Goal: Task Accomplishment & Management: Manage account settings

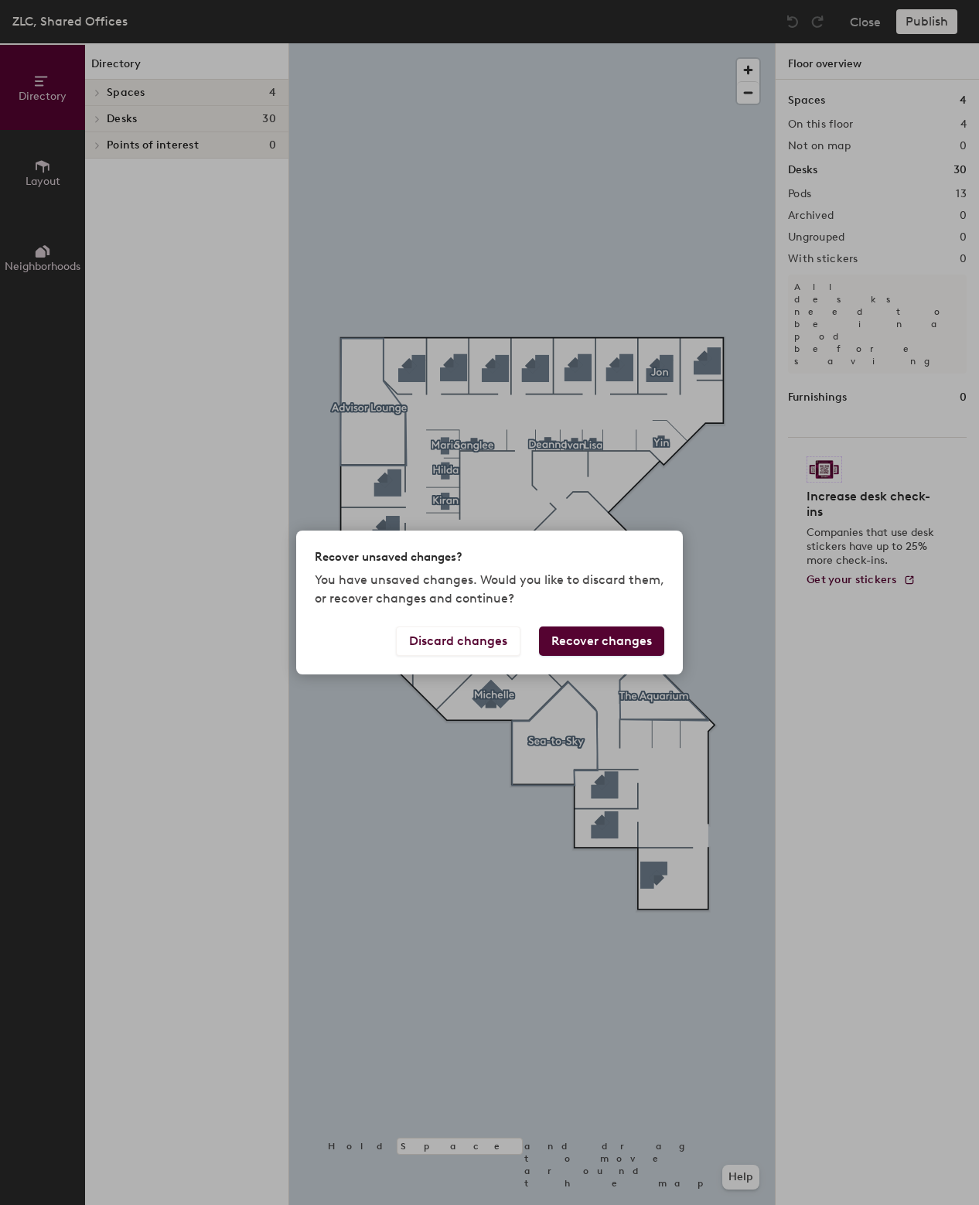
click at [573, 644] on button "Recover changes" at bounding box center [601, 641] width 125 height 29
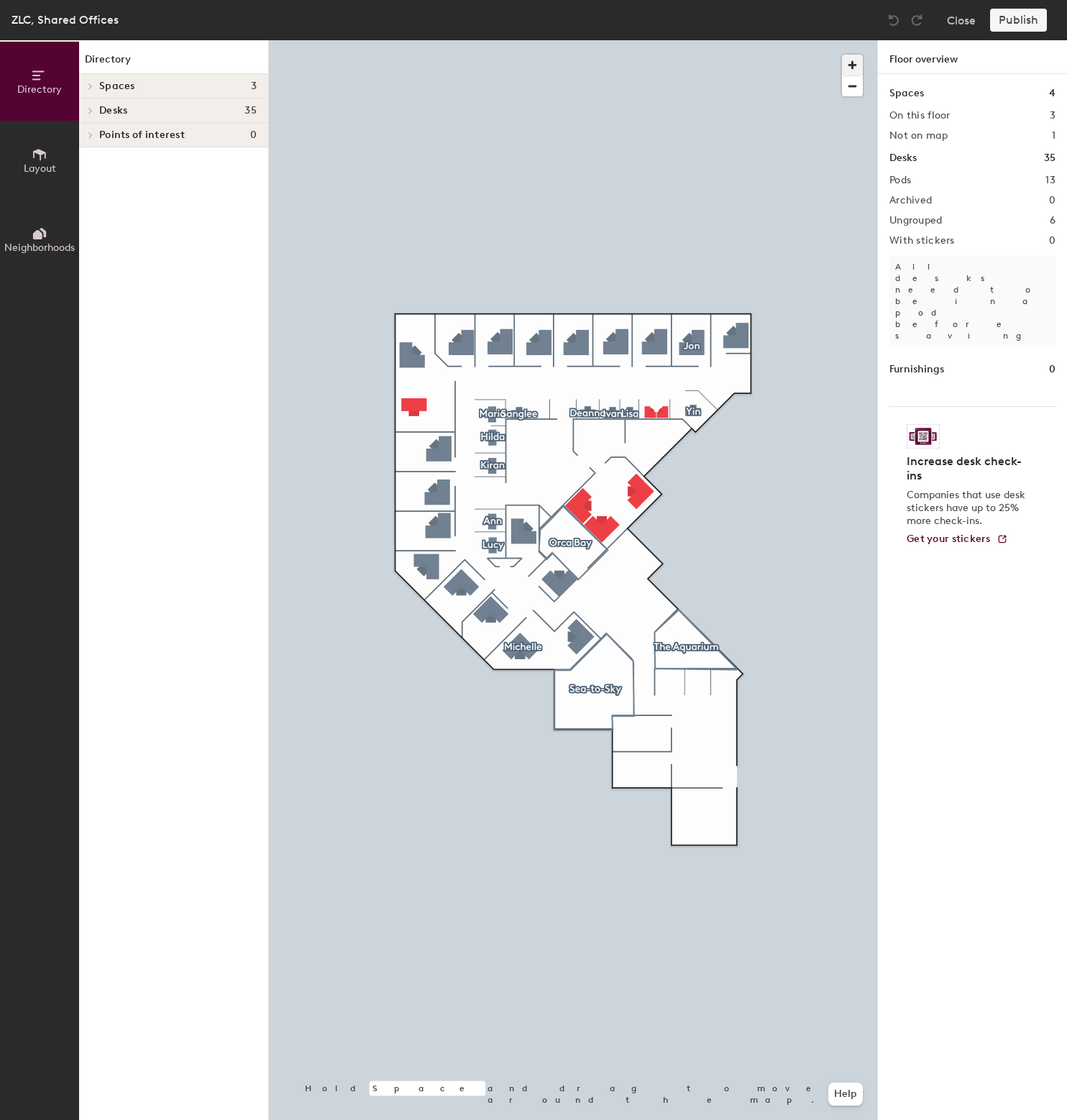
click at [850, 66] on span "button" at bounding box center [852, 65] width 20 height 20
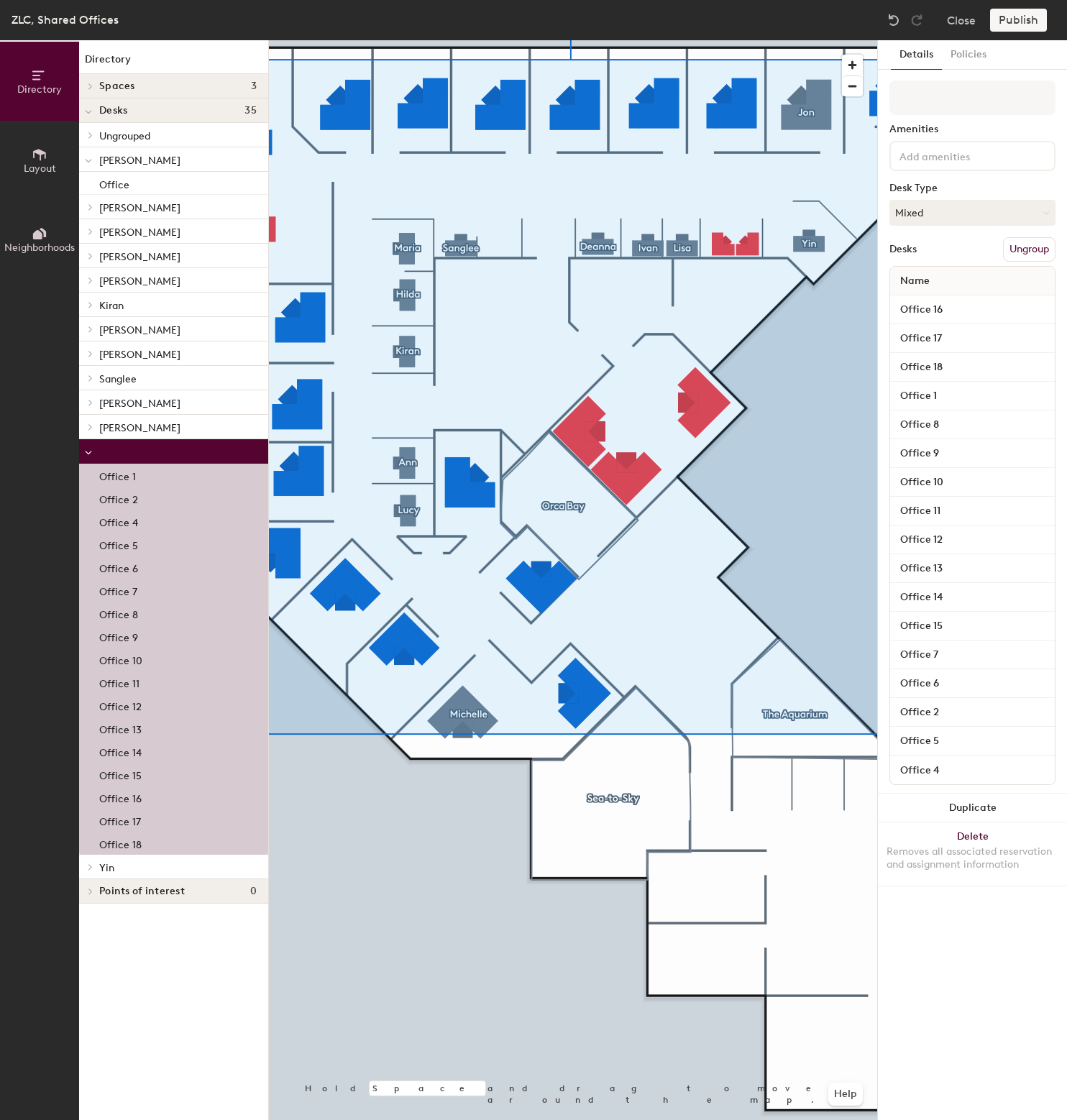
click at [464, 40] on div at bounding box center [573, 40] width 608 height 0
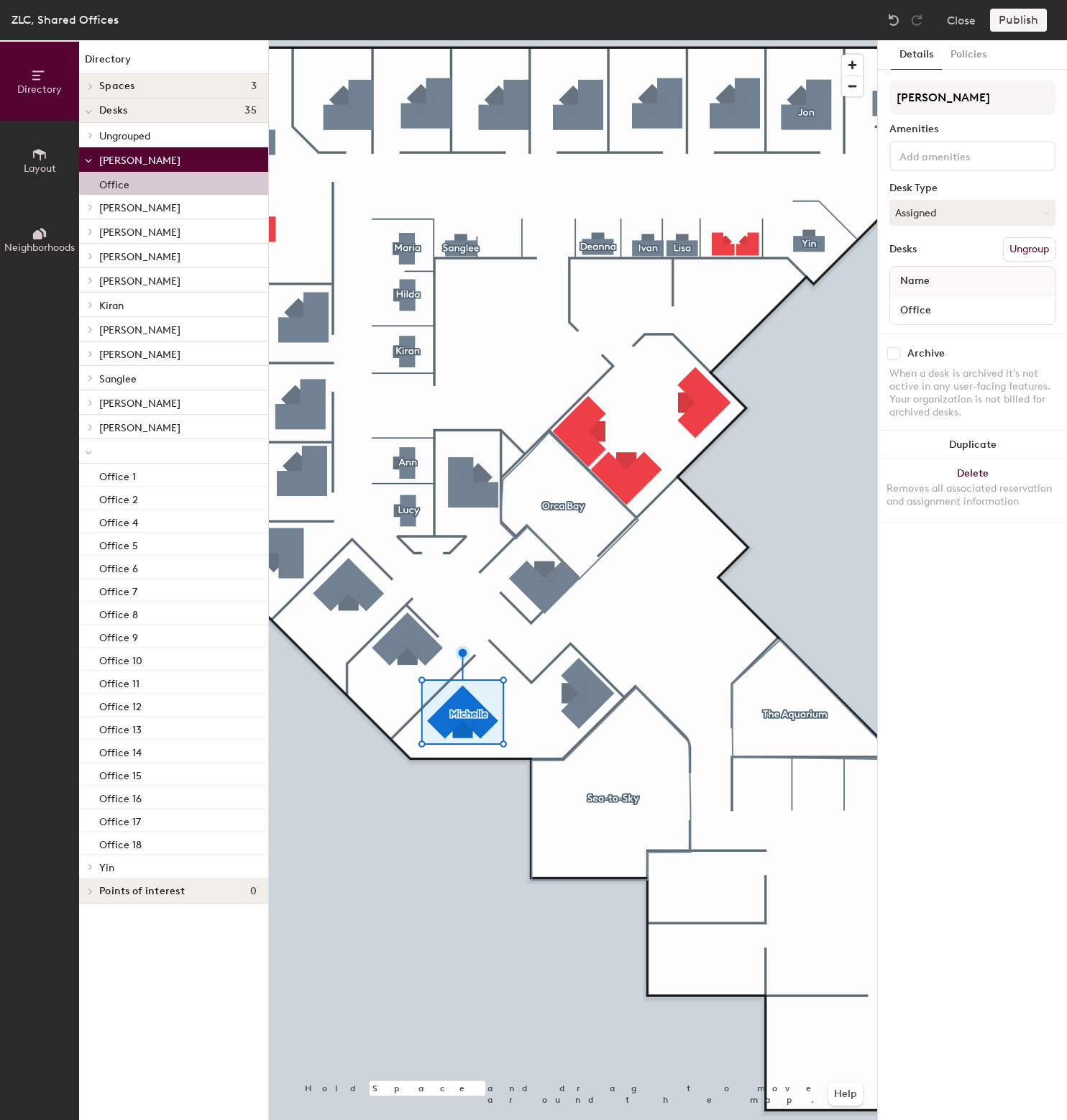
click at [607, 40] on div at bounding box center [573, 40] width 608 height 0
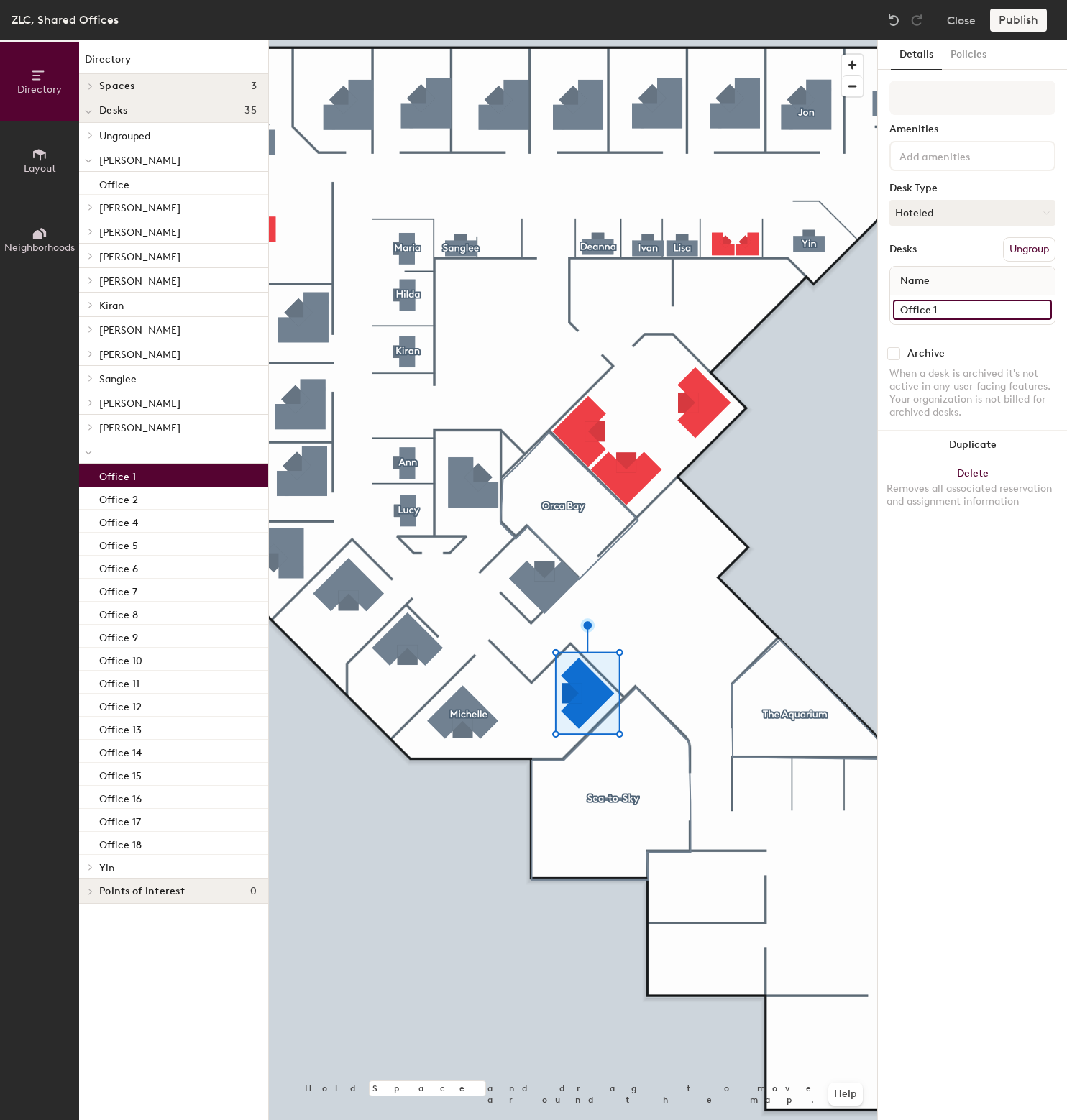
click at [910, 309] on input "Office 1" at bounding box center [972, 310] width 159 height 20
type input "[PERSON_NAME]"
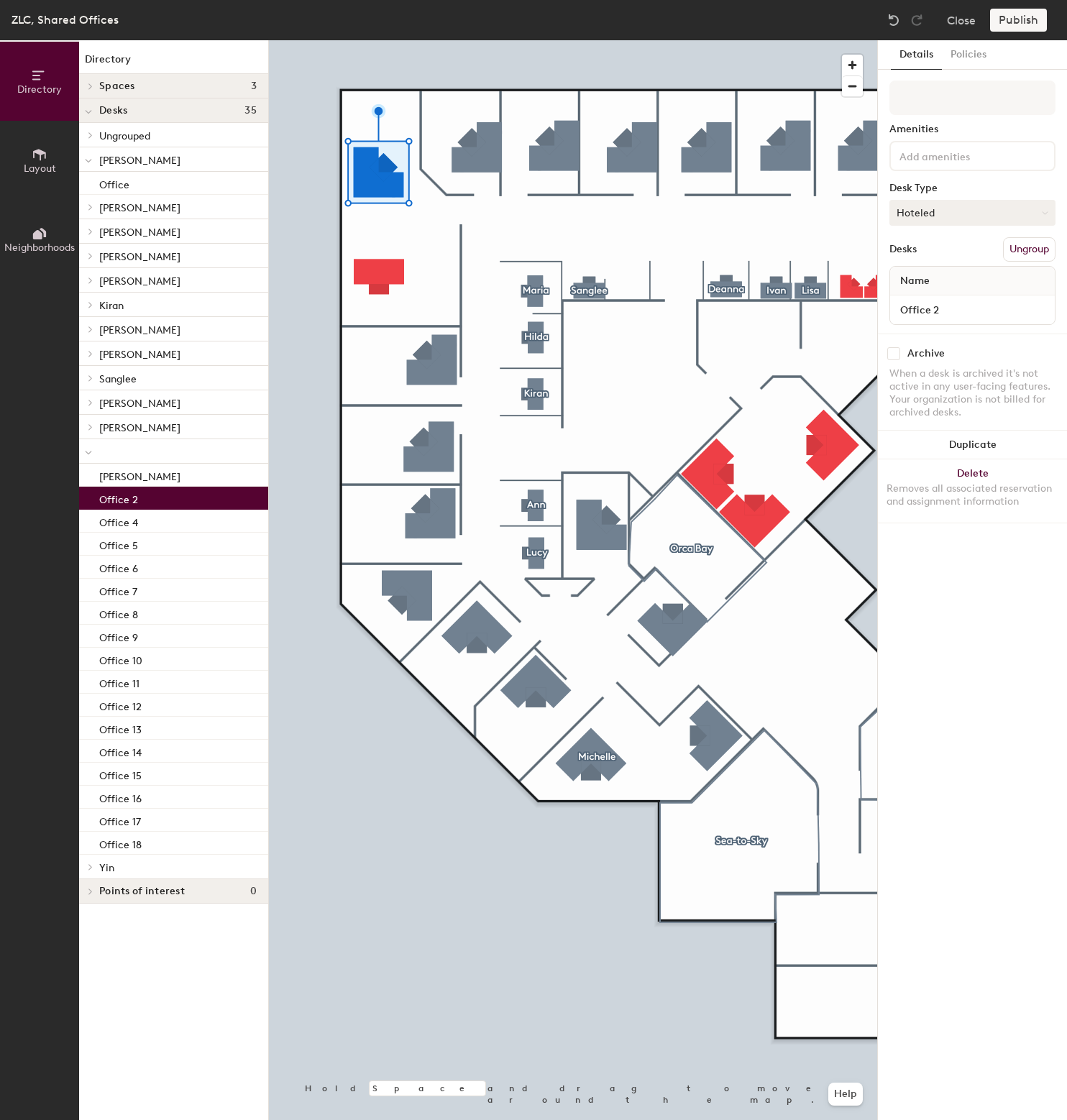
click at [910, 213] on button "Hoteled" at bounding box center [972, 213] width 166 height 26
click at [910, 260] on div "Assigned" at bounding box center [962, 257] width 144 height 21
click at [910, 168] on div "Adjustable Height Keyboard Laptop Stand Monitor Phone" at bounding box center [972, 156] width 166 height 30
click at [910, 125] on div "Amenities" at bounding box center [972, 129] width 166 height 11
click at [910, 313] on input "Office 2" at bounding box center [972, 310] width 159 height 20
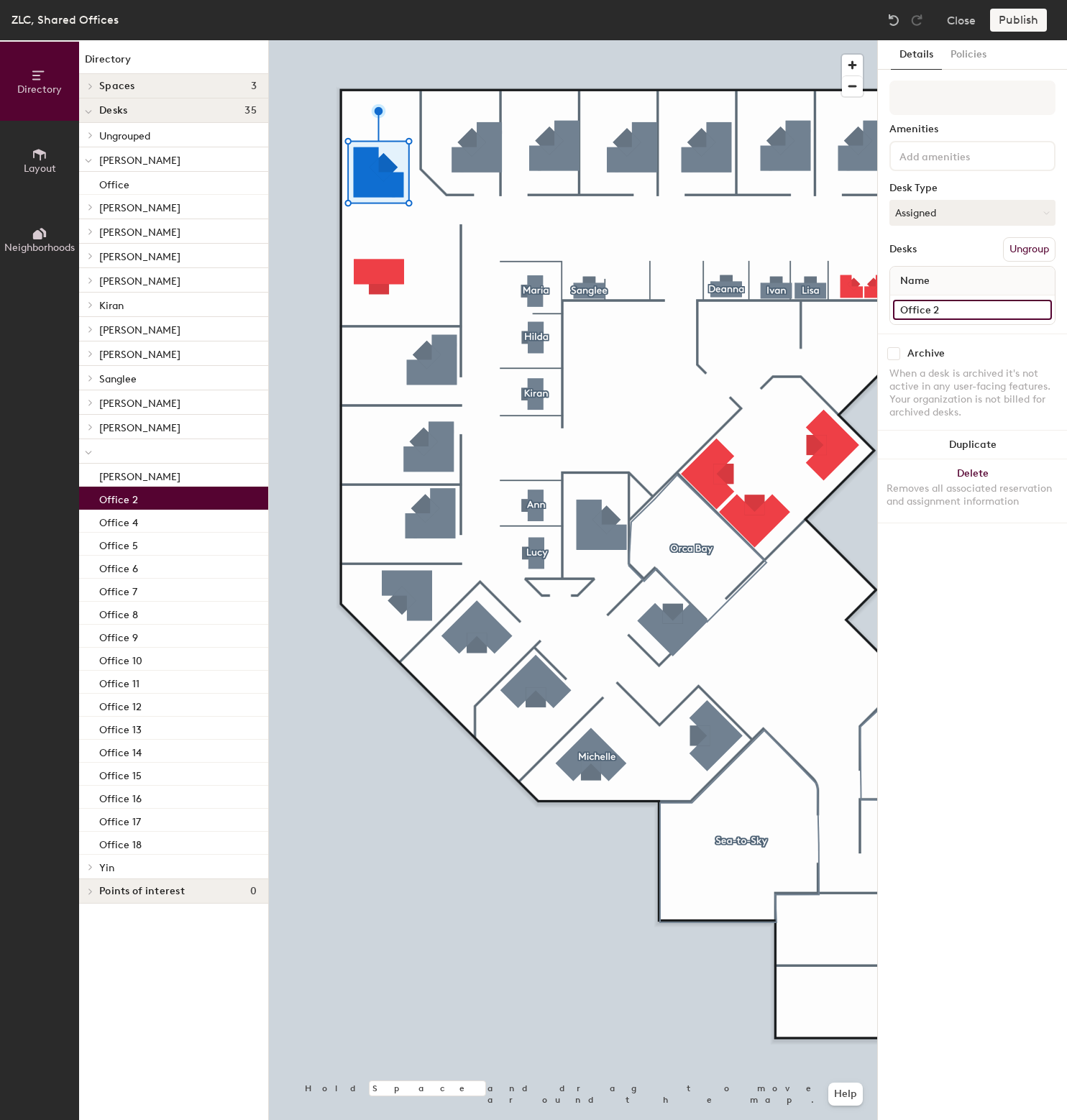
click at [910, 313] on input "Office 2" at bounding box center [972, 310] width 159 height 20
type input "[PERSON_NAME]"
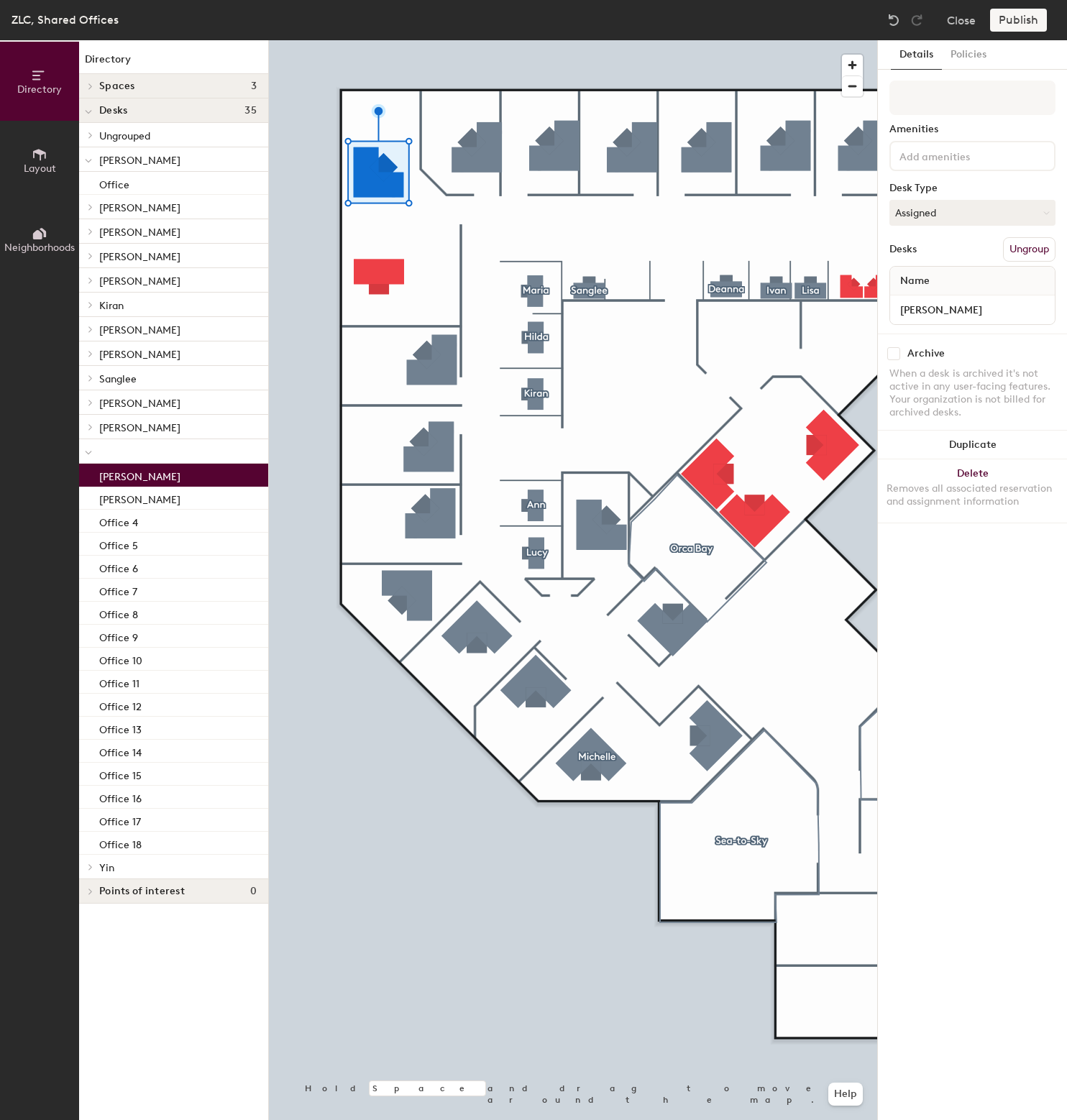
click at [910, 558] on div "Details Policies Amenities Desk Type Assigned Desks Ungroup Name Garry Archive …" at bounding box center [972, 580] width 189 height 1080
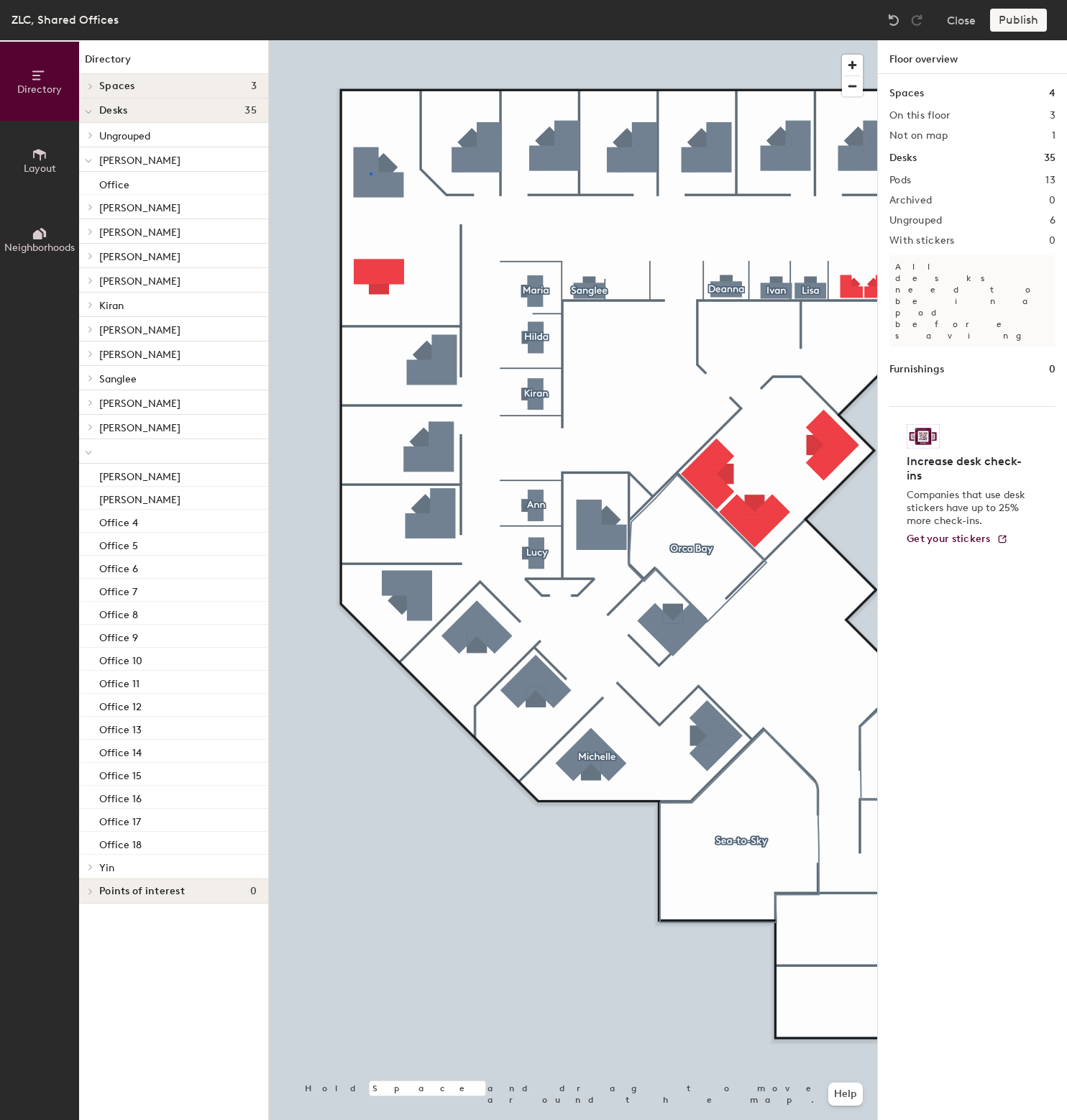
click at [370, 40] on div at bounding box center [573, 40] width 608 height 0
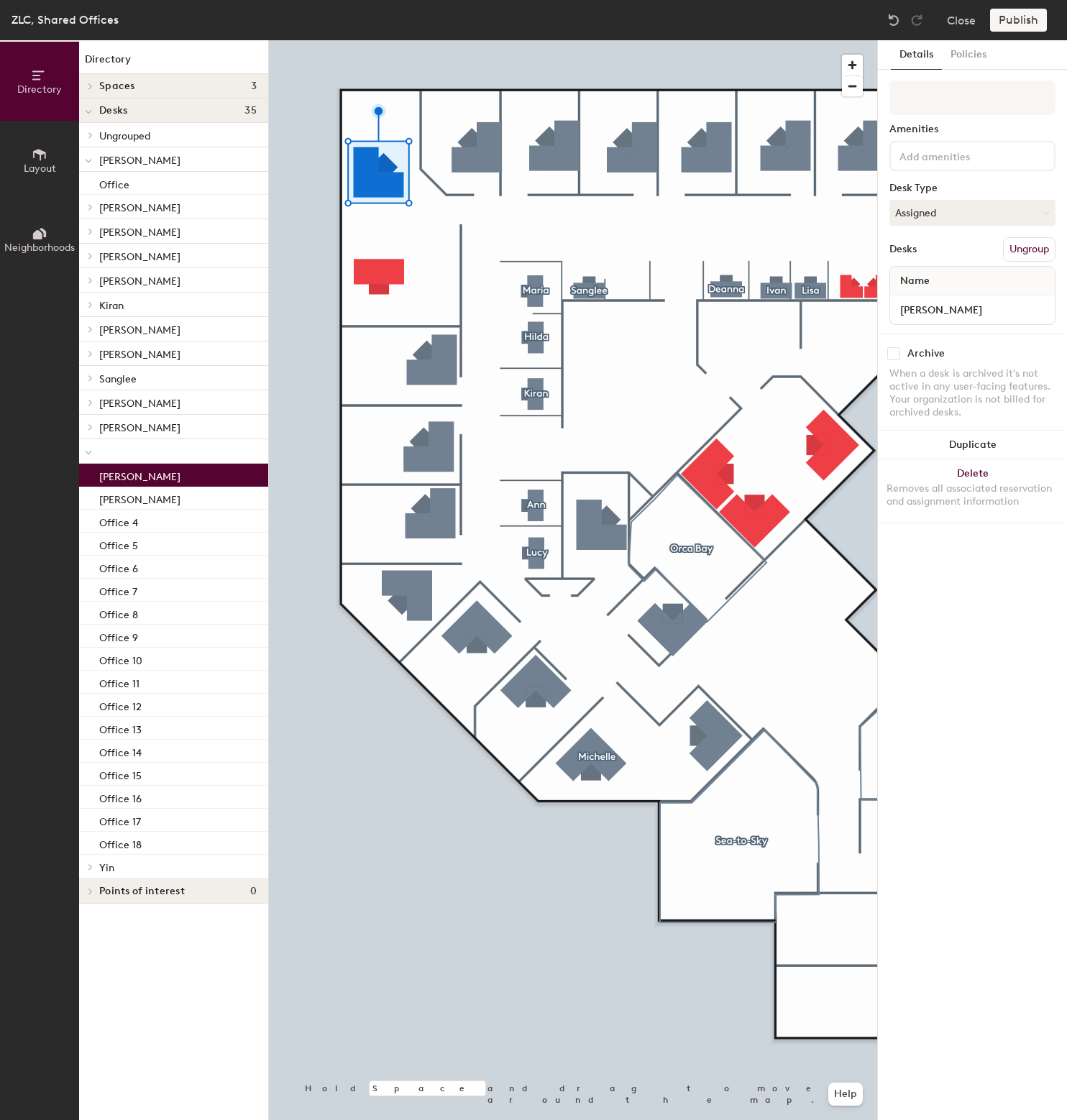
click at [716, 40] on div at bounding box center [573, 40] width 608 height 0
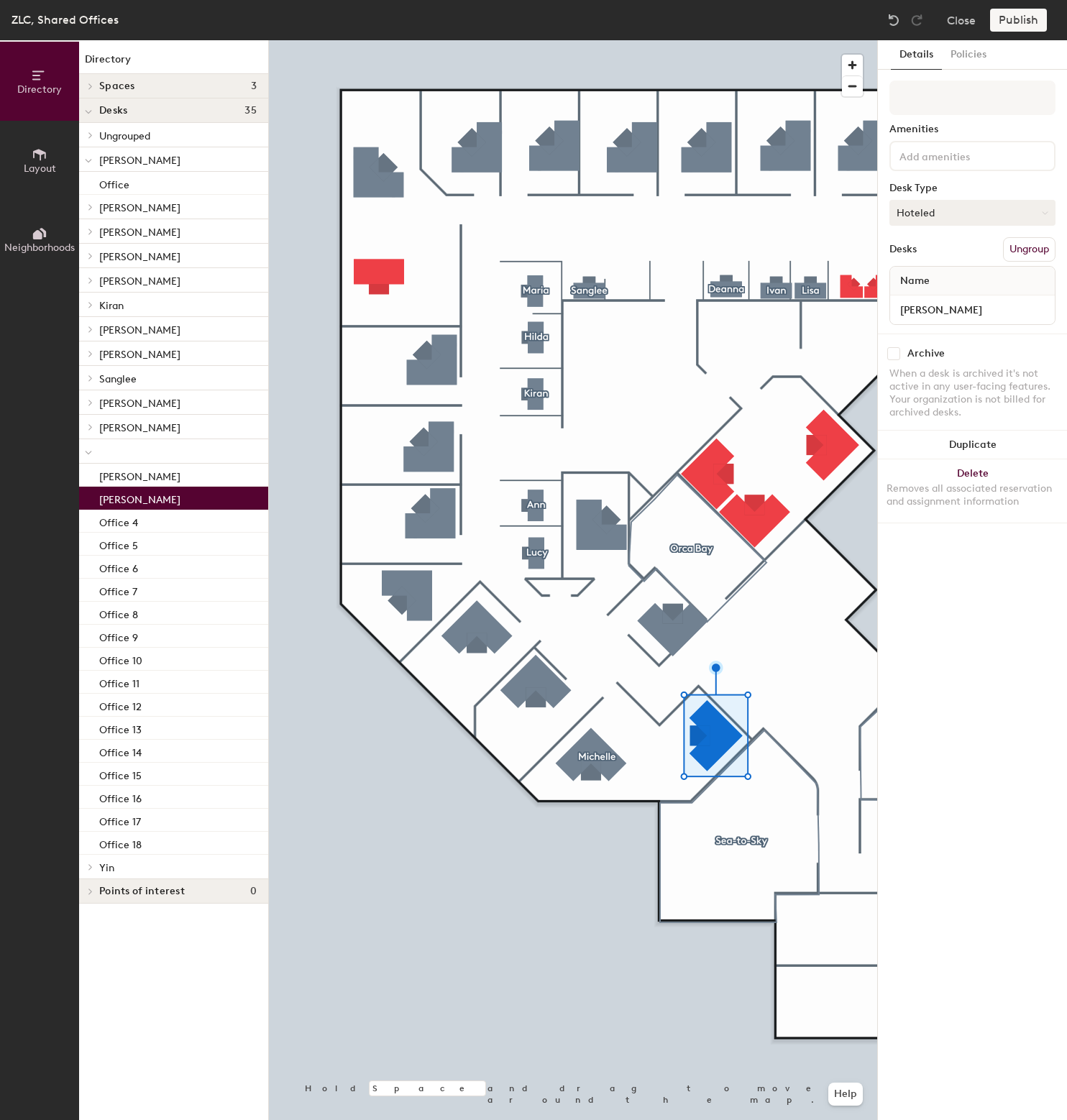
click at [910, 215] on button "Hoteled" at bounding box center [972, 213] width 166 height 26
click at [910, 253] on div "Assigned" at bounding box center [962, 257] width 144 height 21
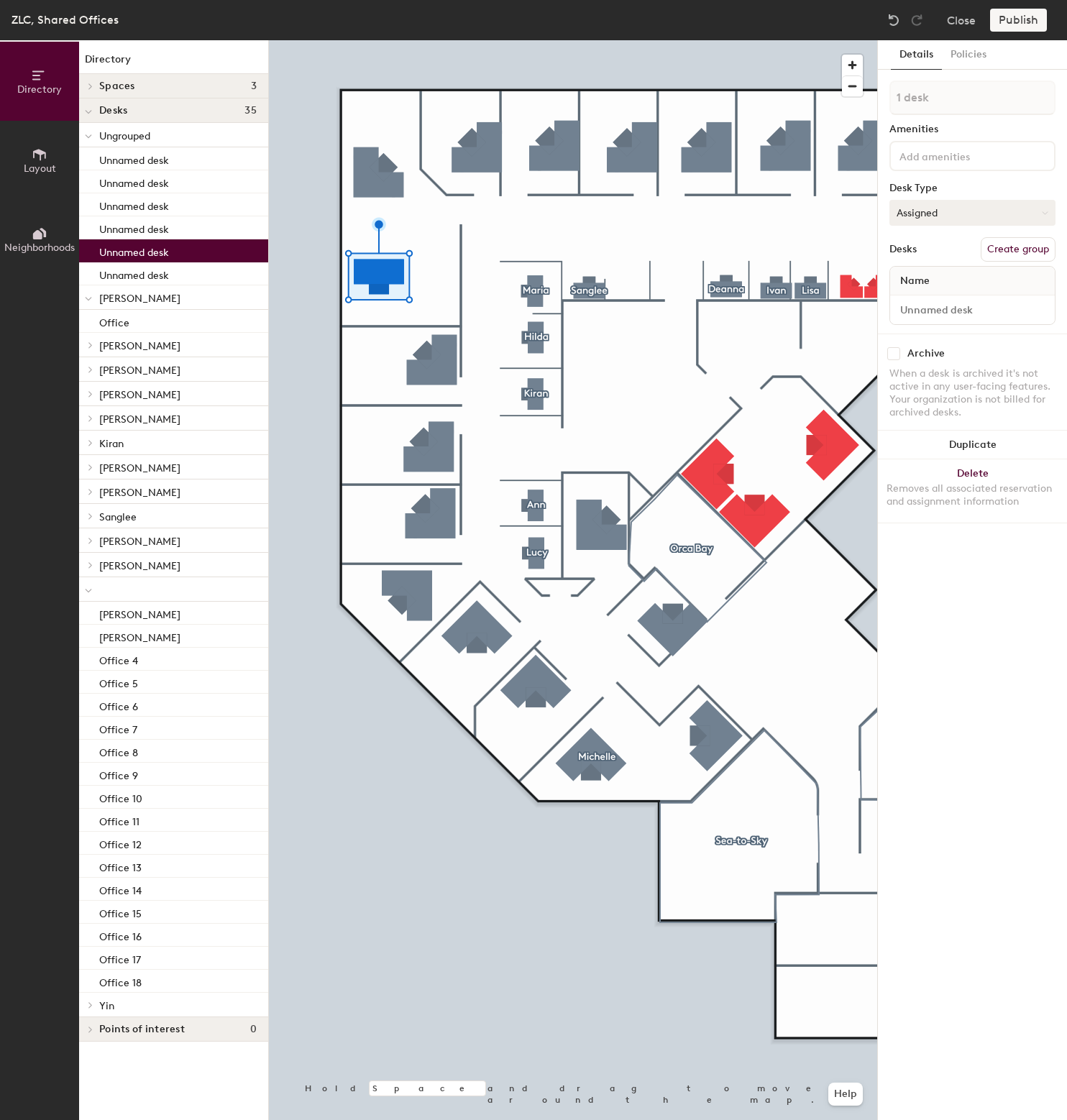
click at [910, 214] on button "Assigned" at bounding box center [972, 213] width 166 height 26
click at [910, 300] on div "Hoteled" at bounding box center [962, 300] width 144 height 21
click at [910, 310] on input at bounding box center [972, 310] width 159 height 20
type input "Office 1"
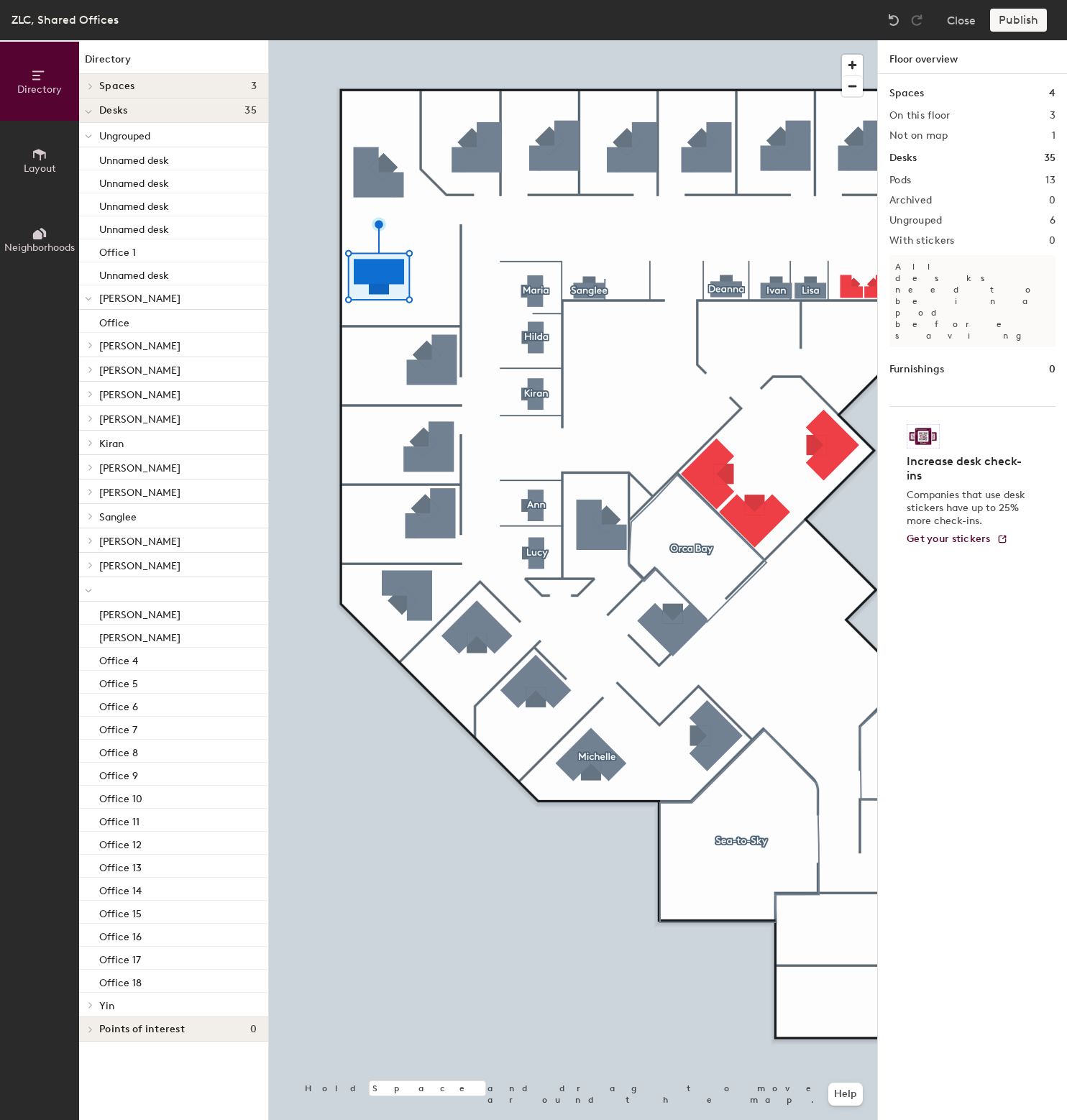
click at [718, 40] on div at bounding box center [573, 40] width 608 height 0
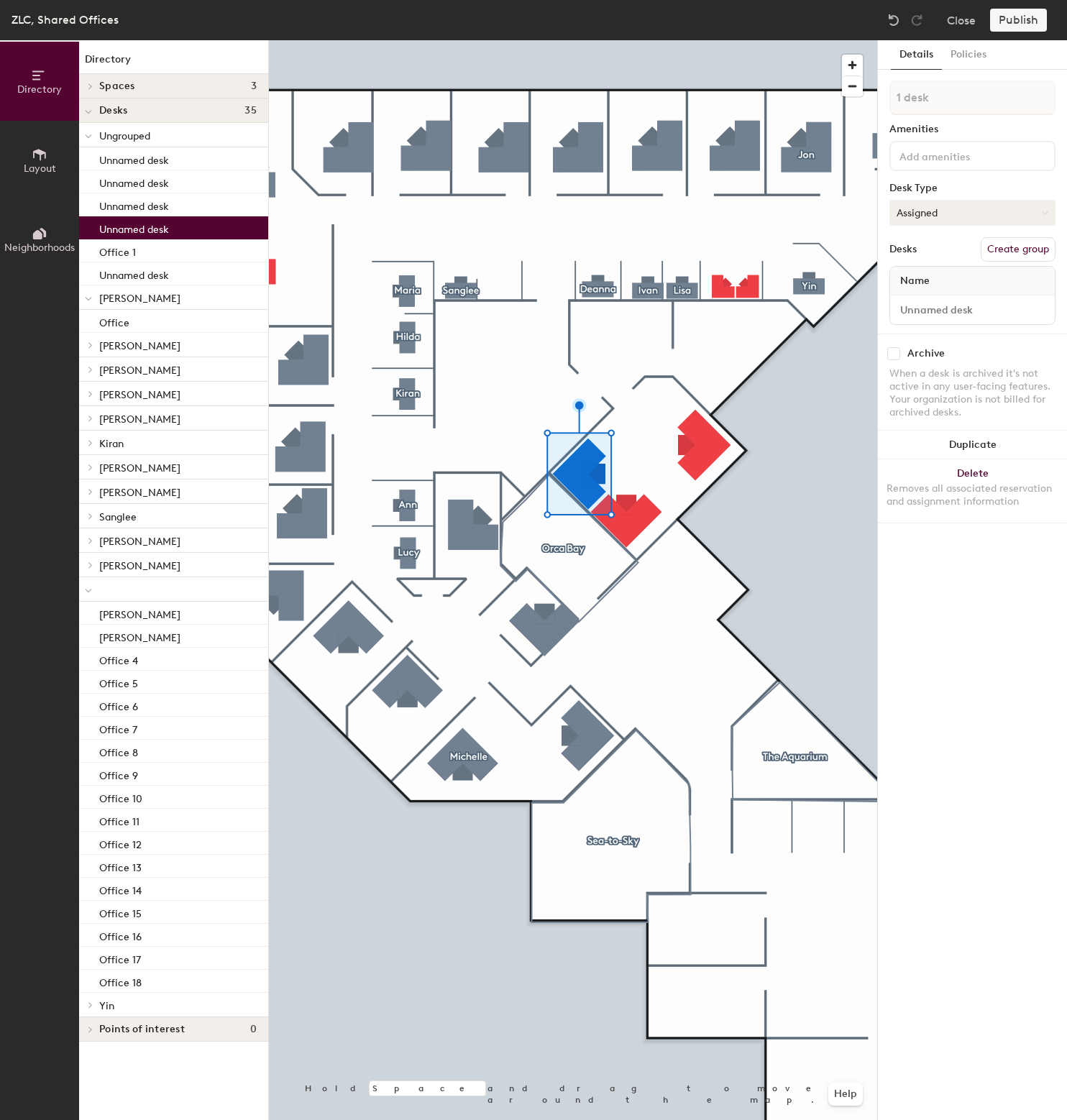
click at [934, 220] on button "Assigned" at bounding box center [972, 213] width 166 height 26
click at [934, 296] on div "Hoteled" at bounding box center [962, 300] width 144 height 21
click at [938, 310] on input at bounding box center [972, 310] width 159 height 20
type input "Desk 1"
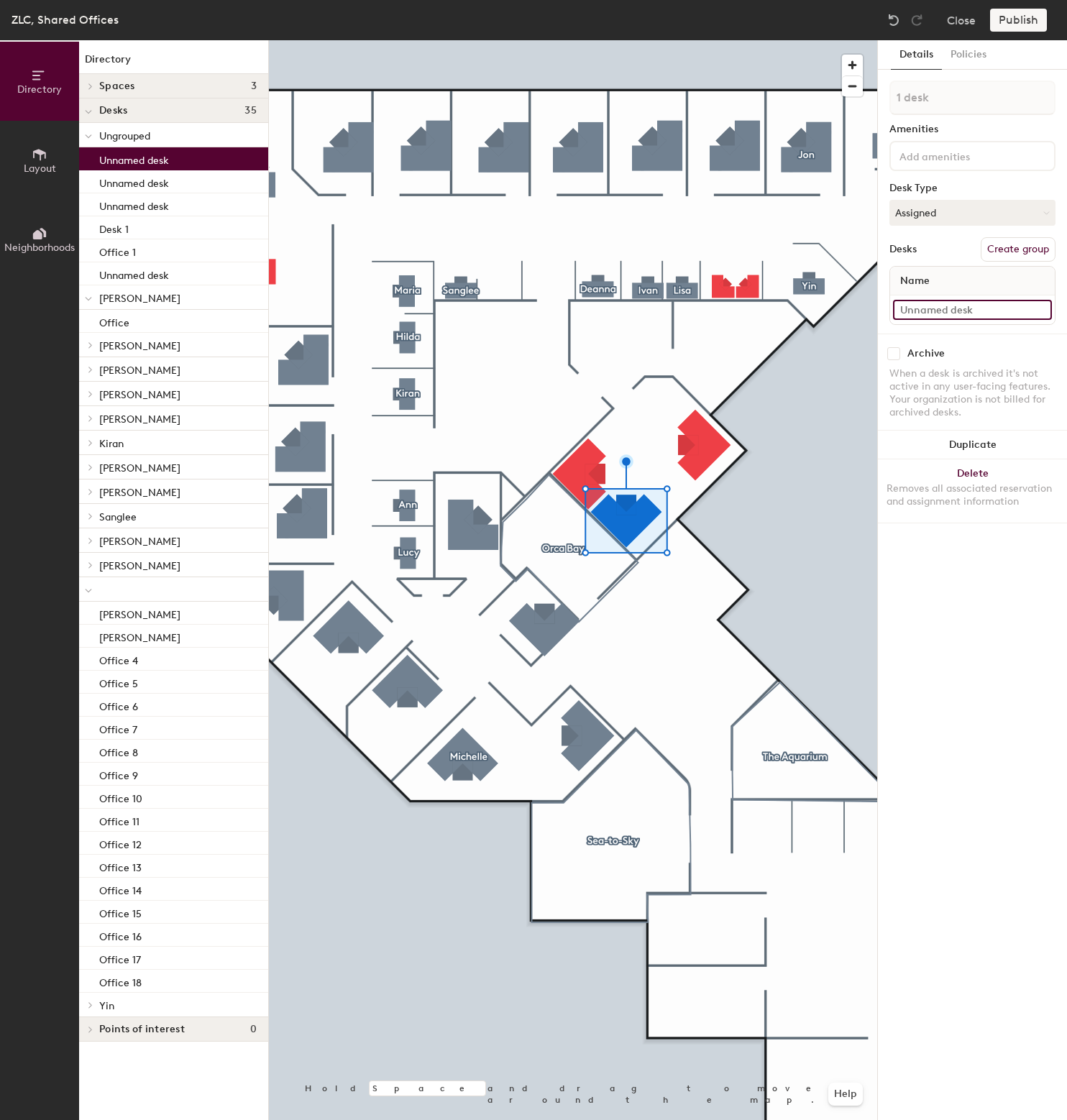
click at [944, 311] on input at bounding box center [972, 310] width 159 height 20
click at [932, 215] on button "Assigned" at bounding box center [972, 213] width 166 height 26
click at [917, 296] on div "Hoteled" at bounding box center [962, 300] width 144 height 21
click at [977, 316] on input at bounding box center [972, 310] width 159 height 20
type input "Desk 2"
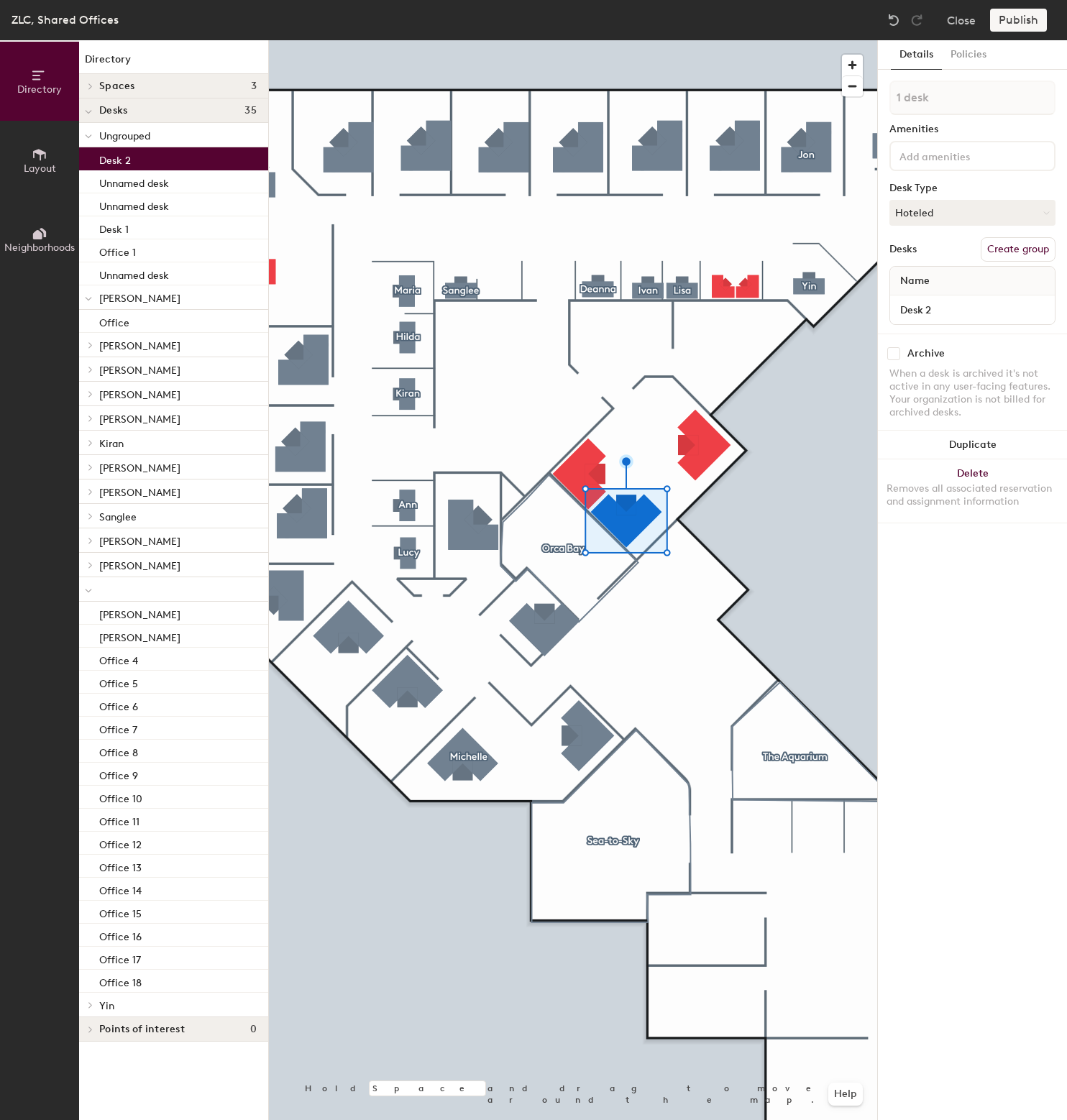
click at [719, 40] on div at bounding box center [573, 40] width 608 height 0
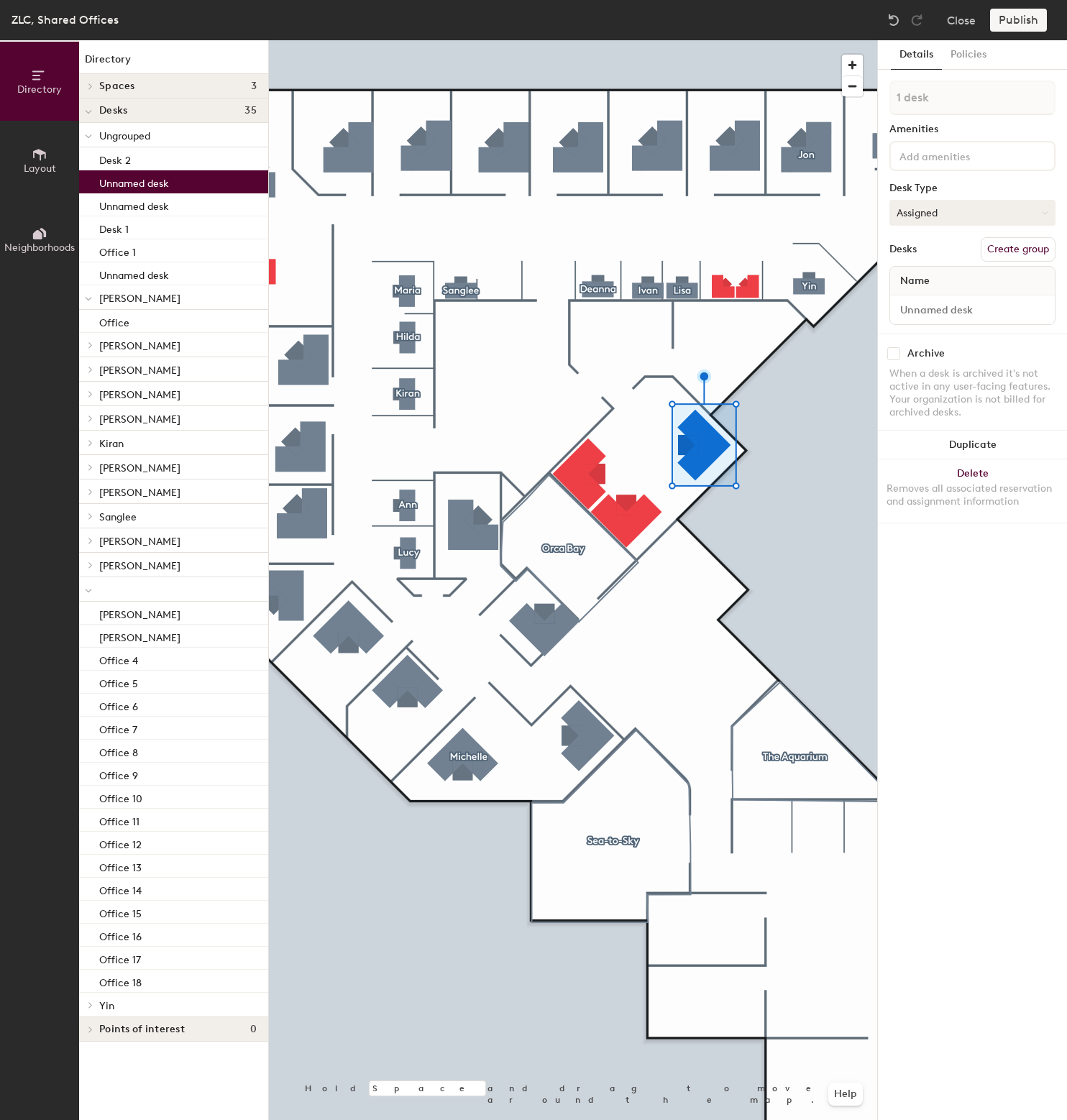
click at [963, 213] on button "Assigned" at bounding box center [972, 213] width 166 height 26
click at [919, 303] on div "Hoteled" at bounding box center [962, 300] width 144 height 21
click at [930, 309] on input at bounding box center [972, 310] width 159 height 20
type input "Desk 3"
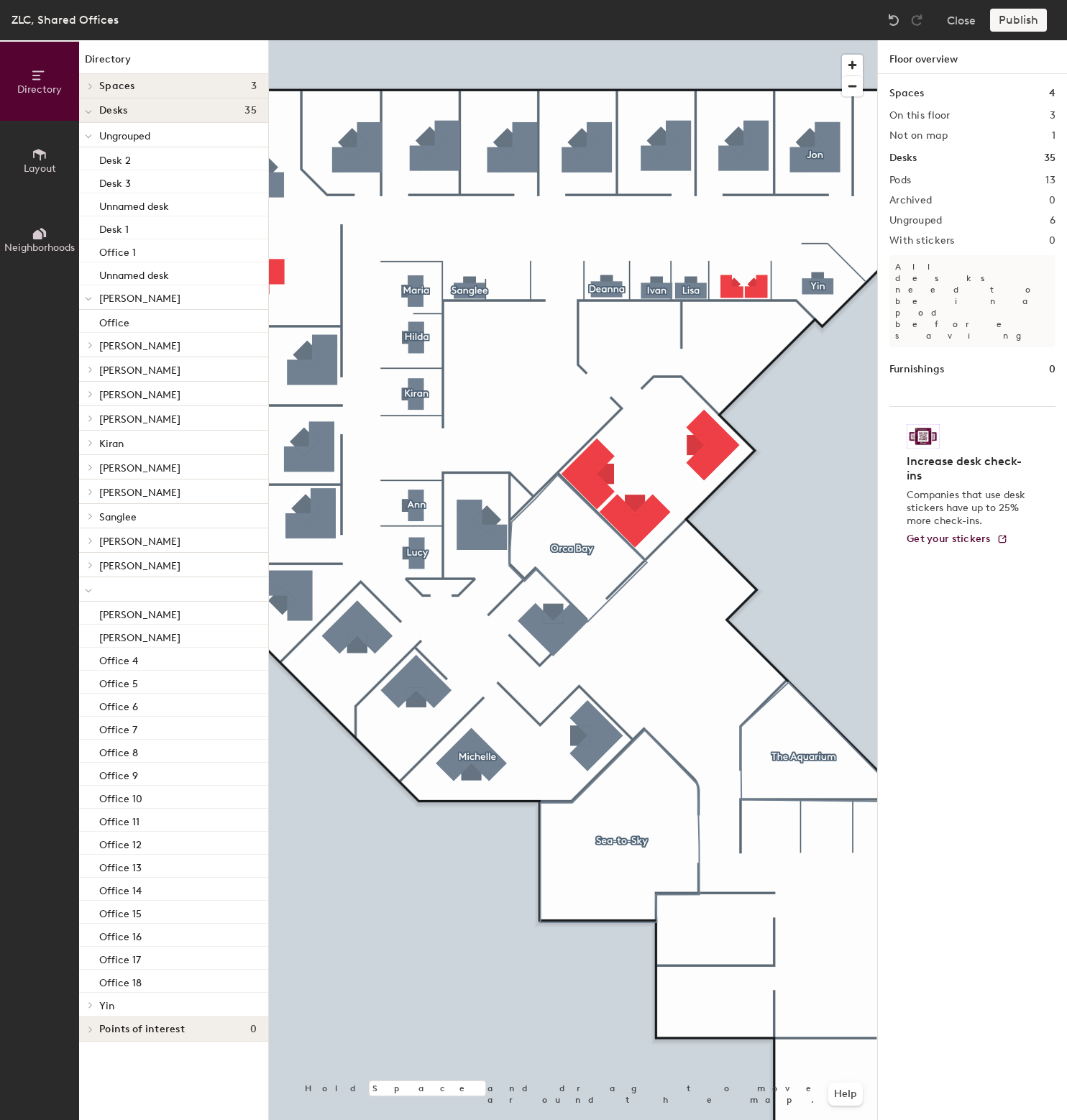
click at [658, 40] on div at bounding box center [573, 40] width 608 height 0
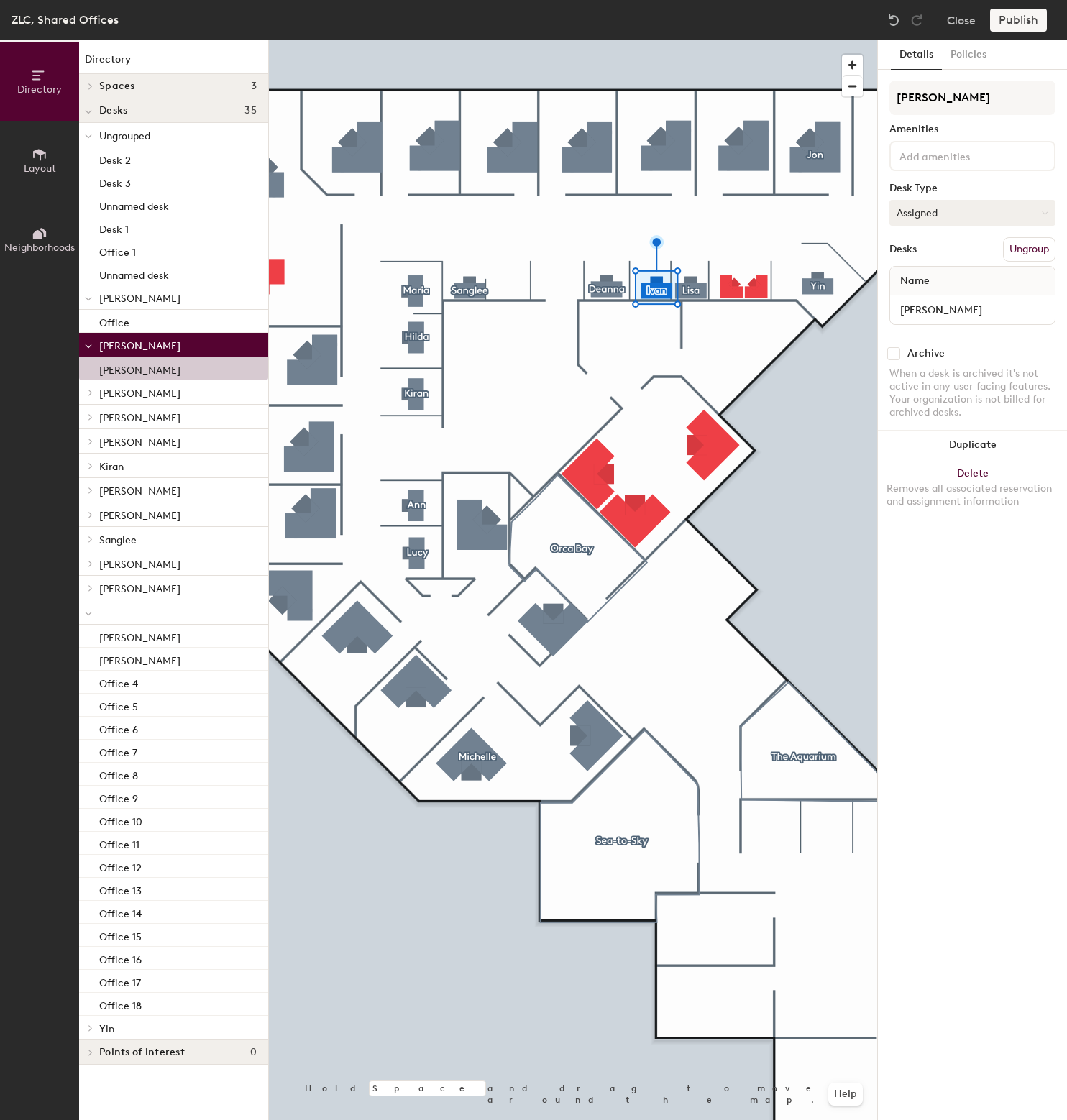
click at [952, 213] on button "Assigned" at bounding box center [972, 213] width 166 height 26
click at [925, 296] on div "Hoteled" at bounding box center [962, 300] width 144 height 21
click at [919, 310] on input "[PERSON_NAME]" at bounding box center [972, 310] width 159 height 20
click at [862, 40] on div at bounding box center [573, 40] width 608 height 0
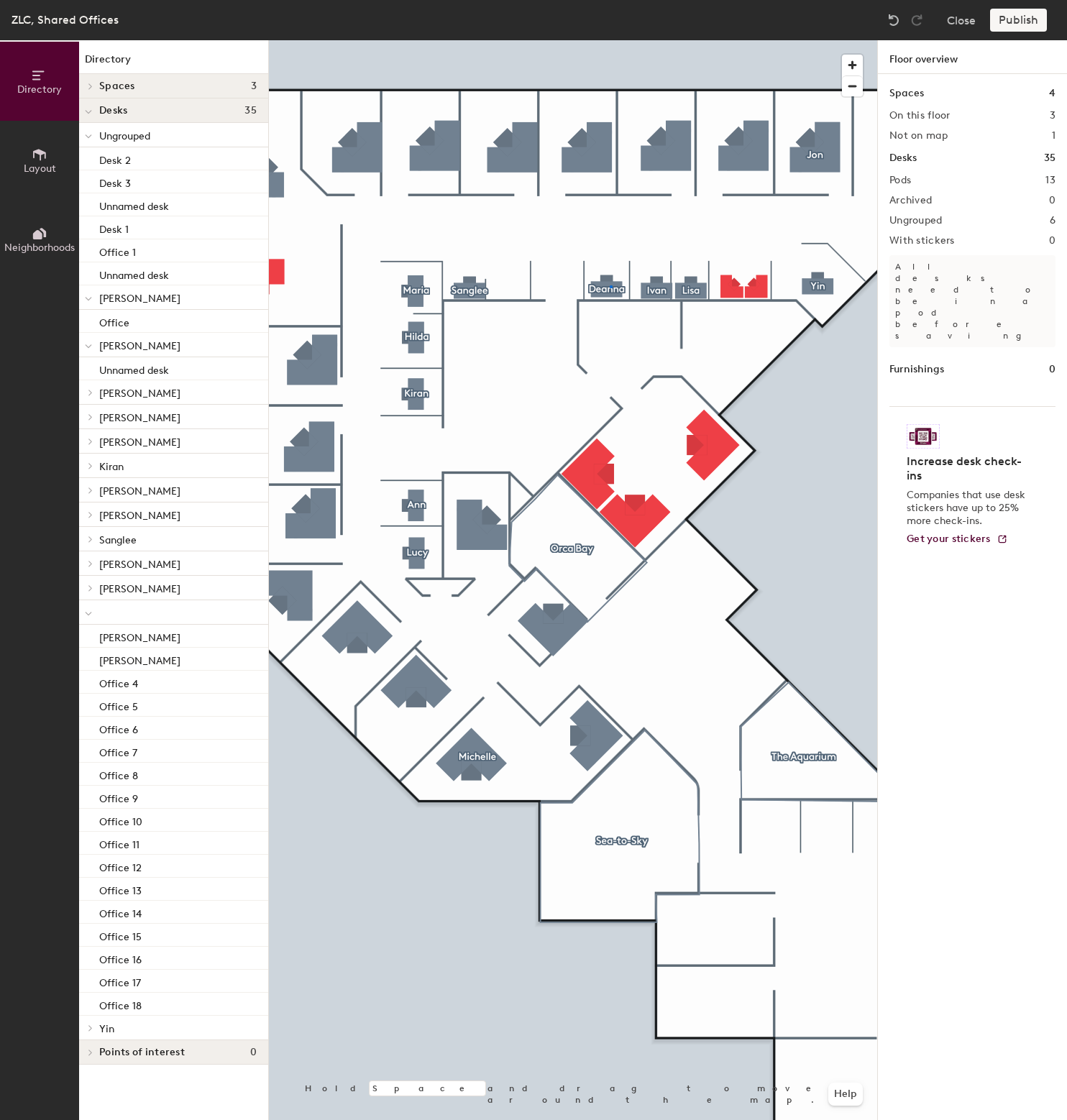
click at [610, 40] on div at bounding box center [573, 40] width 608 height 0
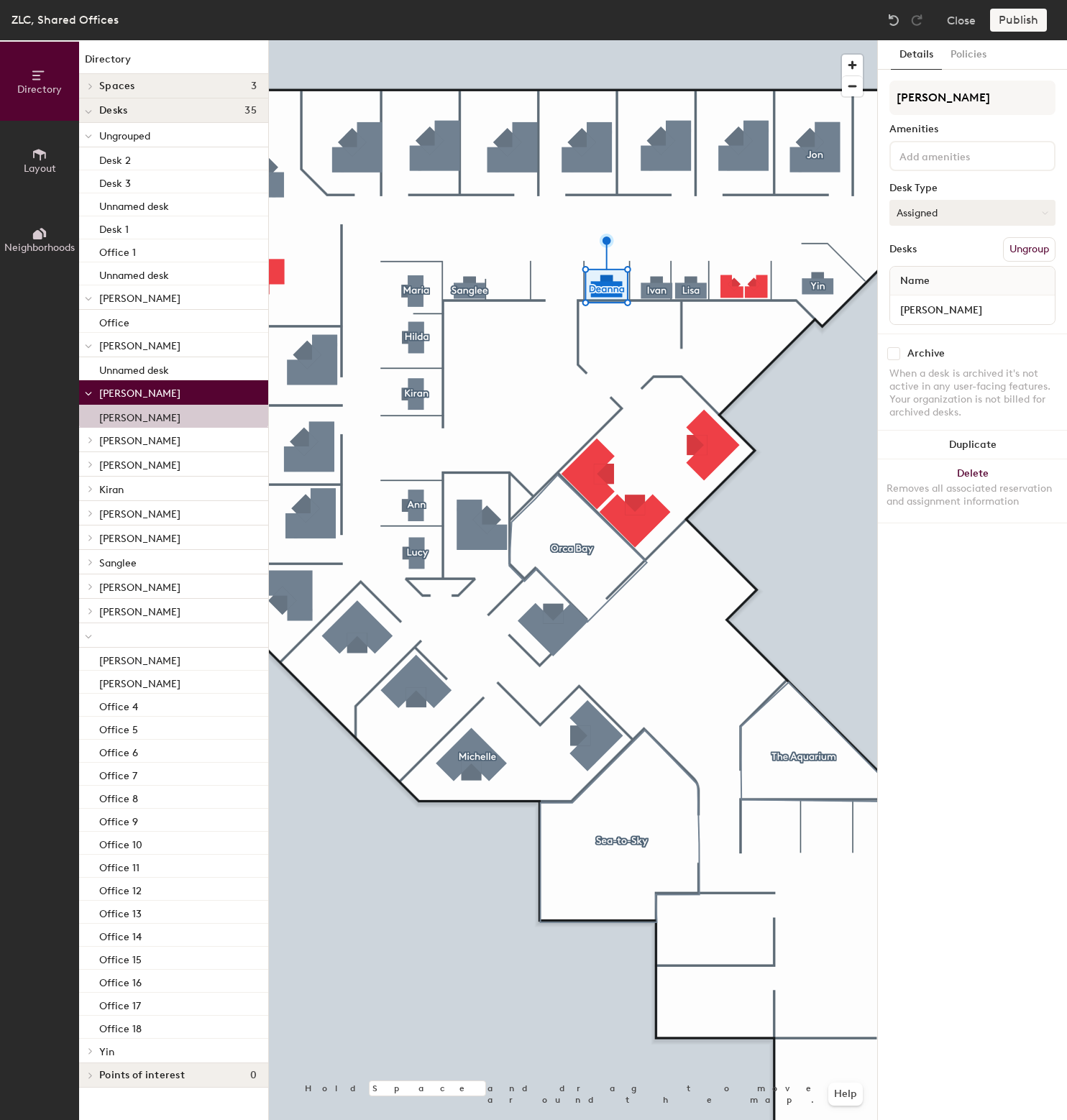
click at [938, 209] on button "Assigned" at bounding box center [972, 213] width 166 height 26
click at [923, 295] on div "Hoteled" at bounding box center [962, 300] width 144 height 21
click at [931, 310] on input "[PERSON_NAME]" at bounding box center [972, 310] width 159 height 20
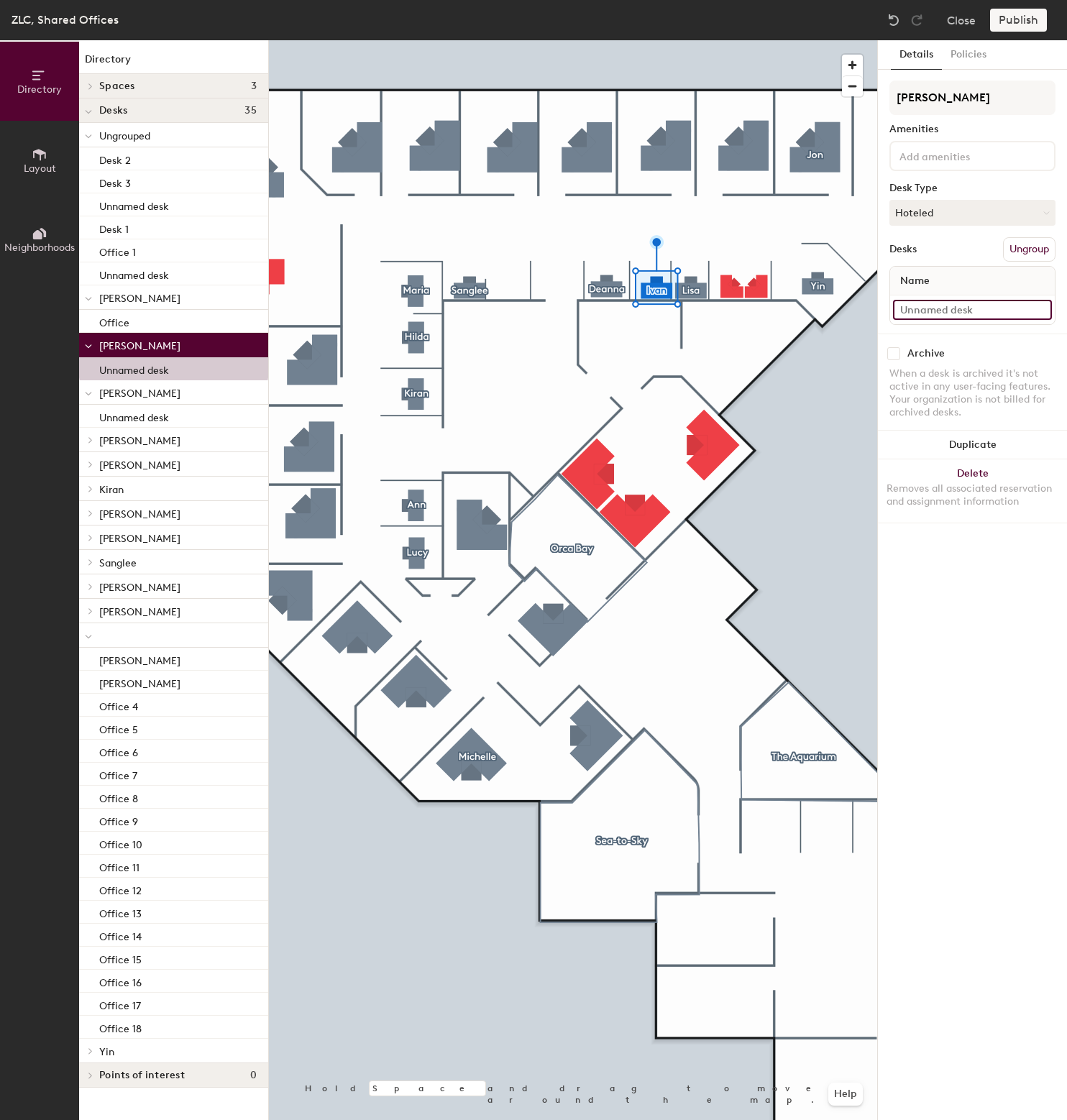
click at [926, 309] on input at bounding box center [972, 310] width 159 height 20
type input "Desk 4"
click at [621, 40] on div at bounding box center [573, 40] width 608 height 0
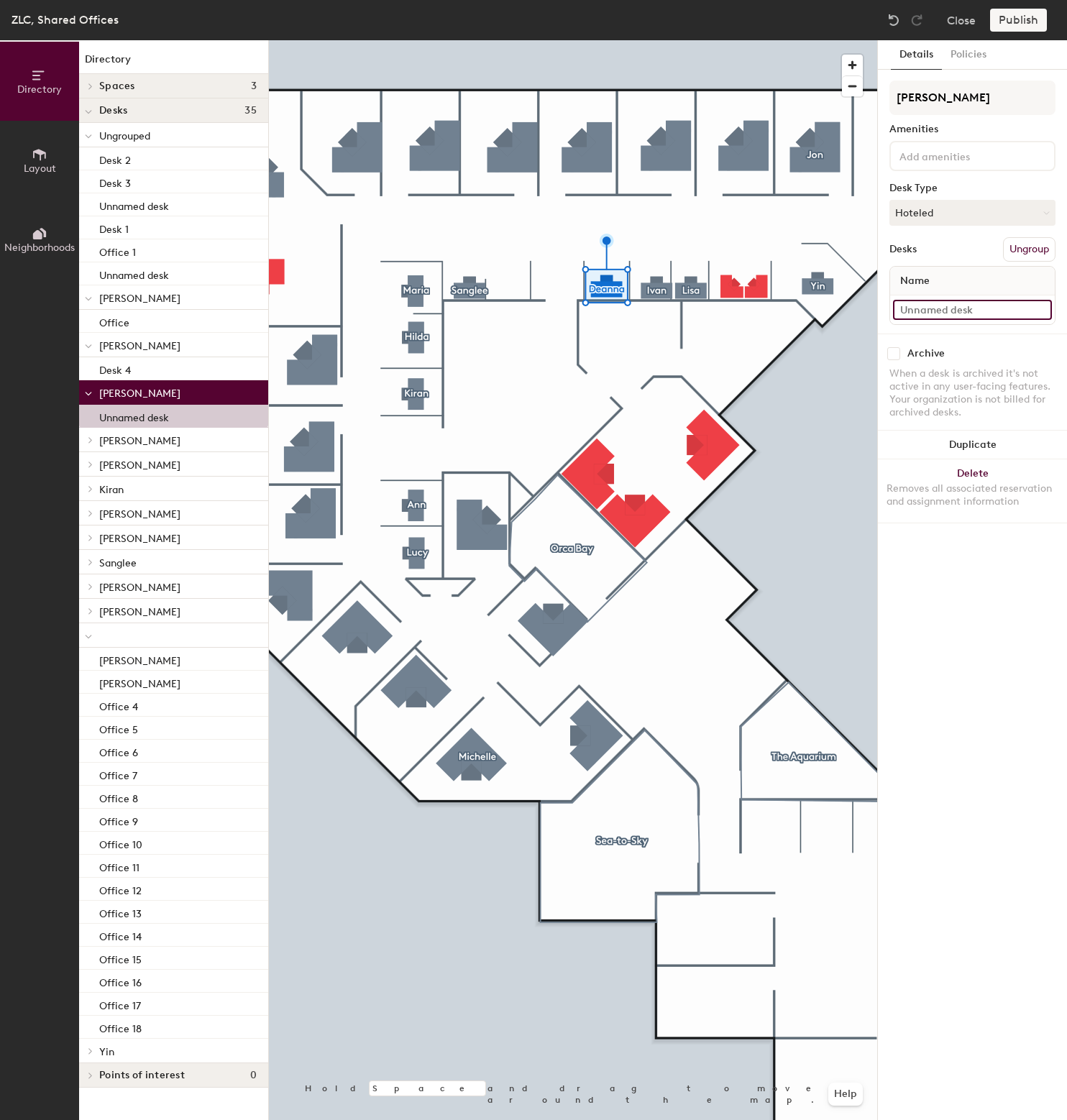
click at [951, 312] on input at bounding box center [972, 310] width 159 height 20
type input "Desk 5"
click at [830, 40] on div at bounding box center [573, 40] width 608 height 0
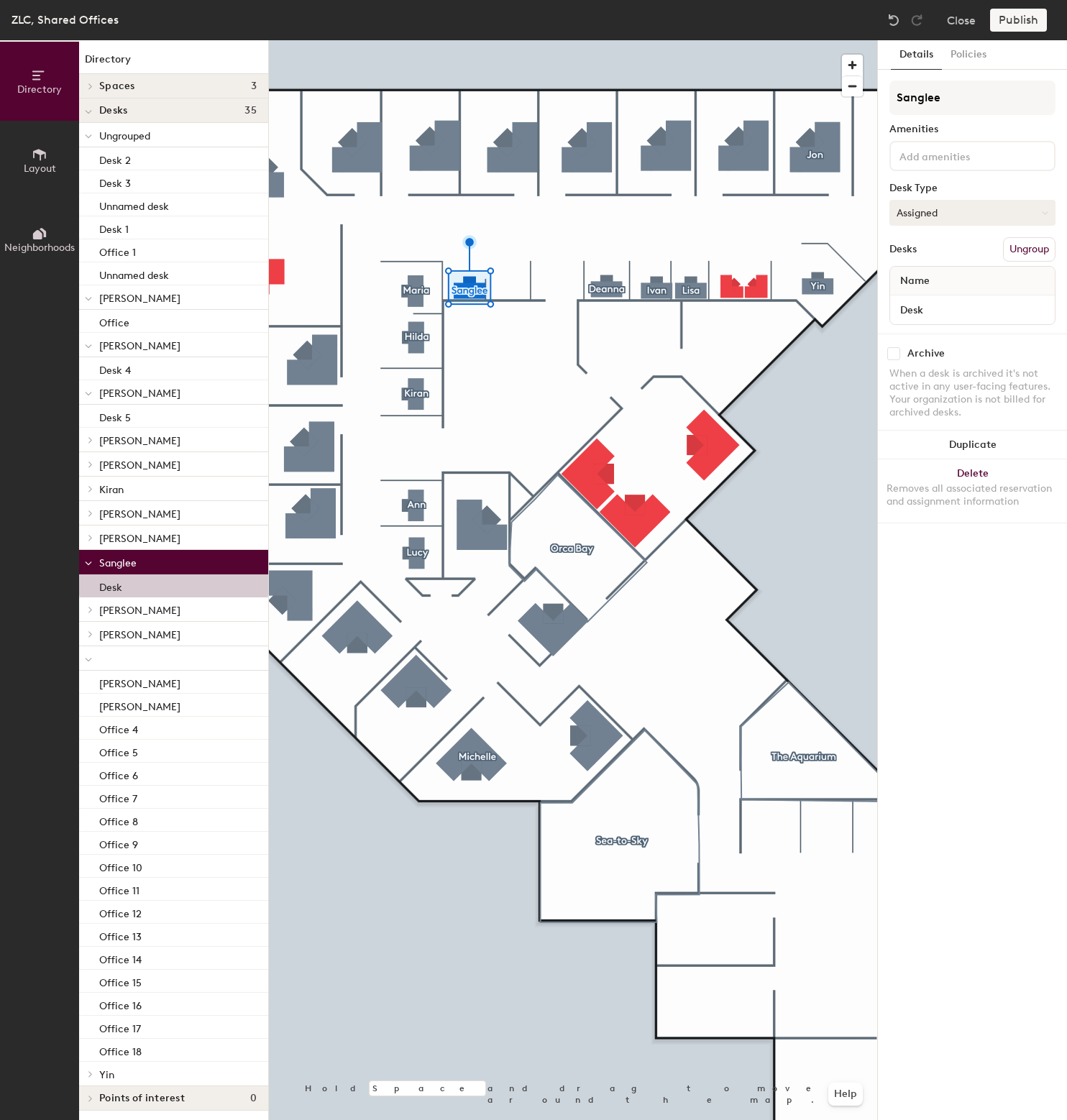
click at [942, 211] on button "Assigned" at bounding box center [972, 213] width 166 height 26
click at [922, 296] on div "Hoteled" at bounding box center [962, 300] width 144 height 21
click at [948, 311] on input "Desk" at bounding box center [972, 310] width 159 height 20
click at [956, 308] on input "Desk" at bounding box center [972, 310] width 159 height 20
type input "Desk 6"
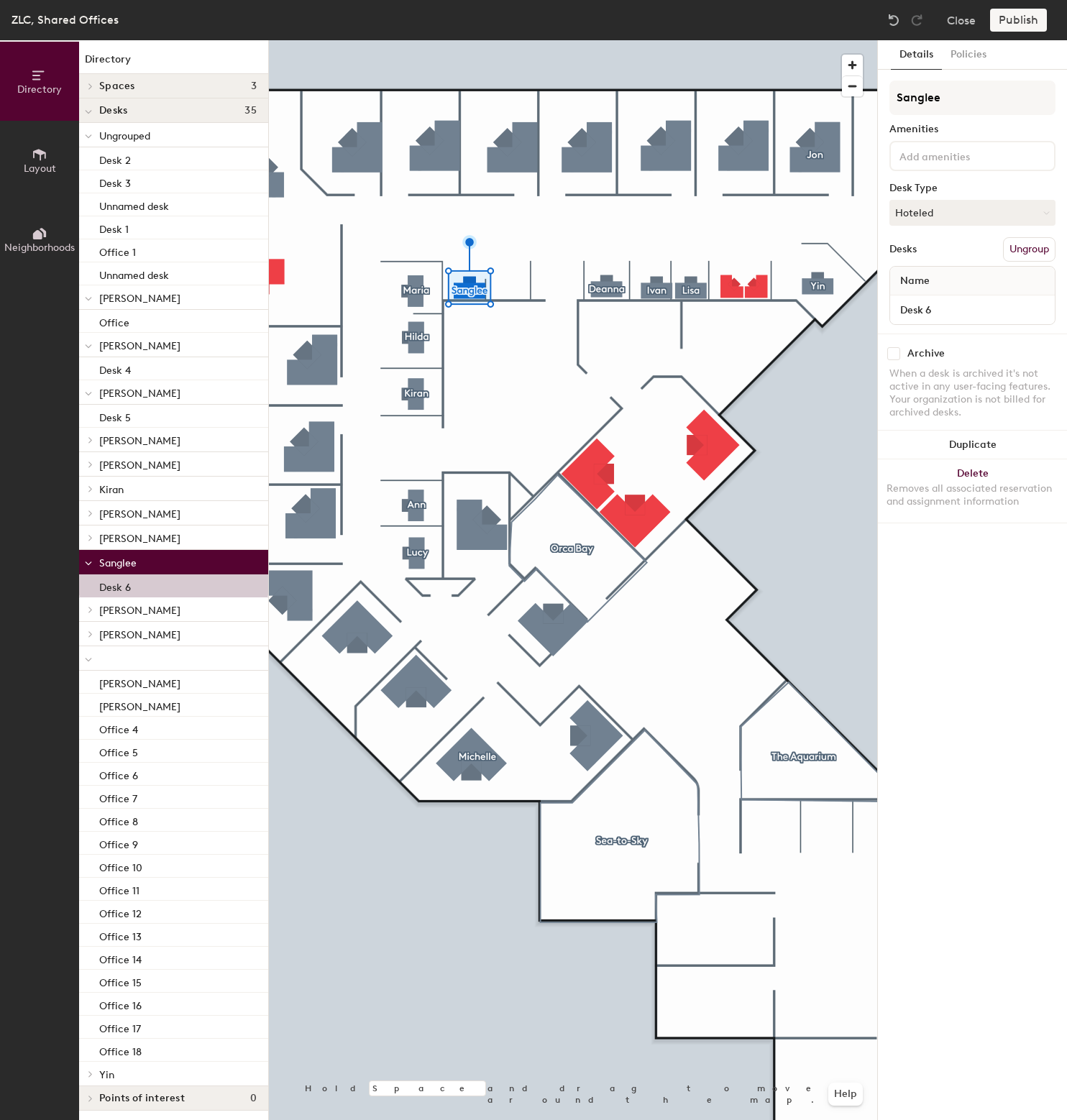
click at [828, 40] on div at bounding box center [573, 40] width 608 height 0
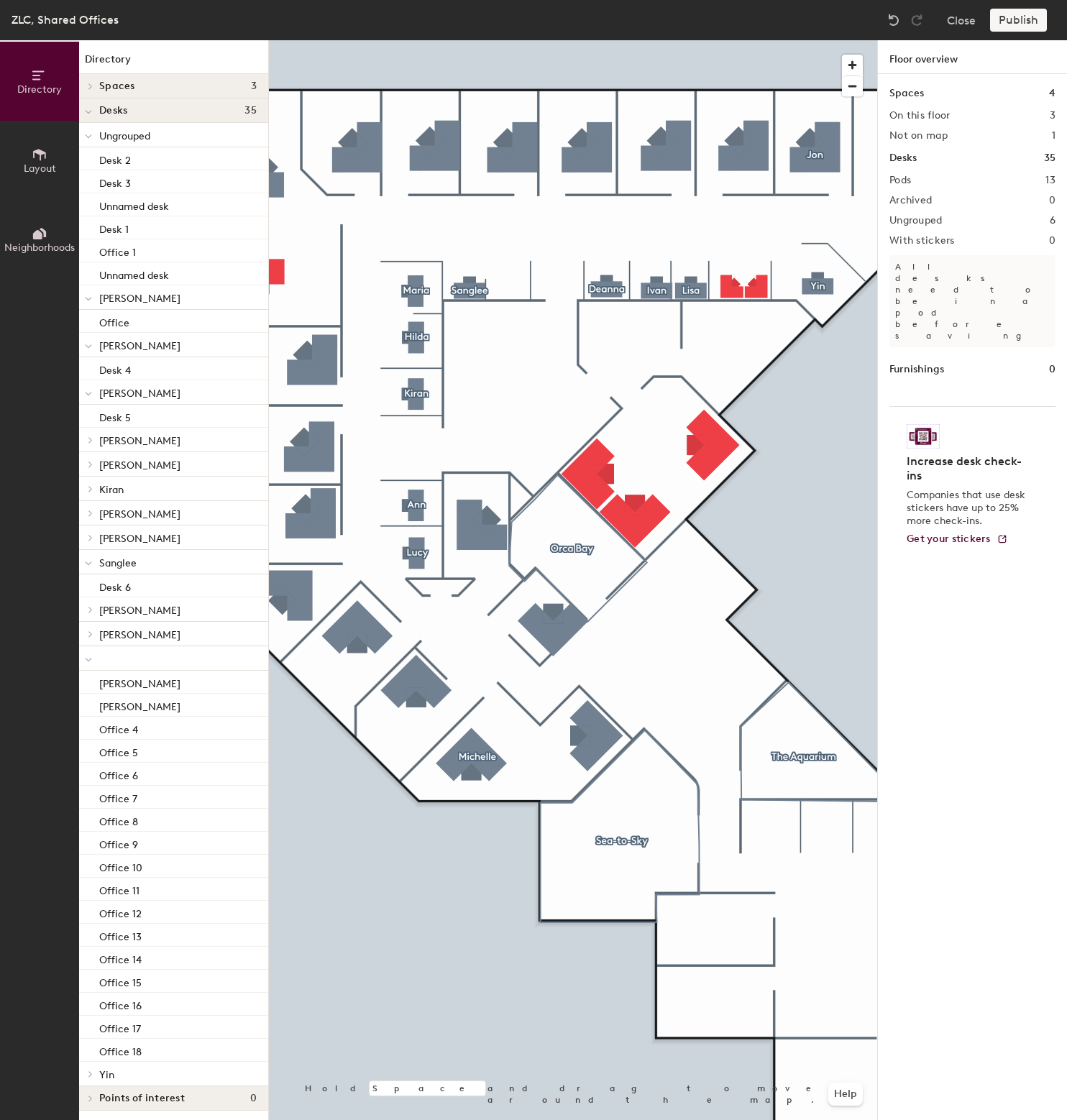
click at [466, 40] on div at bounding box center [573, 40] width 608 height 0
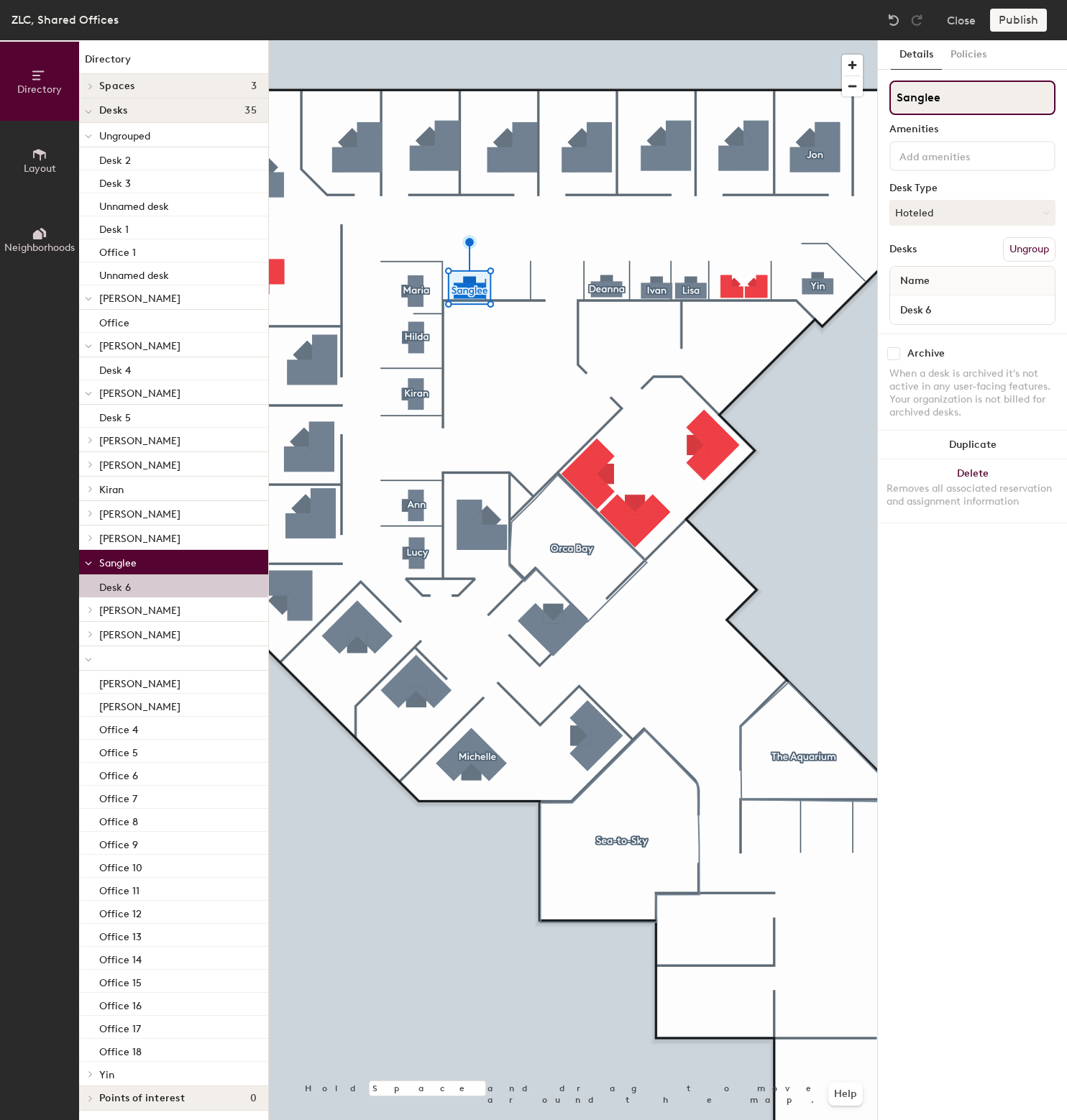
click at [929, 97] on input "Sanglee" at bounding box center [972, 98] width 166 height 34
click at [836, 40] on div at bounding box center [573, 40] width 608 height 0
click at [950, 99] on input "Sanglee" at bounding box center [972, 98] width 166 height 34
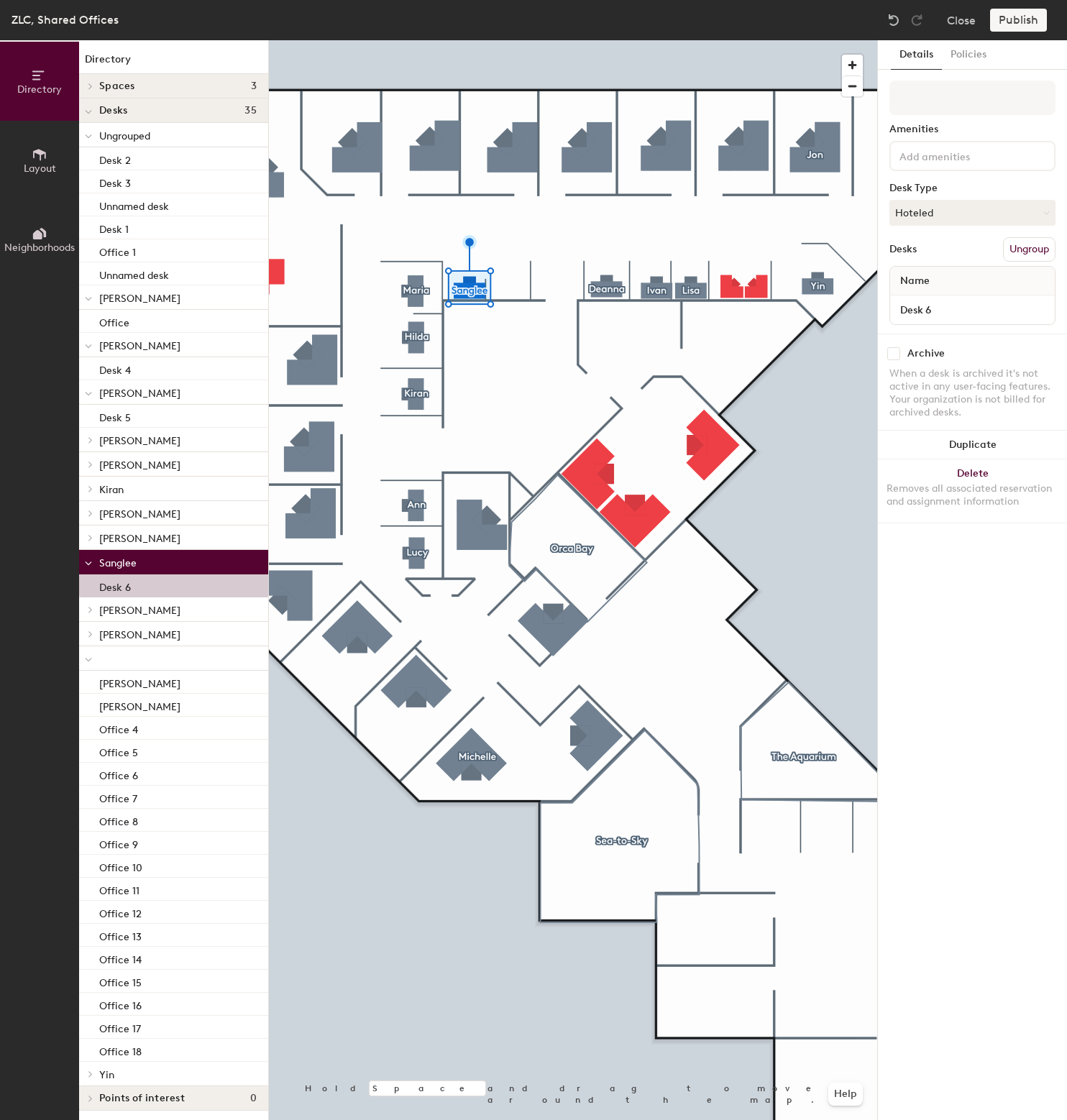
click at [948, 157] on input at bounding box center [961, 155] width 129 height 18
click at [934, 399] on div "When a desk is archived it's not active in any user-facing features. Your organ…" at bounding box center [972, 393] width 166 height 52
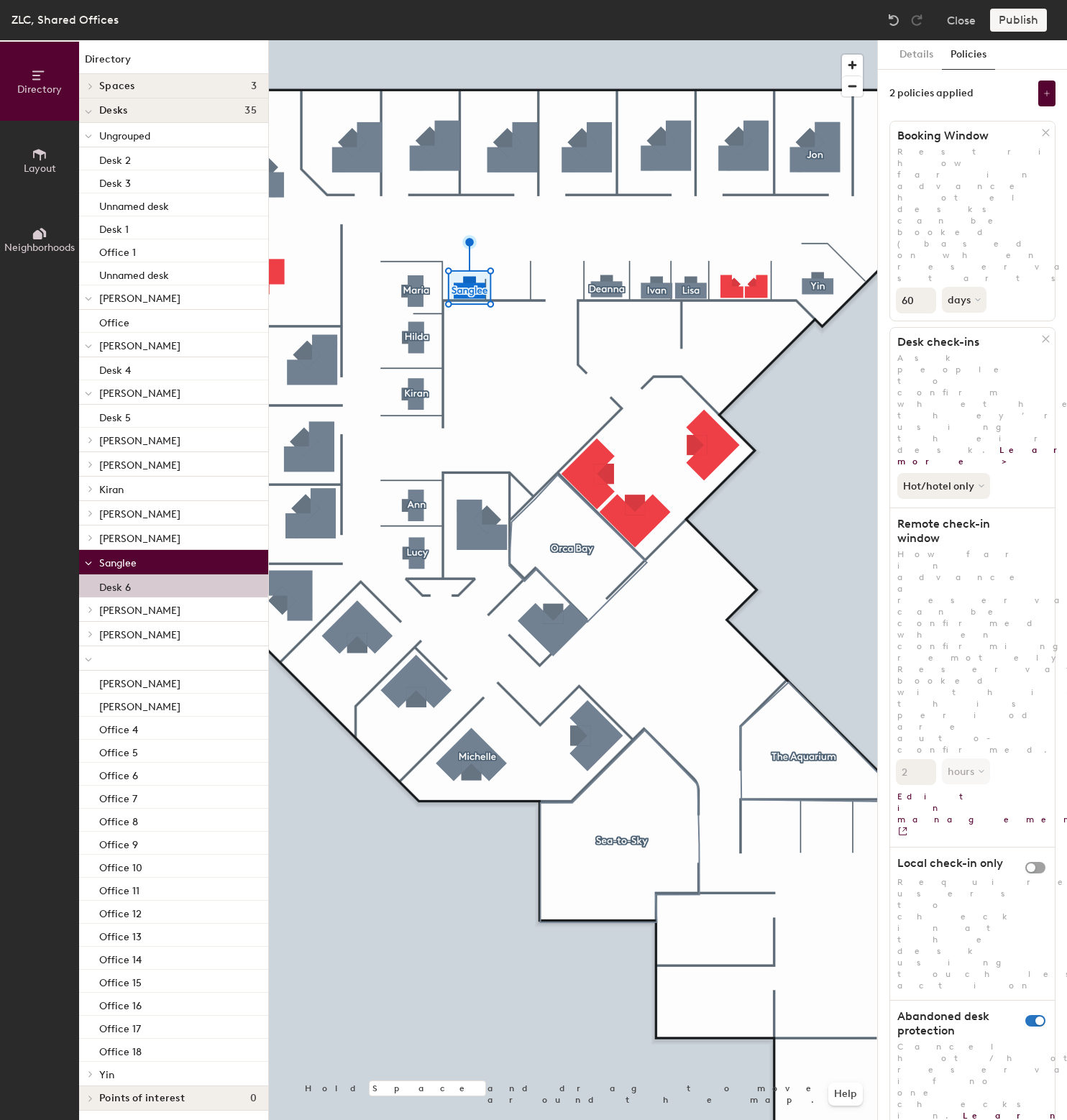
click at [913, 57] on button "Details" at bounding box center [916, 55] width 51 height 30
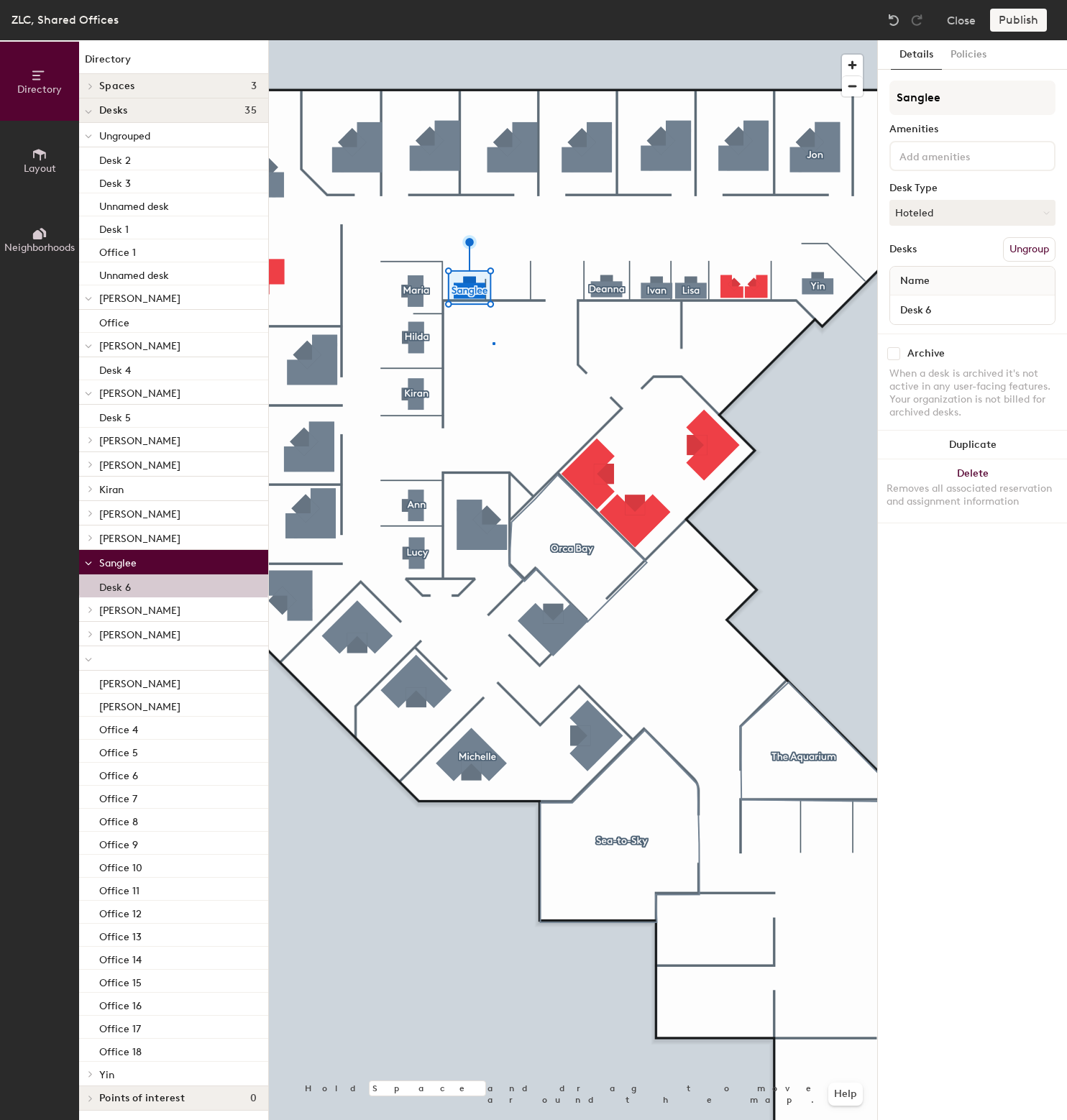
click at [494, 40] on div at bounding box center [573, 40] width 608 height 0
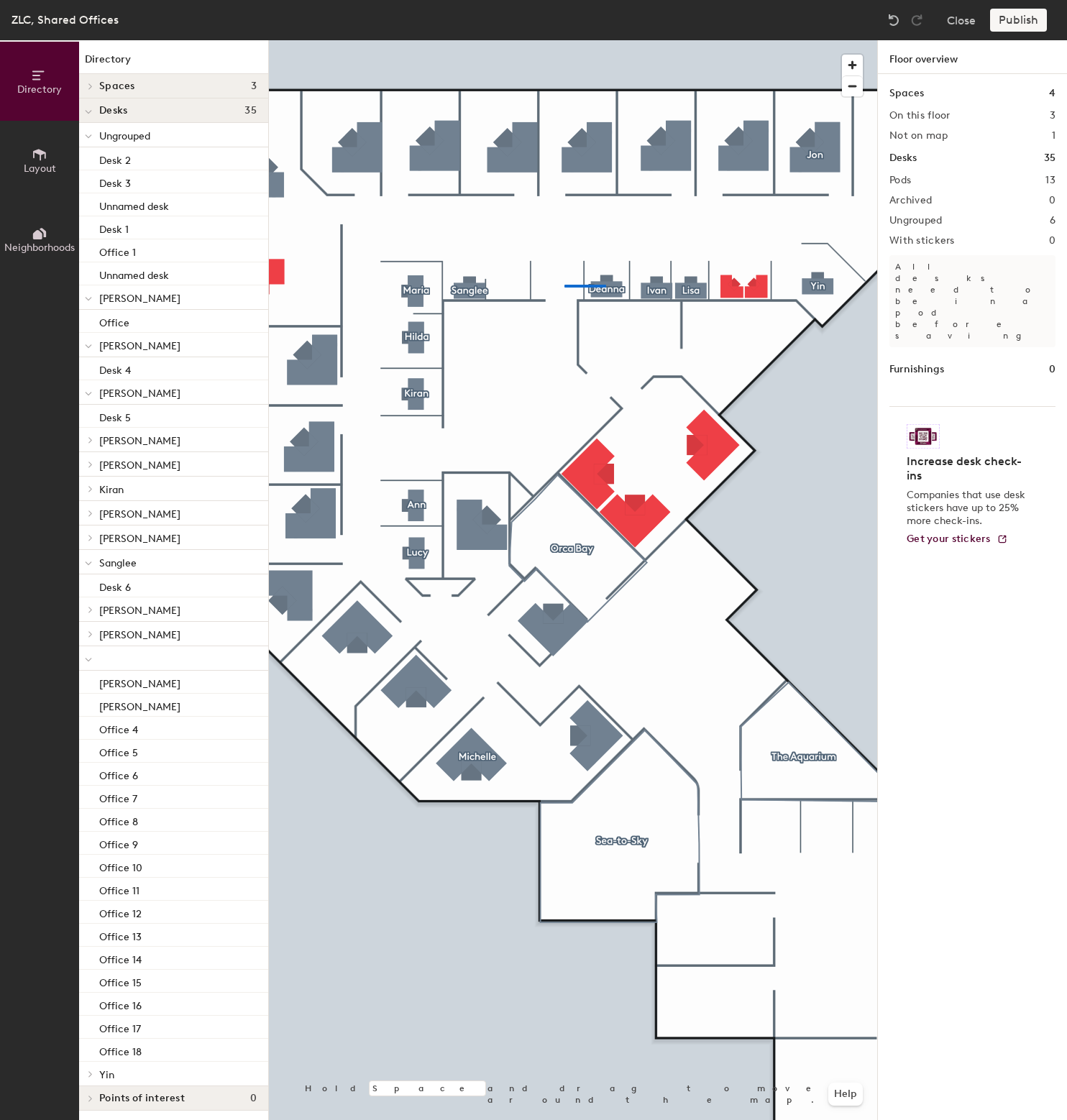
click at [590, 40] on div at bounding box center [573, 40] width 608 height 0
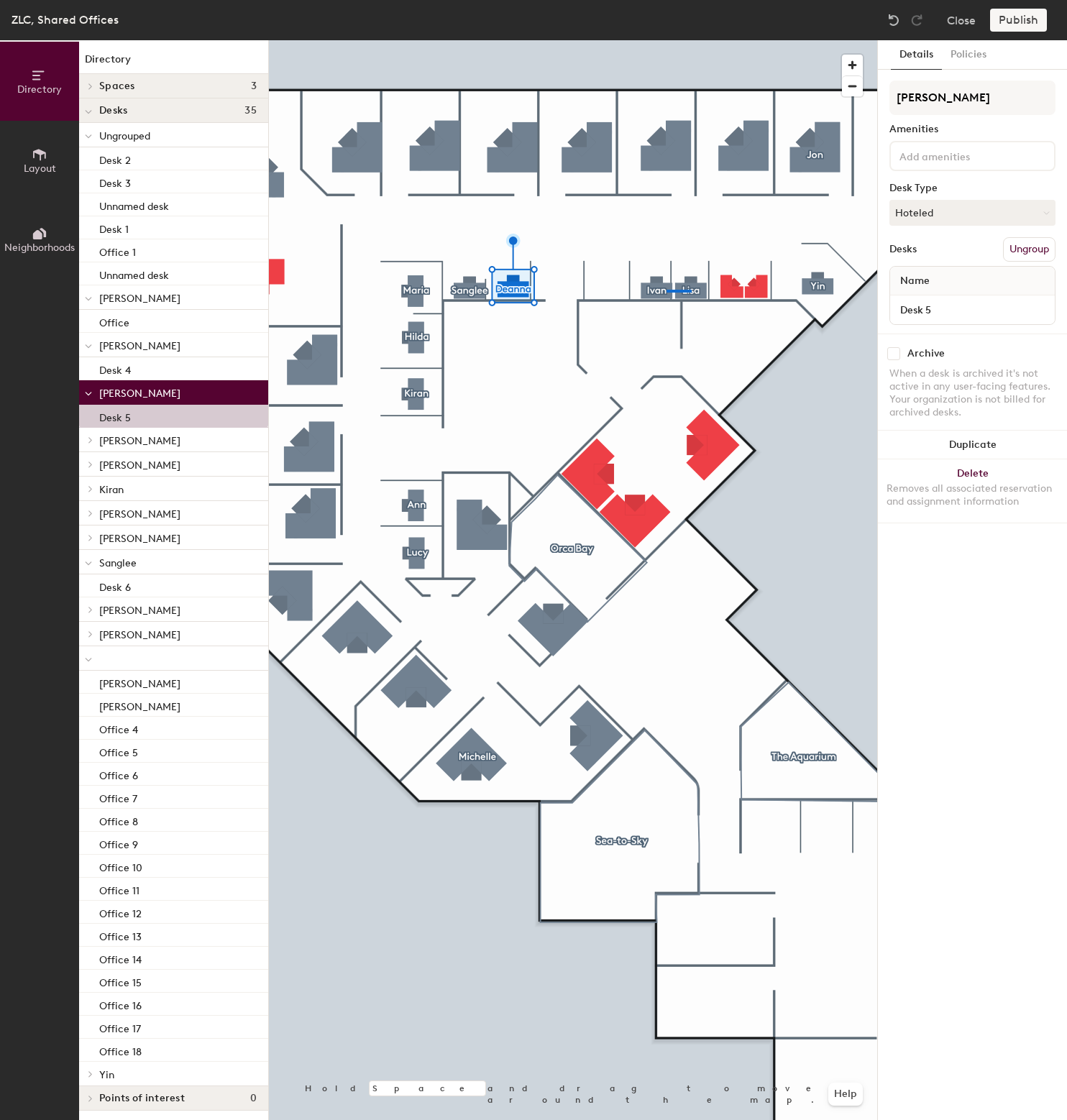
click at [666, 40] on div at bounding box center [573, 40] width 608 height 0
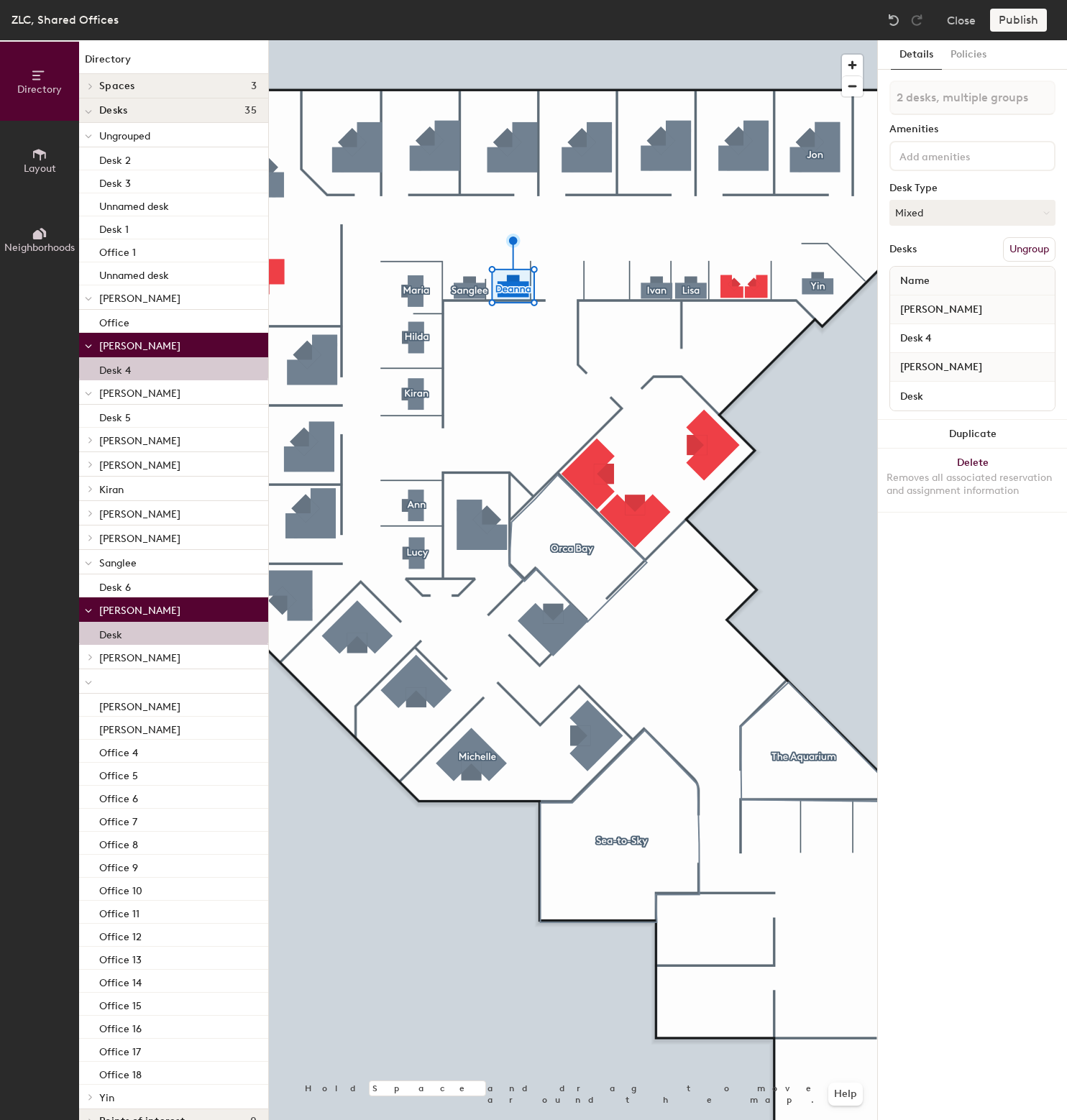
click at [678, 40] on div at bounding box center [573, 40] width 608 height 0
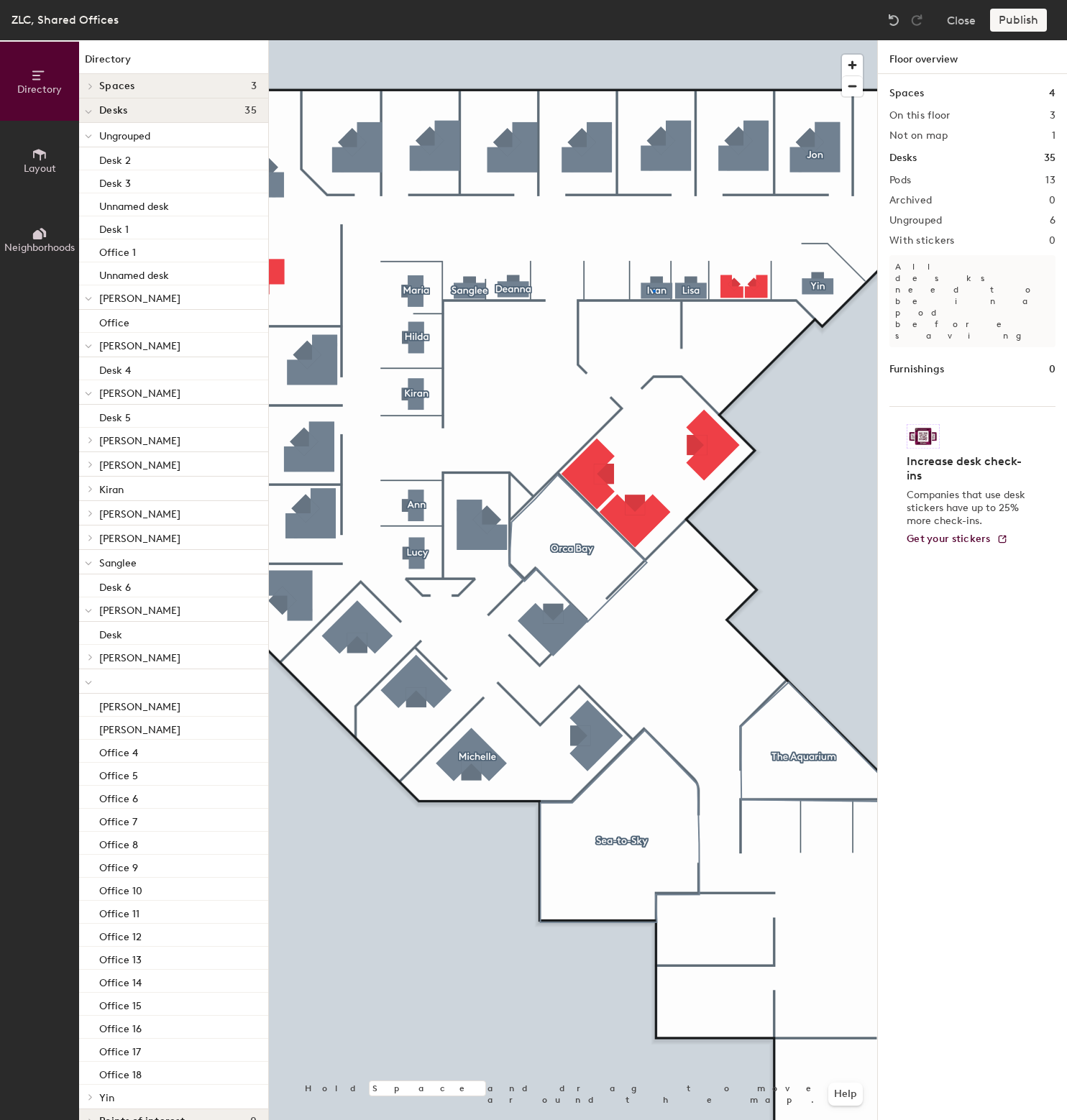
click at [652, 40] on div at bounding box center [573, 40] width 608 height 0
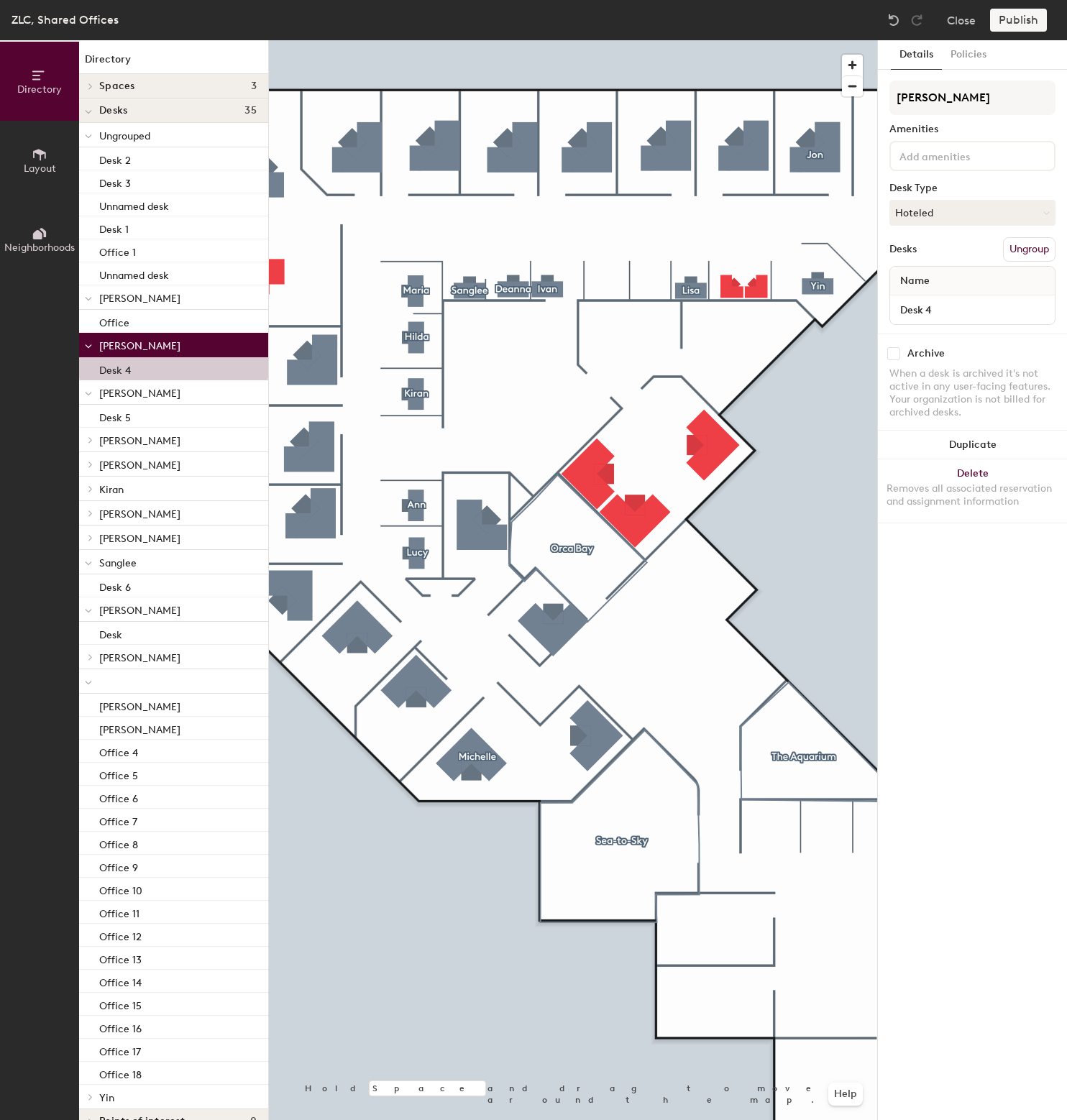
click at [547, 40] on div at bounding box center [573, 40] width 608 height 0
click at [508, 40] on div at bounding box center [573, 40] width 608 height 0
click at [534, 40] on div at bounding box center [573, 40] width 608 height 0
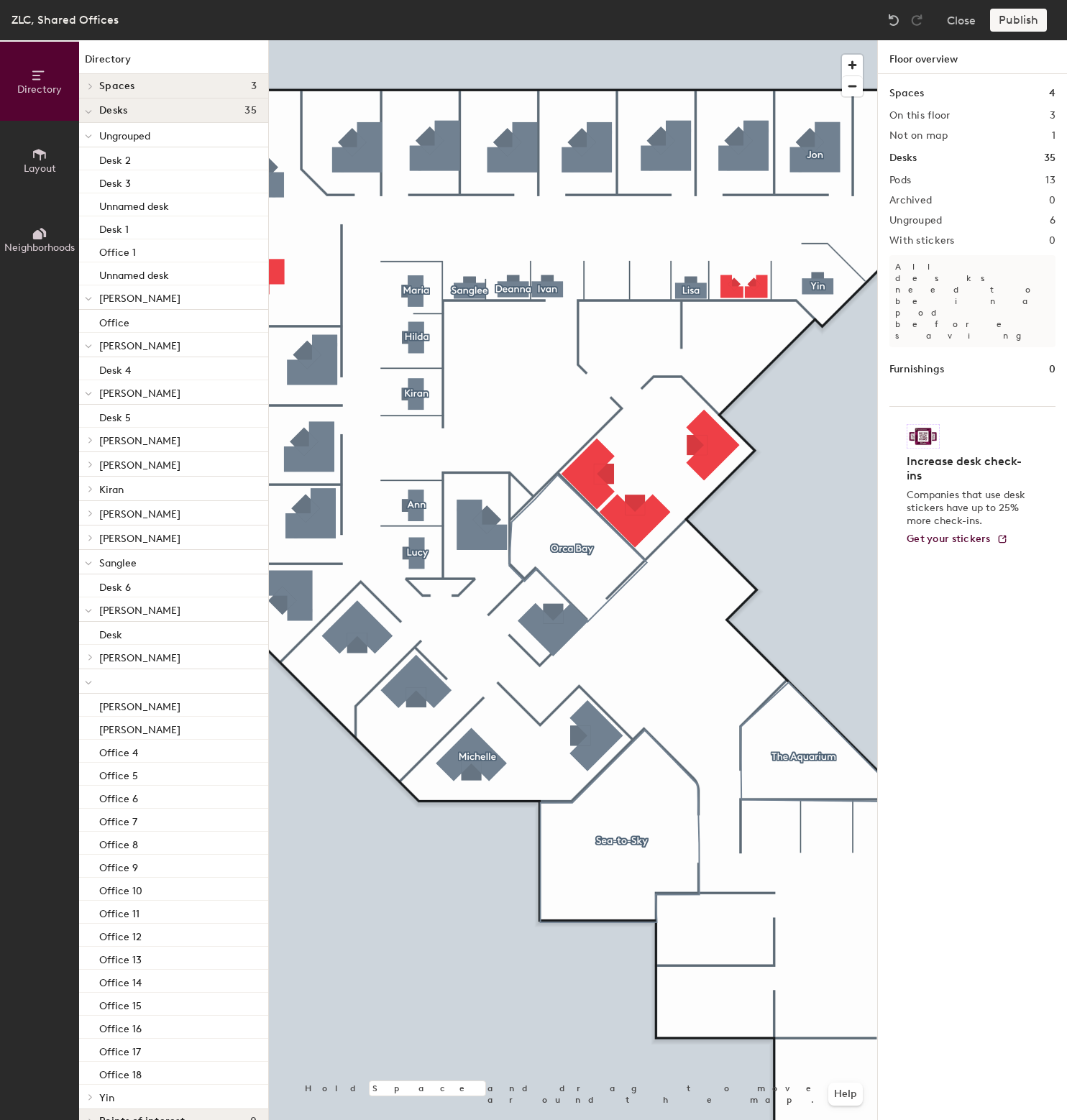
click at [28, 164] on span "Layout" at bounding box center [40, 168] width 33 height 12
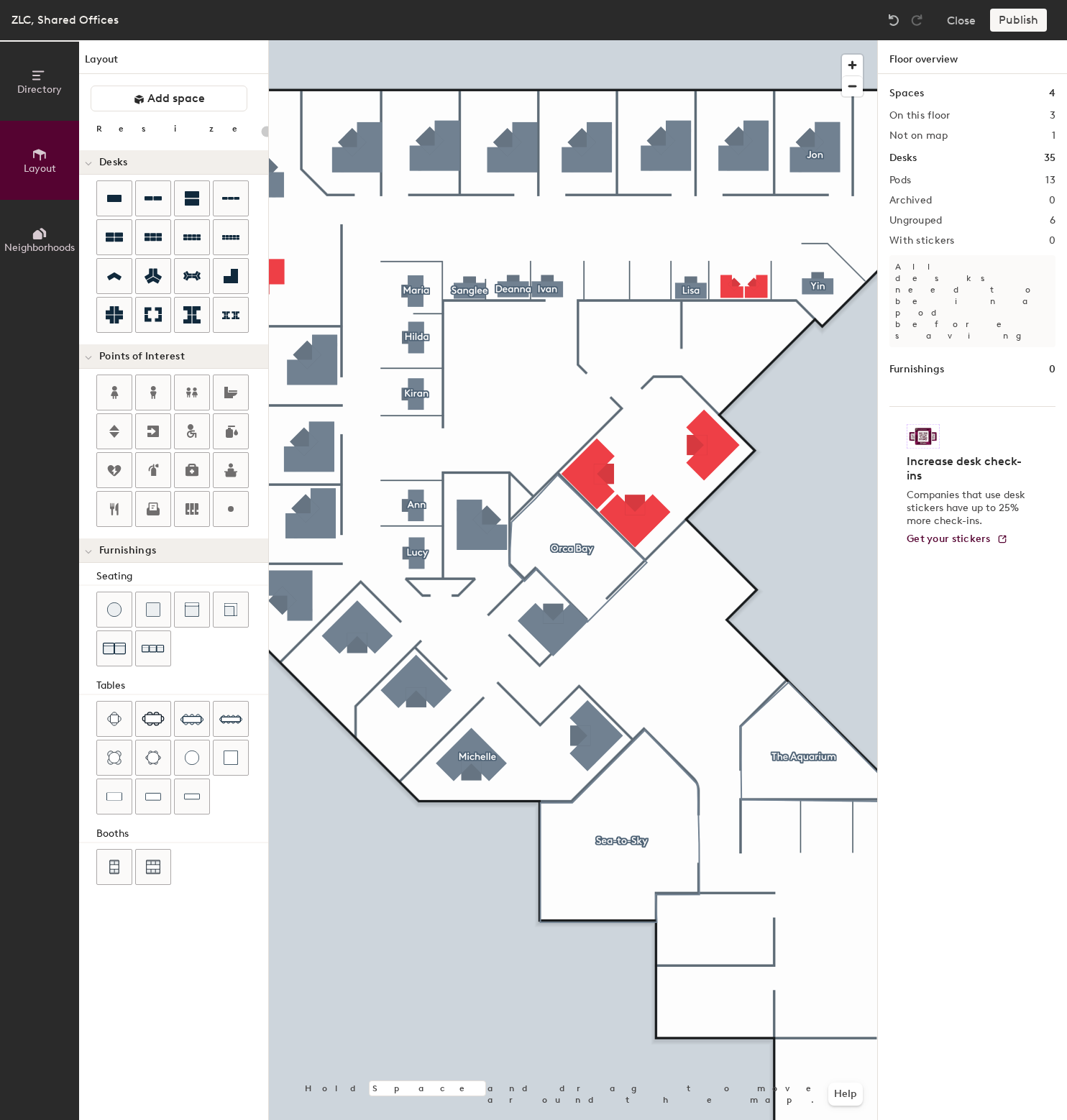
click at [594, 286] on div "Directory Layout Neighborhoods Layout Add space Resize Desks Points of Interest…" at bounding box center [534, 580] width 1067 height 1080
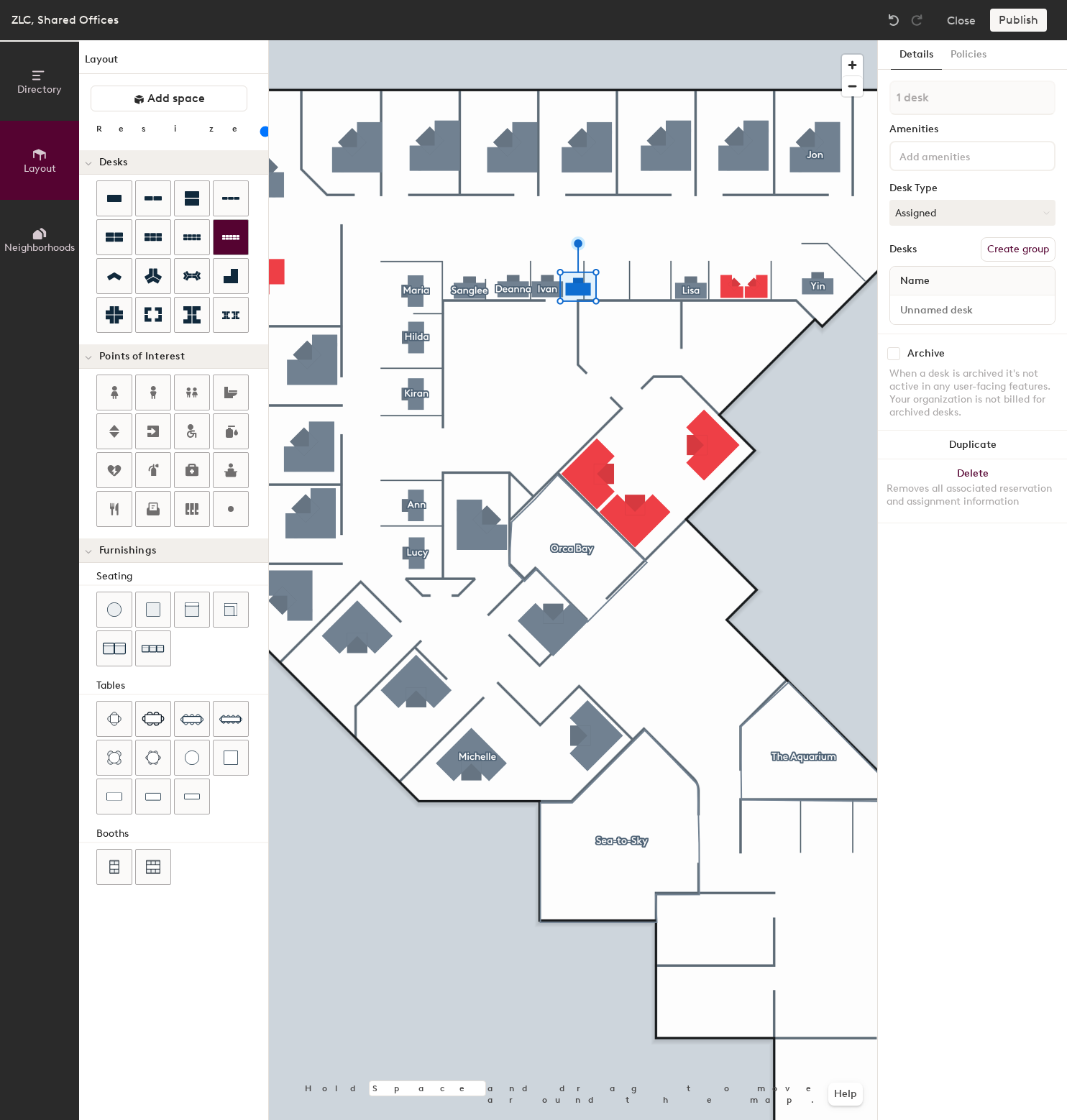
click at [623, 284] on div "Directory Layout Neighborhoods Layout Add space Resize Desks Points of Interest…" at bounding box center [534, 580] width 1067 height 1080
type input "80"
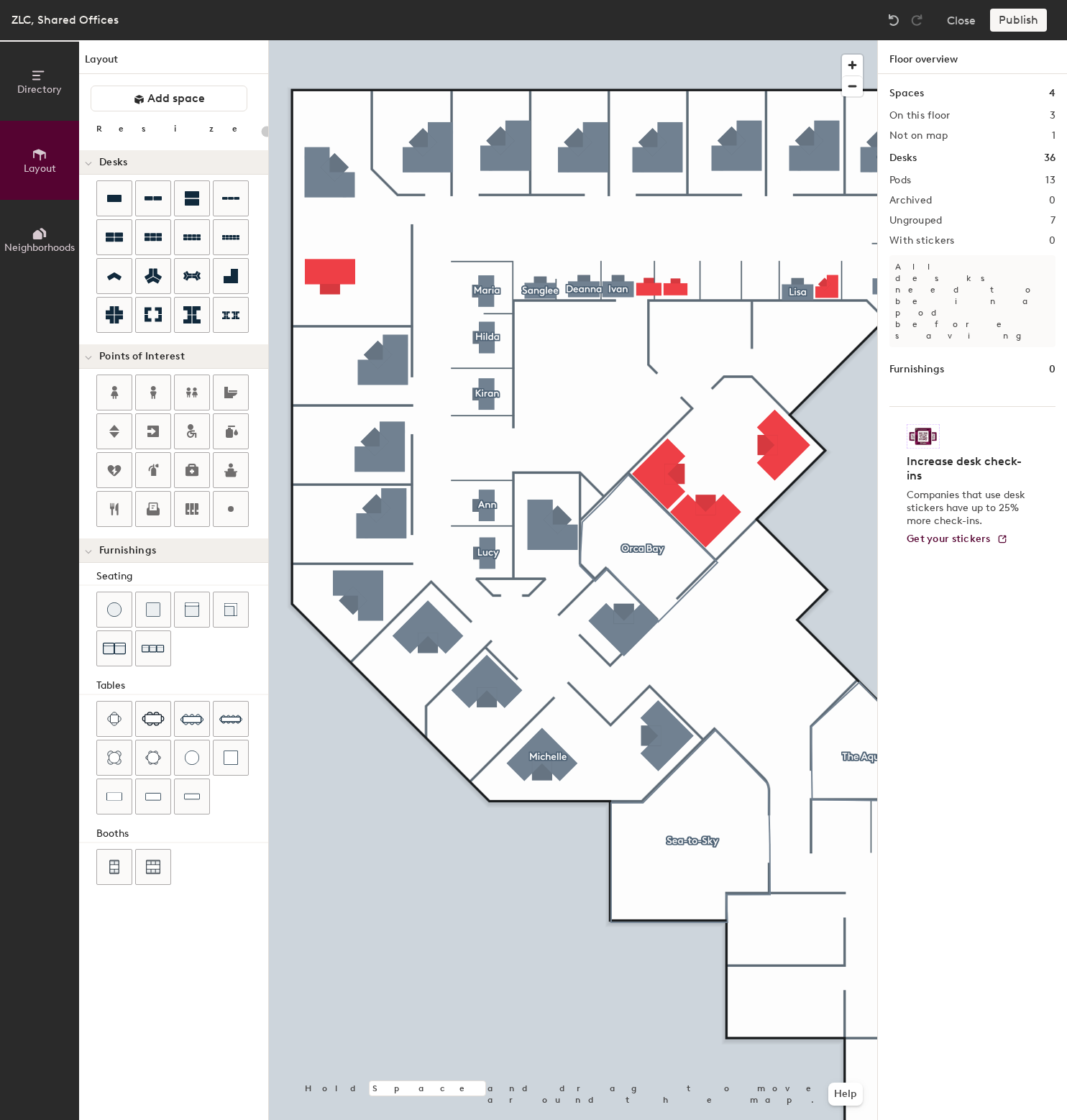
type input "100"
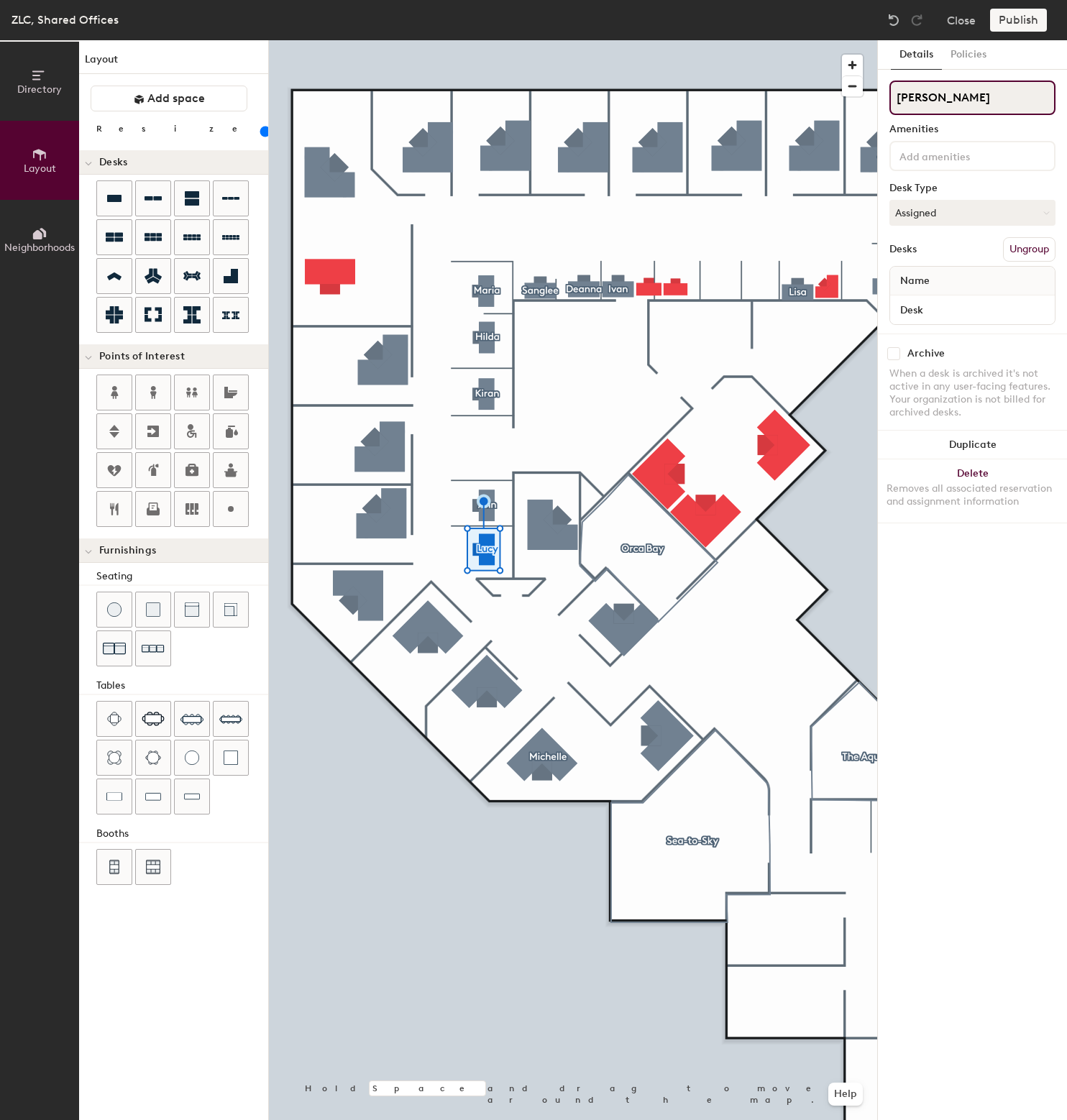
click at [932, 91] on input "[PERSON_NAME]" at bounding box center [972, 98] width 166 height 34
click at [944, 148] on input at bounding box center [961, 155] width 129 height 18
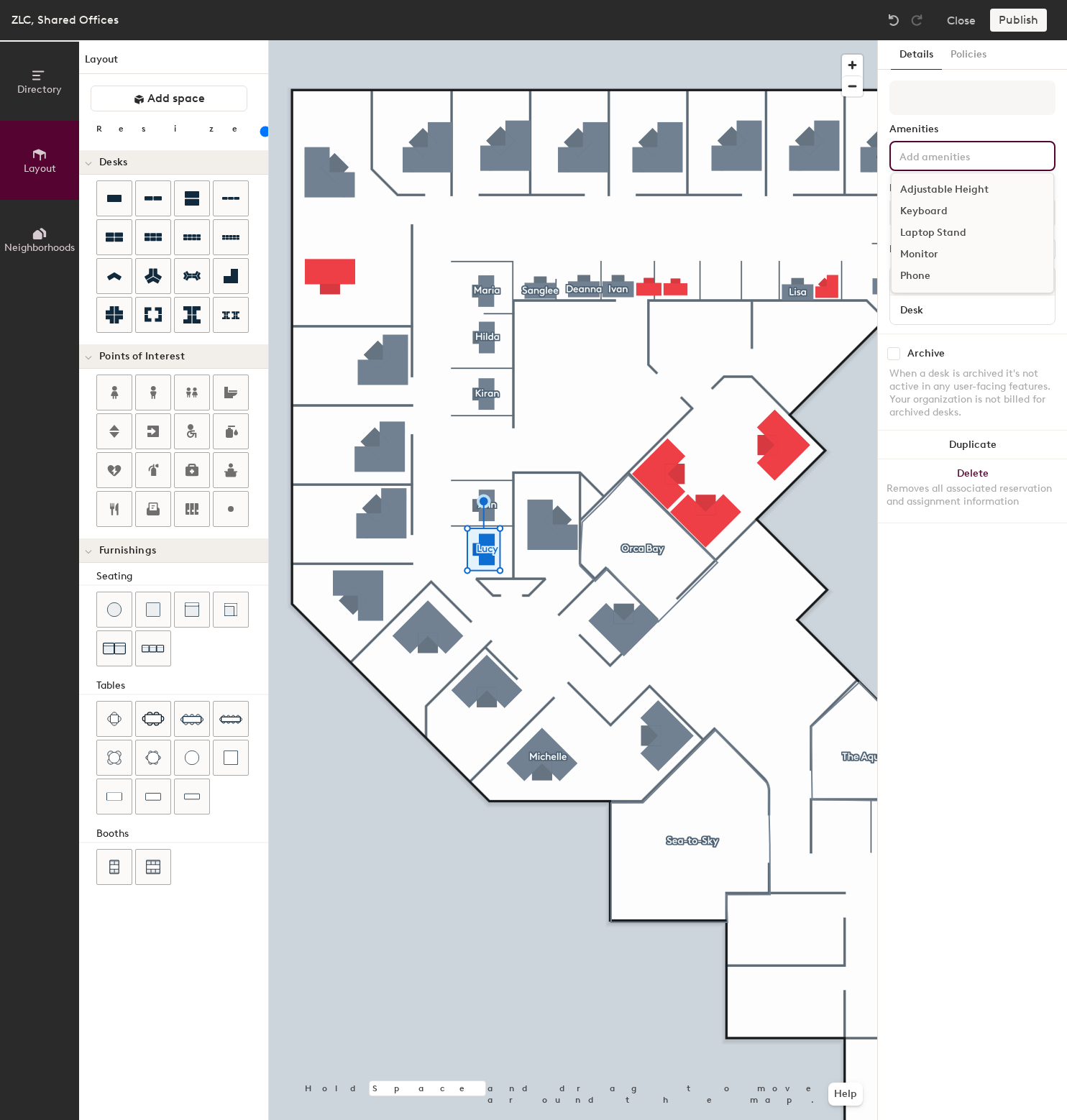
click at [950, 119] on div "Amenities Adjustable Height Keyboard Laptop Stand Monitor Phone Desk Type Assig…" at bounding box center [972, 207] width 166 height 253
click at [937, 211] on button "Assigned" at bounding box center [972, 213] width 166 height 26
click at [929, 296] on div "Hoteled" at bounding box center [962, 300] width 144 height 21
click at [973, 558] on div "Details Policies Amenities Desk Type Hoteled Desks Ungroup Name Desk Archive Wh…" at bounding box center [972, 580] width 189 height 1080
click at [831, 40] on div at bounding box center [573, 40] width 608 height 0
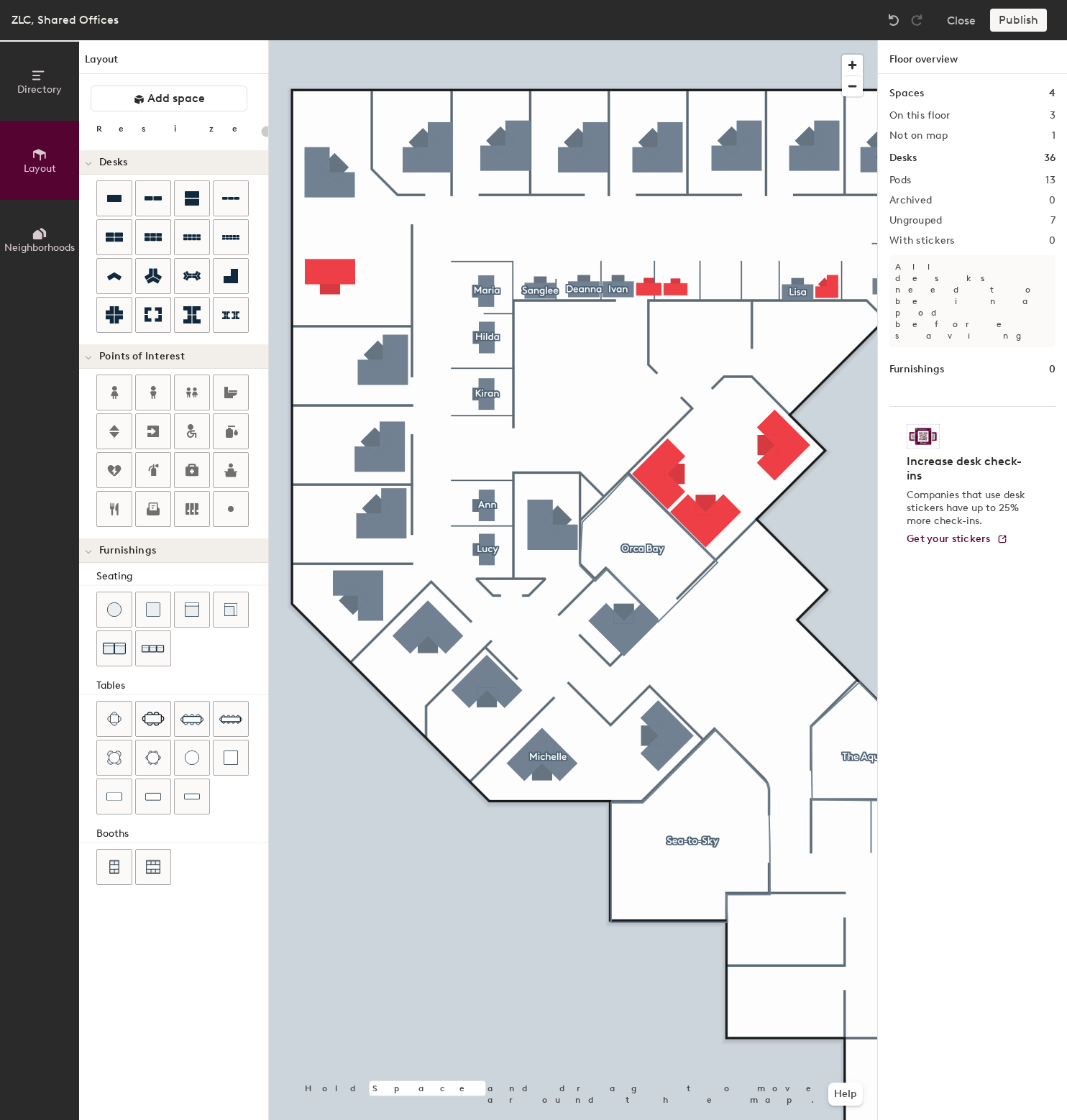
click at [663, 40] on div at bounding box center [573, 40] width 608 height 0
type input "160"
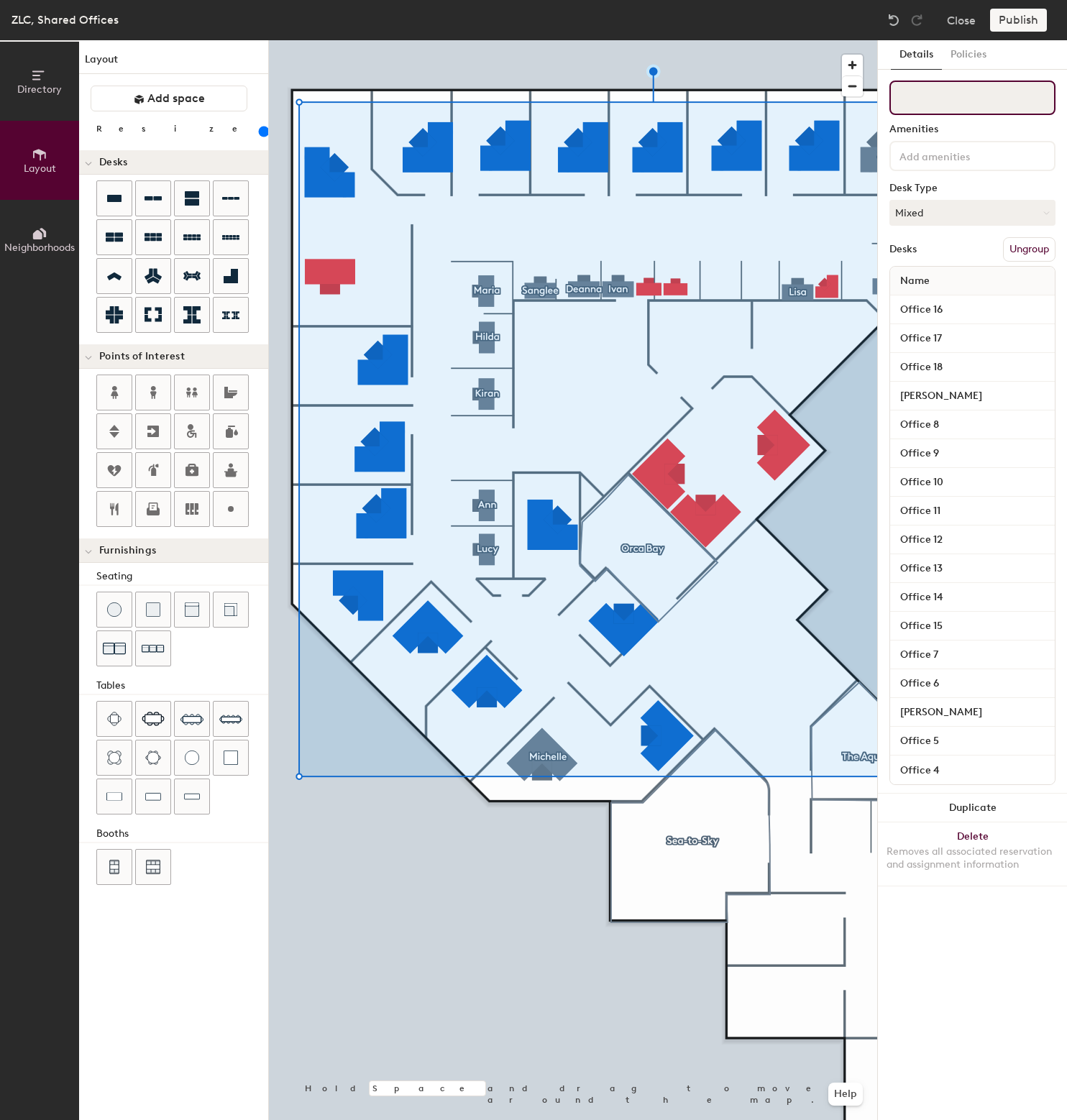
click at [942, 94] on input at bounding box center [972, 98] width 166 height 34
type input "[PERSON_NAME]"
click at [970, 104] on input "[PERSON_NAME]" at bounding box center [972, 98] width 166 height 34
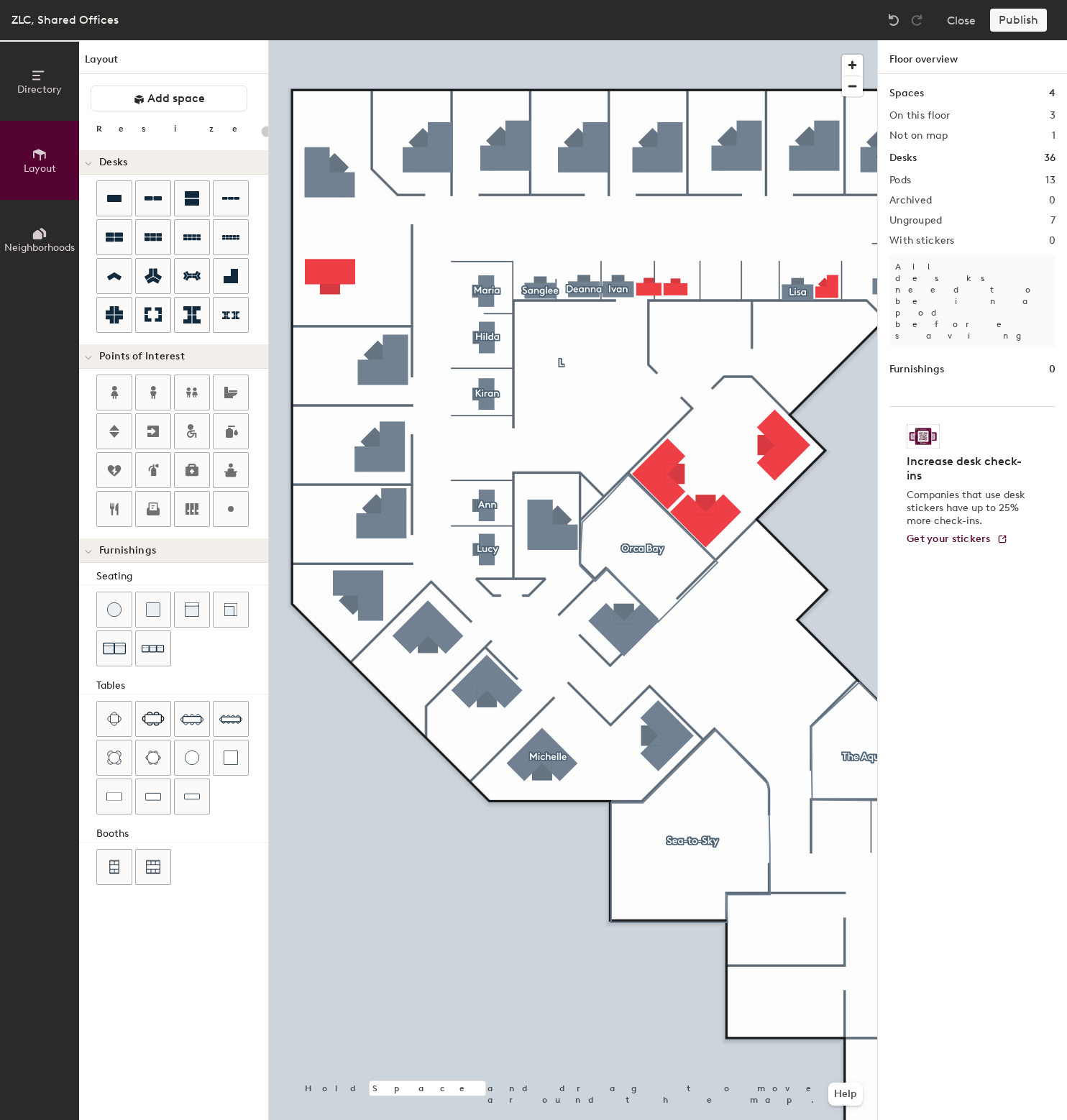
type input "160"
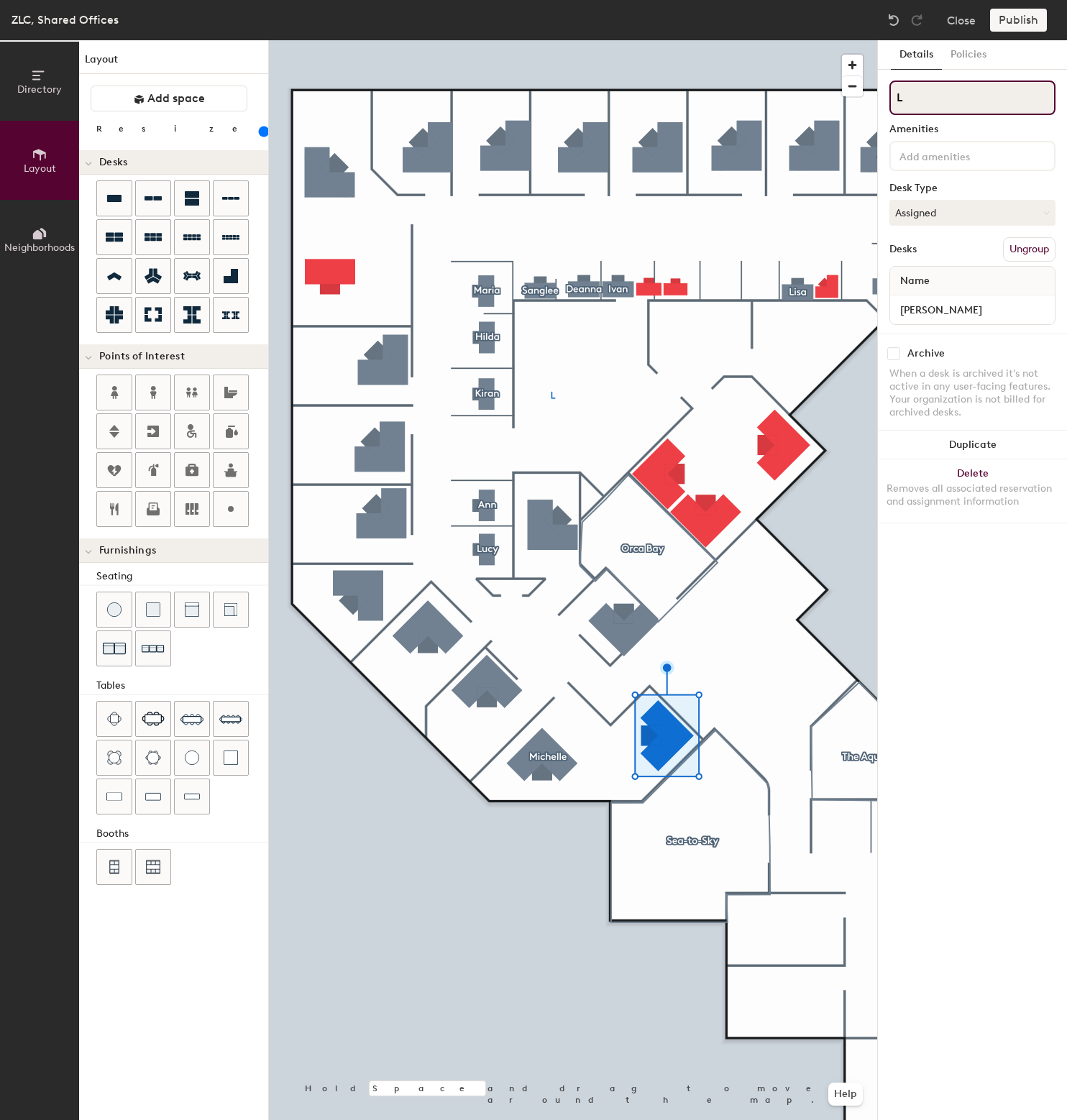
click at [939, 102] on input "L" at bounding box center [972, 98] width 166 height 34
type input "[PERSON_NAME]"
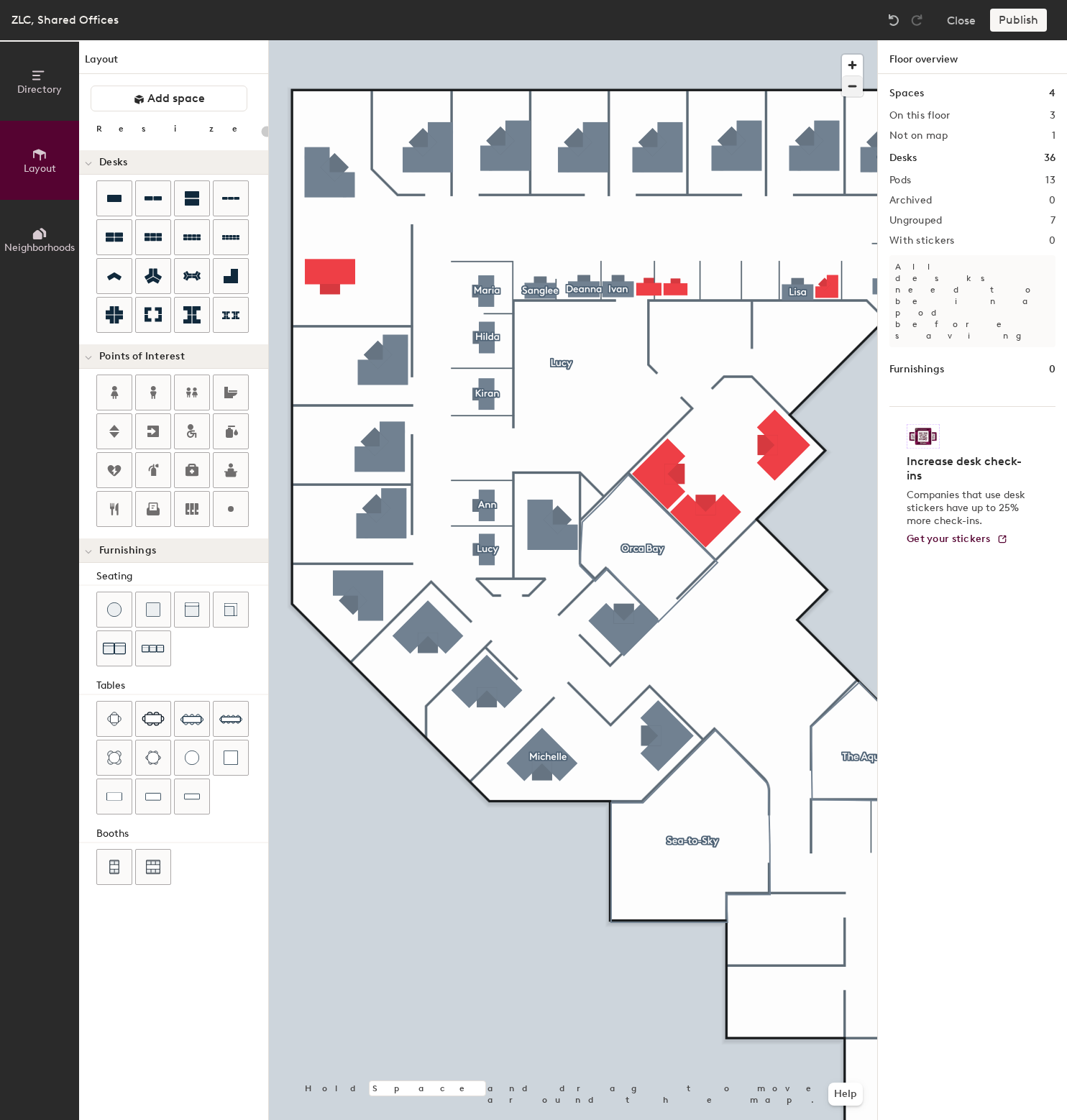
click at [656, 40] on div at bounding box center [573, 40] width 608 height 0
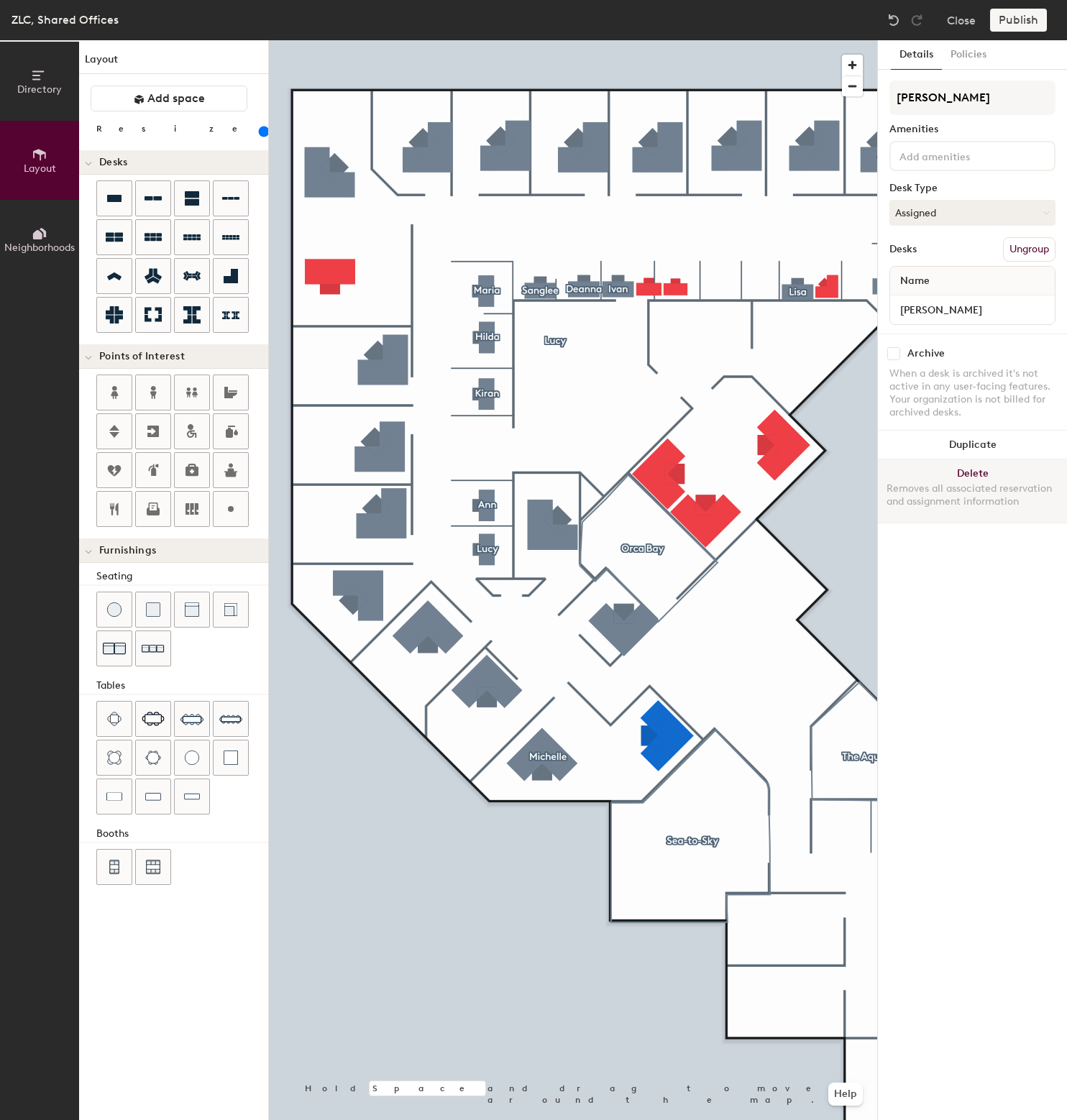
click at [979, 474] on button "Delete Removes all associated reservation and assignment information" at bounding box center [972, 491] width 189 height 63
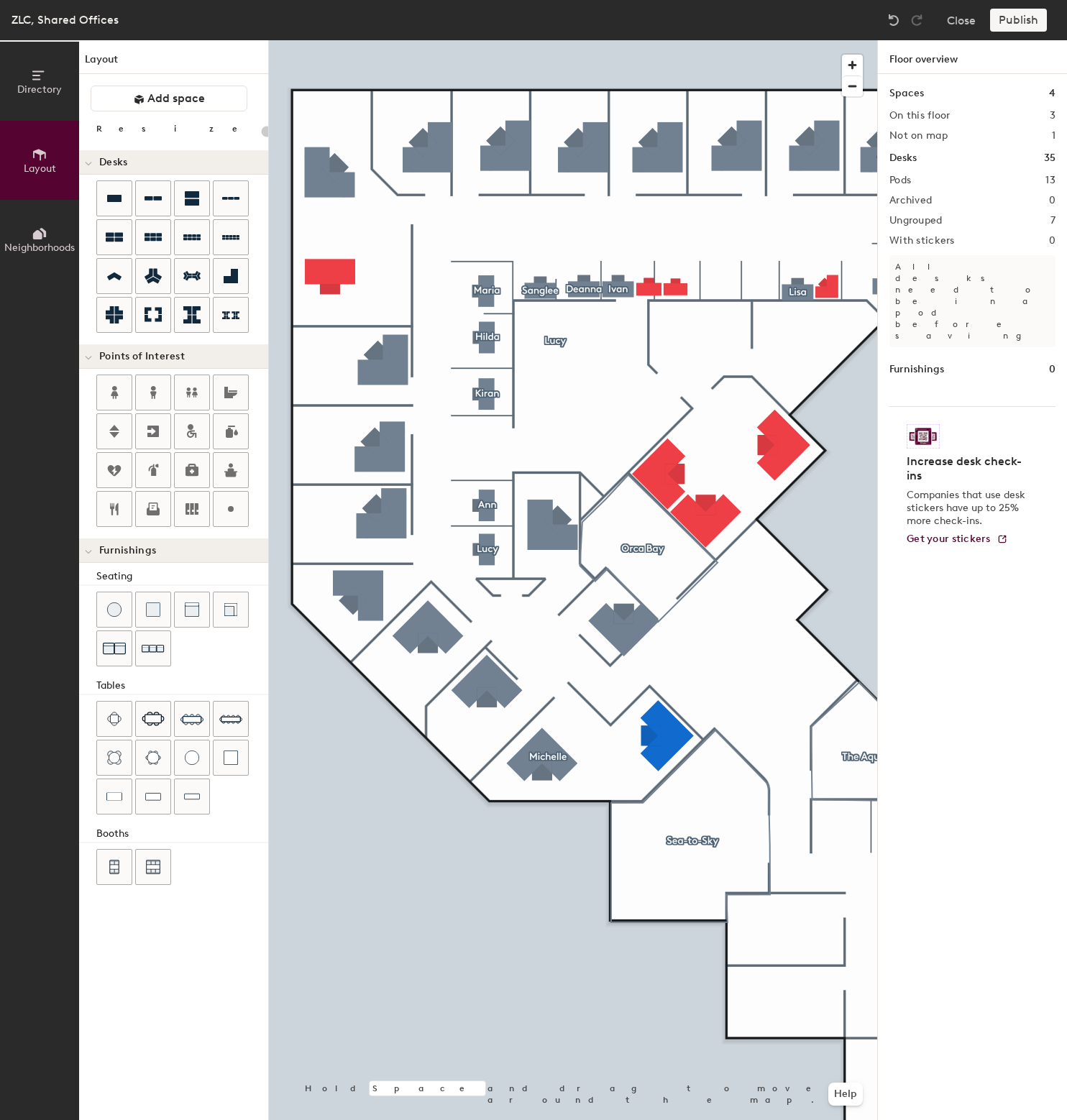
type input "20"
click at [569, 40] on div at bounding box center [573, 40] width 608 height 0
type input "160"
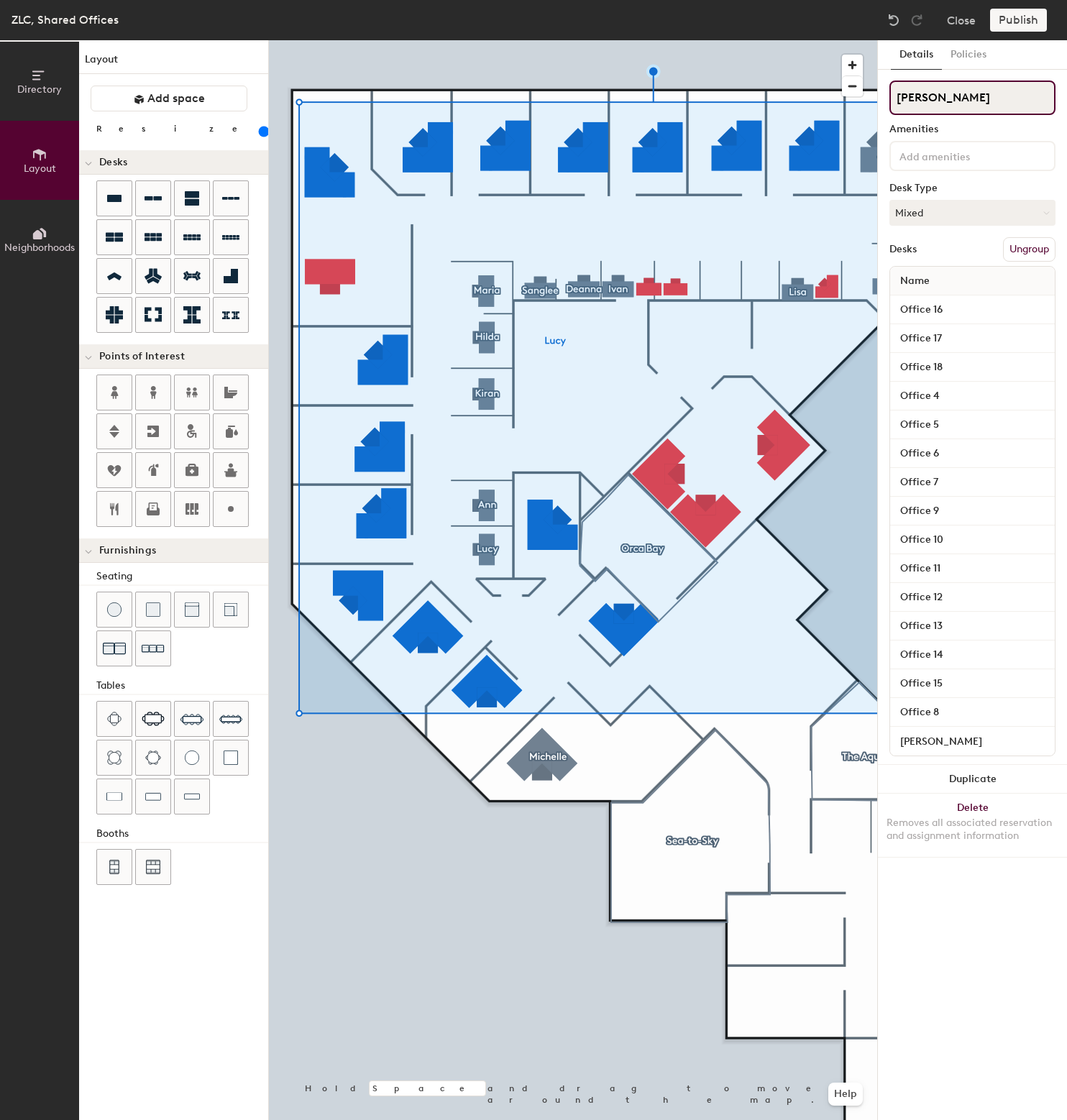
click at [943, 106] on input "[PERSON_NAME]" at bounding box center [972, 98] width 166 height 34
click at [957, 965] on div "Details Policies Amenities Desk Type Mixed Desks Ungroup Name Office 16 Office …" at bounding box center [972, 580] width 189 height 1080
click at [573, 40] on div at bounding box center [573, 40] width 608 height 0
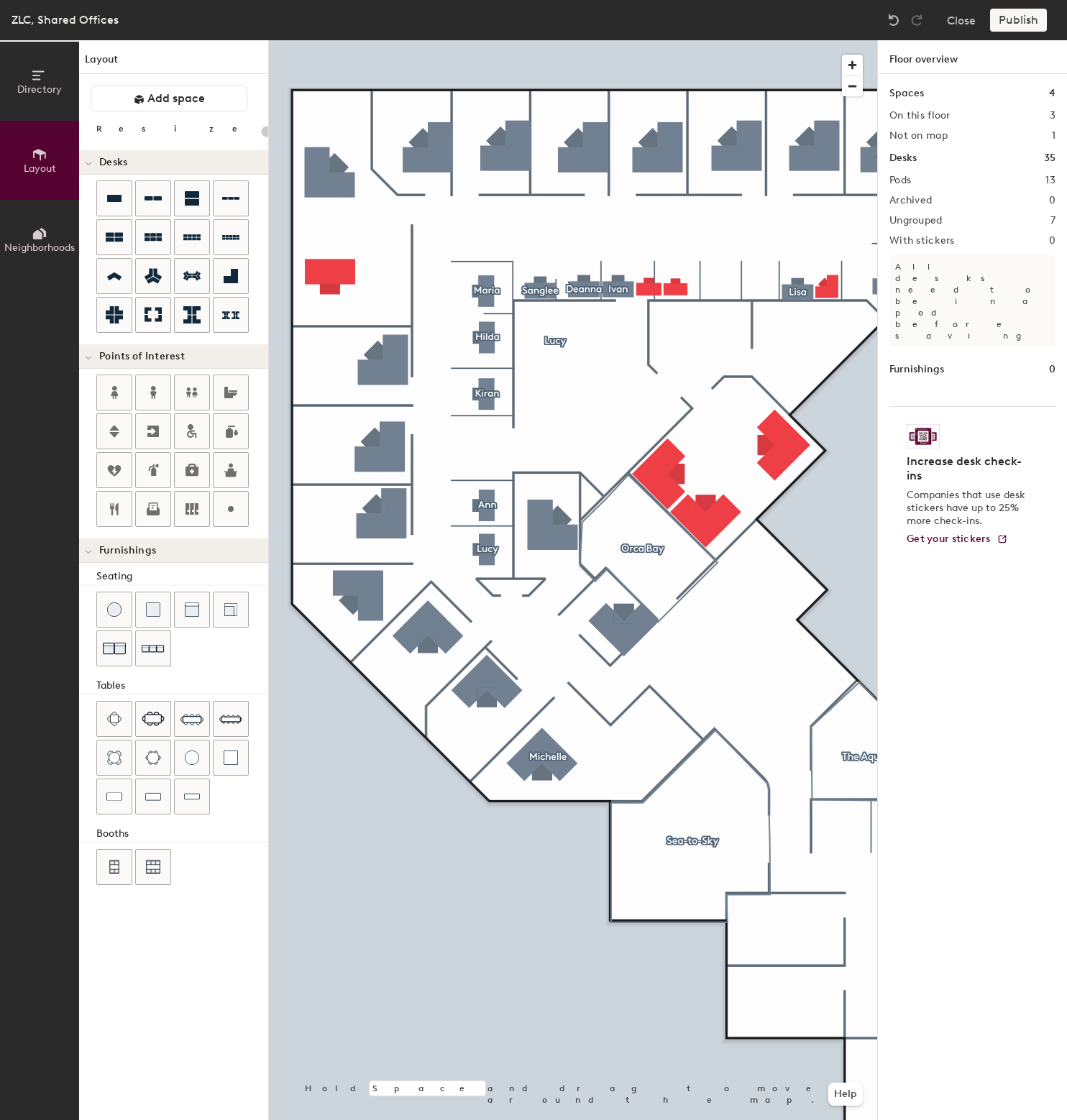
click at [935, 122] on div "Spaces 4 On this floor 3 Not on map 1 Desks 35 Pods 13 Archived 0 Ungrouped 7 W…" at bounding box center [972, 614] width 189 height 1080
click at [1060, 120] on div "Spaces 4 On this floor 3 Not on map 1 Desks 35 Pods 13 Archived 0 Ungrouped 7 W…" at bounding box center [972, 614] width 189 height 1080
click at [929, 50] on h1 "Floor overview" at bounding box center [972, 57] width 189 height 33
click at [950, 184] on div "Pods 13" at bounding box center [972, 180] width 166 height 11
click at [909, 184] on h2 "Pods" at bounding box center [900, 180] width 21 height 11
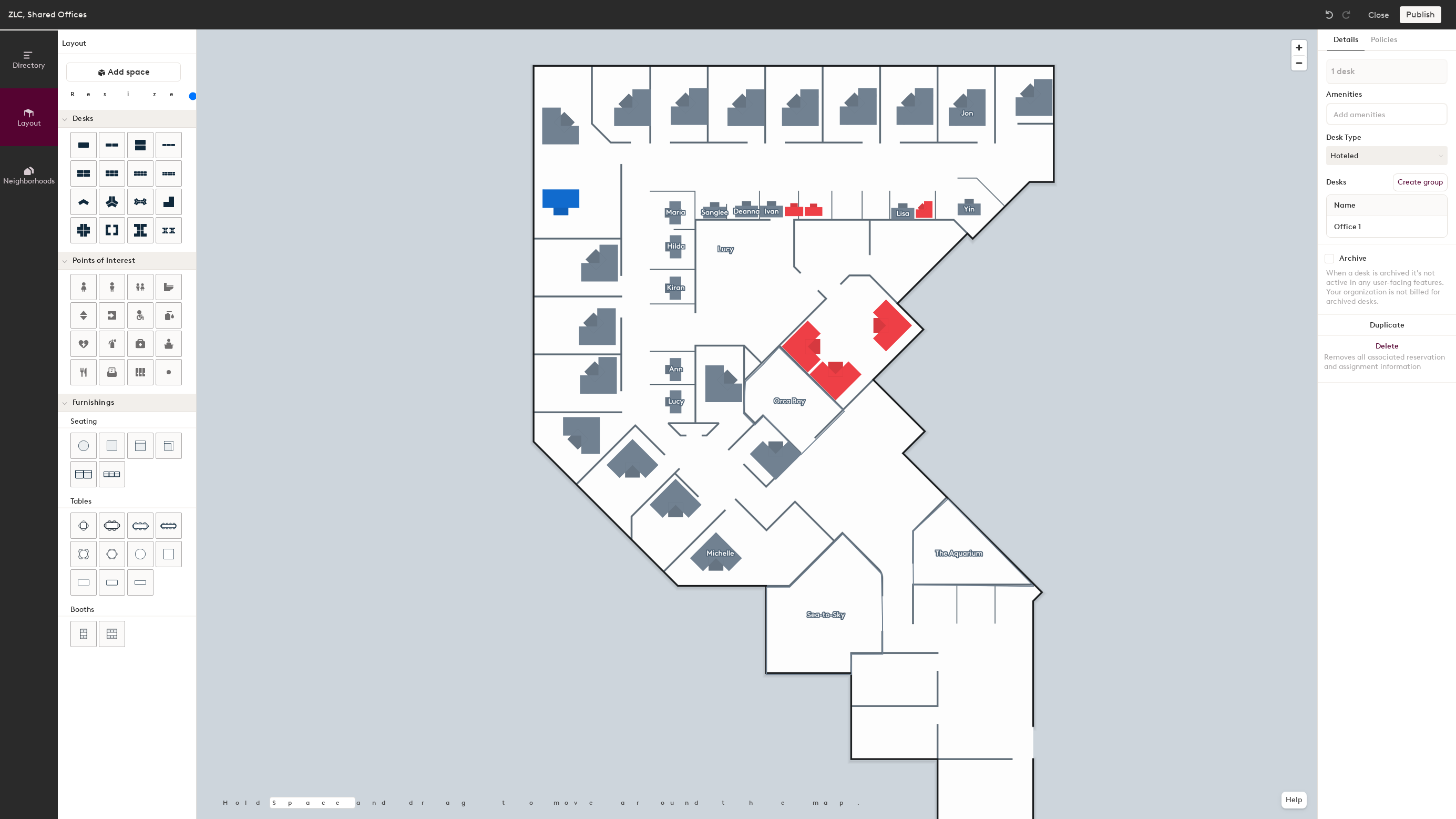
click at [779, 185] on button "Create group" at bounding box center [1420, 182] width 54 height 18
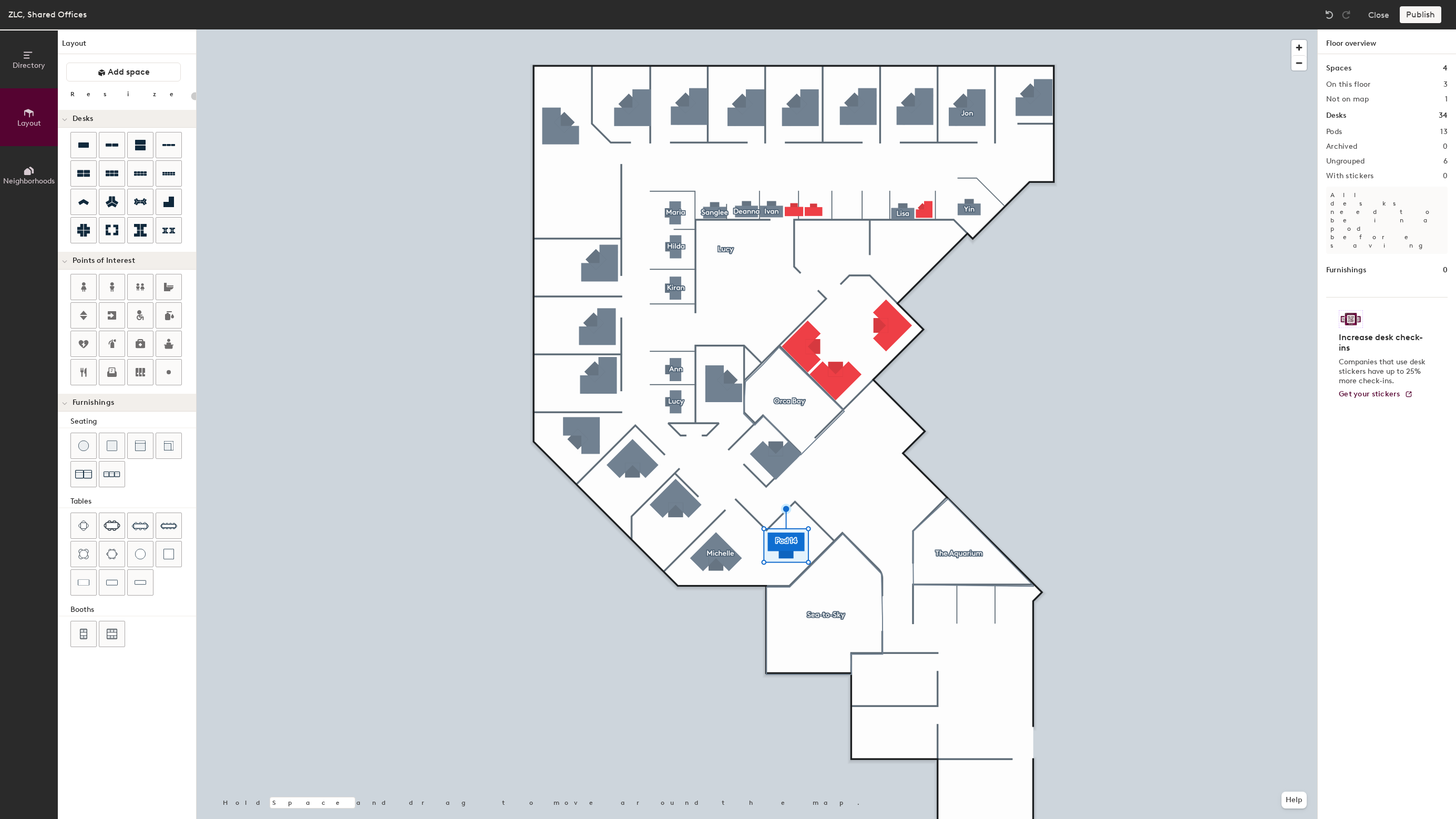
type input "20"
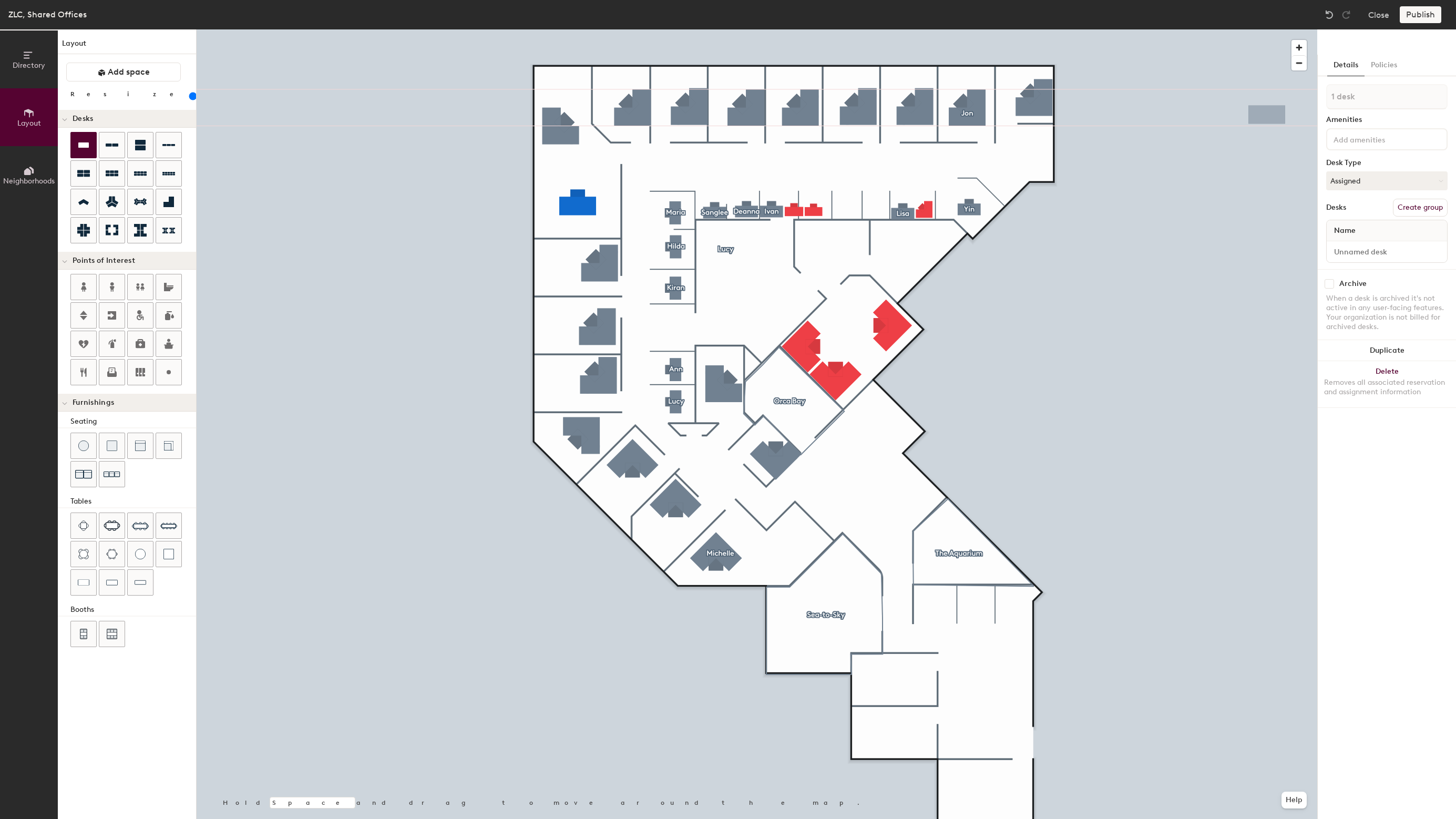
click at [1424, 201] on button "Create group" at bounding box center [1420, 207] width 54 height 18
click at [1383, 92] on input "Pod 14" at bounding box center [1387, 97] width 122 height 25
click at [1383, 92] on input "Pod 14" at bounding box center [1387, 97] width 122 height 25
click at [1374, 243] on div "Desk 1" at bounding box center [1387, 251] width 120 height 21
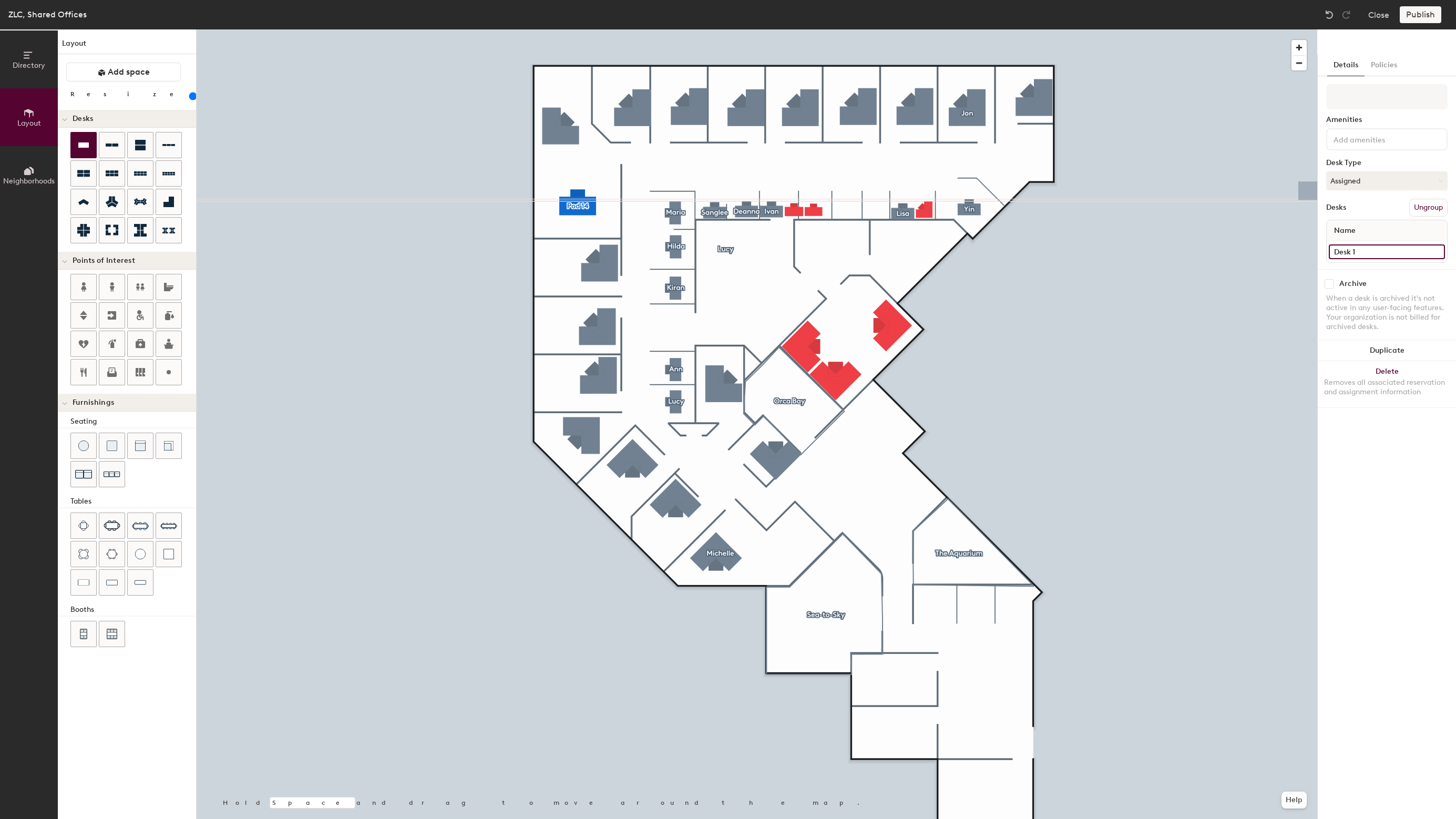
click at [1377, 250] on input "Desk 1" at bounding box center [1387, 252] width 116 height 15
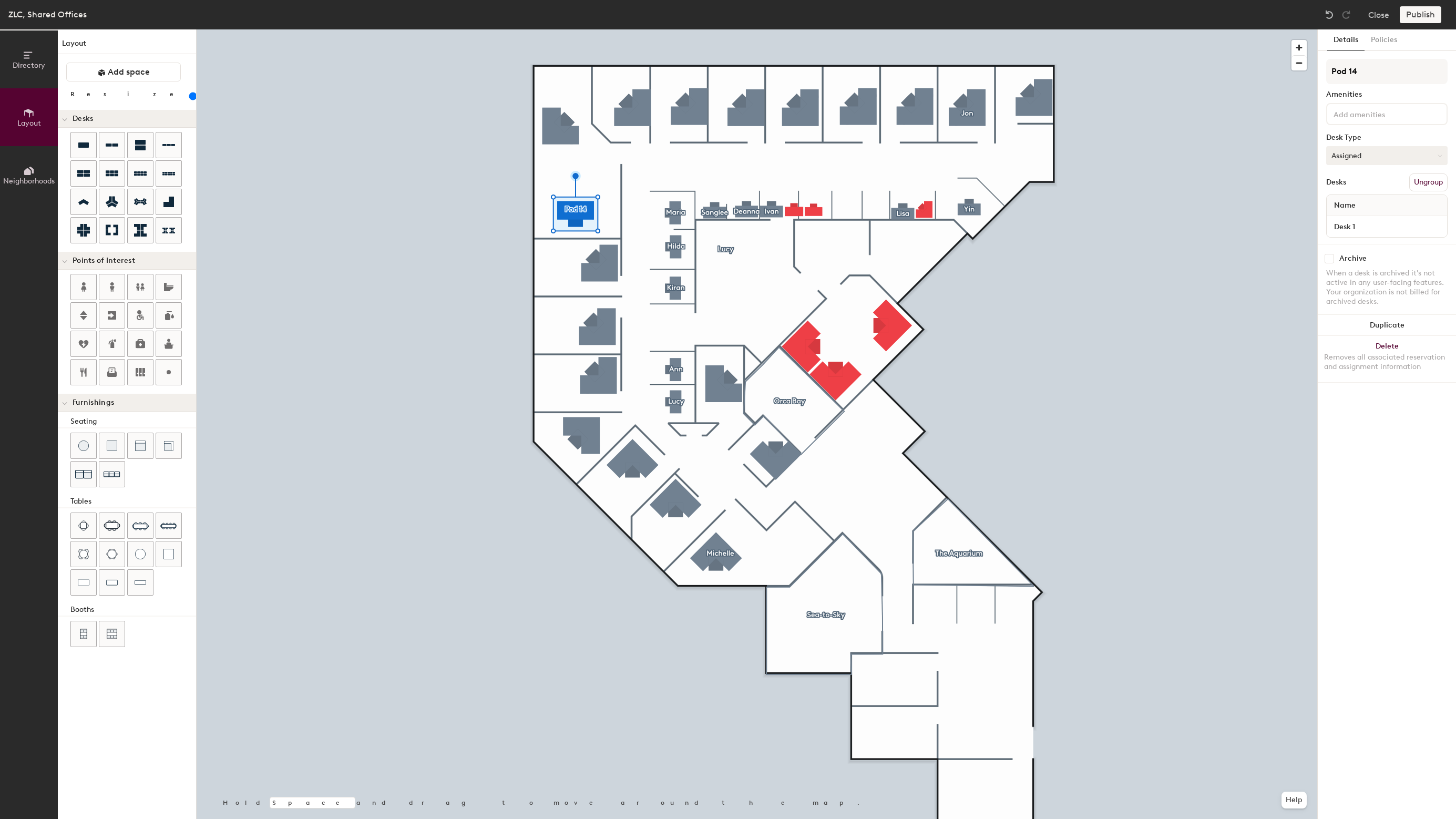
click at [1376, 151] on button "Assigned" at bounding box center [1387, 156] width 122 height 19
click at [1351, 216] on div "Hoteled" at bounding box center [1379, 220] width 105 height 16
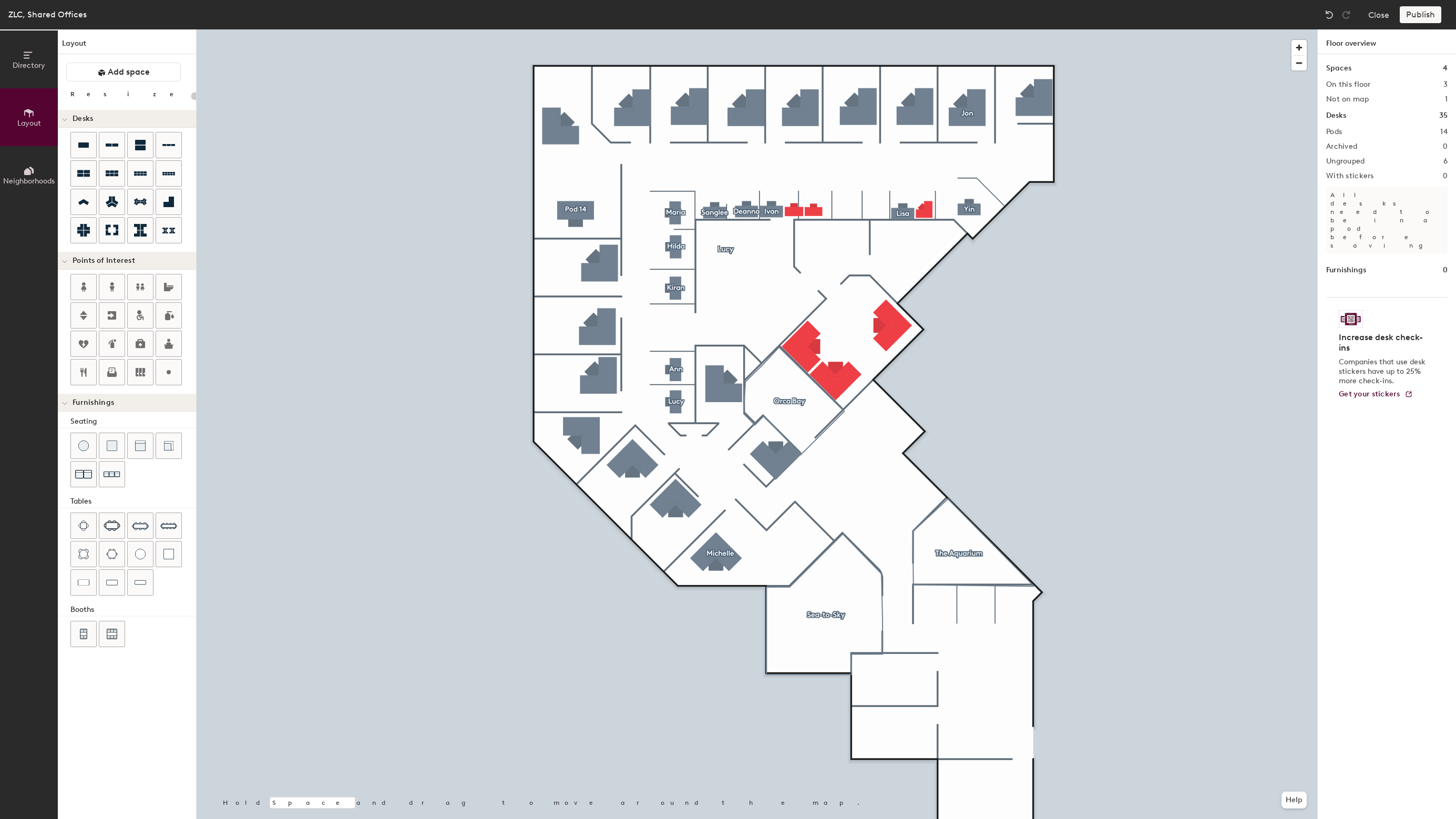
type input "160"
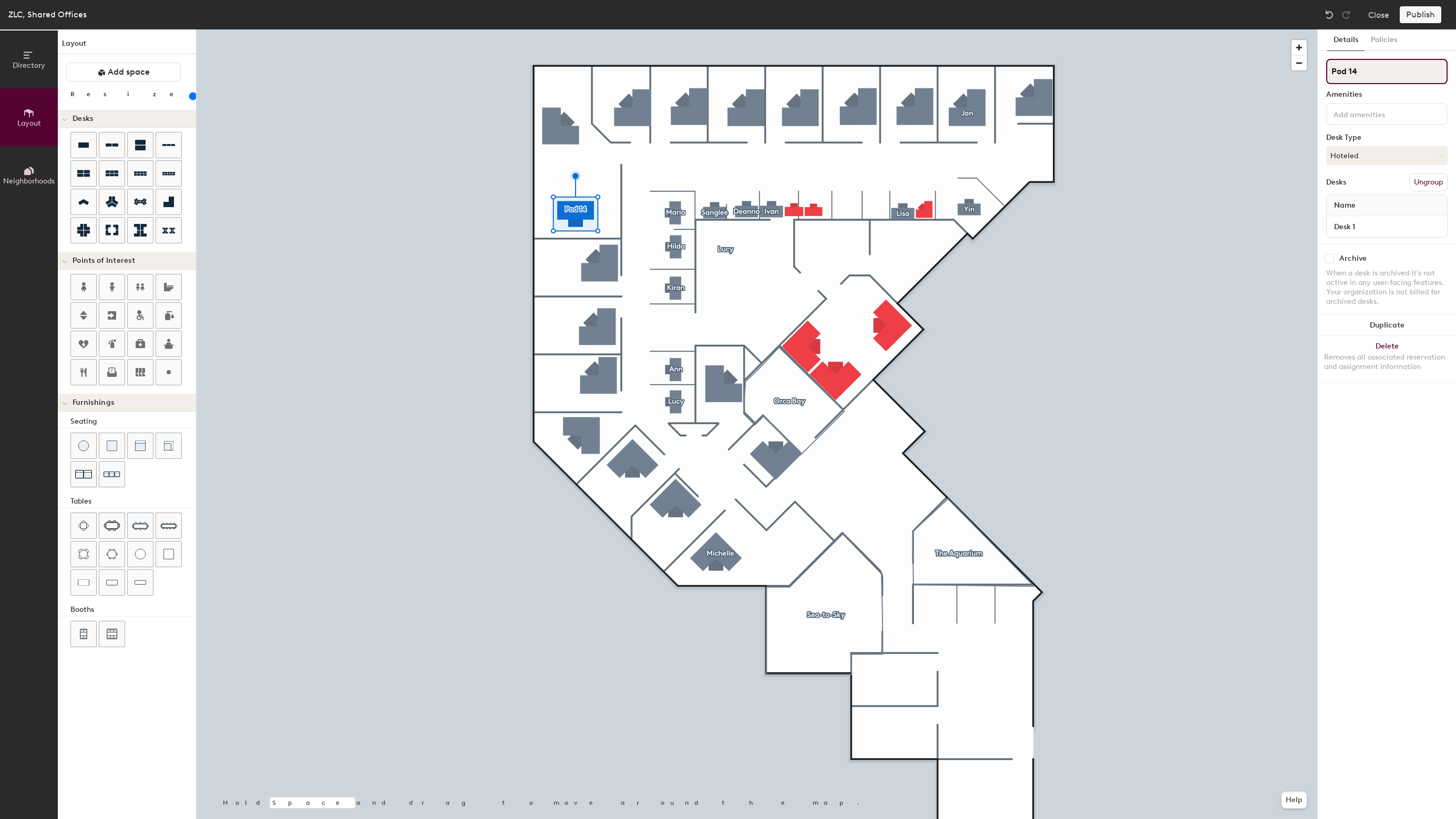
click at [1362, 77] on input "Pod 14" at bounding box center [1387, 71] width 122 height 25
click at [1161, 29] on div at bounding box center [756, 29] width 1120 height 0
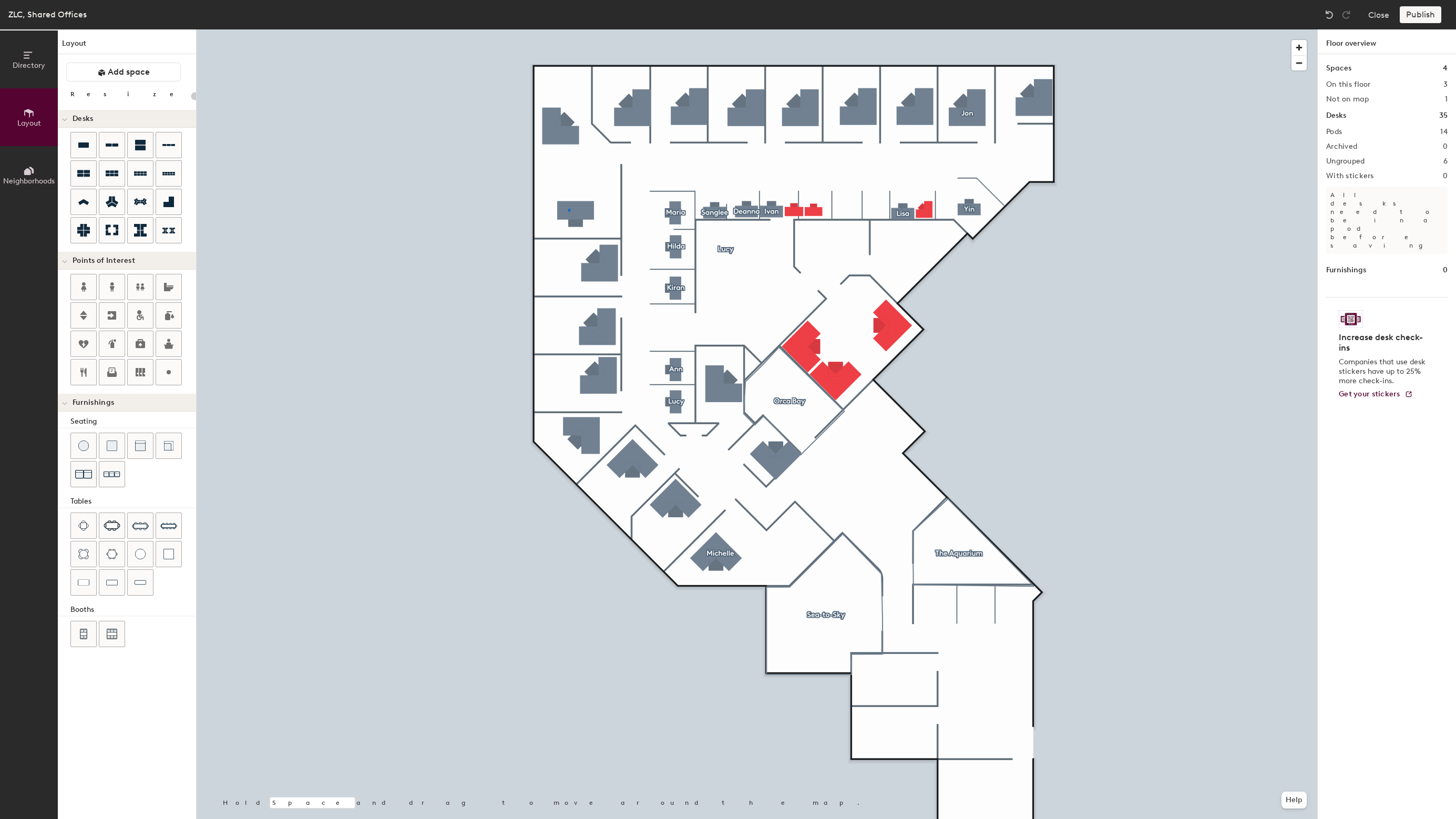
click at [568, 29] on div at bounding box center [756, 29] width 1120 height 0
type input "160"
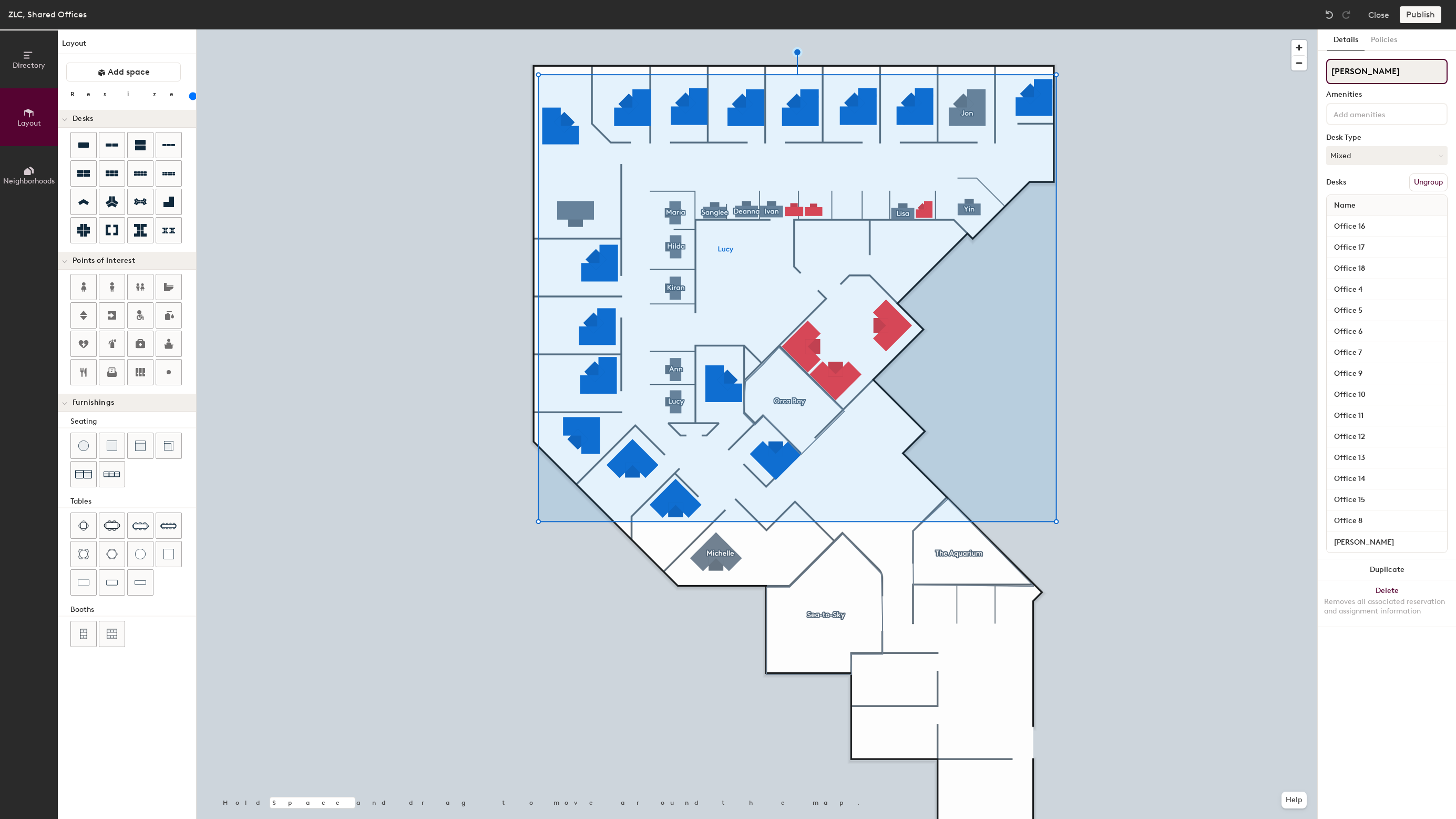
click at [1411, 77] on input "[PERSON_NAME]" at bounding box center [1387, 71] width 122 height 25
click at [1199, 29] on div at bounding box center [756, 29] width 1120 height 0
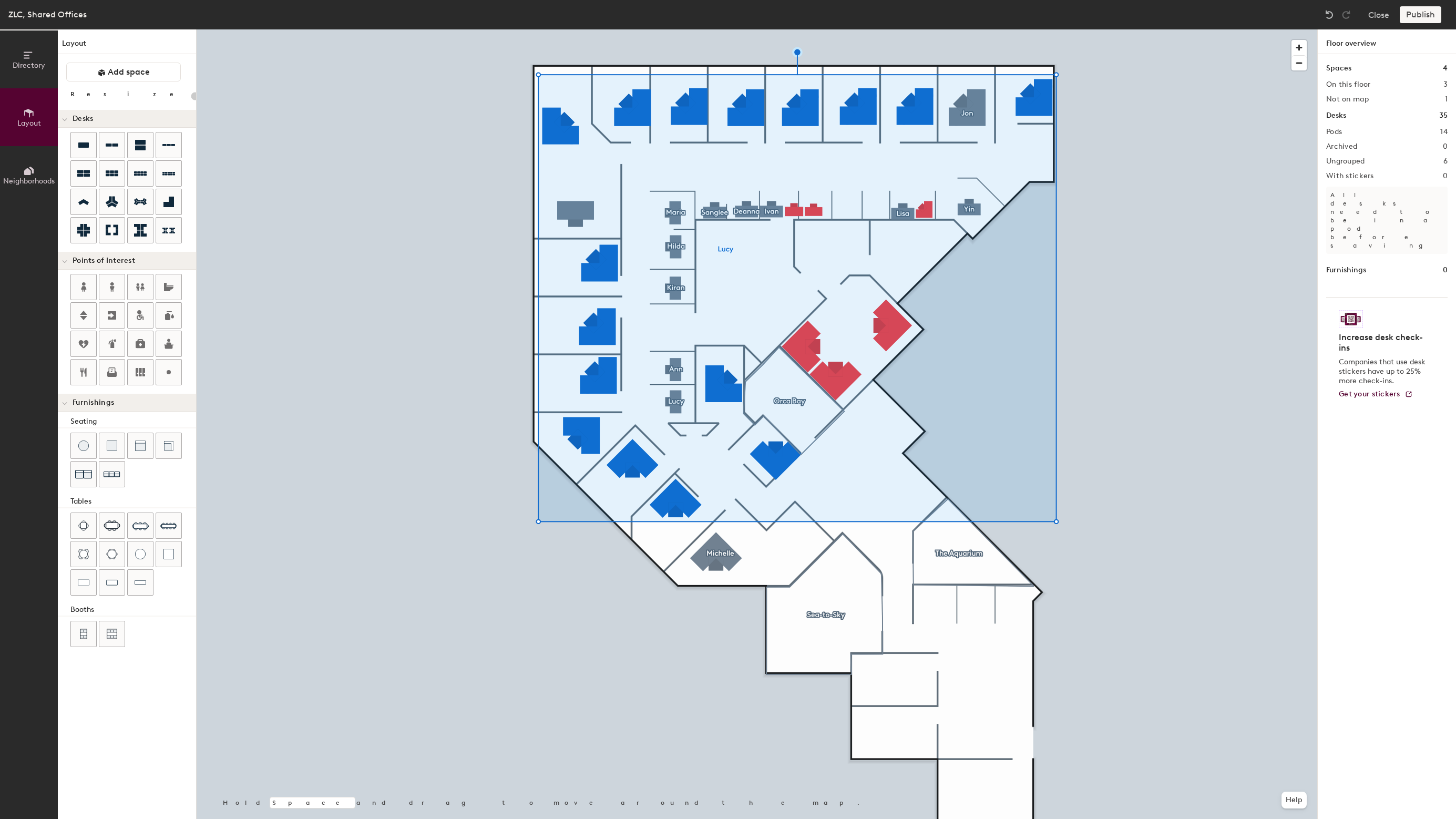
type input "20"
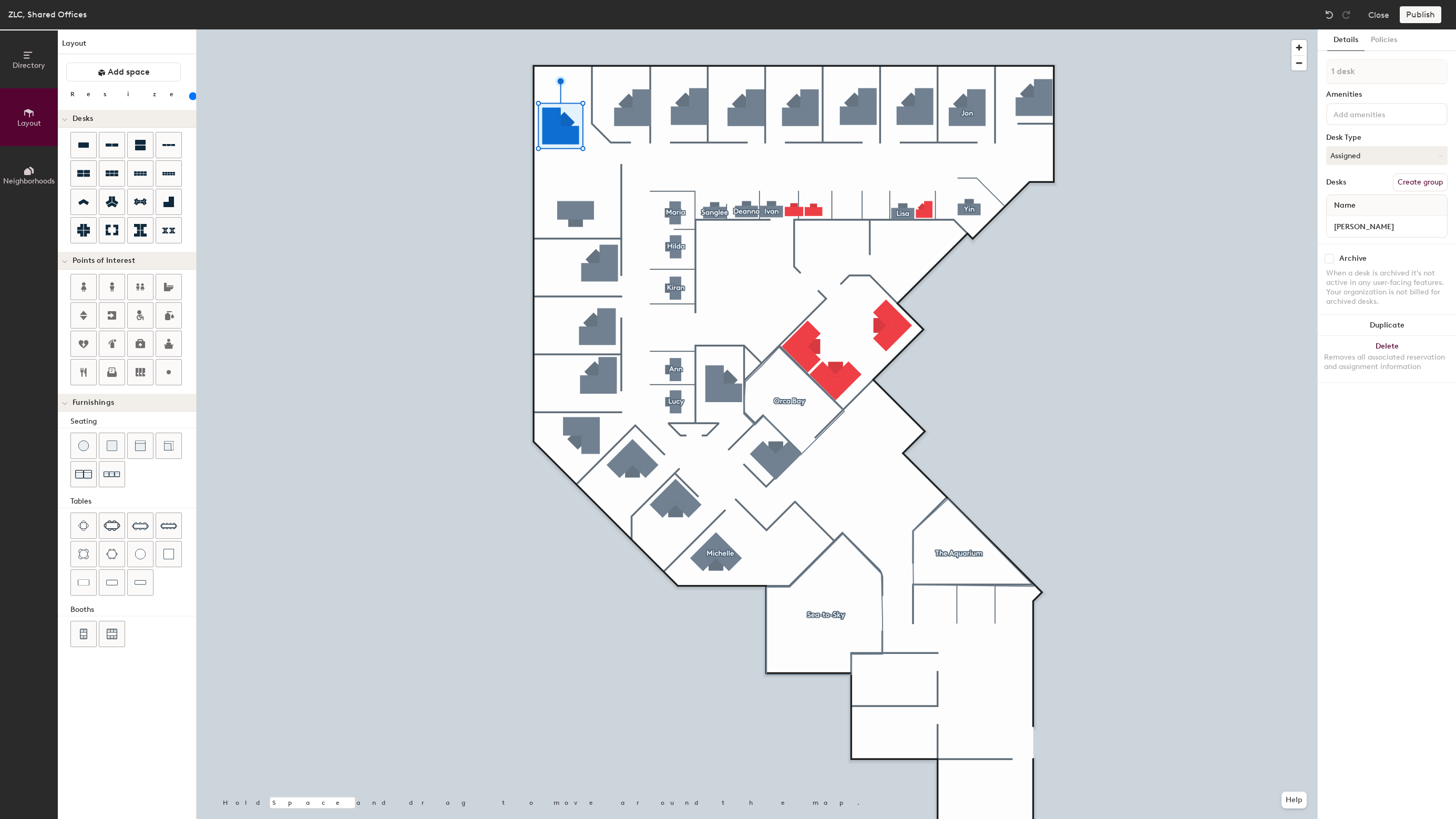
click at [1407, 180] on button "Create group" at bounding box center [1420, 182] width 54 height 18
click at [1393, 73] on input "Pod 15" at bounding box center [1387, 71] width 122 height 25
type input "[PERSON_NAME]"
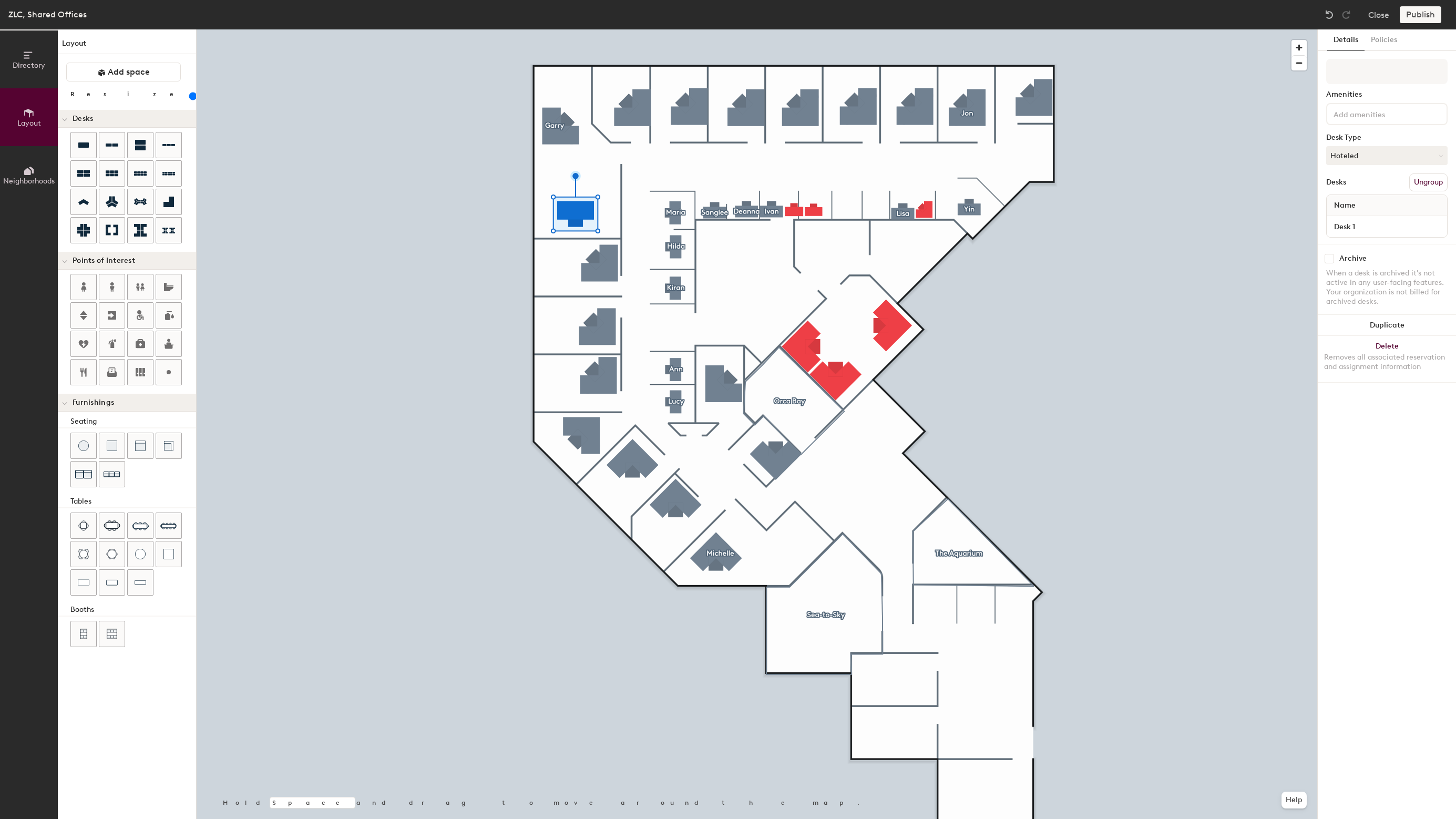
click at [1432, 186] on button "Ungroup" at bounding box center [1428, 182] width 38 height 18
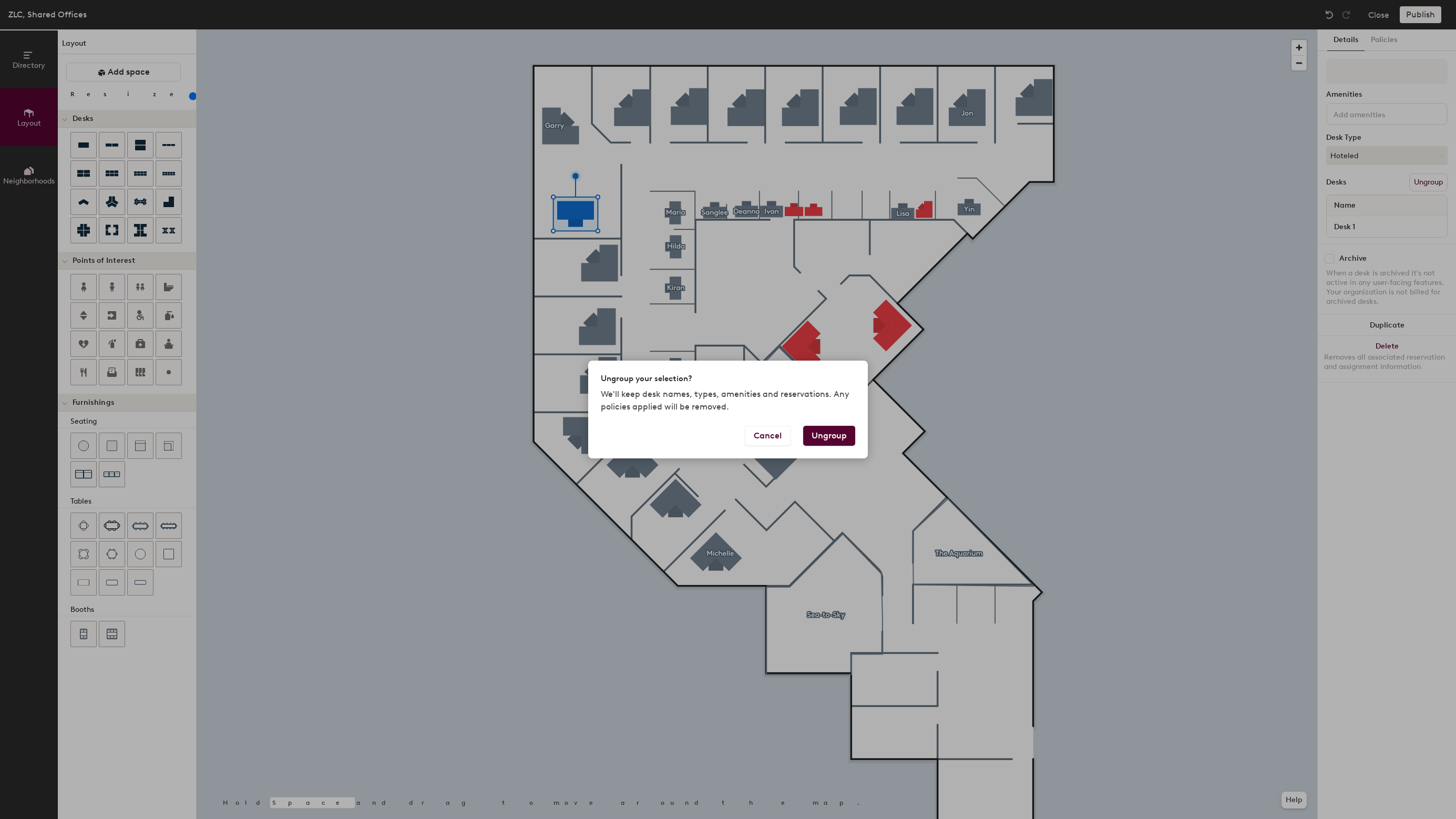
click at [830, 436] on button "Ungroup" at bounding box center [829, 436] width 52 height 20
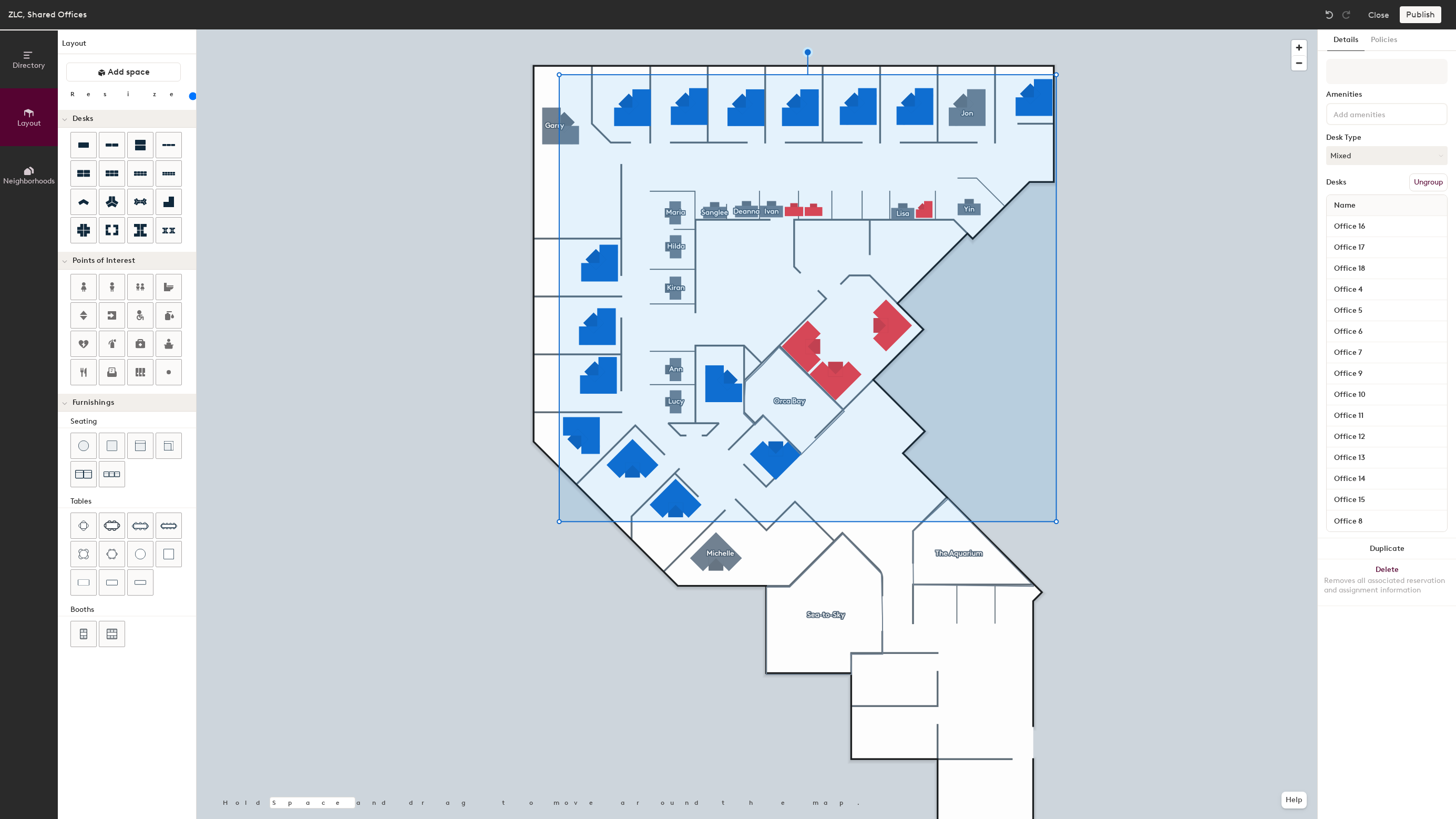
click at [588, 213] on div "Directory Layout Neighborhoods Layout Add space Resize Desks Points of Interest…" at bounding box center [728, 424] width 1456 height 790
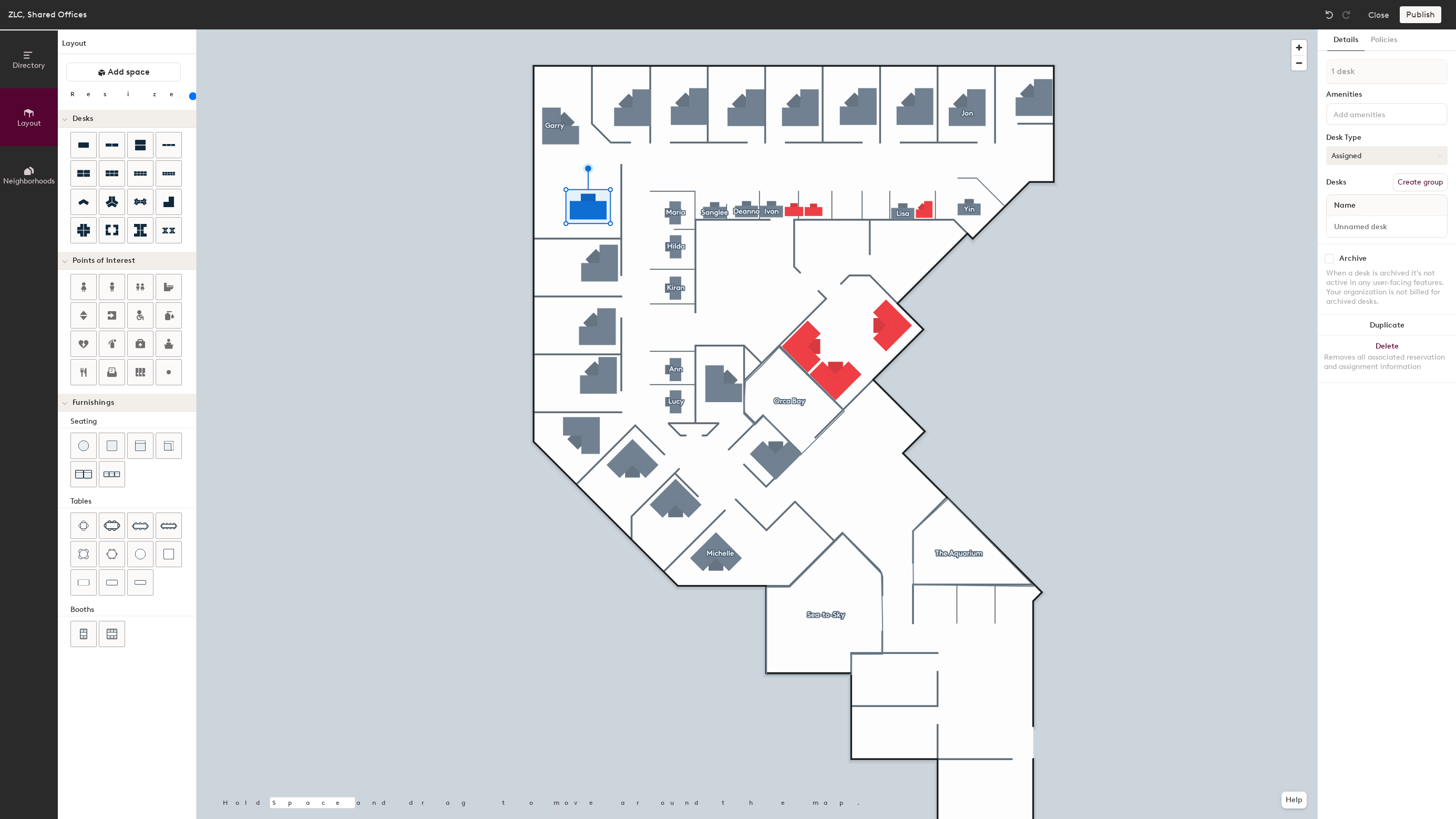
click at [1377, 151] on button "Assigned" at bounding box center [1387, 156] width 122 height 19
click at [1362, 217] on div "Hoteled" at bounding box center [1379, 220] width 105 height 16
click at [1417, 185] on button "Create group" at bounding box center [1420, 182] width 54 height 18
click at [1419, 185] on button "Ungroup" at bounding box center [1428, 182] width 38 height 18
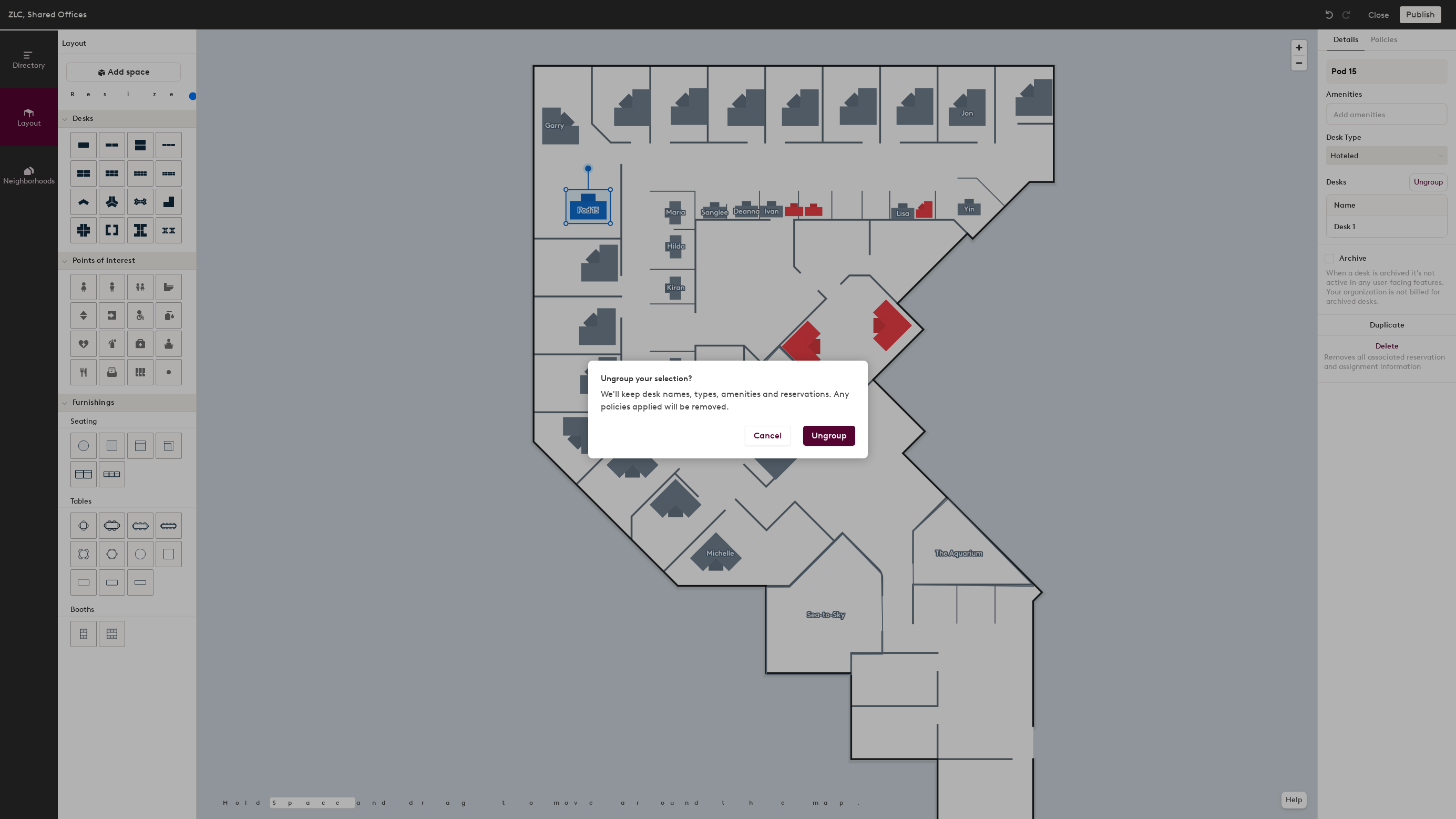
click at [823, 437] on button "Ungroup" at bounding box center [829, 436] width 52 height 20
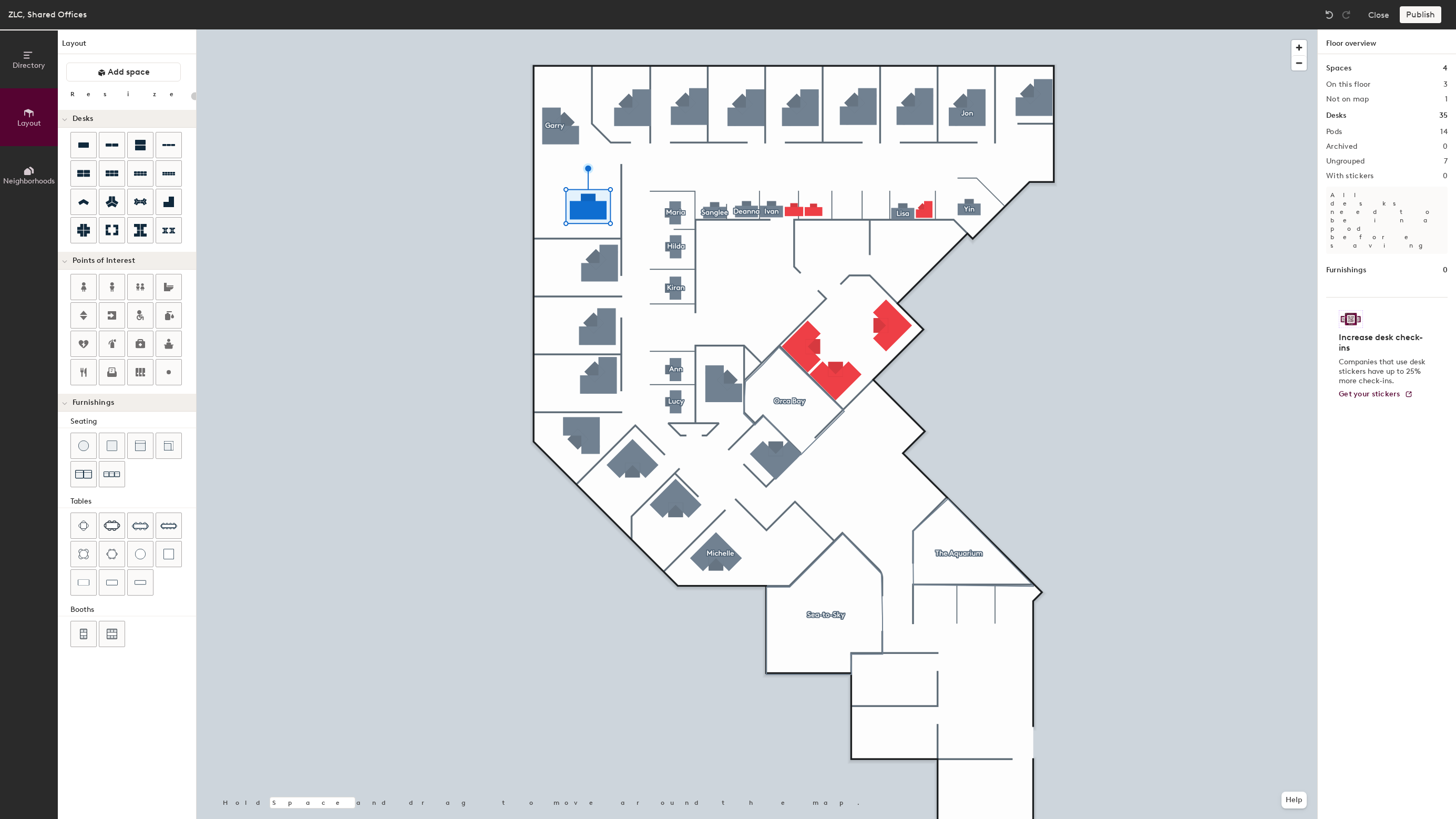
type input "160"
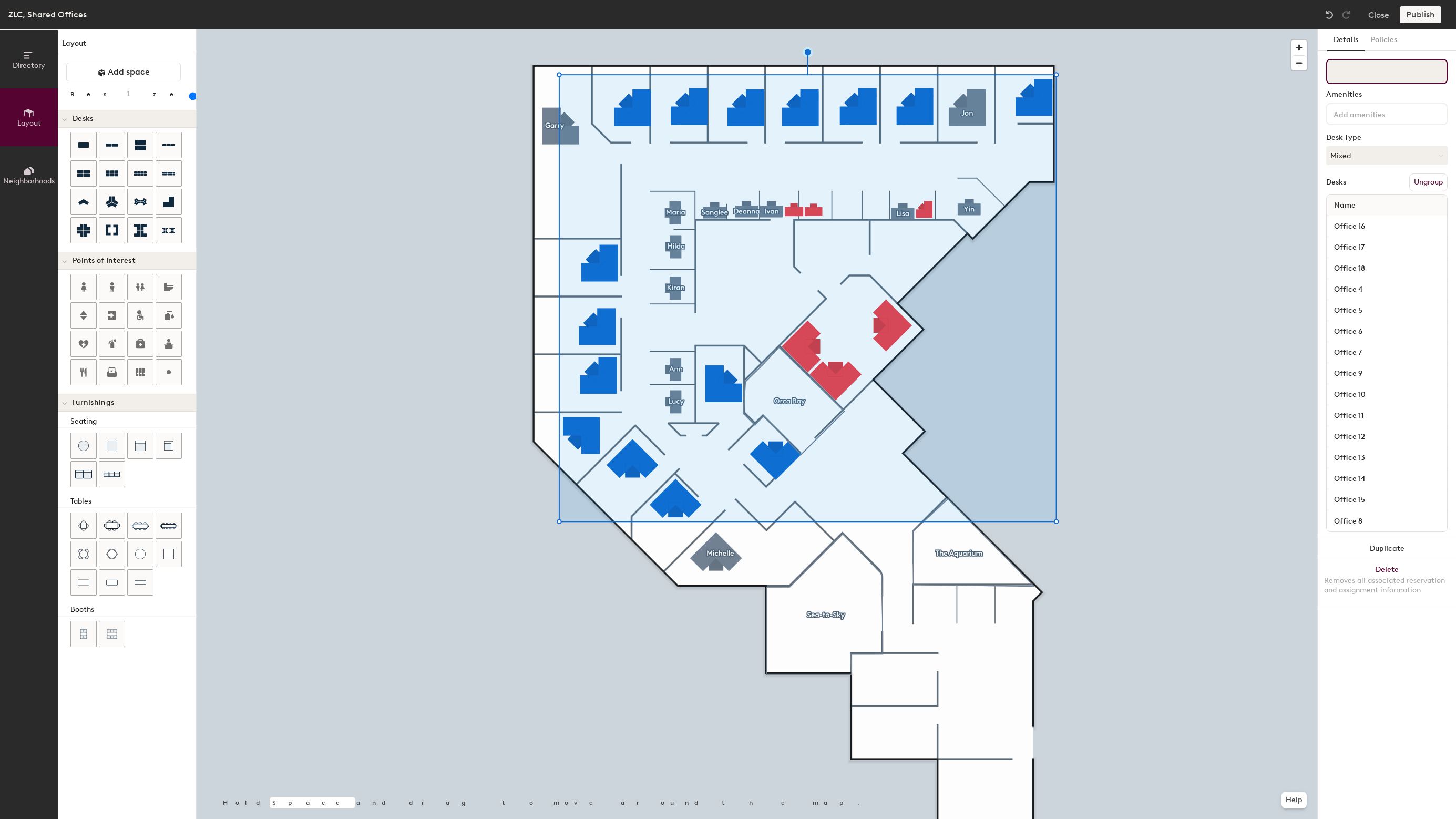
click at [1354, 82] on input at bounding box center [1387, 71] width 122 height 25
click at [1393, 547] on button "Duplicate" at bounding box center [1386, 548] width 138 height 21
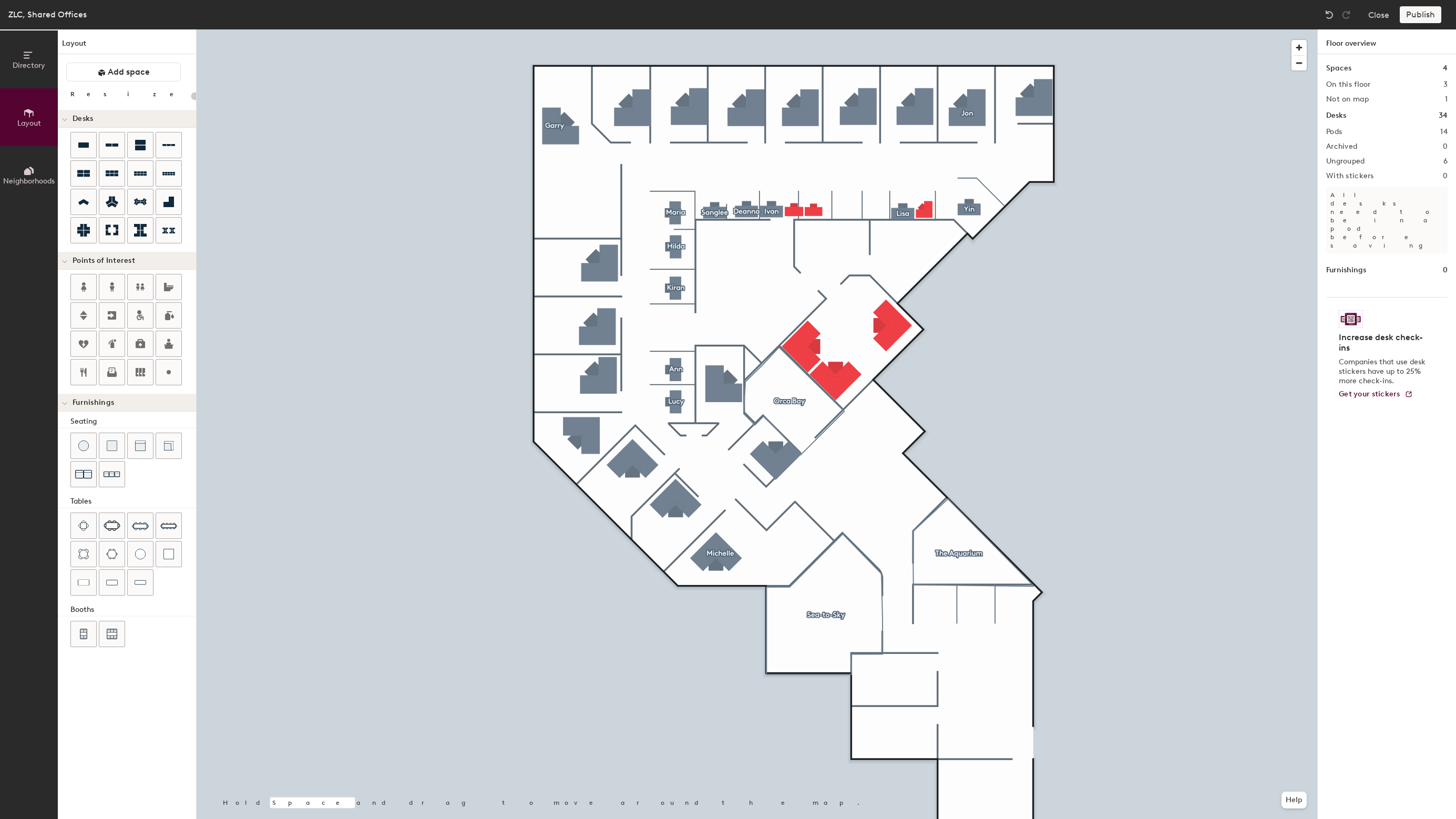
click at [1443, 130] on h2 "14" at bounding box center [1444, 132] width 7 height 8
click at [1331, 124] on div "Spaces 4 On this floor 3 Not on map 1 Desks 34 Pods 14 Archived 0 Ungrouped 6 W…" at bounding box center [1386, 449] width 138 height 790
type input "20"
click at [41, 71] on button "Directory" at bounding box center [29, 59] width 58 height 58
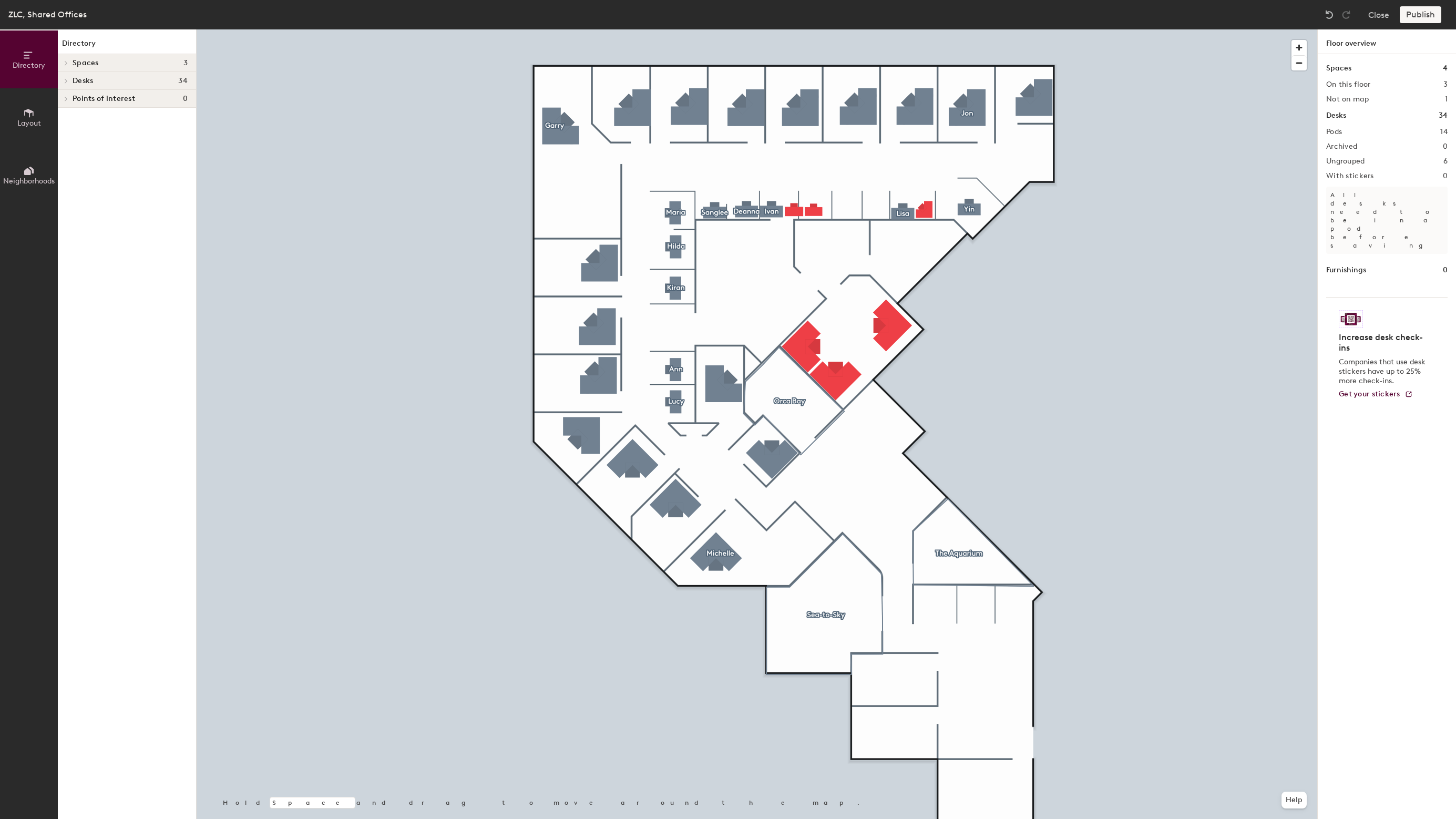
click at [85, 67] on div "Spaces 3" at bounding box center [126, 63] width 138 height 18
click at [85, 133] on span "Desks" at bounding box center [83, 131] width 20 height 8
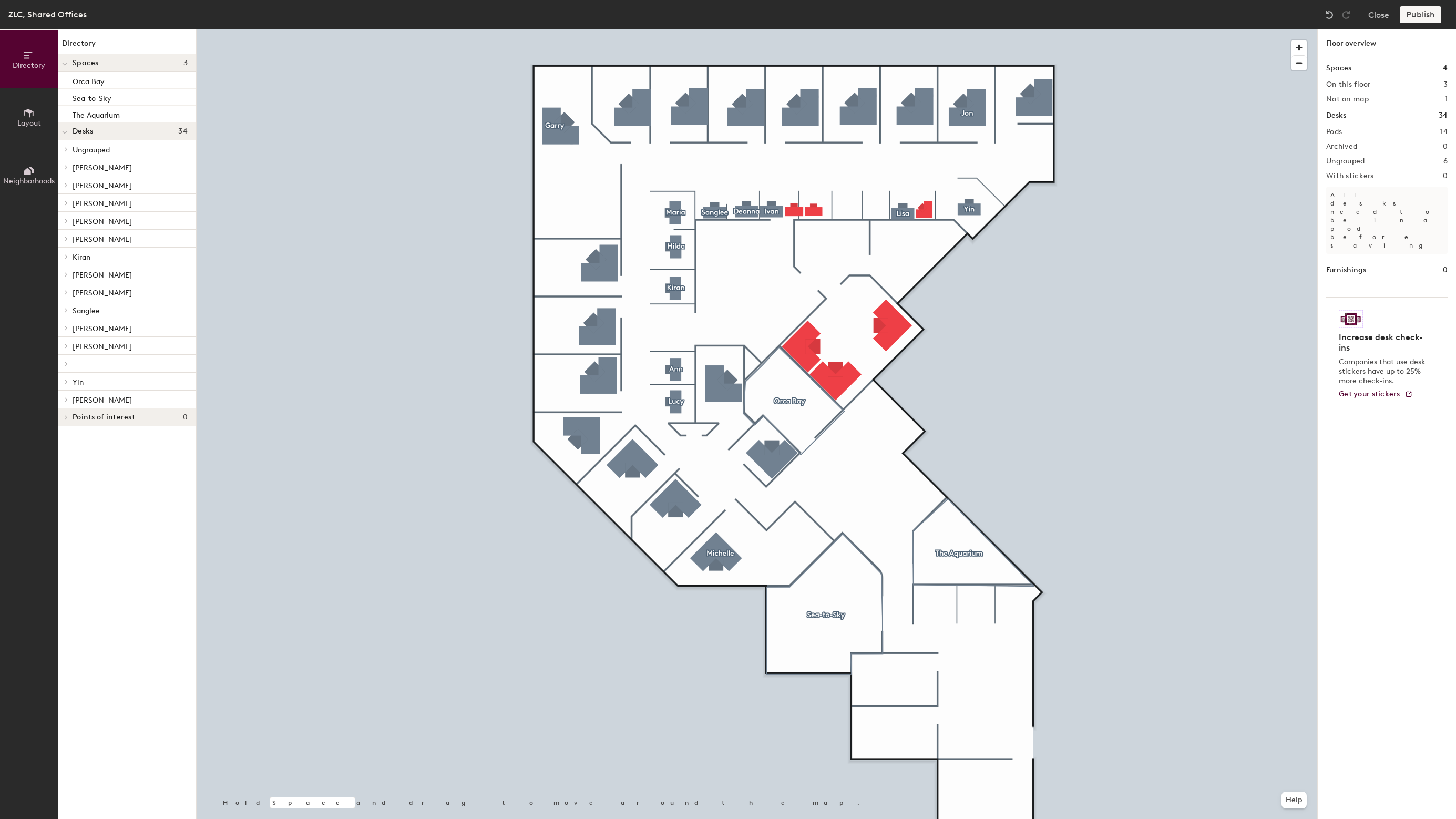
click at [85, 168] on span "[PERSON_NAME]" at bounding box center [102, 168] width 59 height 9
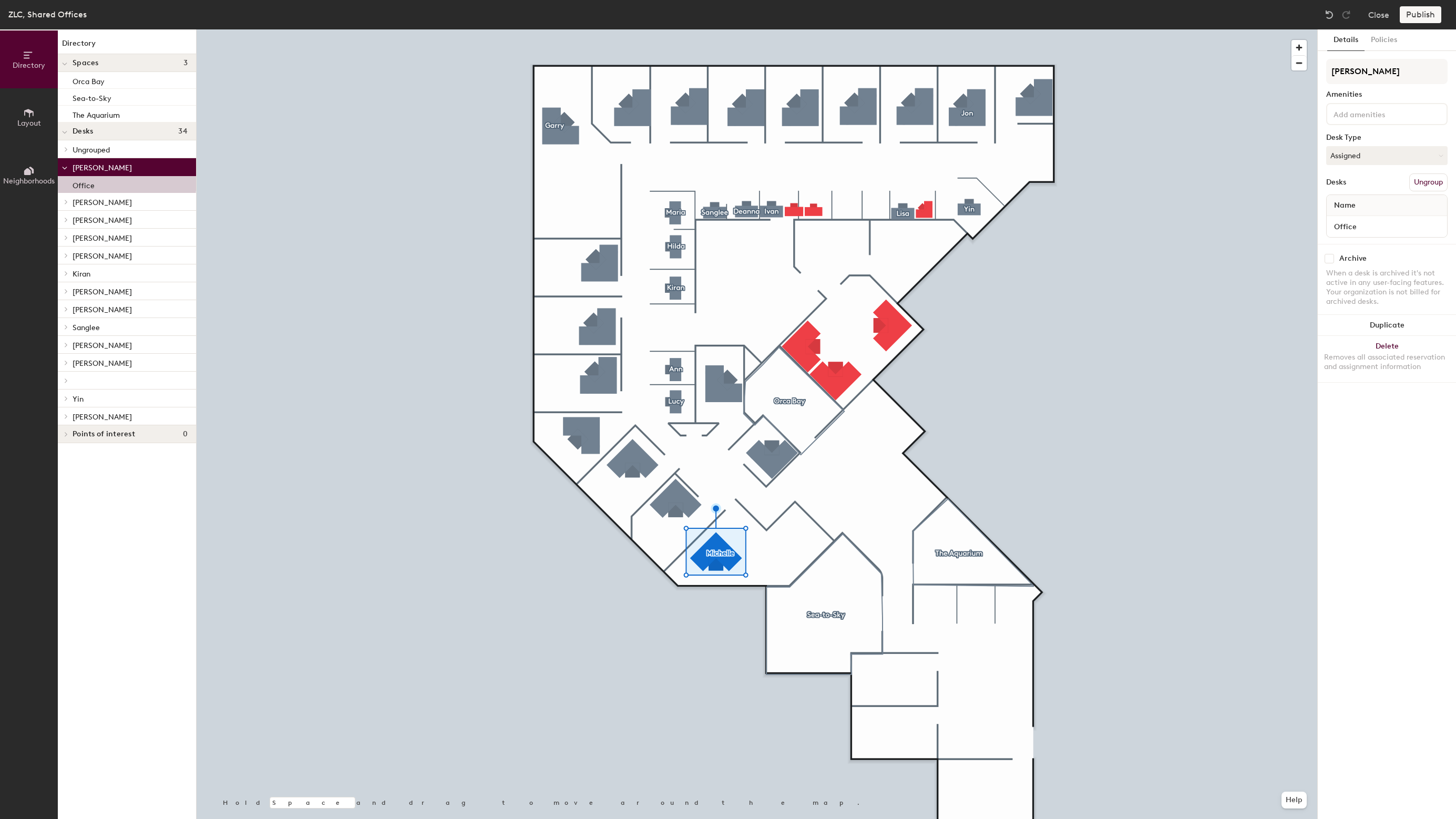
click at [89, 153] on span "Ungrouped" at bounding box center [91, 150] width 37 height 9
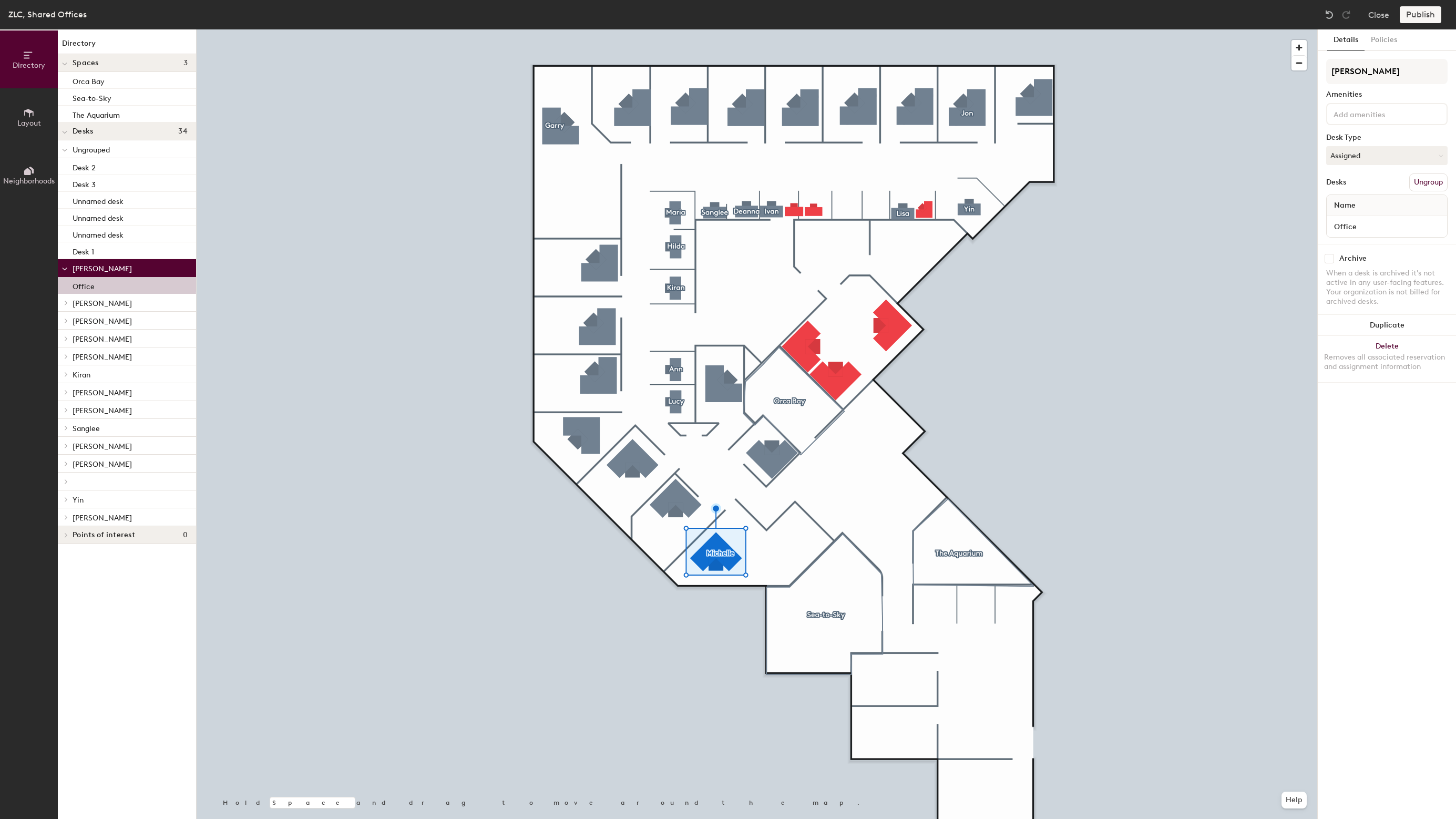
click at [67, 150] on icon at bounding box center [65, 150] width 5 height 4
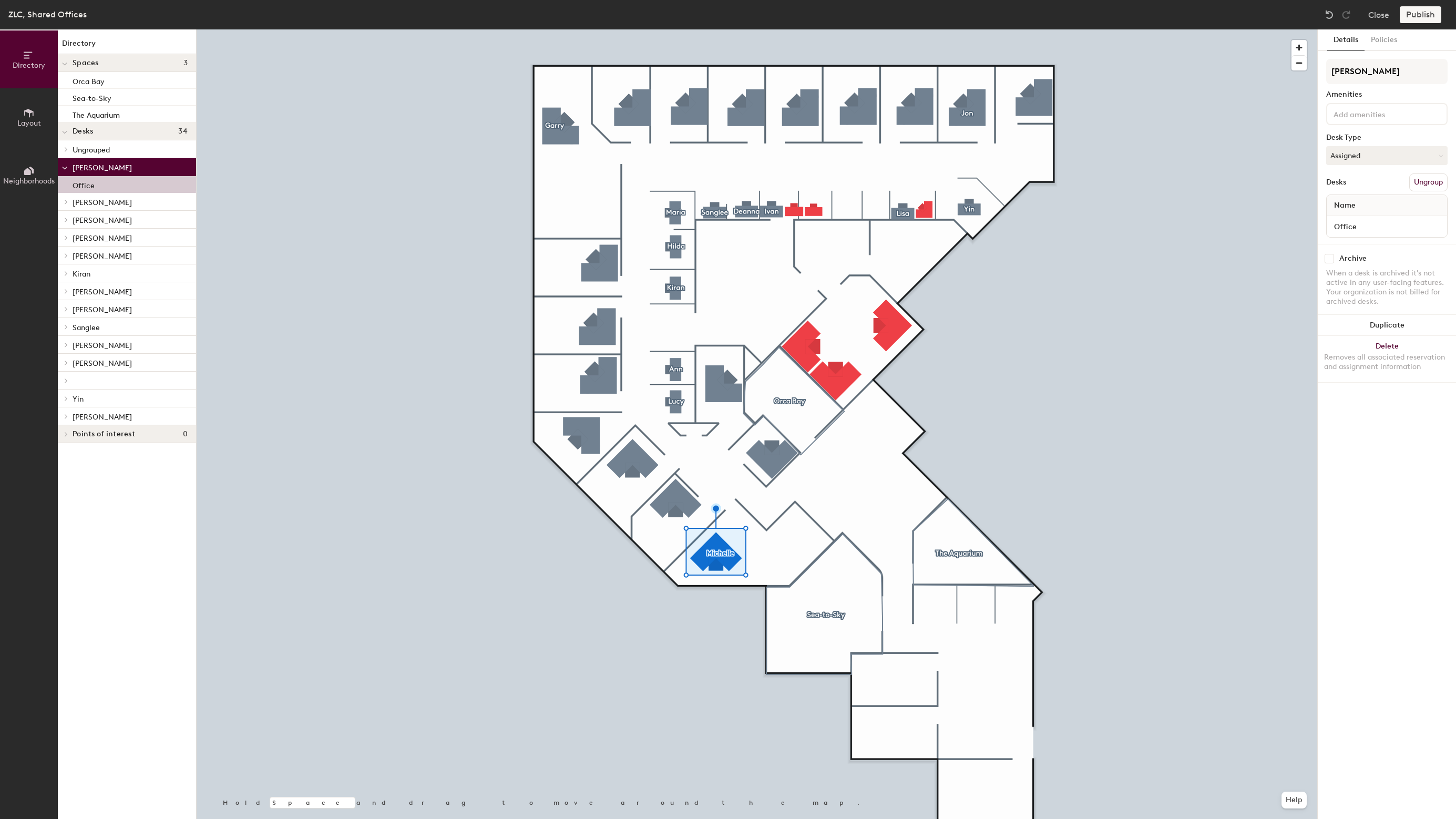
click at [77, 202] on span "Ivan" at bounding box center [102, 203] width 59 height 9
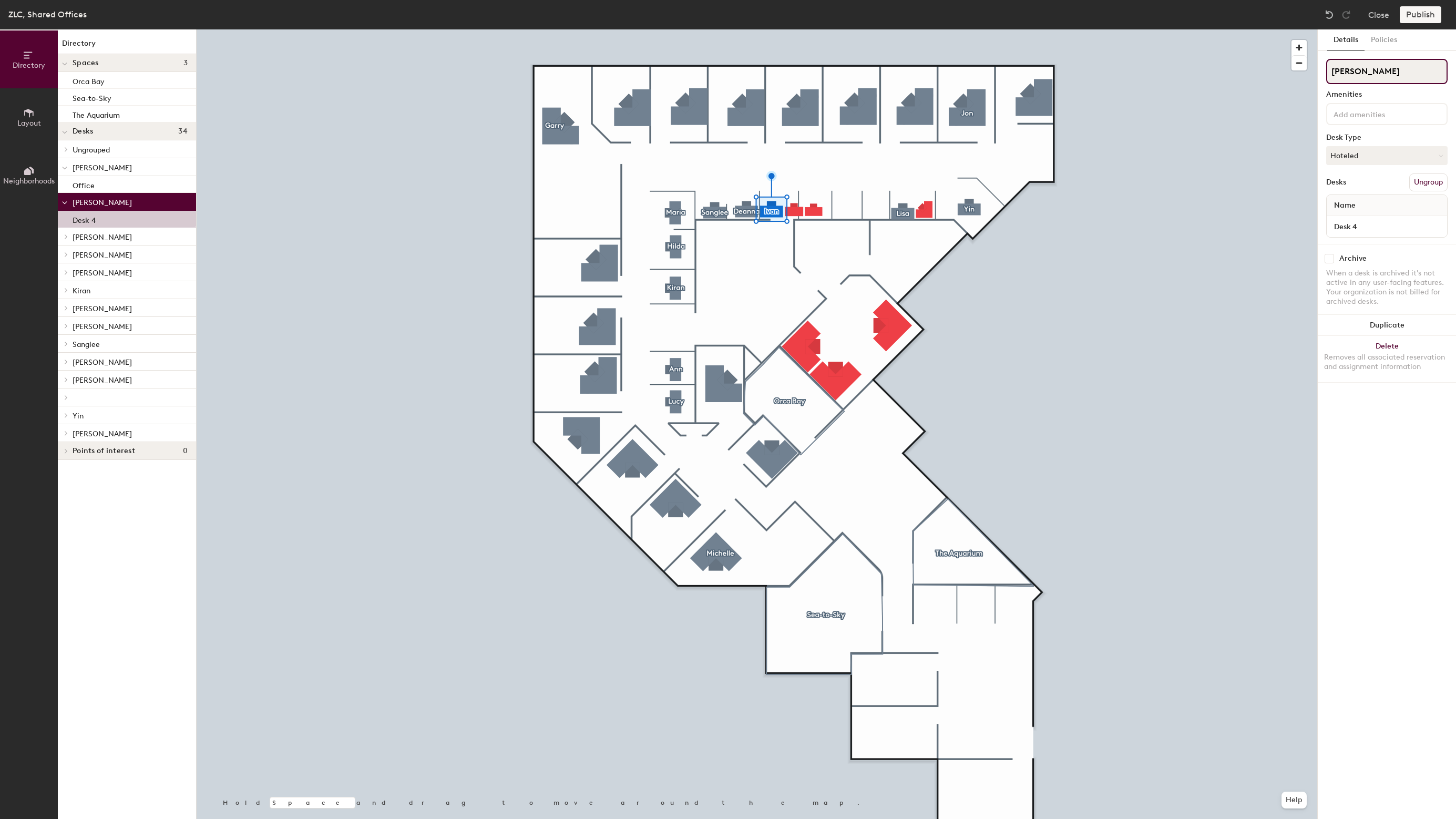
click at [1402, 71] on input "Ivan" at bounding box center [1387, 71] width 122 height 25
click at [1232, 29] on div at bounding box center [756, 29] width 1120 height 0
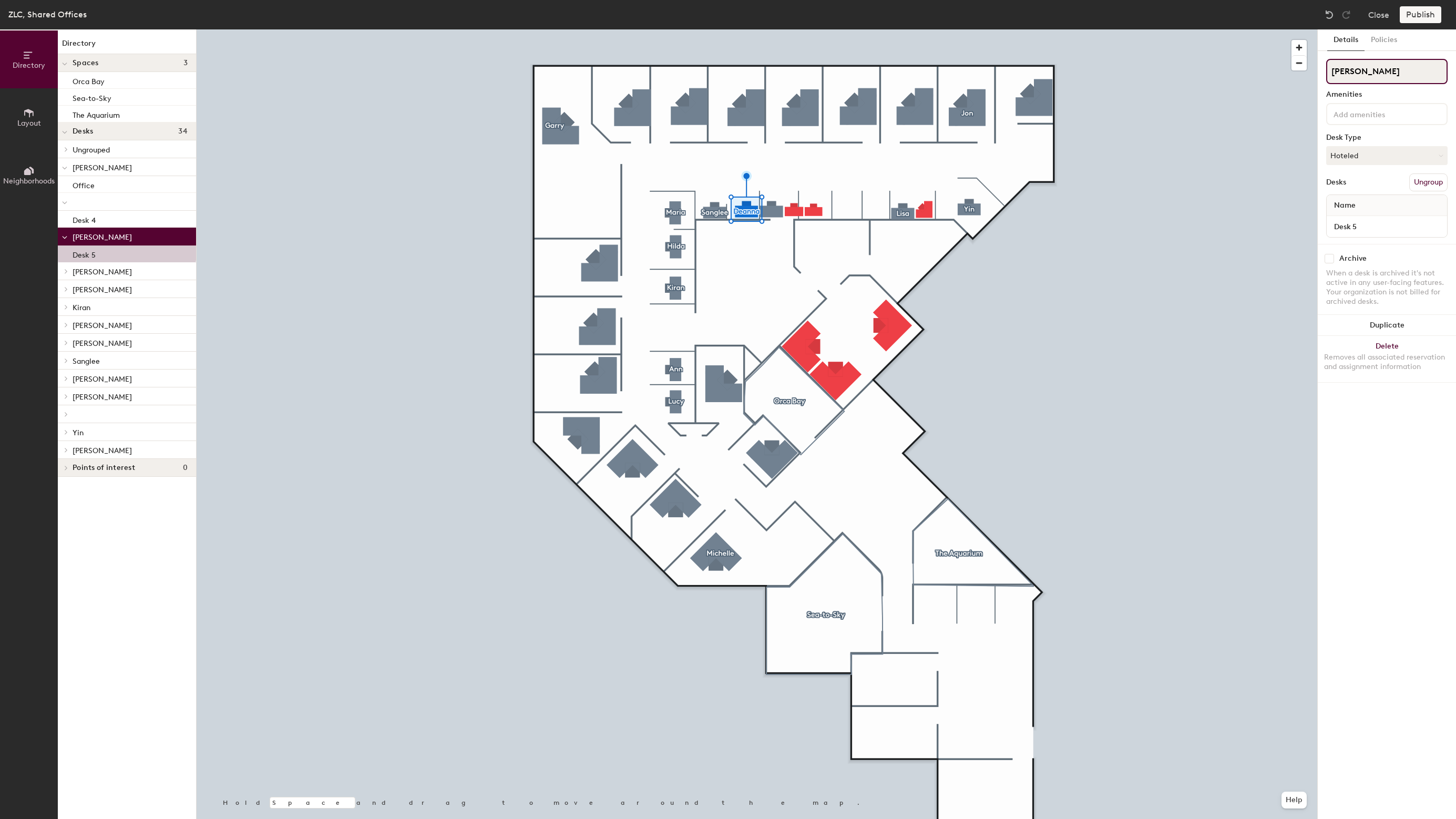
click at [1407, 71] on input "[PERSON_NAME]" at bounding box center [1387, 71] width 122 height 25
click at [1406, 71] on input "[PERSON_NAME]" at bounding box center [1387, 71] width 122 height 25
click at [1153, 29] on div at bounding box center [756, 29] width 1120 height 0
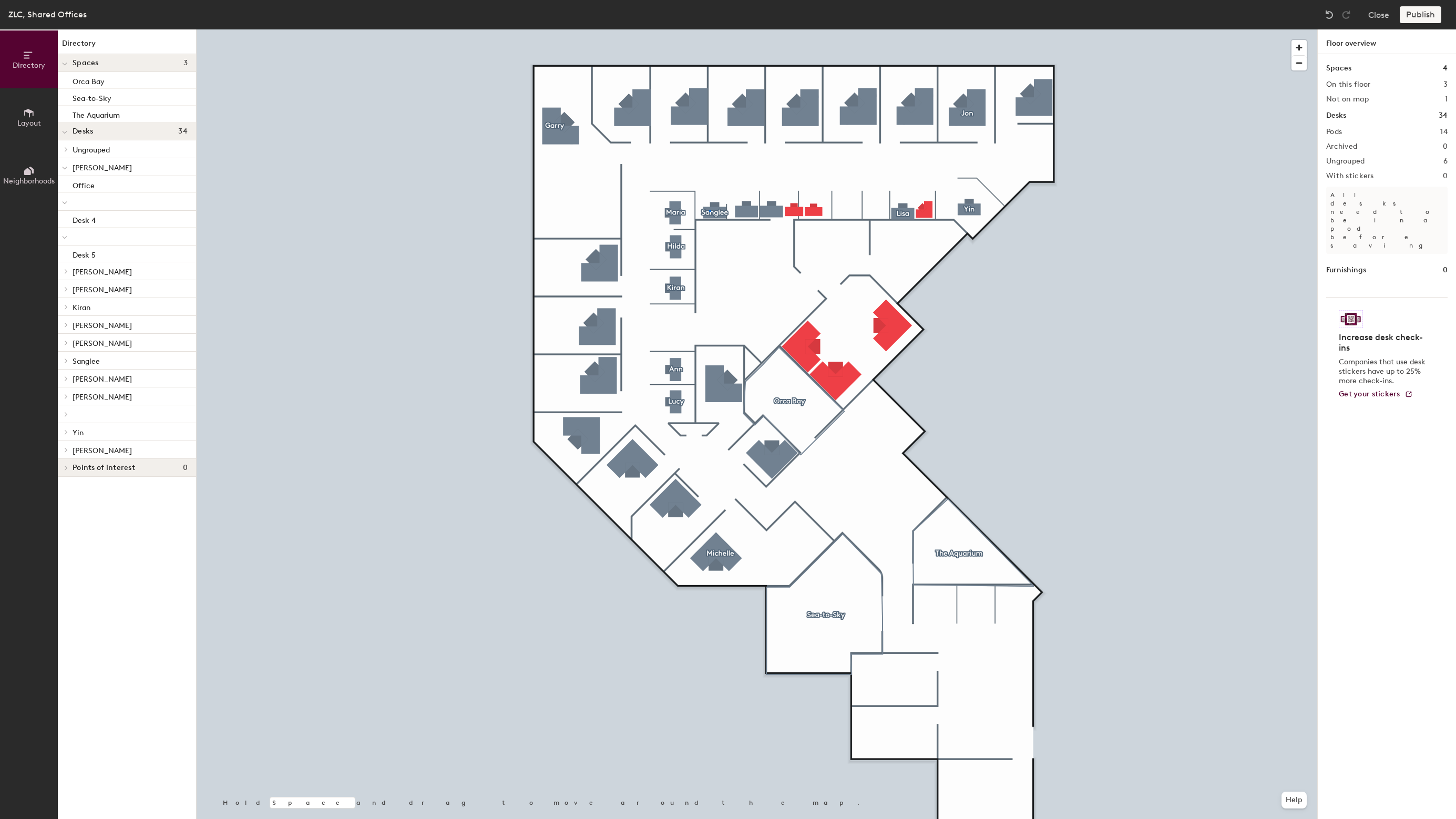
click at [709, 29] on div at bounding box center [756, 29] width 1120 height 0
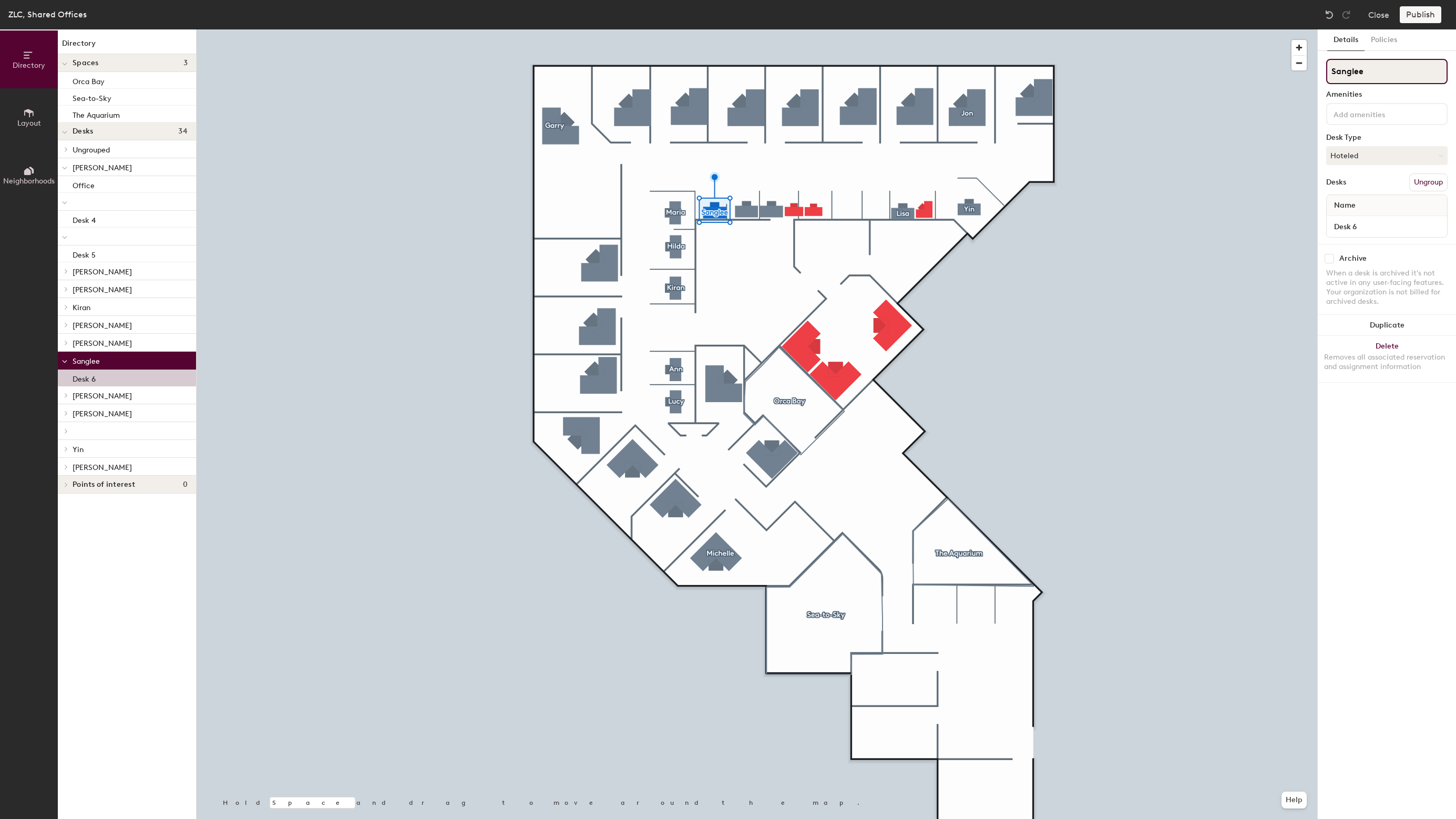
click at [1404, 82] on input "Sanglee" at bounding box center [1387, 71] width 122 height 25
click at [1146, 29] on div at bounding box center [756, 29] width 1120 height 0
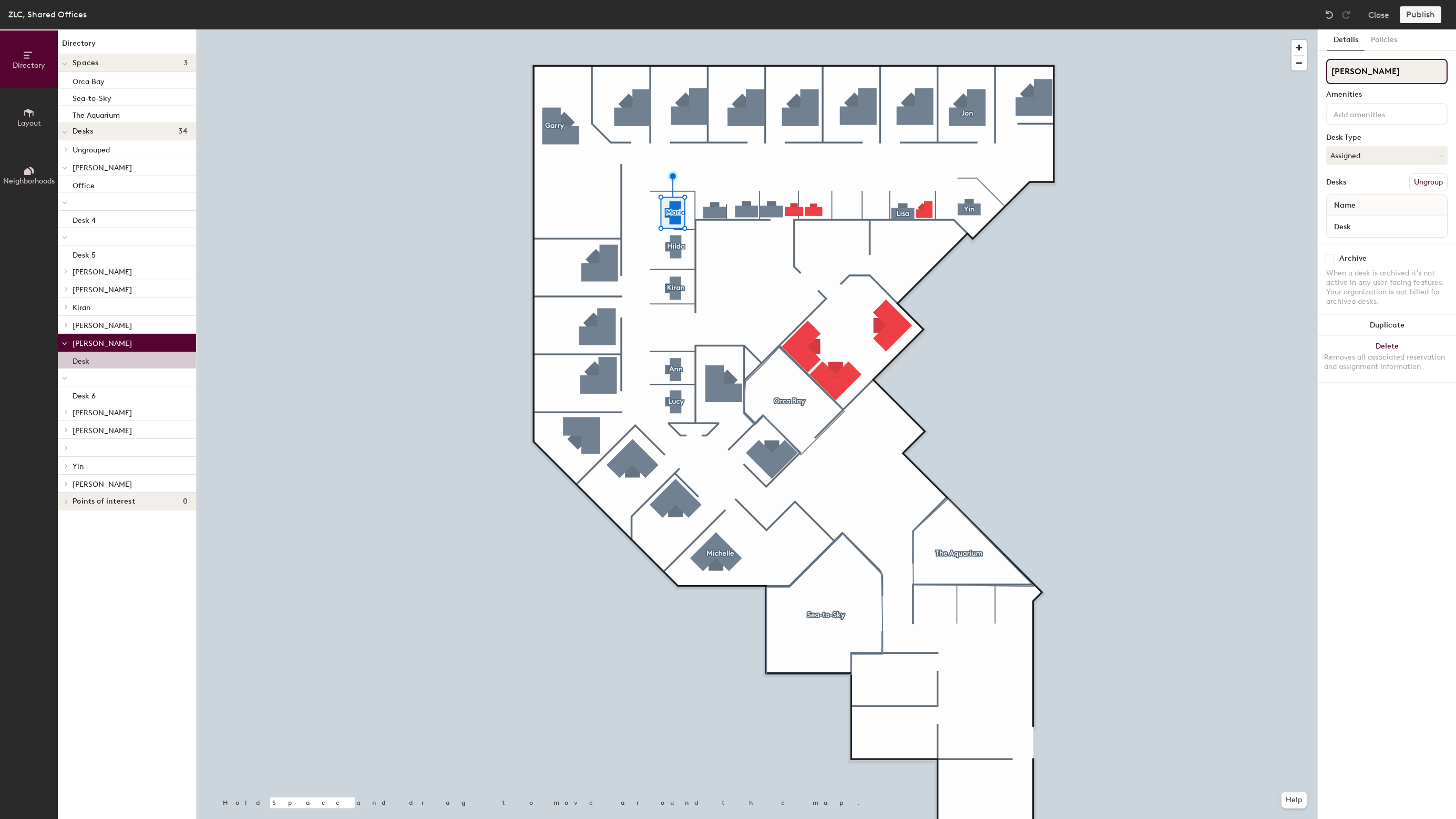
click at [1375, 73] on input "Maria" at bounding box center [1387, 71] width 122 height 25
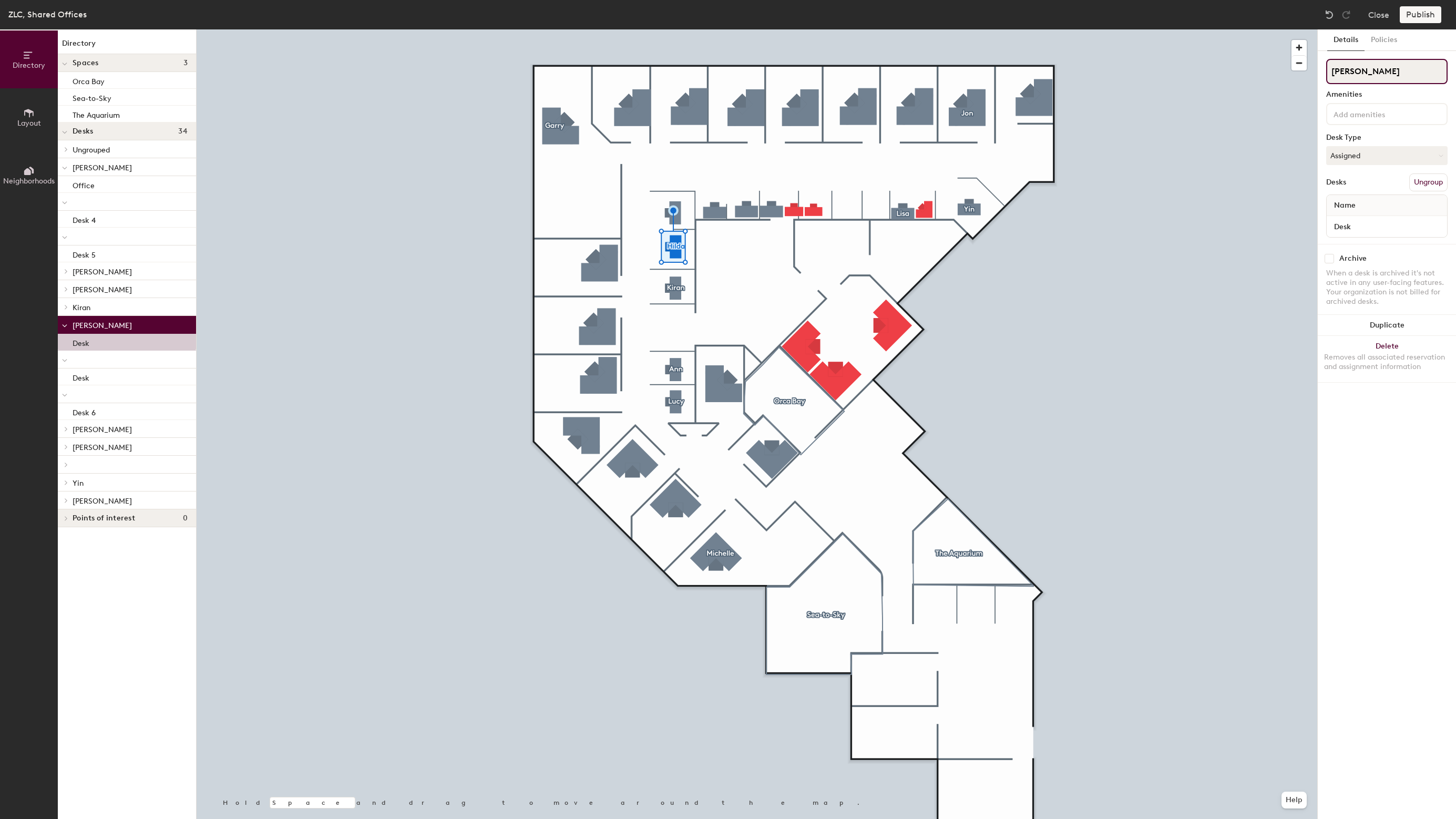
click at [1400, 67] on input "Hilda" at bounding box center [1387, 71] width 122 height 25
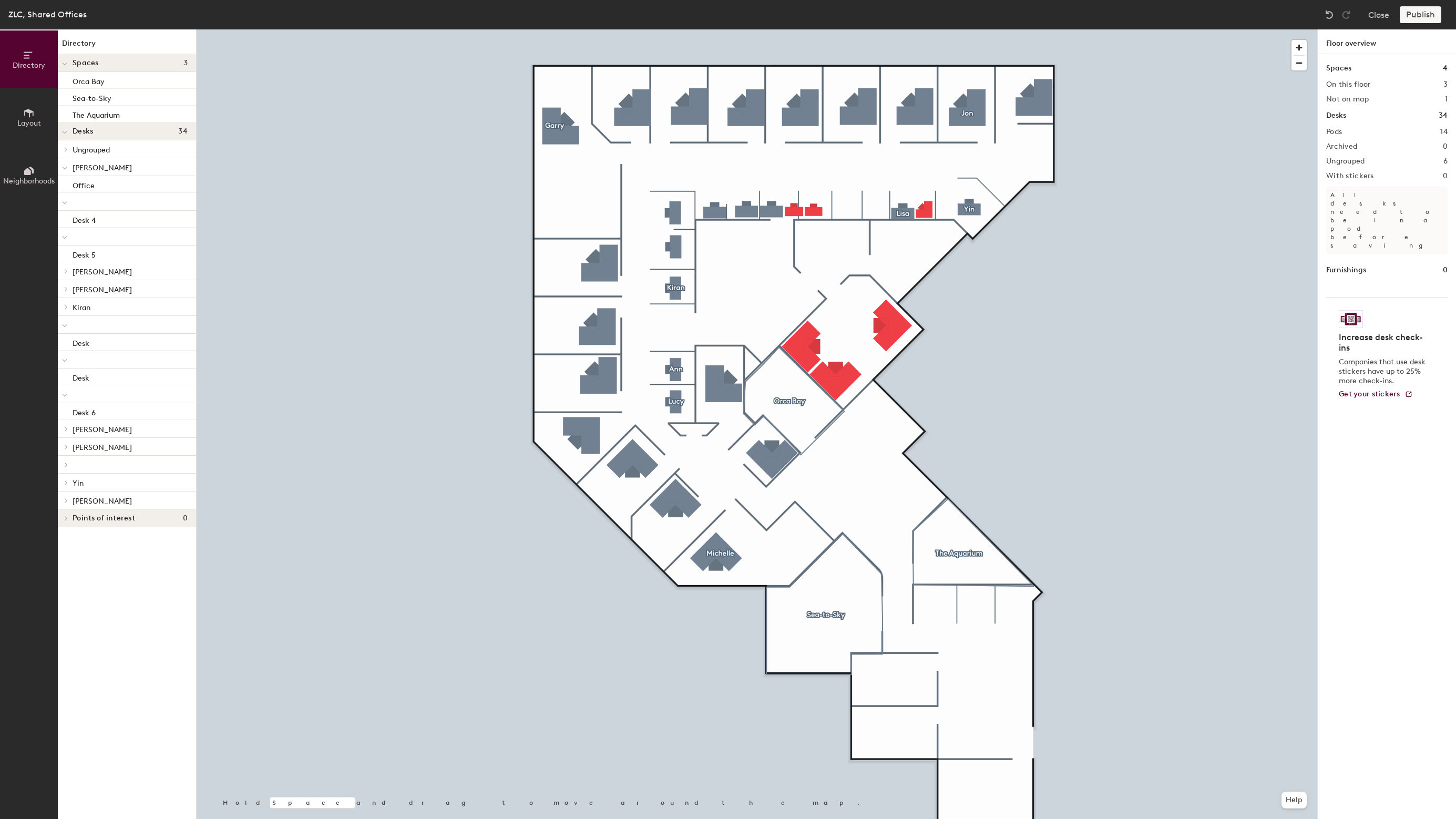
click at [683, 29] on div at bounding box center [756, 29] width 1120 height 0
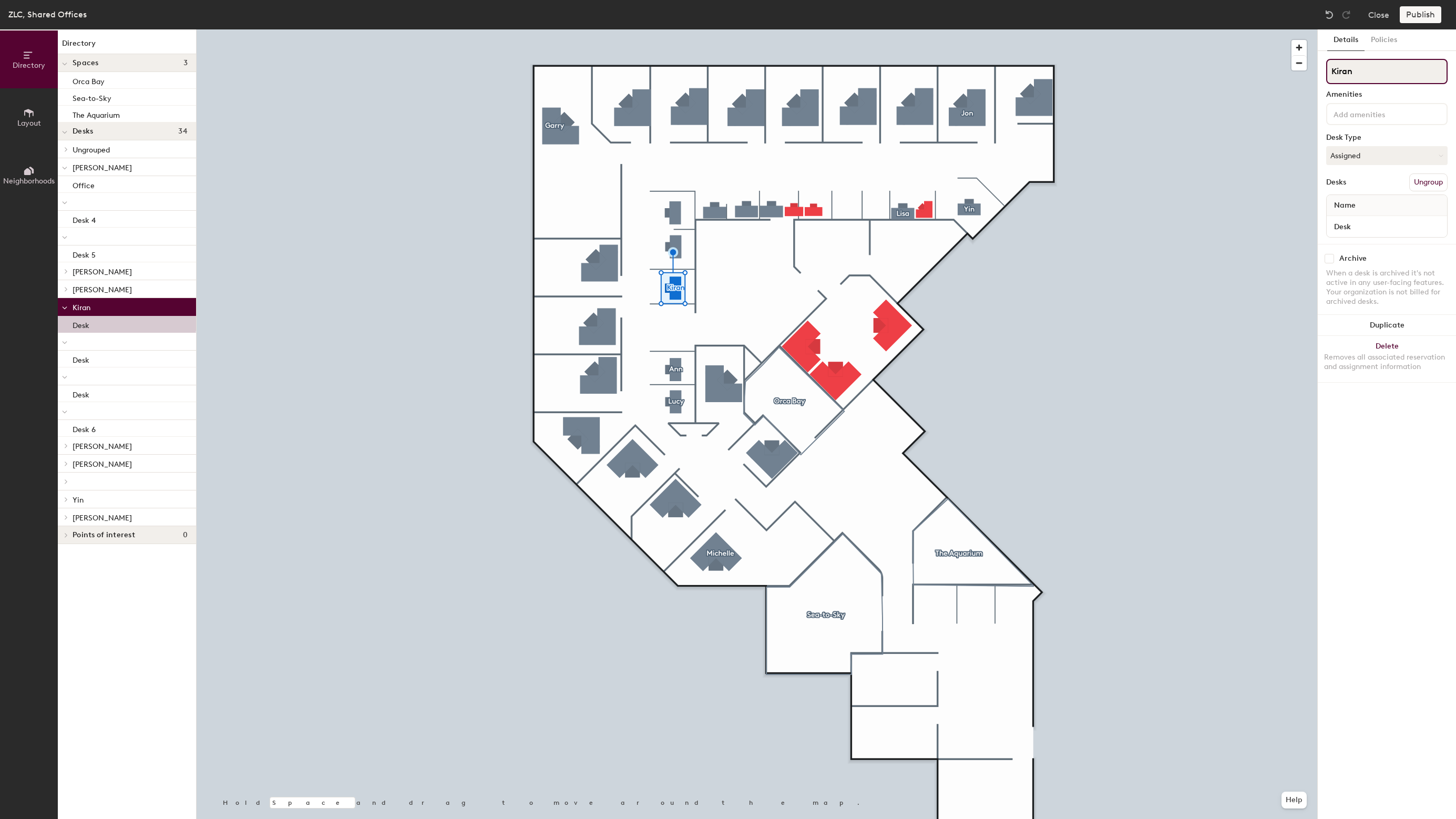
click at [1383, 72] on input "Kiran" at bounding box center [1387, 71] width 122 height 25
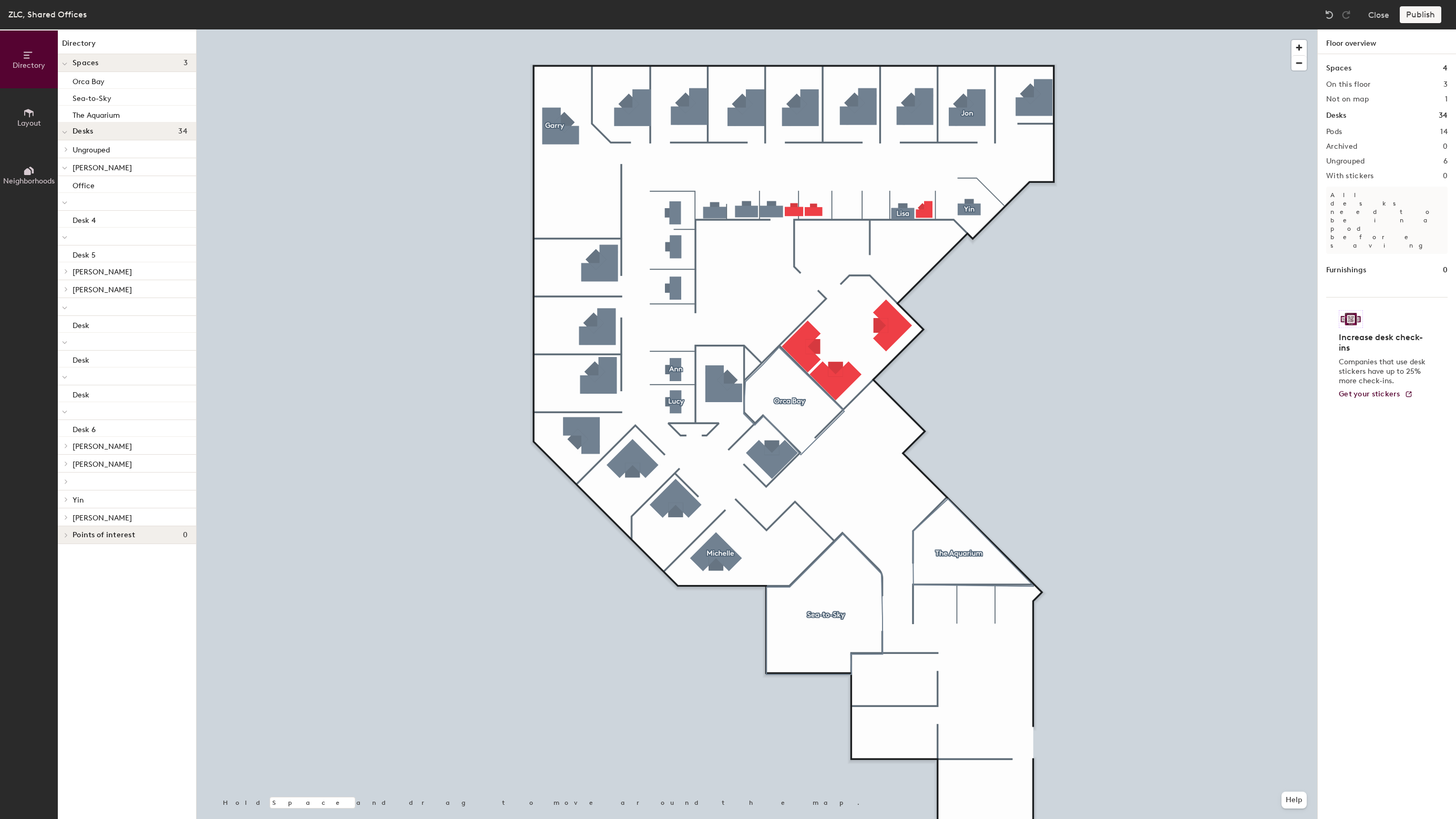
click at [675, 29] on div at bounding box center [756, 29] width 1120 height 0
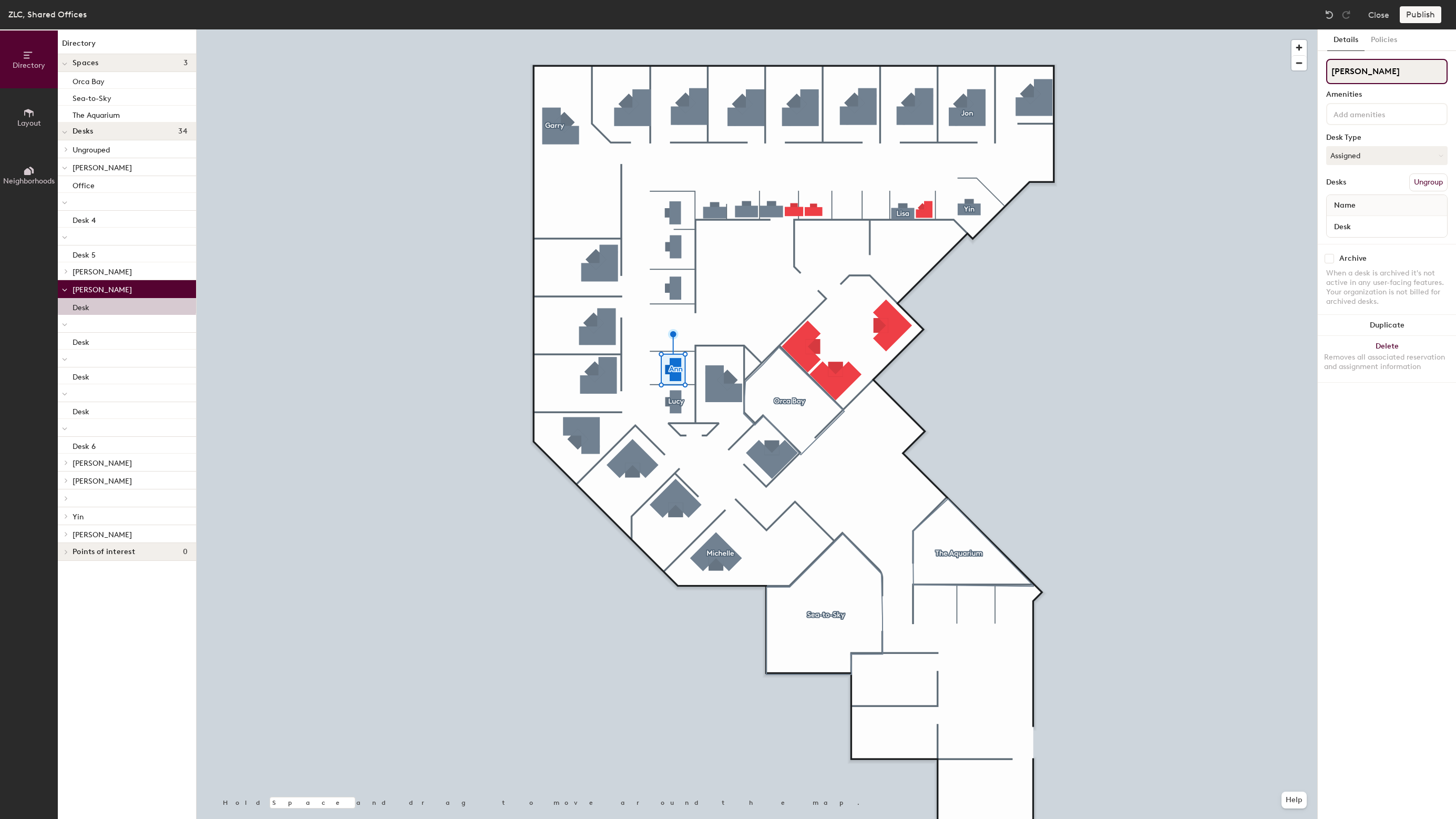
click at [1385, 71] on input "Ann" at bounding box center [1387, 71] width 122 height 25
click at [1058, 29] on div at bounding box center [756, 29] width 1120 height 0
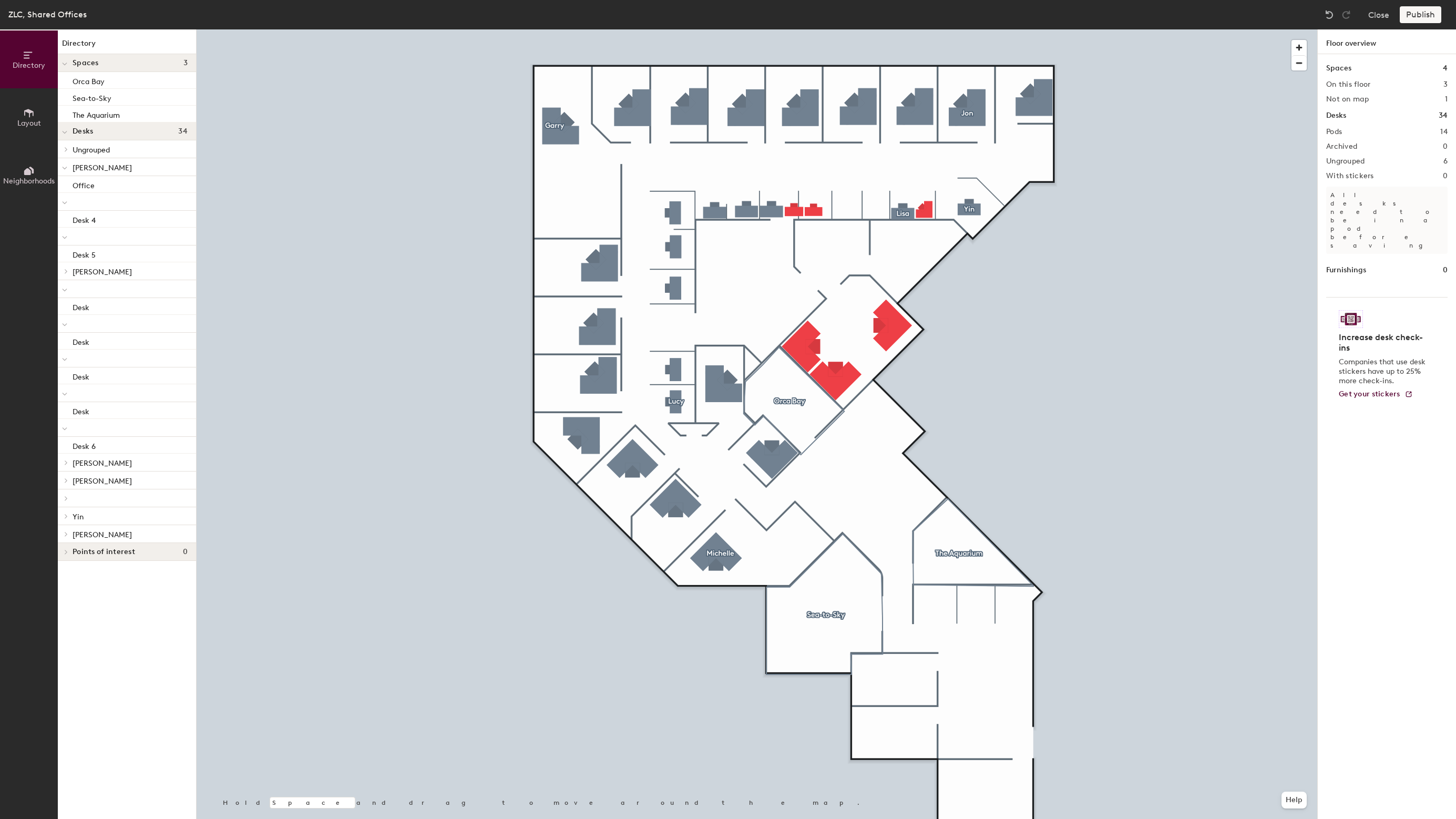
click at [677, 29] on div at bounding box center [756, 29] width 1120 height 0
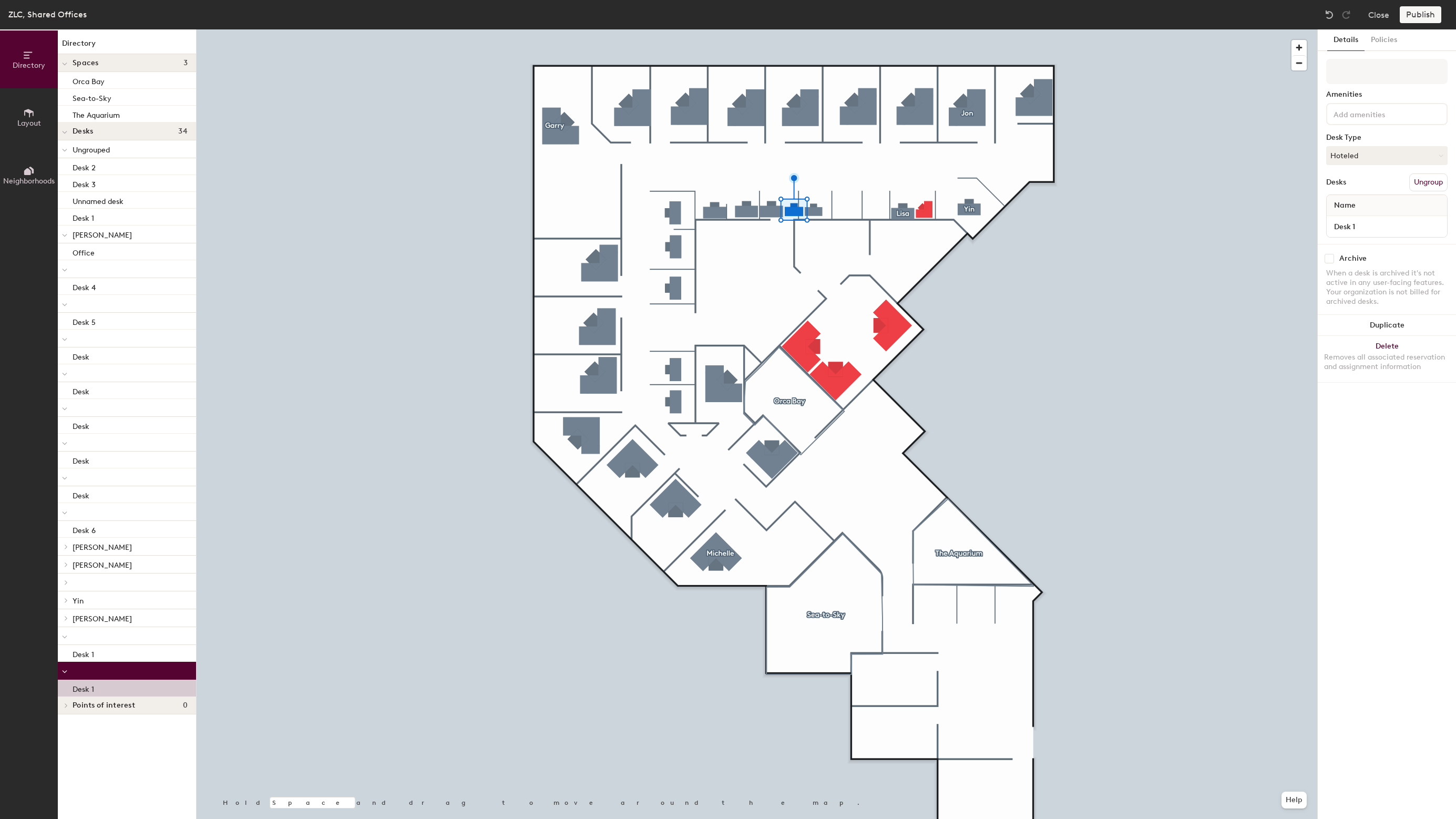
click at [98, 689] on div "Desk 1" at bounding box center [126, 688] width 138 height 17
click at [103, 686] on div "Desk 1" at bounding box center [126, 688] width 138 height 17
click at [110, 223] on div "Desk 1" at bounding box center [126, 217] width 138 height 17
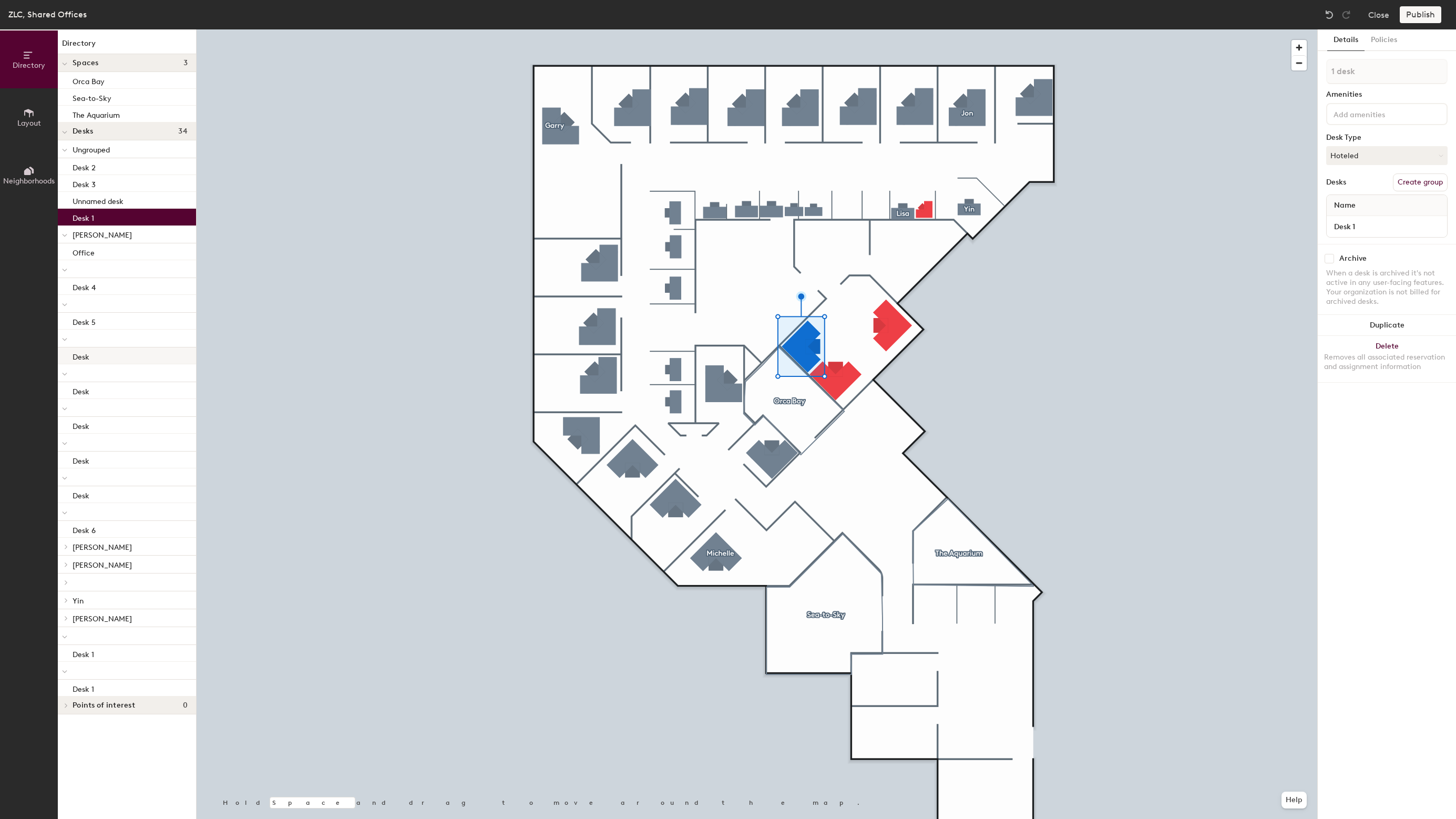
click at [107, 360] on div "Desk" at bounding box center [126, 355] width 138 height 17
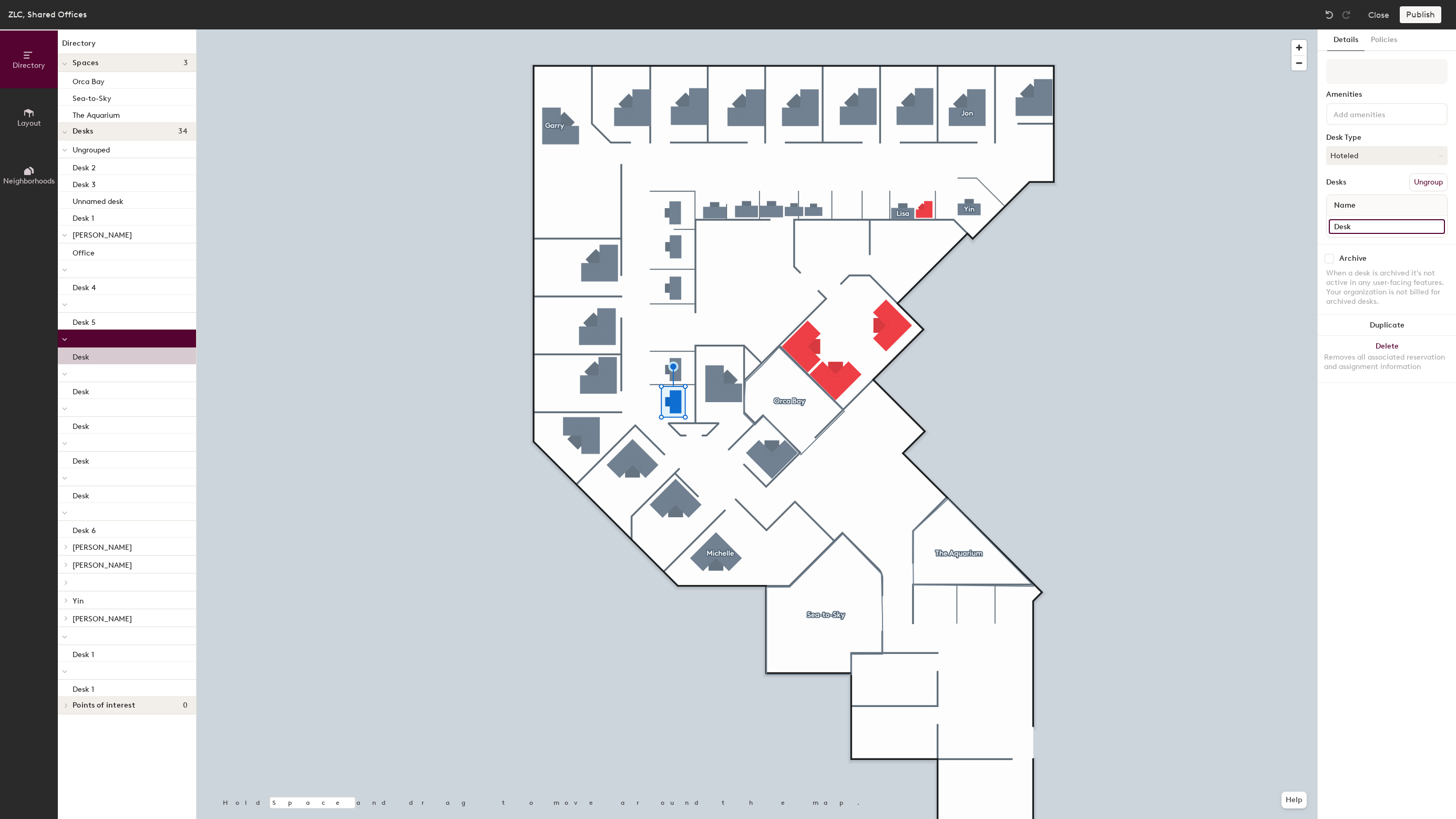
click at [1412, 228] on input "Desk" at bounding box center [1387, 227] width 116 height 15
click at [1410, 228] on input "Desk" at bounding box center [1387, 227] width 116 height 15
type input "Desk 1"
click at [1385, 226] on input "Desk" at bounding box center [1387, 227] width 116 height 15
click at [1389, 232] on input "Desk" at bounding box center [1387, 227] width 116 height 15
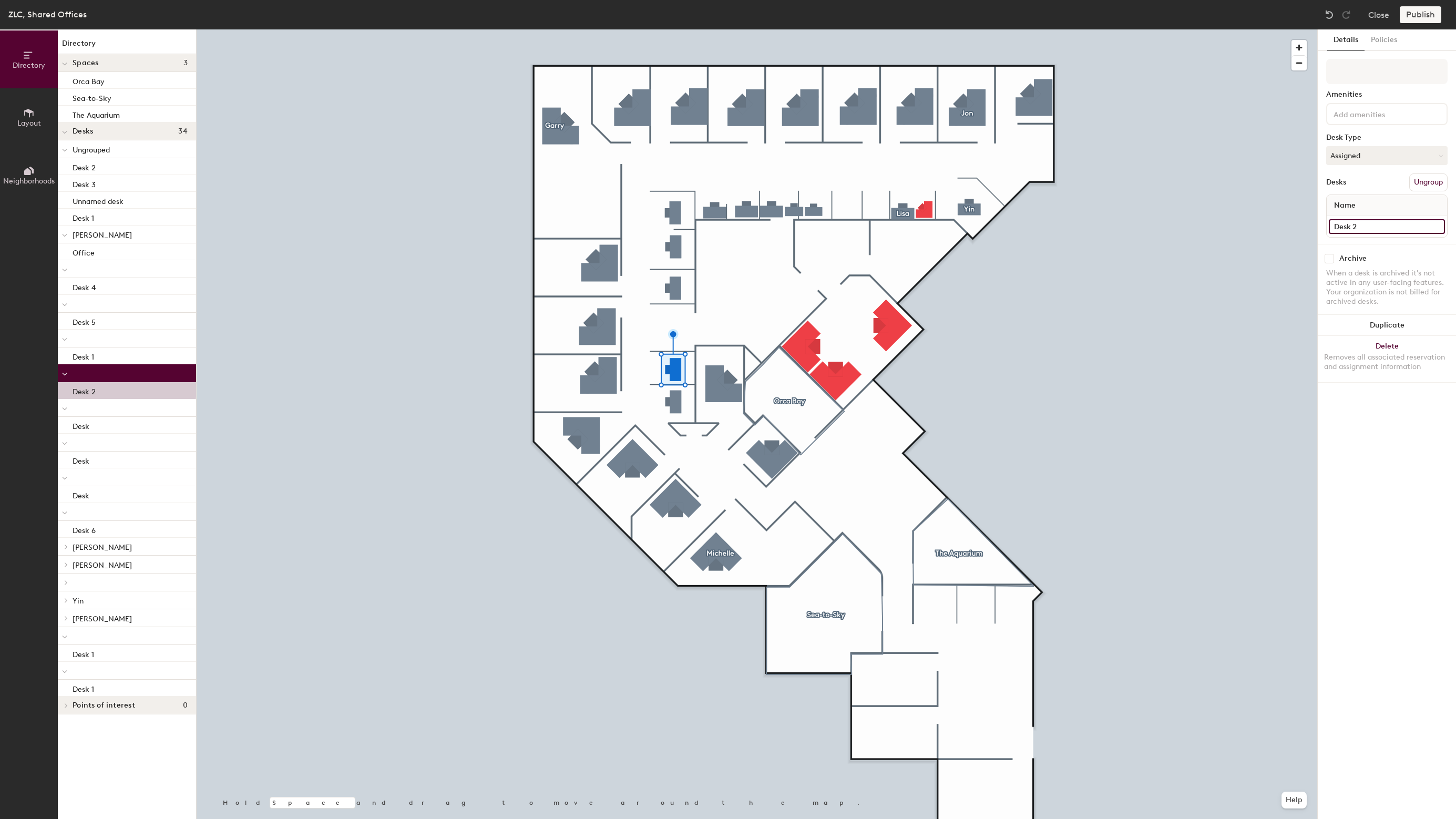
type input "Desk 2"
click at [677, 29] on div at bounding box center [756, 29] width 1120 height 0
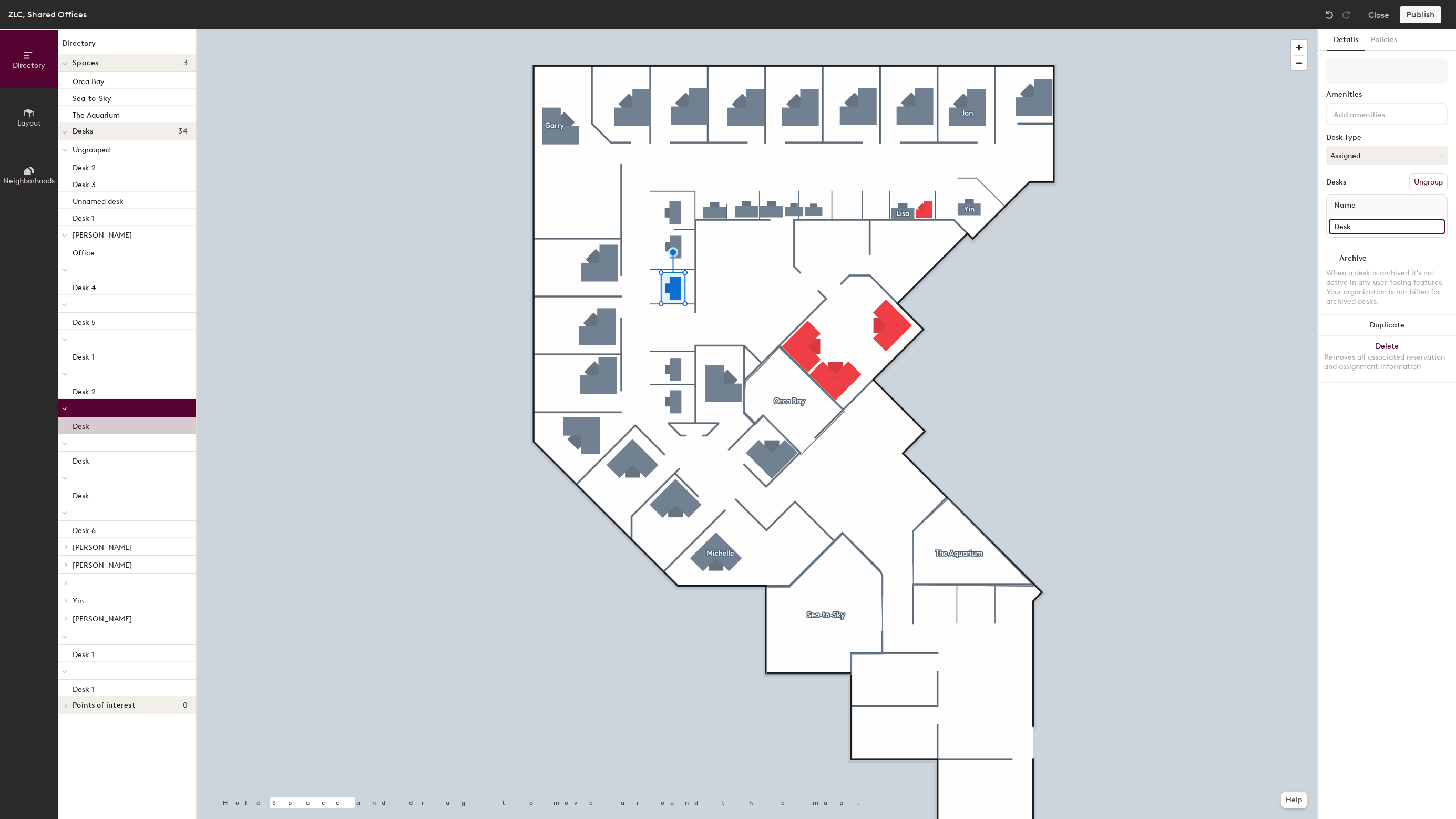
click at [1372, 232] on input "Desk" at bounding box center [1387, 227] width 116 height 15
click at [1378, 227] on input "Desk" at bounding box center [1387, 227] width 116 height 15
type input "Desk 3"
click at [1376, 229] on input "Desk" at bounding box center [1387, 227] width 116 height 15
click at [1387, 229] on input "Desk" at bounding box center [1387, 227] width 116 height 15
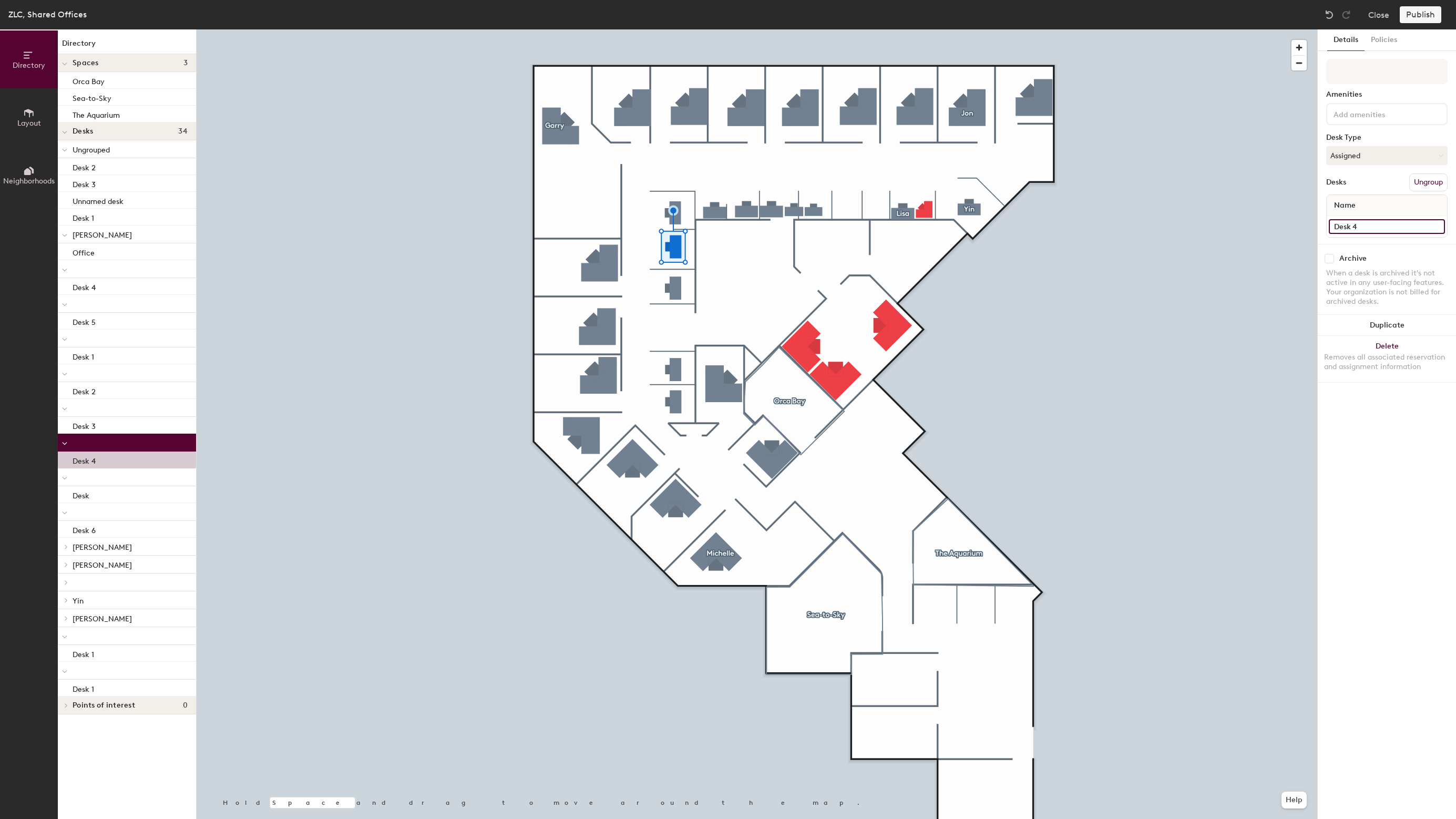
type input "Desk 4"
click at [677, 29] on div at bounding box center [756, 29] width 1120 height 0
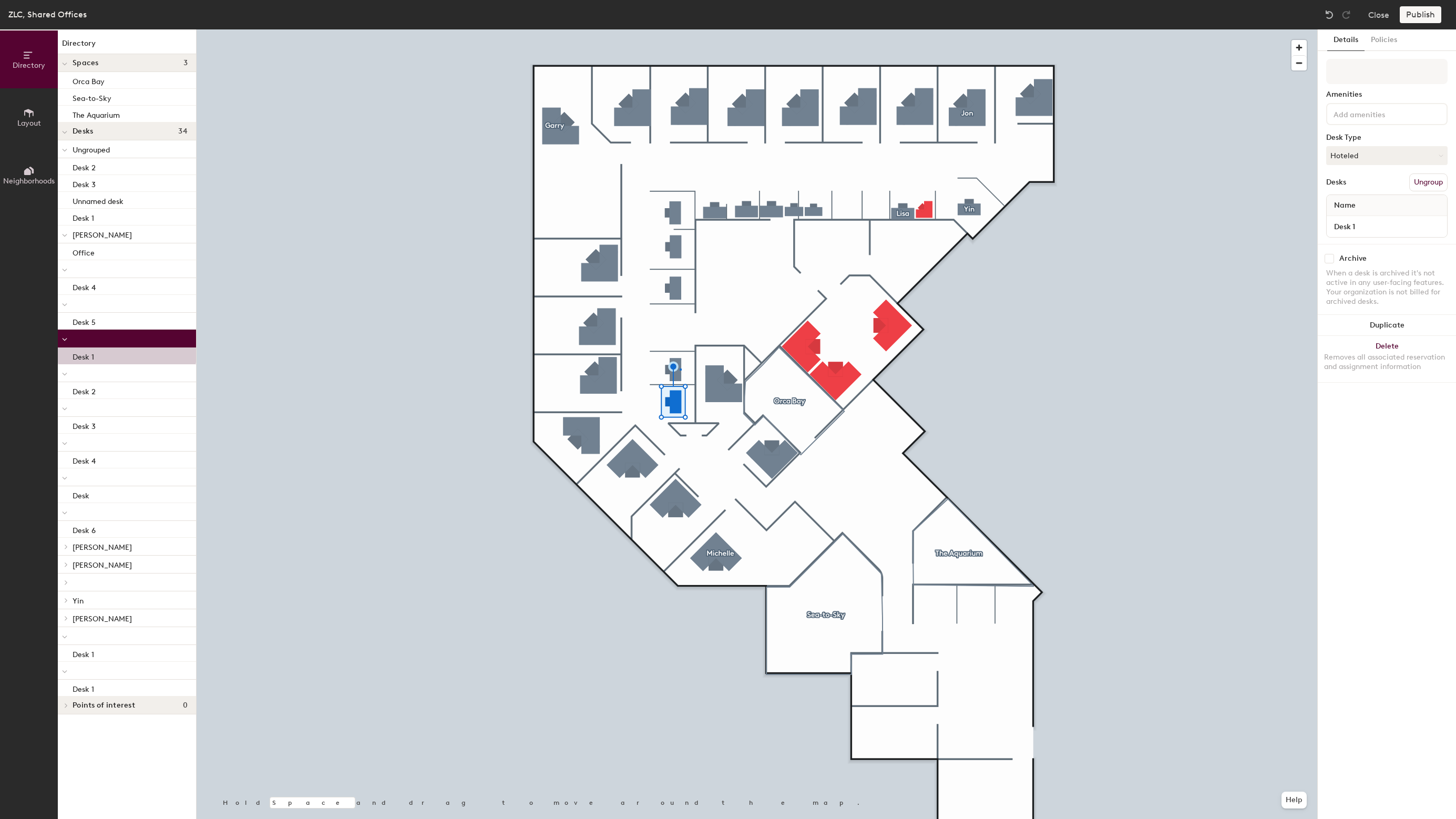
click at [679, 29] on div at bounding box center [756, 29] width 1120 height 0
click at [1362, 150] on button "Assigned" at bounding box center [1387, 156] width 122 height 19
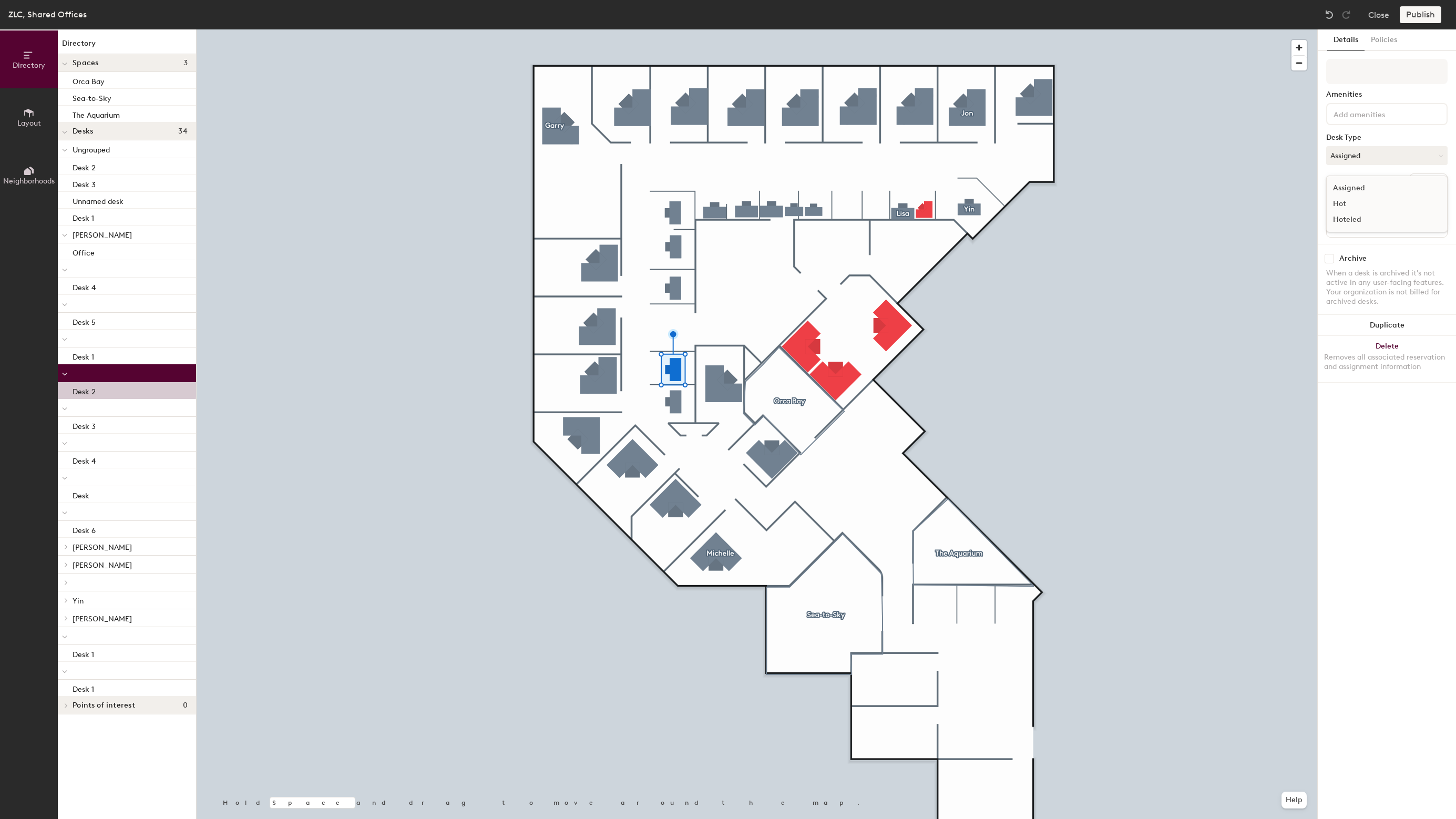
click at [1356, 220] on div "Hoteled" at bounding box center [1379, 220] width 105 height 16
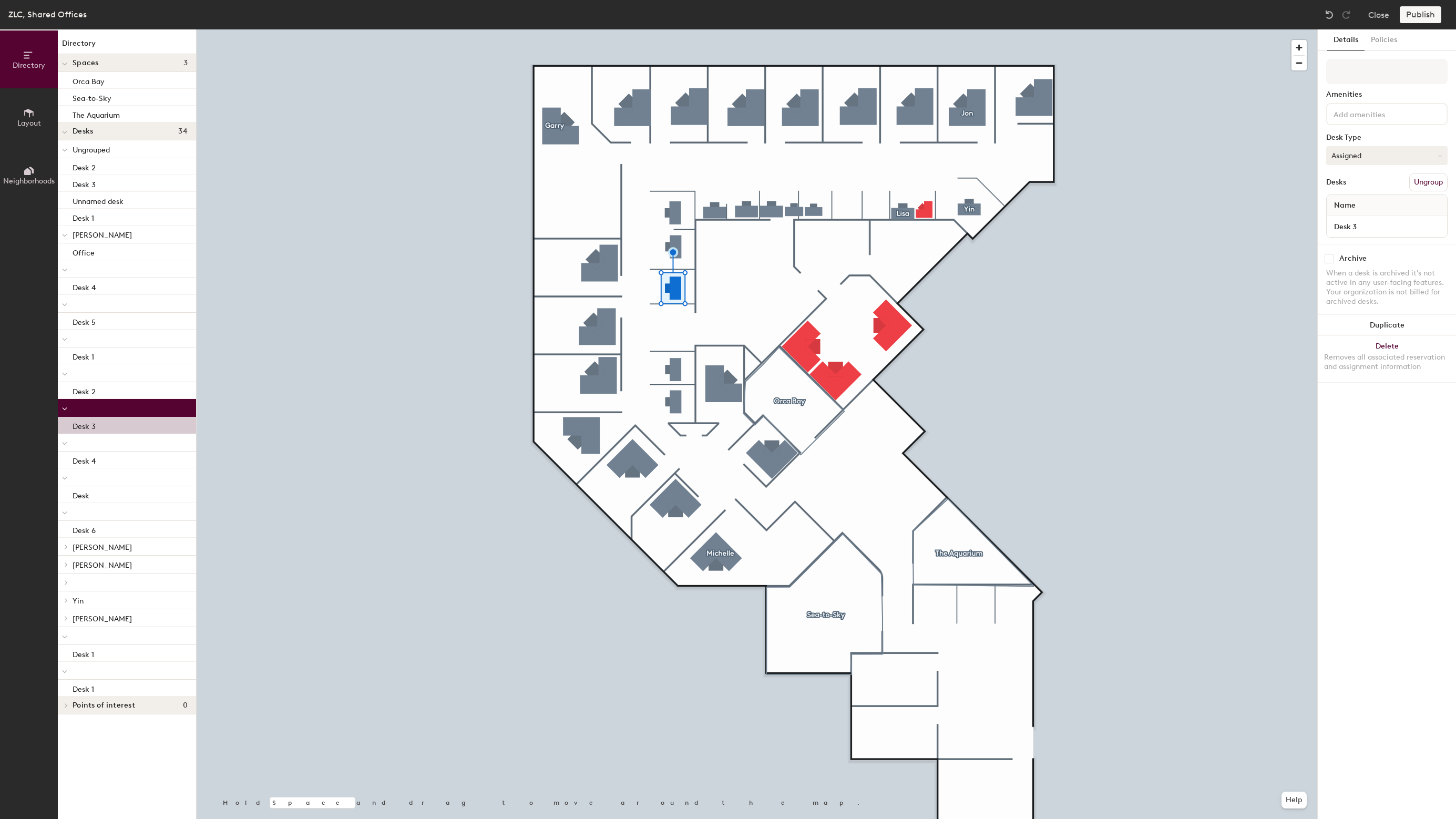
click at [1374, 156] on button "Assigned" at bounding box center [1387, 156] width 122 height 19
click at [1364, 223] on div "Hoteled" at bounding box center [1379, 220] width 105 height 16
click at [675, 29] on div at bounding box center [756, 29] width 1120 height 0
click at [1374, 159] on button "Assigned" at bounding box center [1387, 156] width 122 height 19
click at [1345, 218] on div "Hoteled" at bounding box center [1379, 220] width 105 height 16
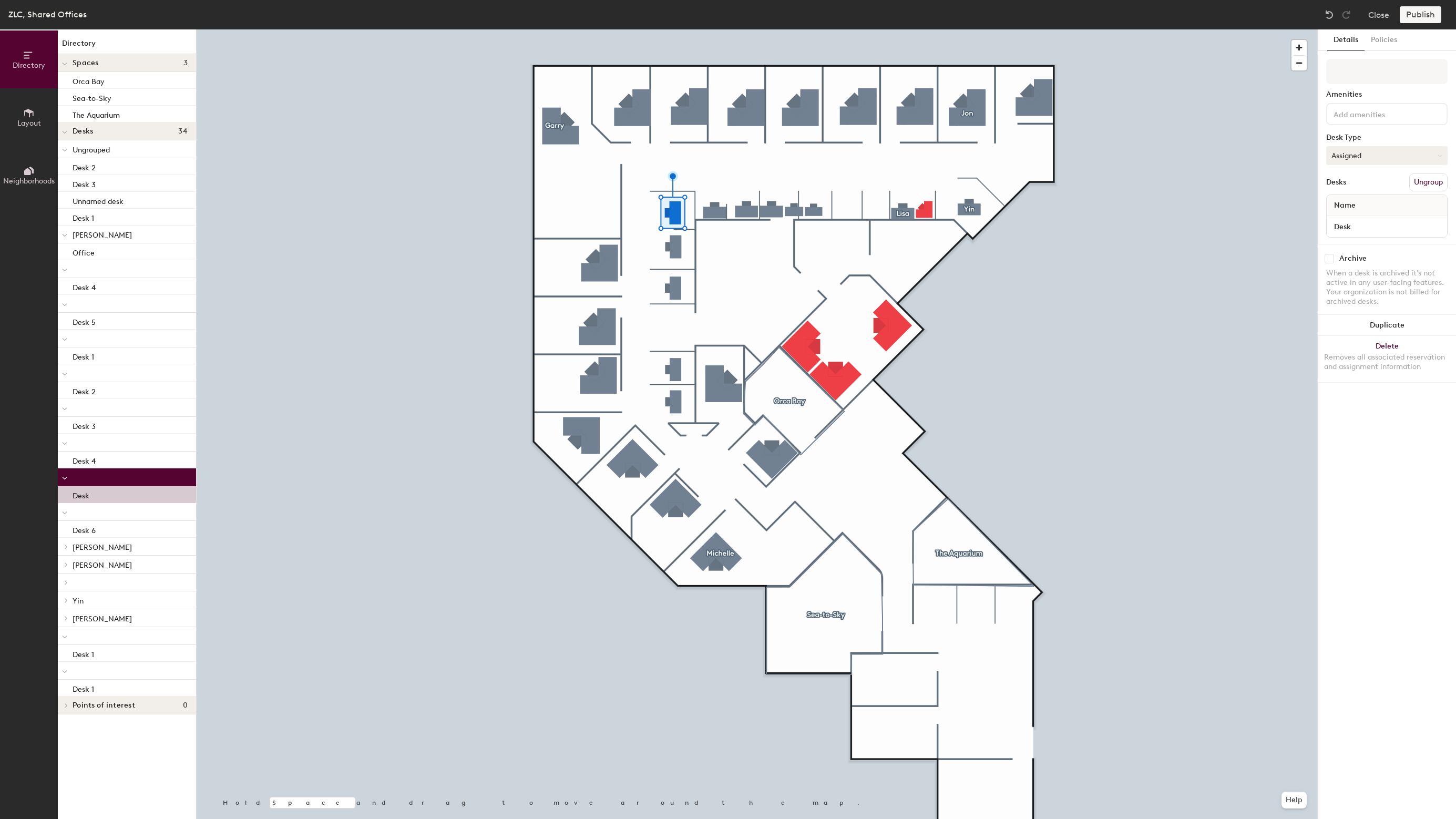
click at [1404, 161] on button "Assigned" at bounding box center [1387, 156] width 122 height 19
click at [1347, 218] on div "Hoteled" at bounding box center [1379, 220] width 105 height 16
click at [1377, 224] on input "Desk" at bounding box center [1387, 227] width 116 height 15
click at [1379, 225] on input "Desk" at bounding box center [1387, 227] width 116 height 15
type input "Desk 5"
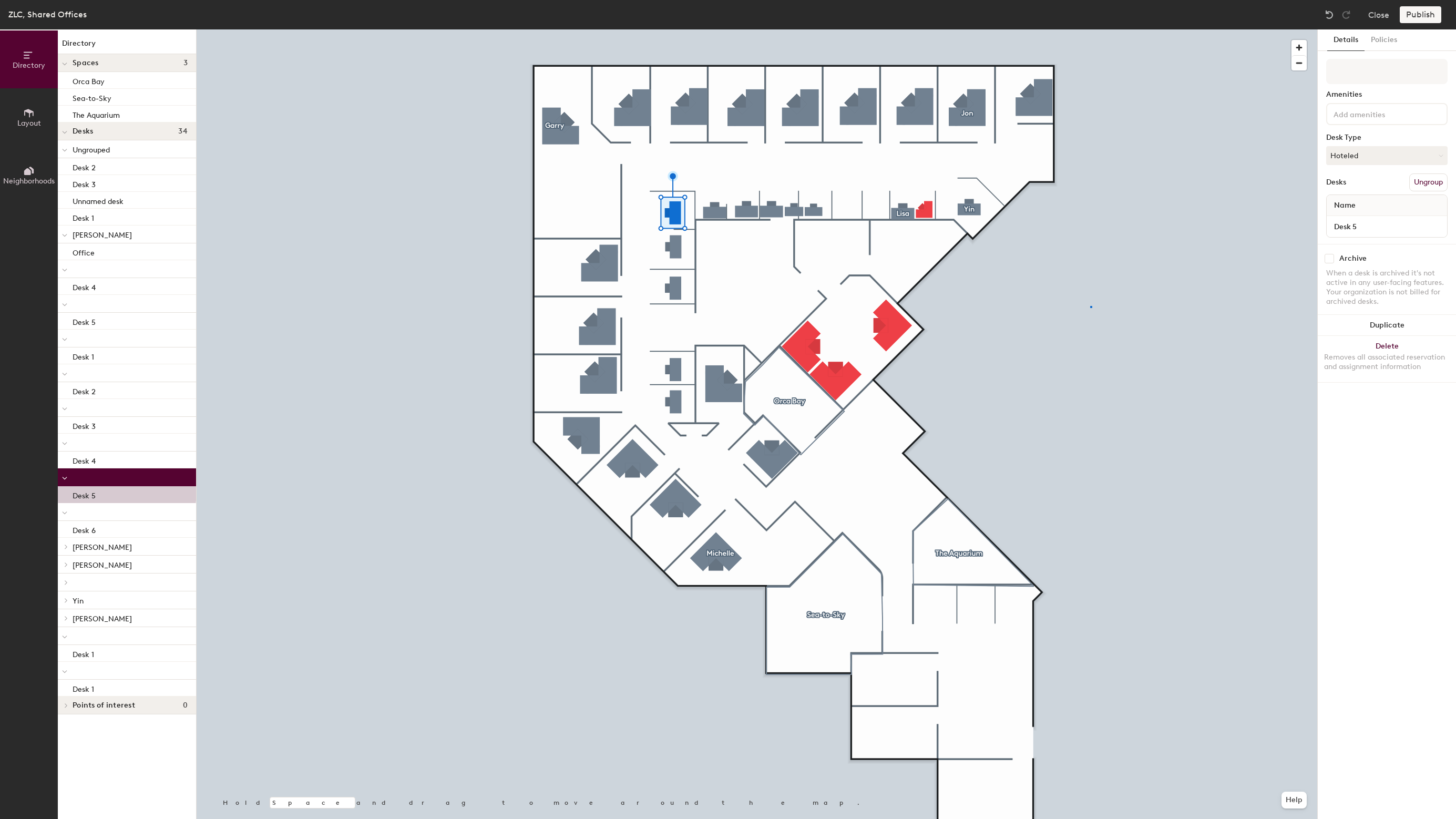
click at [1090, 29] on div at bounding box center [756, 29] width 1120 height 0
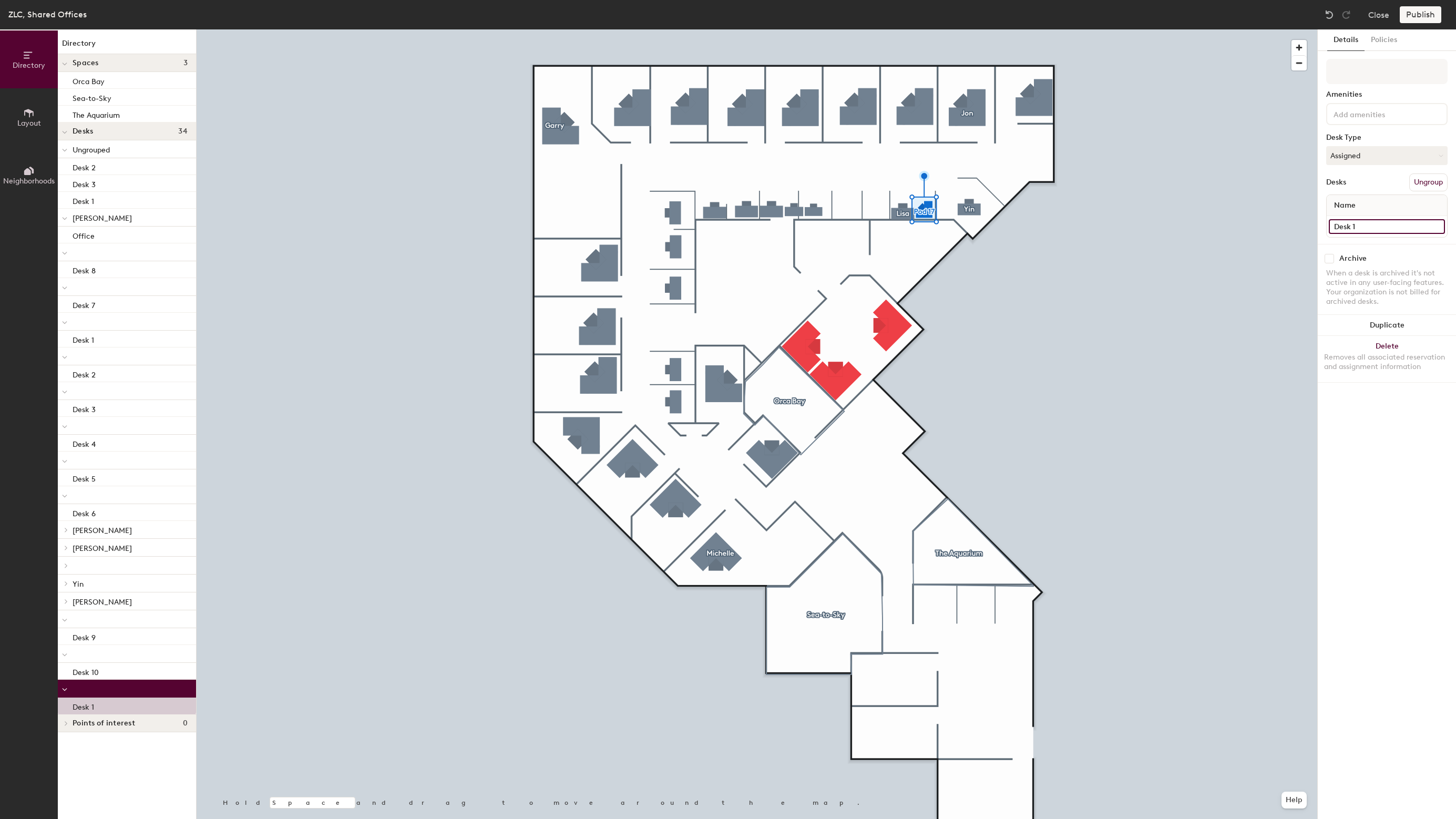
click at [1365, 226] on input "Desk 1" at bounding box center [1387, 227] width 116 height 15
click at [1374, 224] on input "Desk 1" at bounding box center [1387, 227] width 116 height 15
type input "Desk 11"
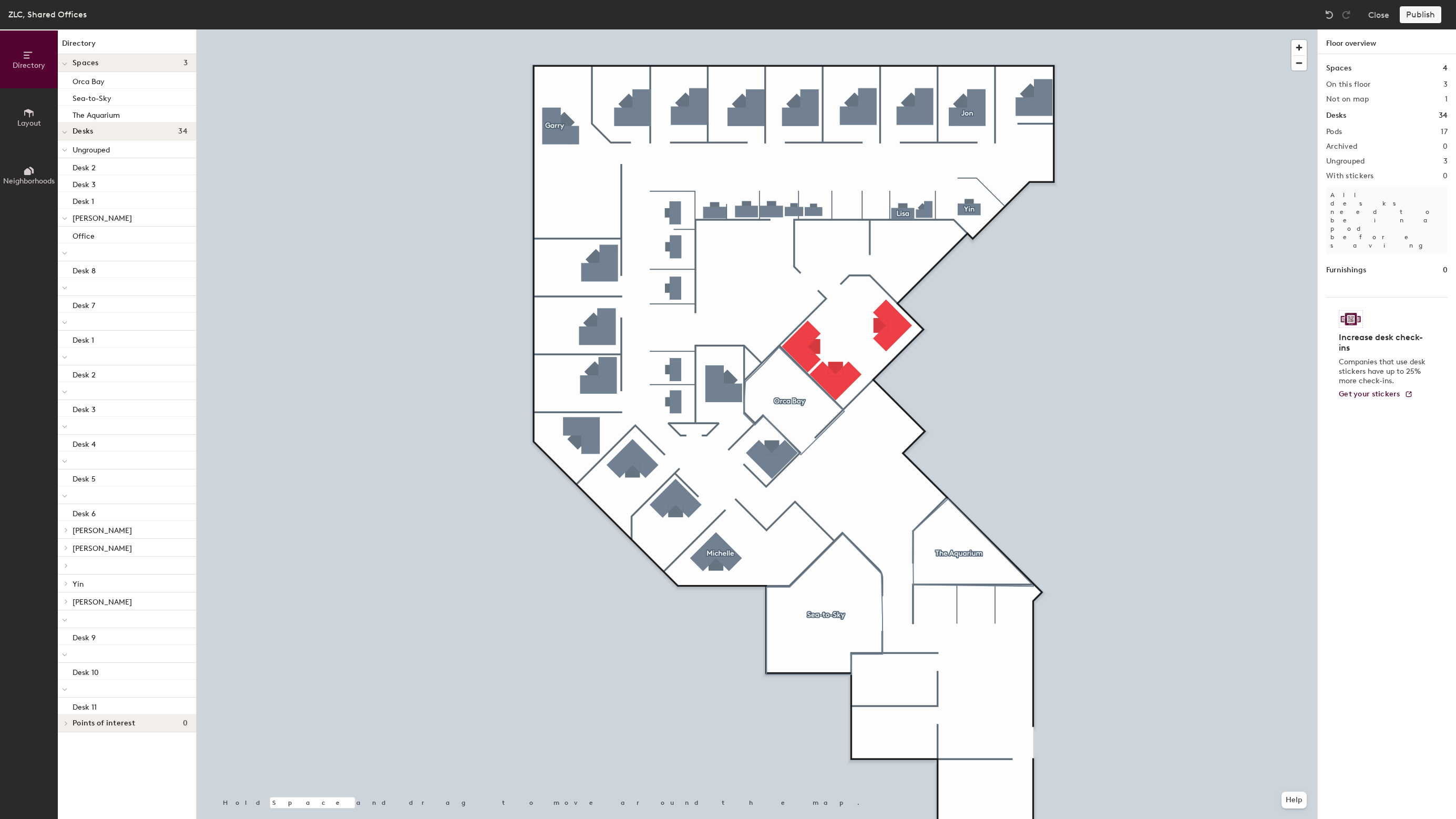
click at [69, 255] on div at bounding box center [65, 252] width 14 height 18
click at [66, 274] on span at bounding box center [65, 271] width 5 height 9
click at [63, 285] on span at bounding box center [65, 289] width 5 height 9
click at [64, 307] on icon at bounding box center [65, 307] width 5 height 4
click at [65, 325] on icon at bounding box center [65, 325] width 5 height 4
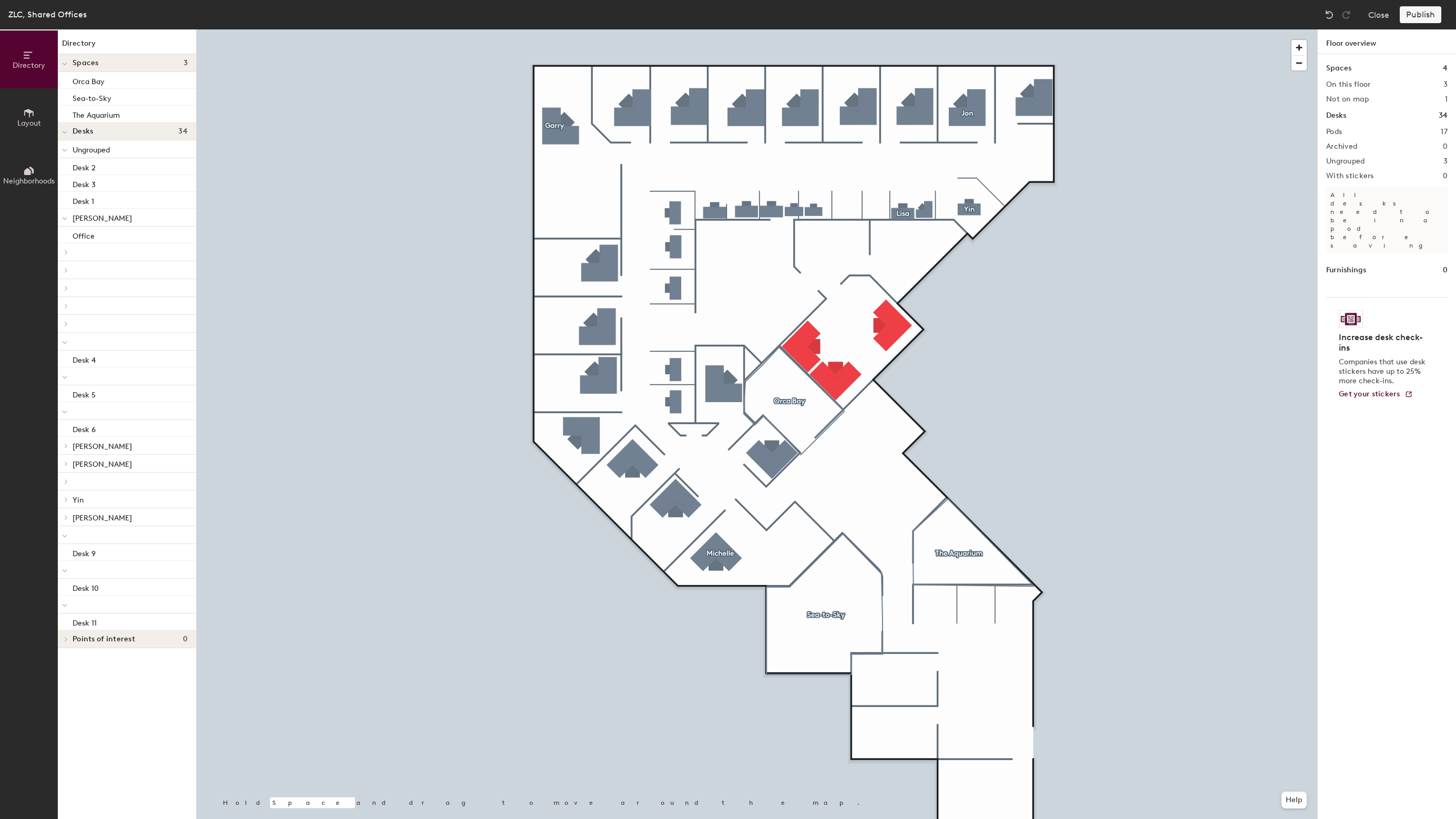
click at [64, 376] on icon at bounding box center [65, 377] width 5 height 4
click at [66, 347] on div at bounding box center [65, 343] width 5 height 12
click at [65, 380] on icon at bounding box center [65, 378] width 4 height 2
click at [66, 493] on div at bounding box center [126, 485] width 138 height 18
click at [65, 487] on icon at bounding box center [65, 486] width 5 height 4
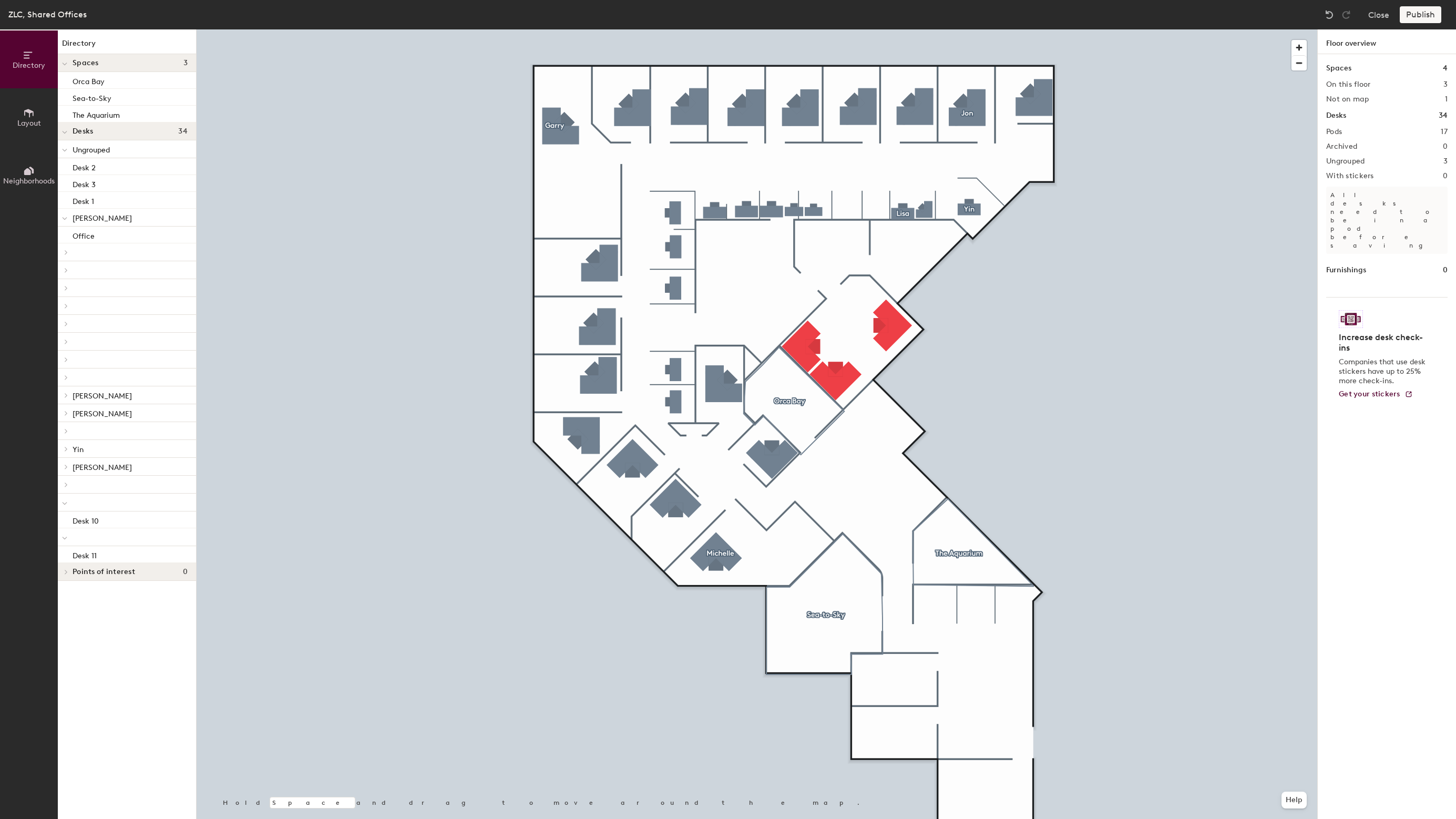
click at [64, 503] on icon at bounding box center [65, 504] width 5 height 4
click at [64, 521] on icon at bounding box center [65, 521] width 5 height 4
click at [66, 396] on icon at bounding box center [66, 396] width 4 height 5
click at [69, 396] on div at bounding box center [65, 396] width 14 height 18
click at [69, 147] on div at bounding box center [65, 150] width 14 height 18
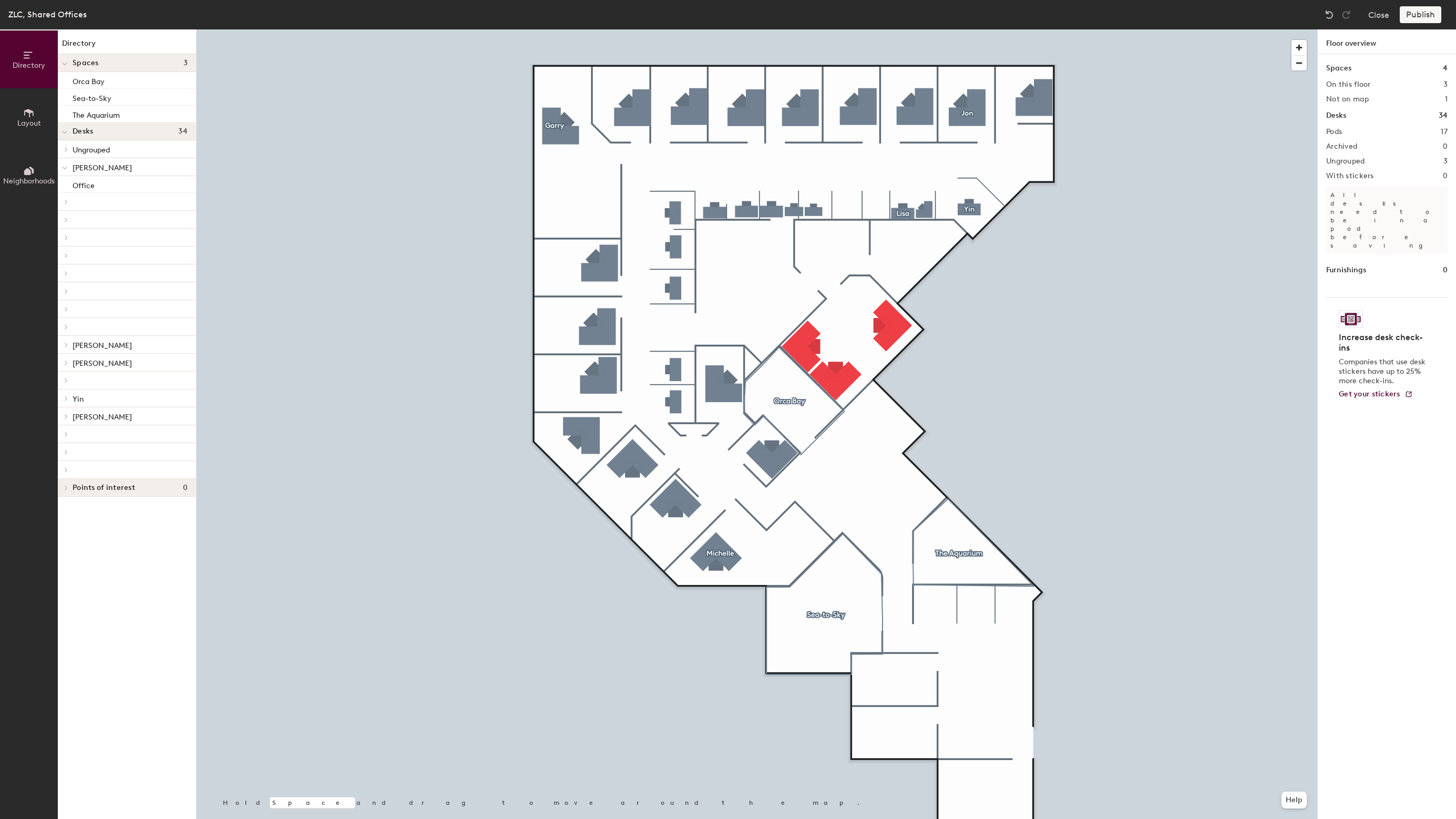
click at [67, 151] on icon at bounding box center [66, 150] width 4 height 5
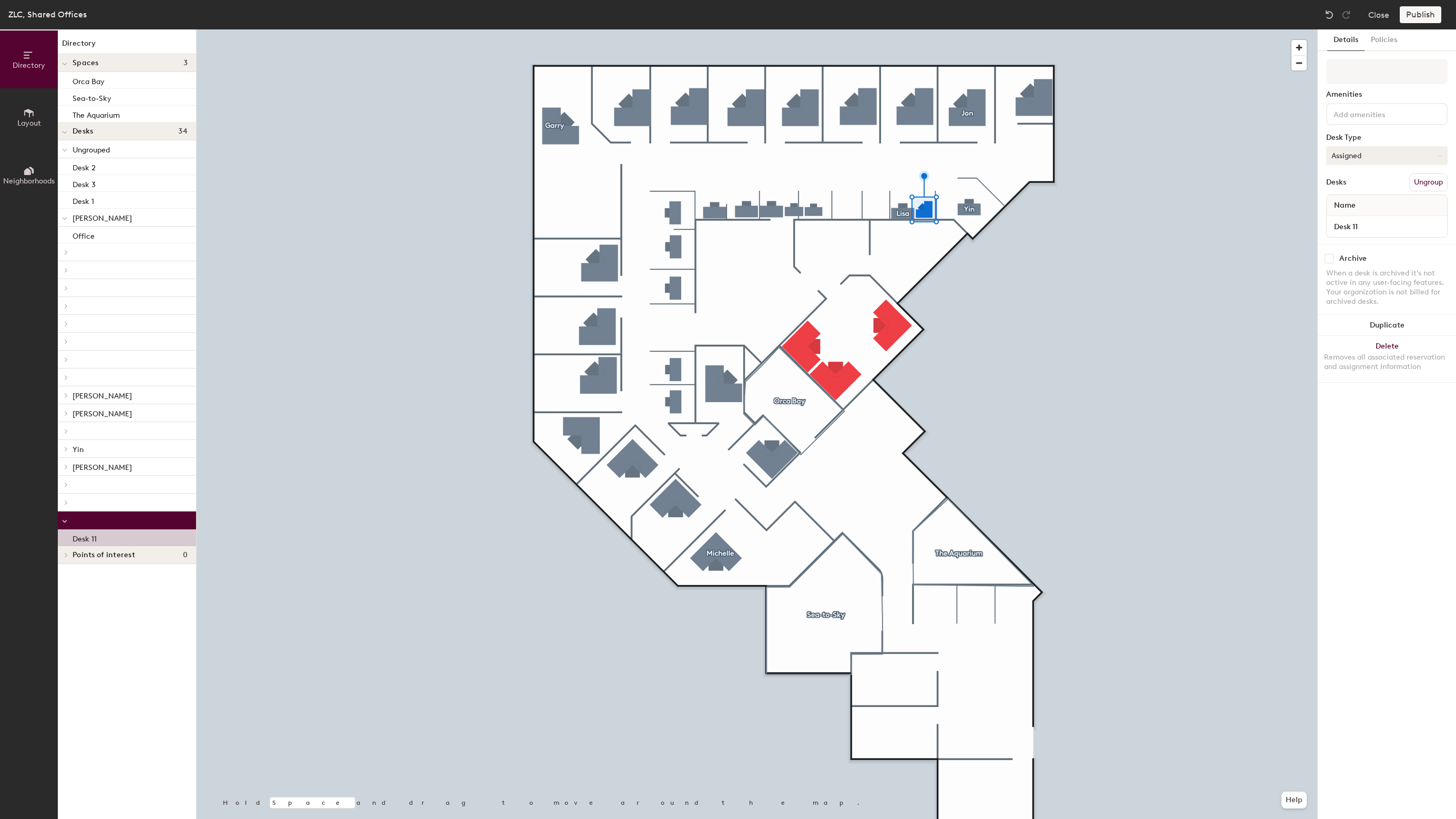
click at [1342, 157] on button "Assigned" at bounding box center [1387, 156] width 122 height 19
click at [1349, 217] on div "Hoteled" at bounding box center [1379, 220] width 105 height 16
click at [819, 29] on div at bounding box center [756, 29] width 1120 height 0
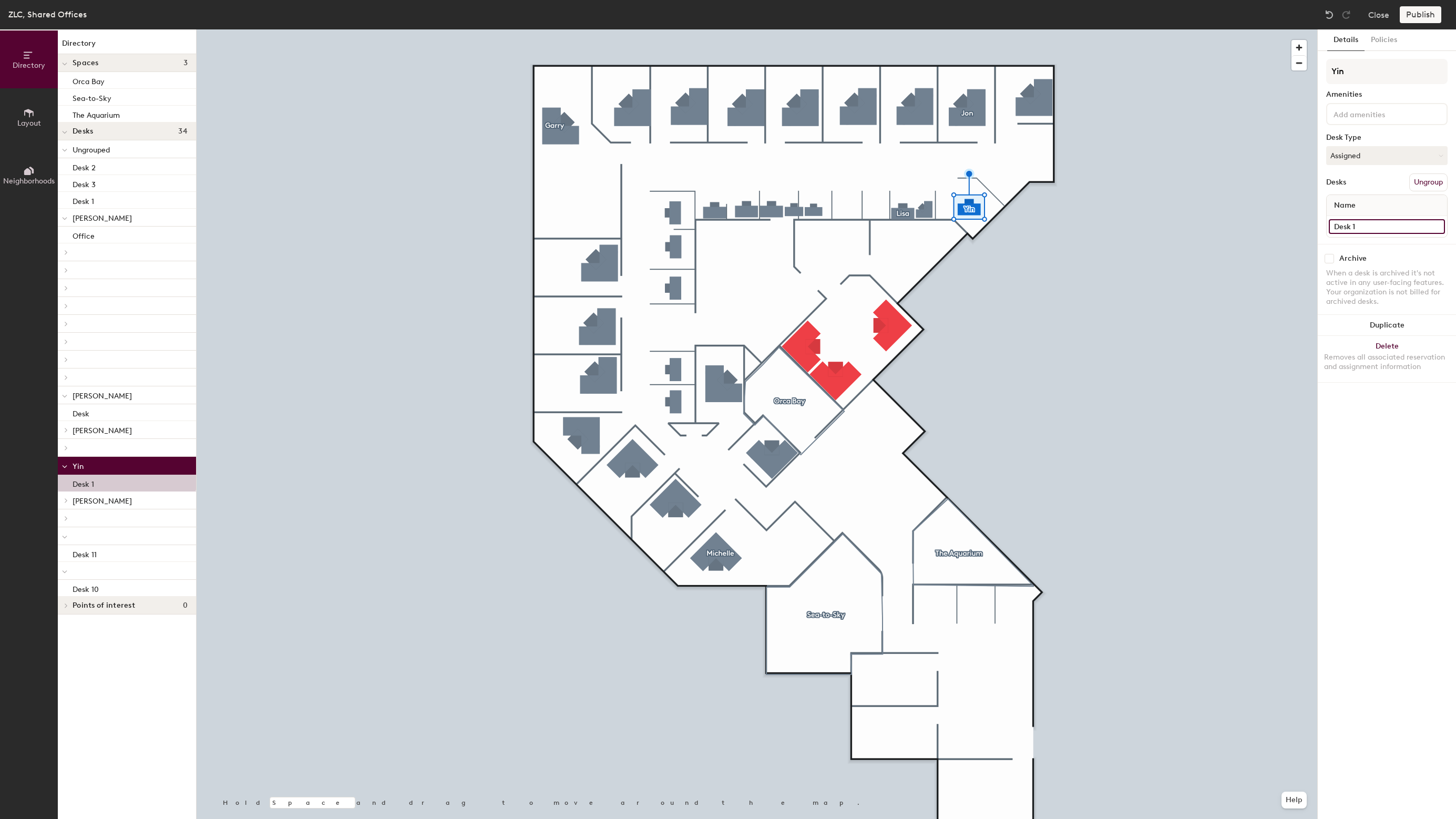
click at [1373, 227] on input "Desk 1" at bounding box center [1387, 227] width 116 height 15
click at [1374, 226] on input "Desk 1" at bounding box center [1387, 227] width 116 height 15
type input "Desk"
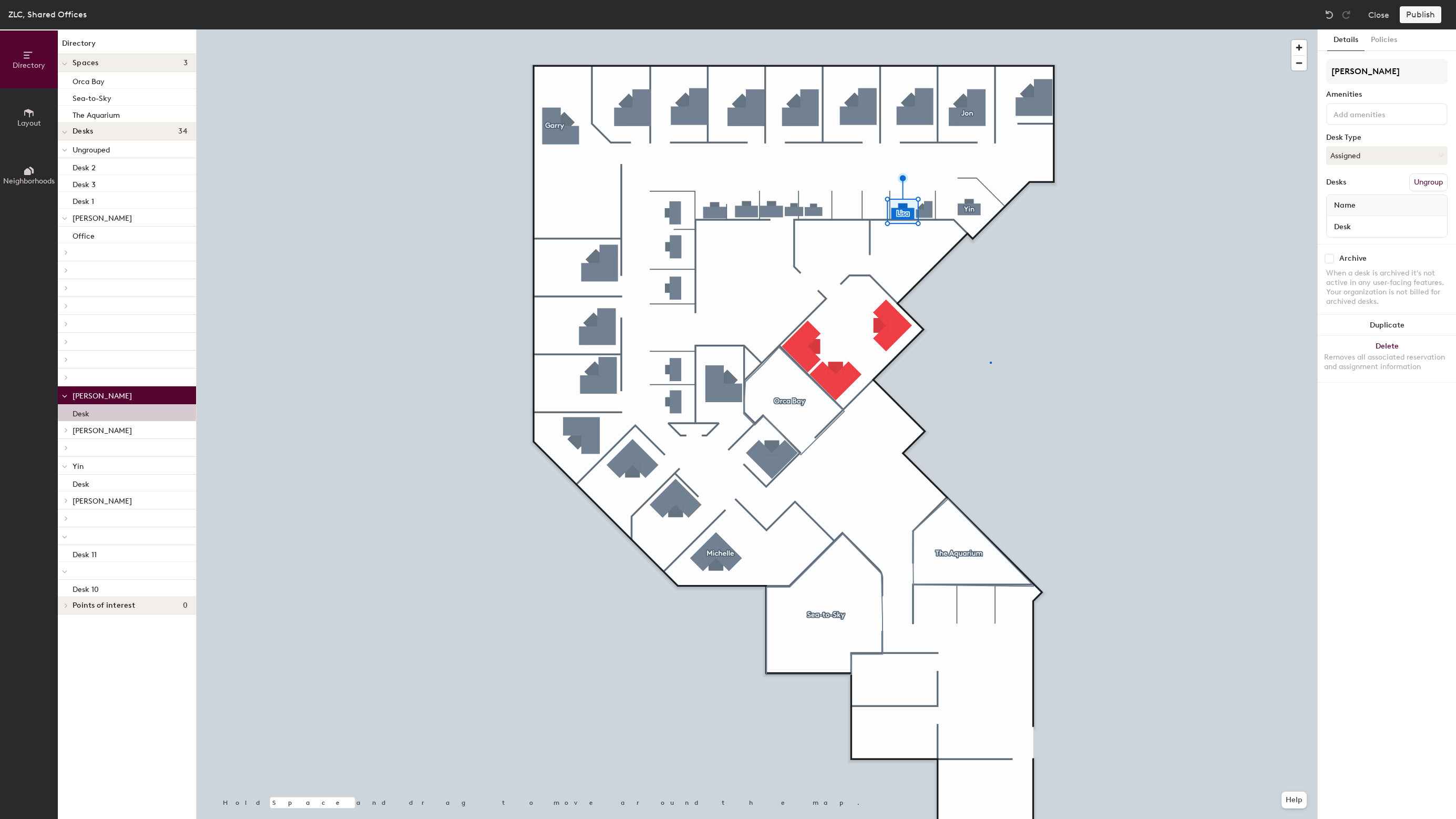
click at [990, 29] on div at bounding box center [756, 29] width 1120 height 0
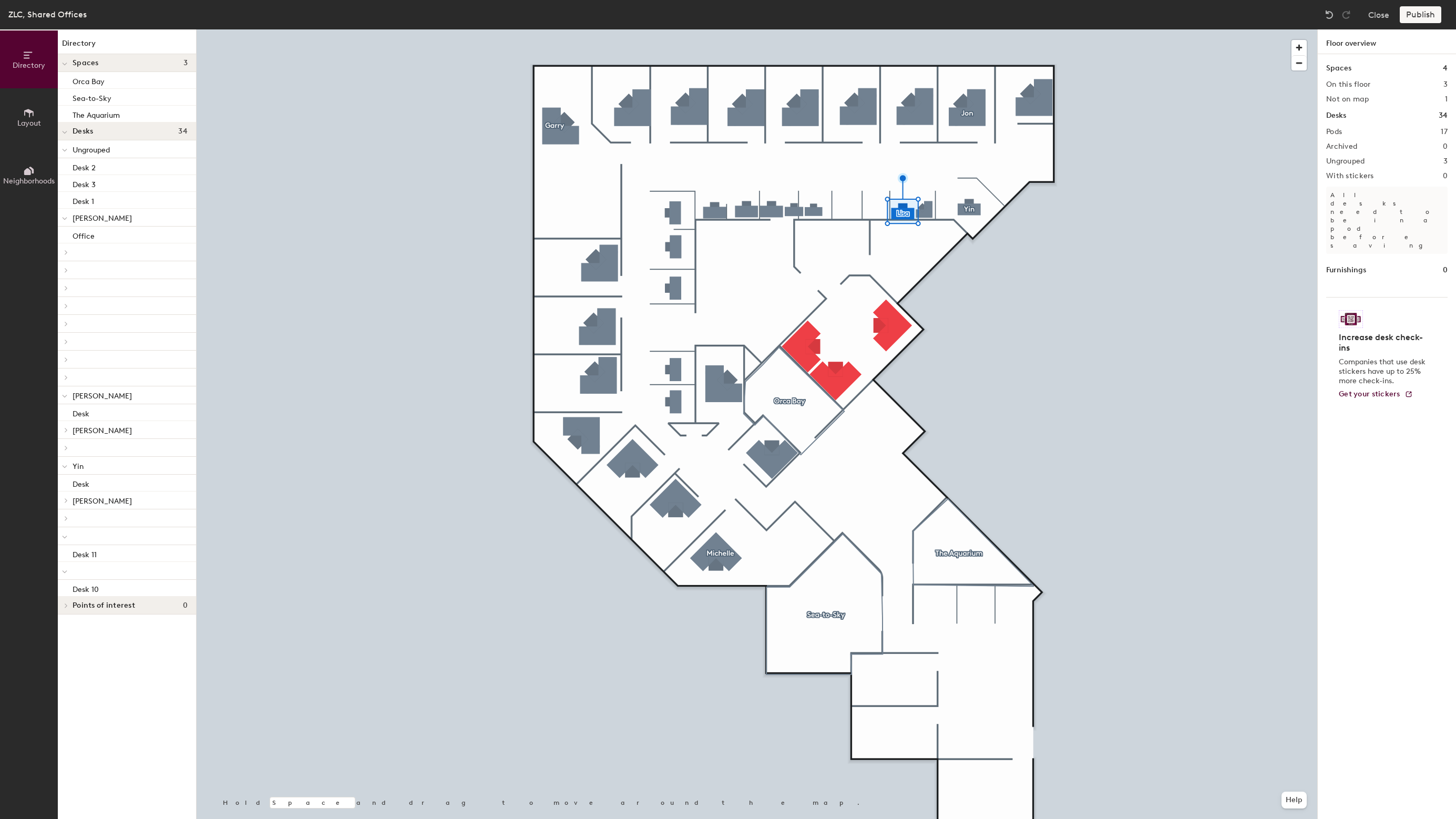
click at [885, 29] on div at bounding box center [756, 29] width 1120 height 0
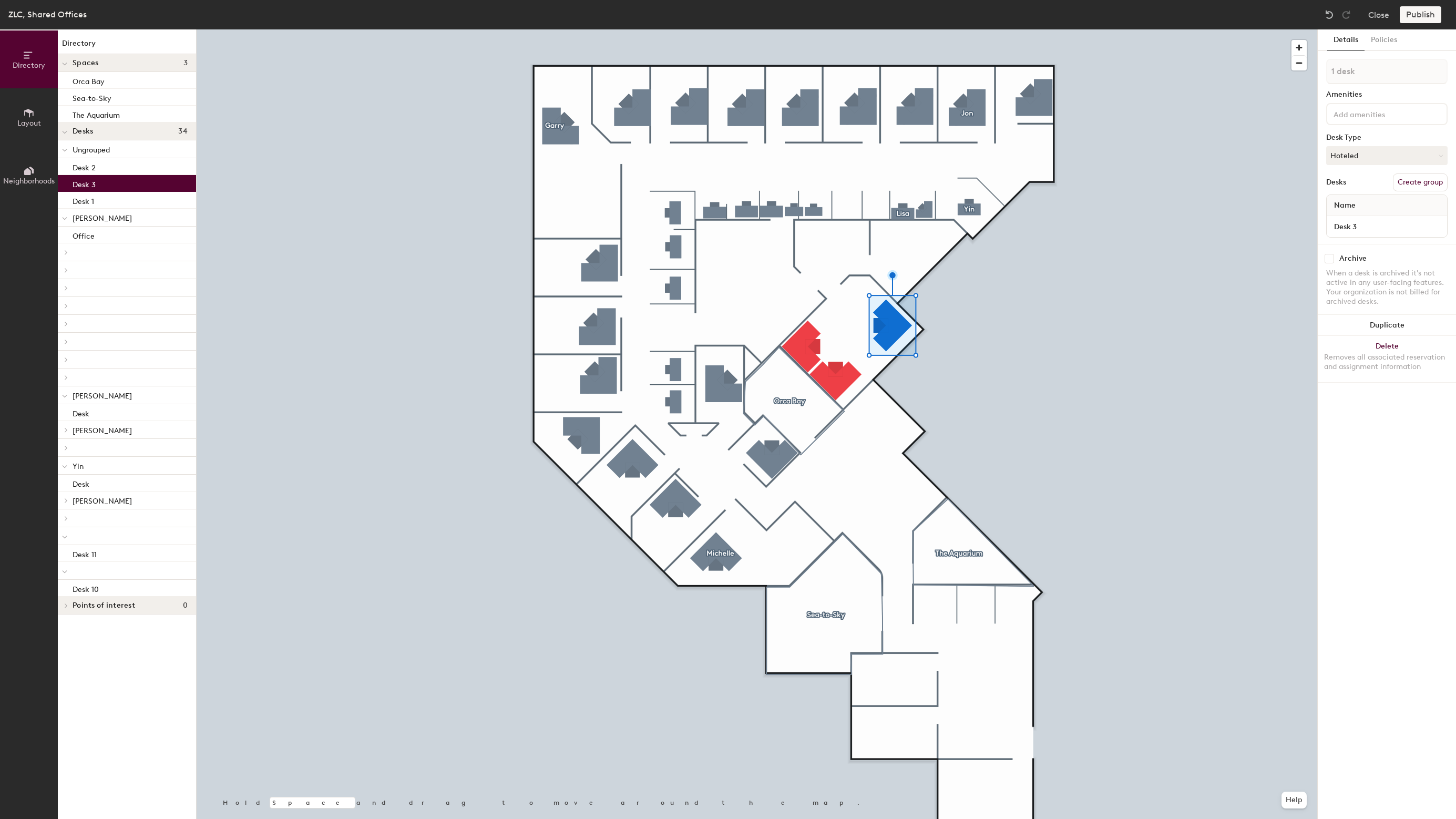
click at [1434, 188] on button "Create group" at bounding box center [1420, 182] width 54 height 18
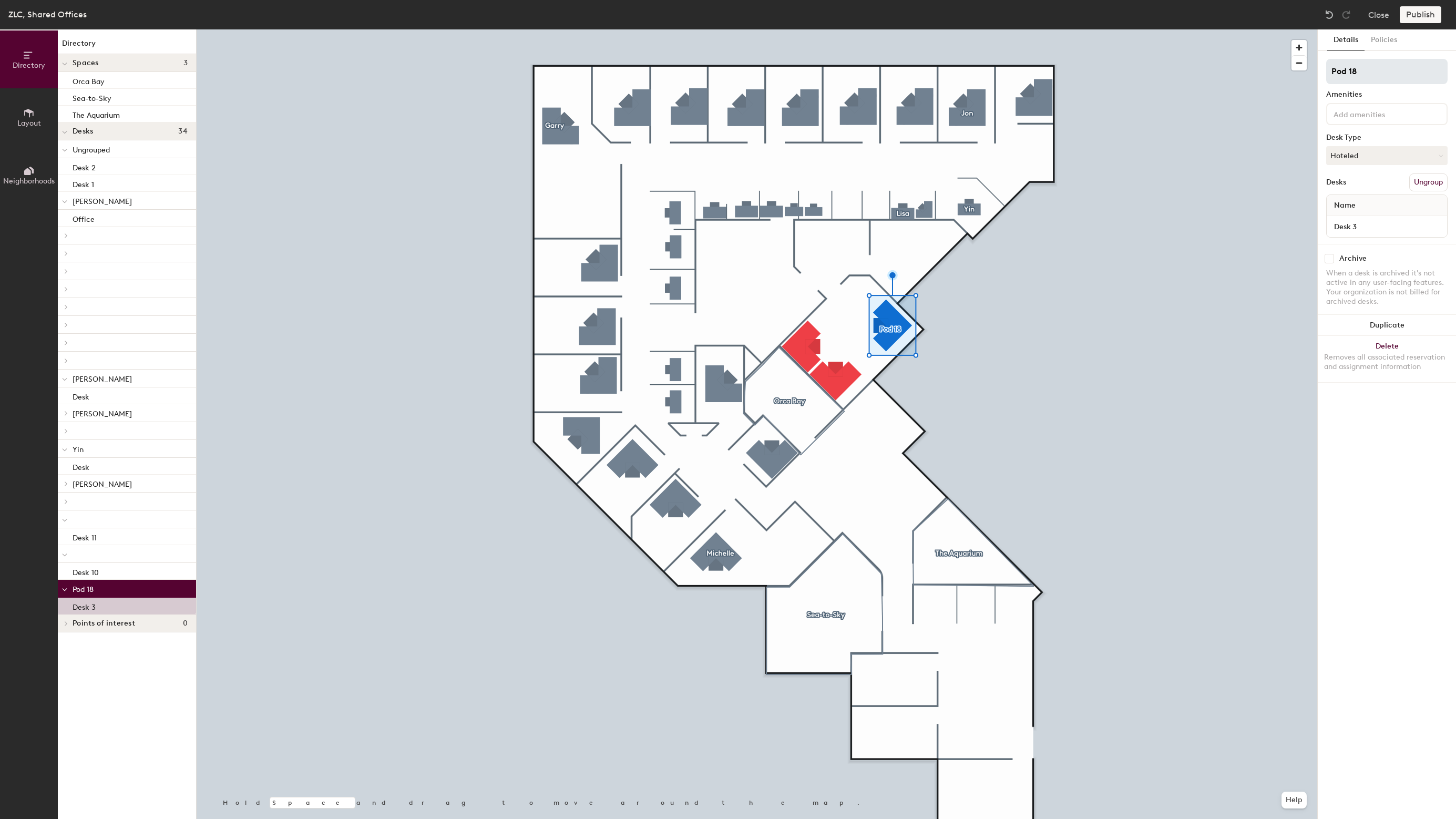
click at [1380, 78] on input "Pod 18" at bounding box center [1387, 71] width 122 height 25
click at [1381, 79] on input "Pod 18" at bounding box center [1387, 71] width 122 height 25
click at [1356, 230] on input "Desk 3" at bounding box center [1387, 227] width 116 height 15
click at [1362, 229] on input "Desk 3" at bounding box center [1387, 227] width 116 height 15
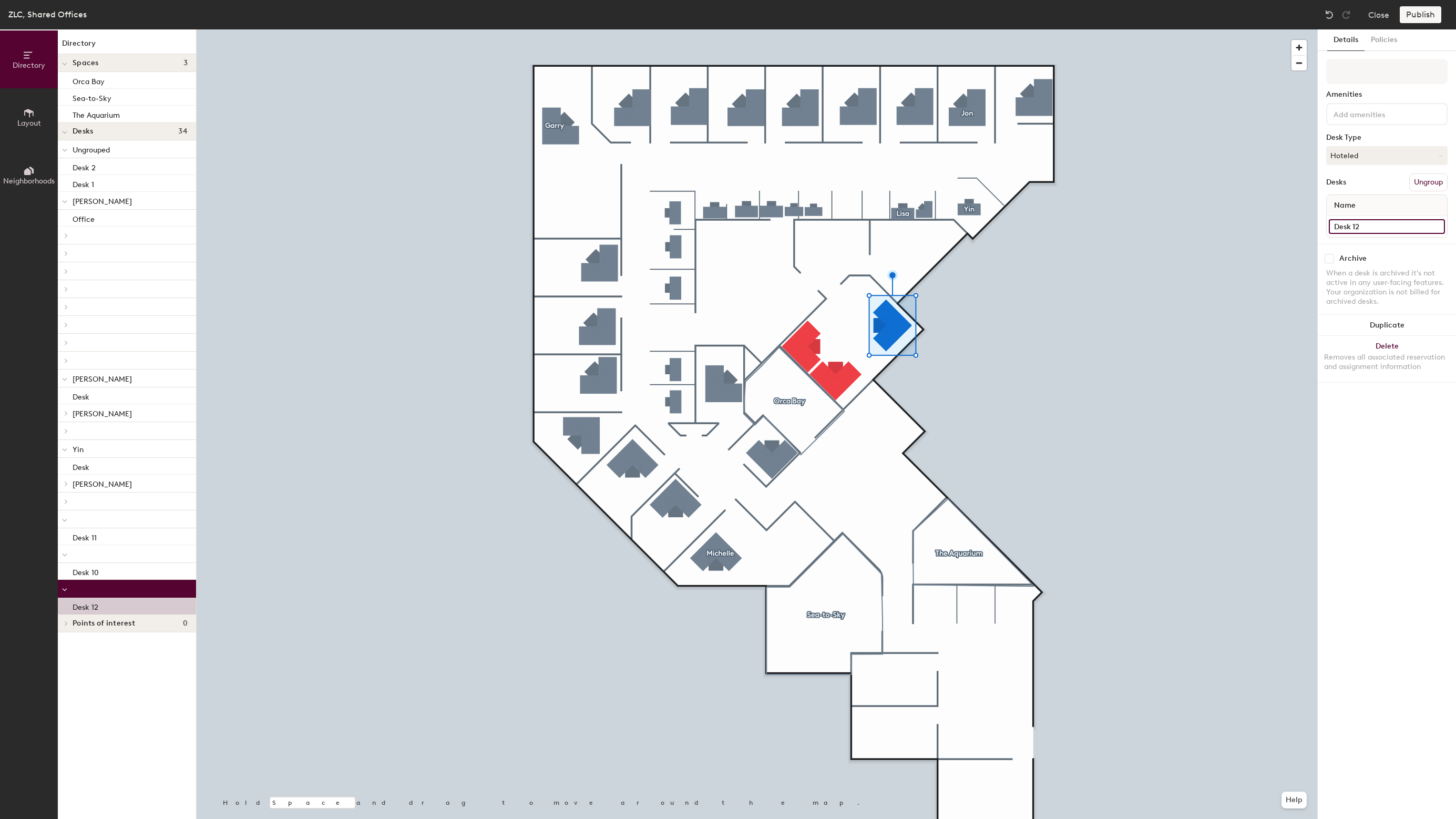
type input "Desk 12"
click at [1294, 29] on div at bounding box center [756, 29] width 1120 height 0
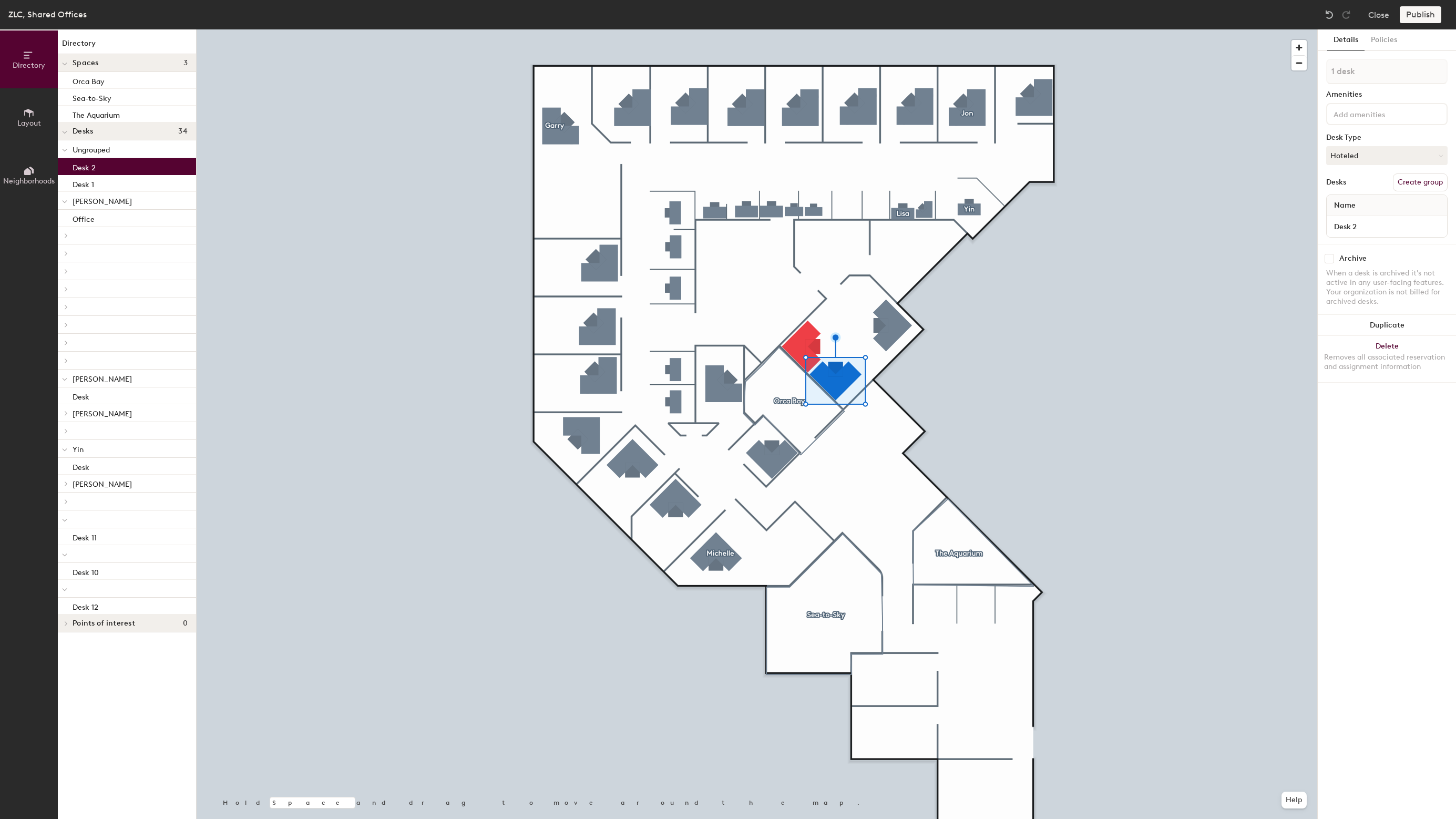
click at [1410, 177] on button "Create group" at bounding box center [1420, 182] width 54 height 18
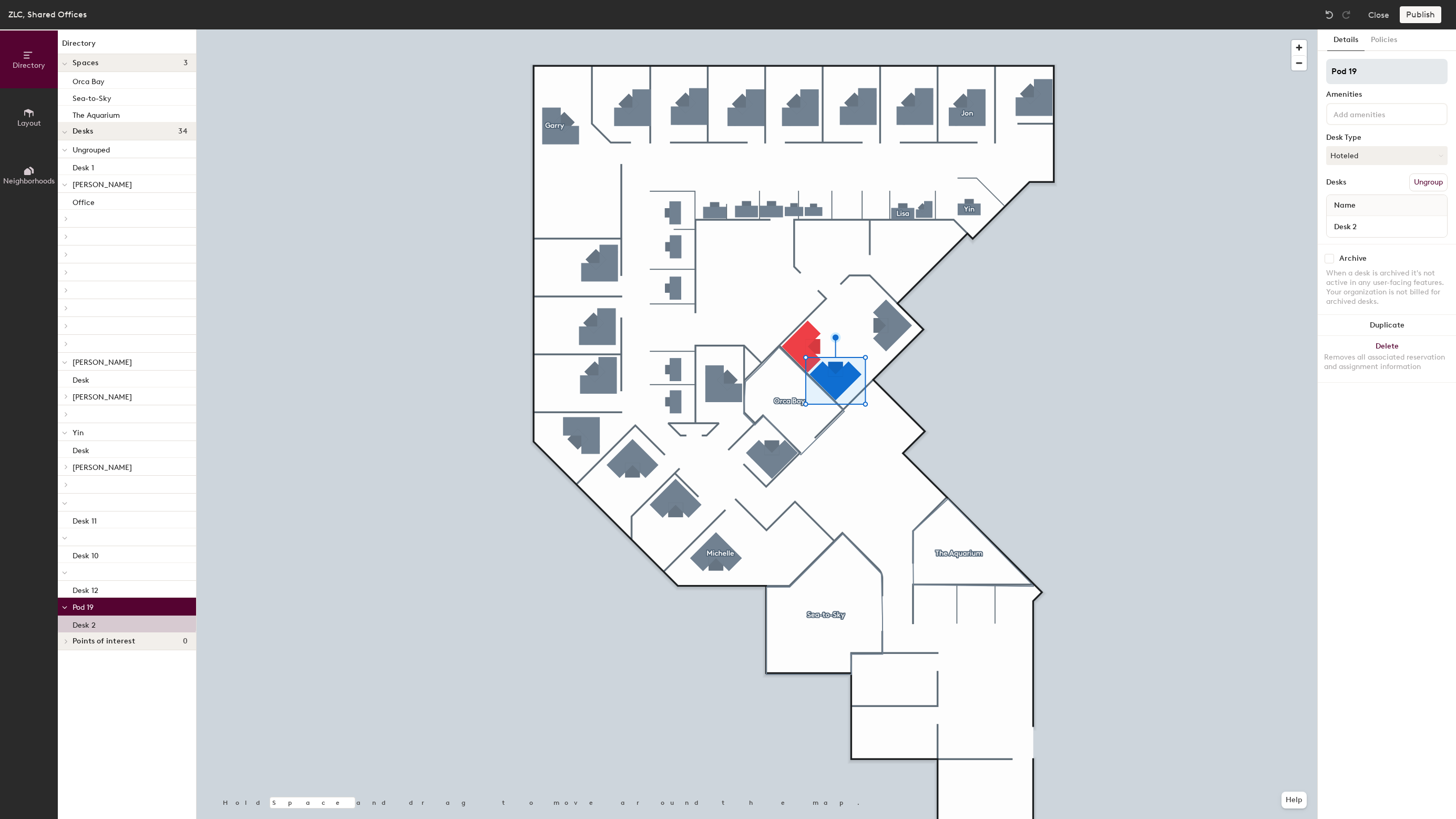
click at [1383, 75] on input "Pod 19" at bounding box center [1387, 71] width 122 height 25
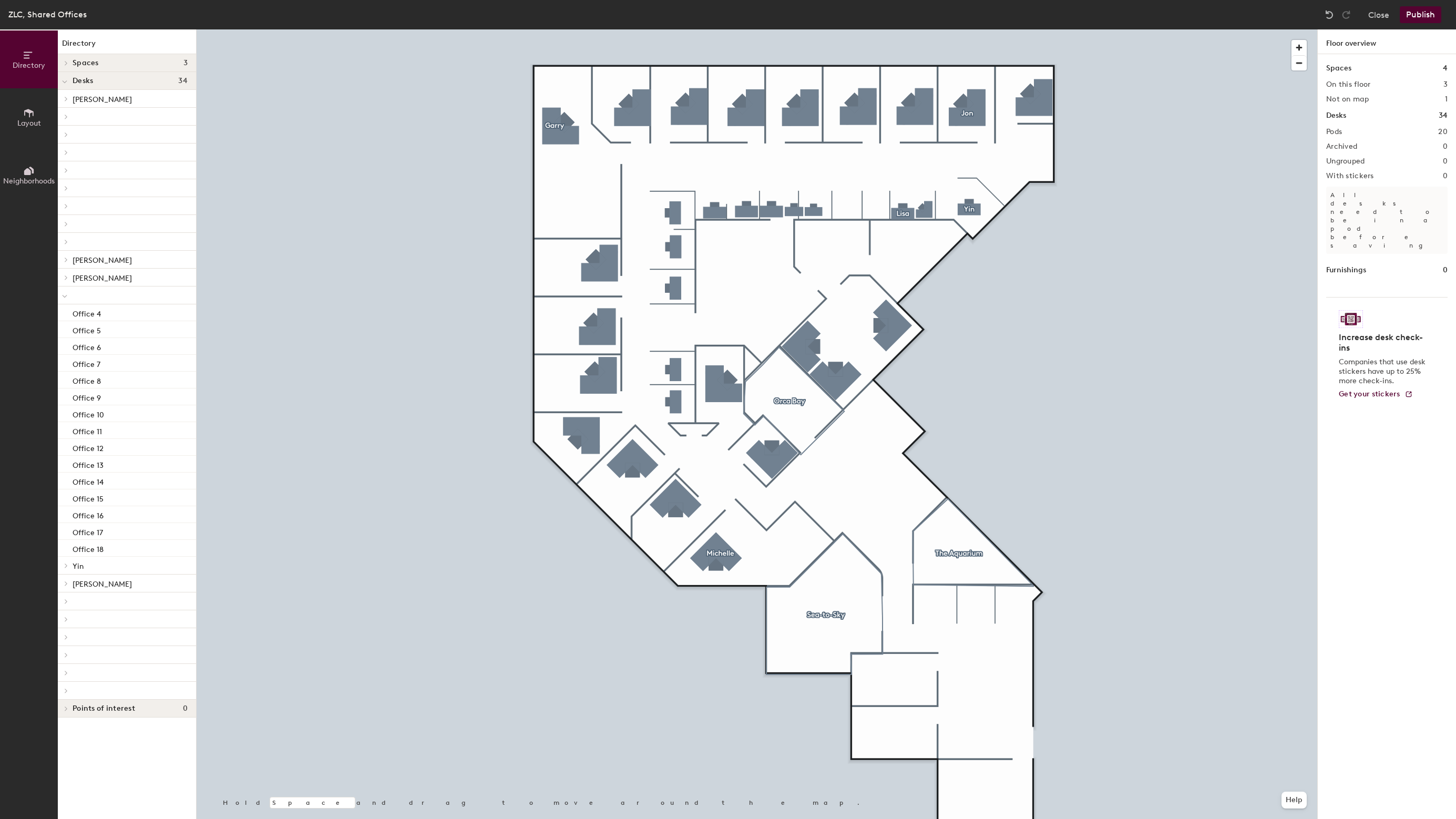
click at [28, 124] on span "Layout" at bounding box center [29, 123] width 24 height 9
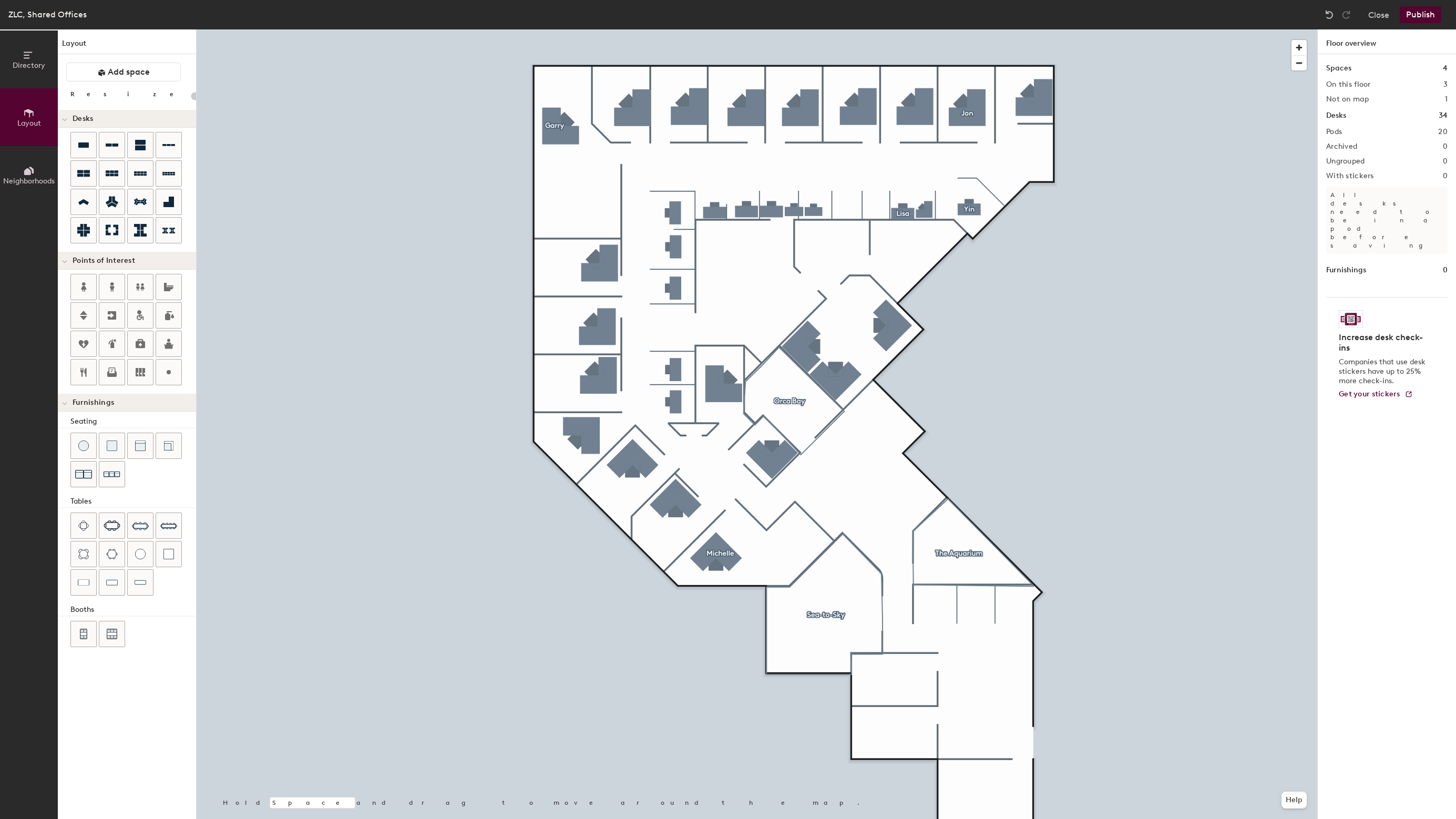
click at [577, 209] on div "Directory Layout Neighborhoods Layout Add space Resize Desks Points of Interest…" at bounding box center [728, 424] width 1456 height 790
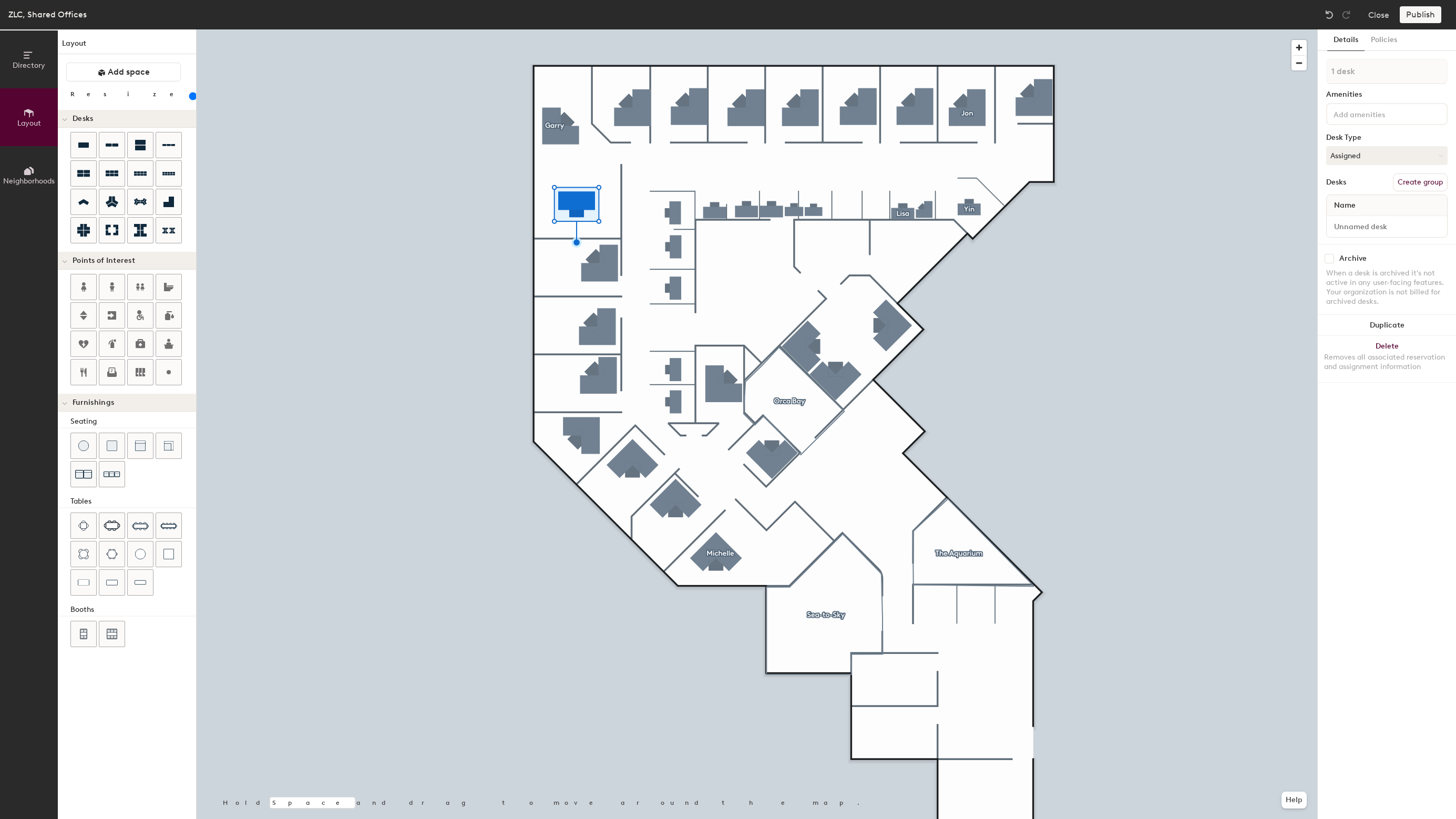
click at [1419, 184] on button "Create group" at bounding box center [1420, 182] width 54 height 18
click at [1427, 181] on button "Ungroup" at bounding box center [1428, 182] width 38 height 18
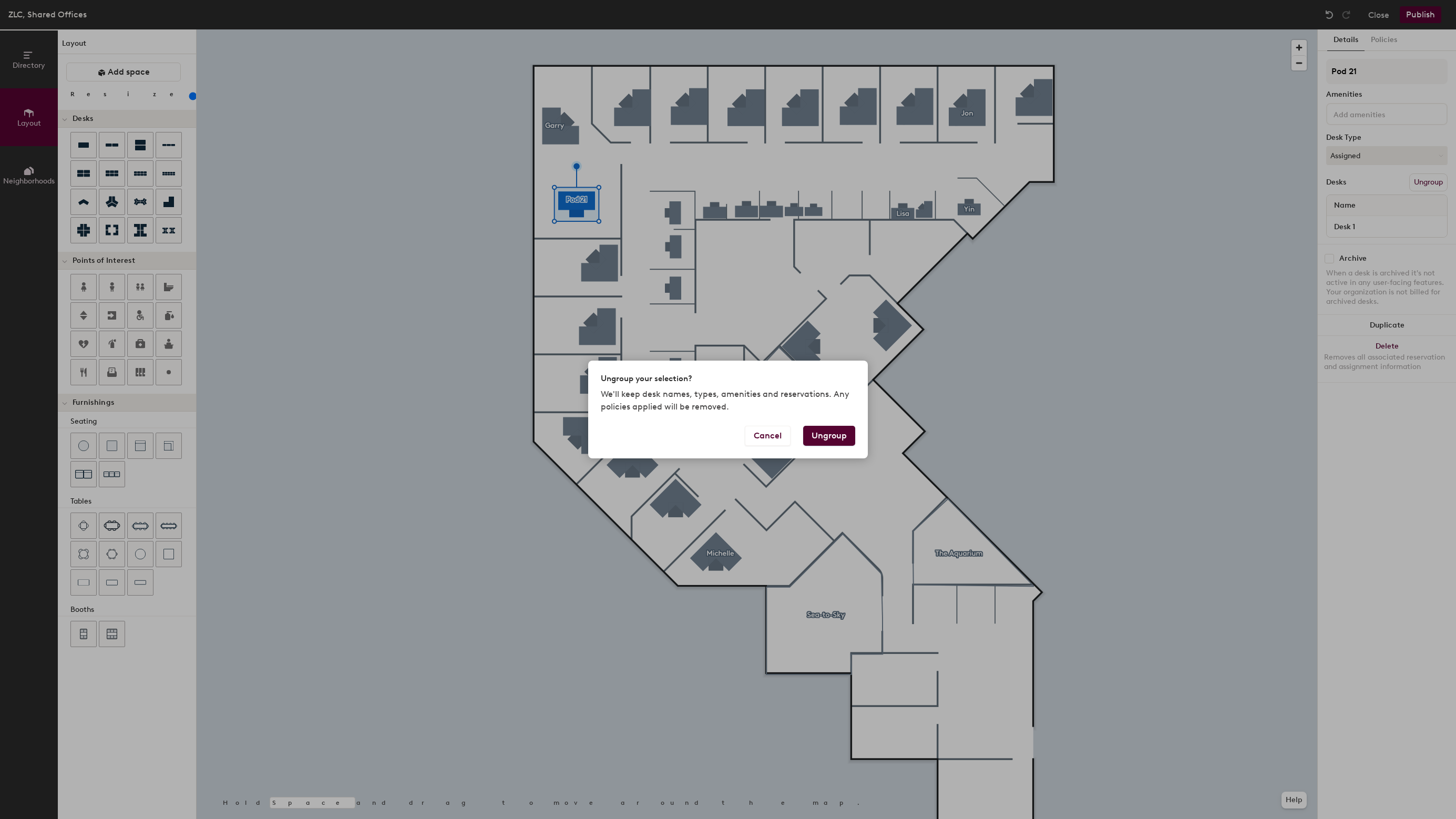
click at [811, 436] on button "Ungroup" at bounding box center [829, 436] width 52 height 20
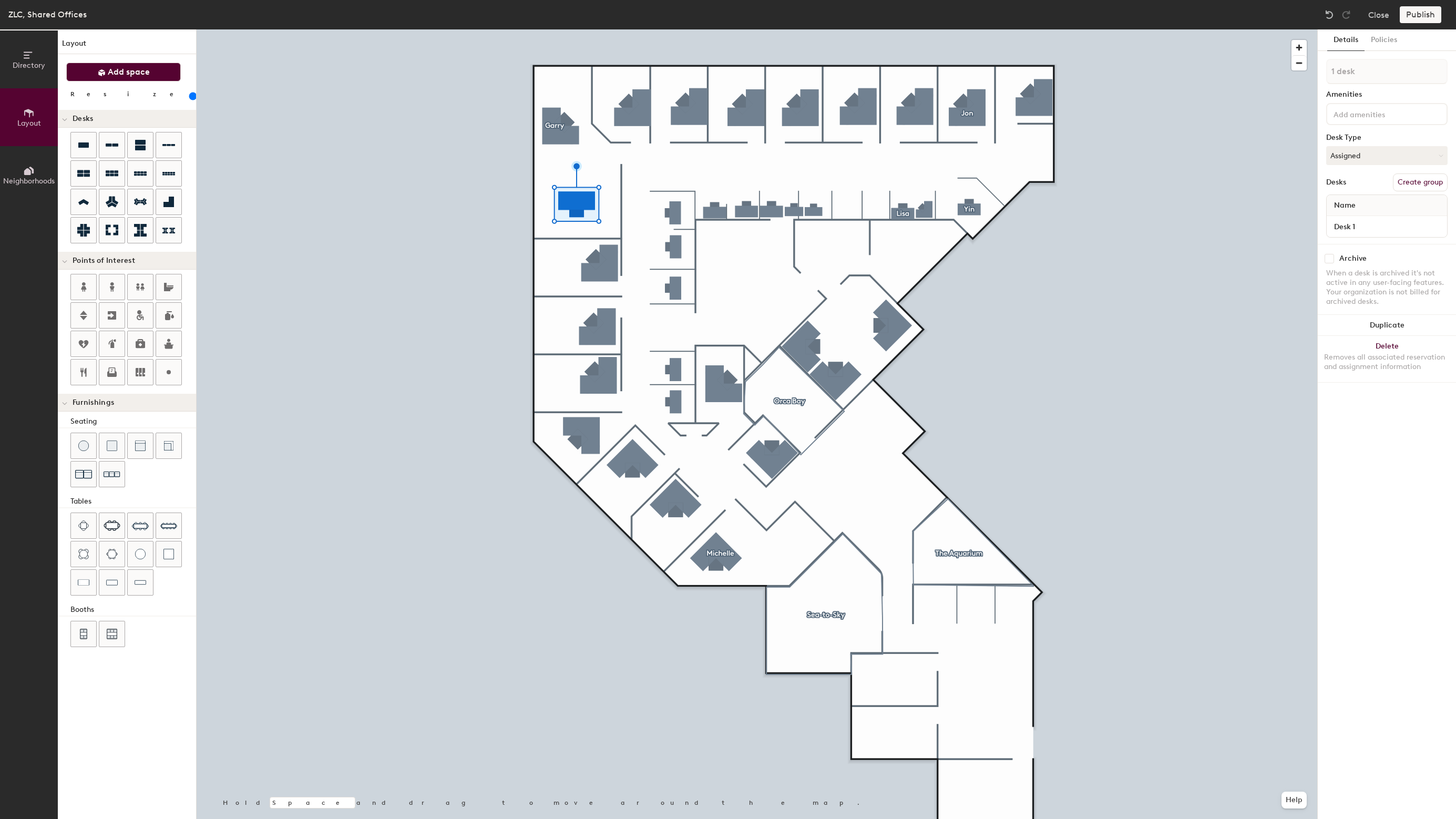
click at [135, 71] on span "Add space" at bounding box center [129, 71] width 42 height 10
type input "20"
type input "D"
type input "Office 1"
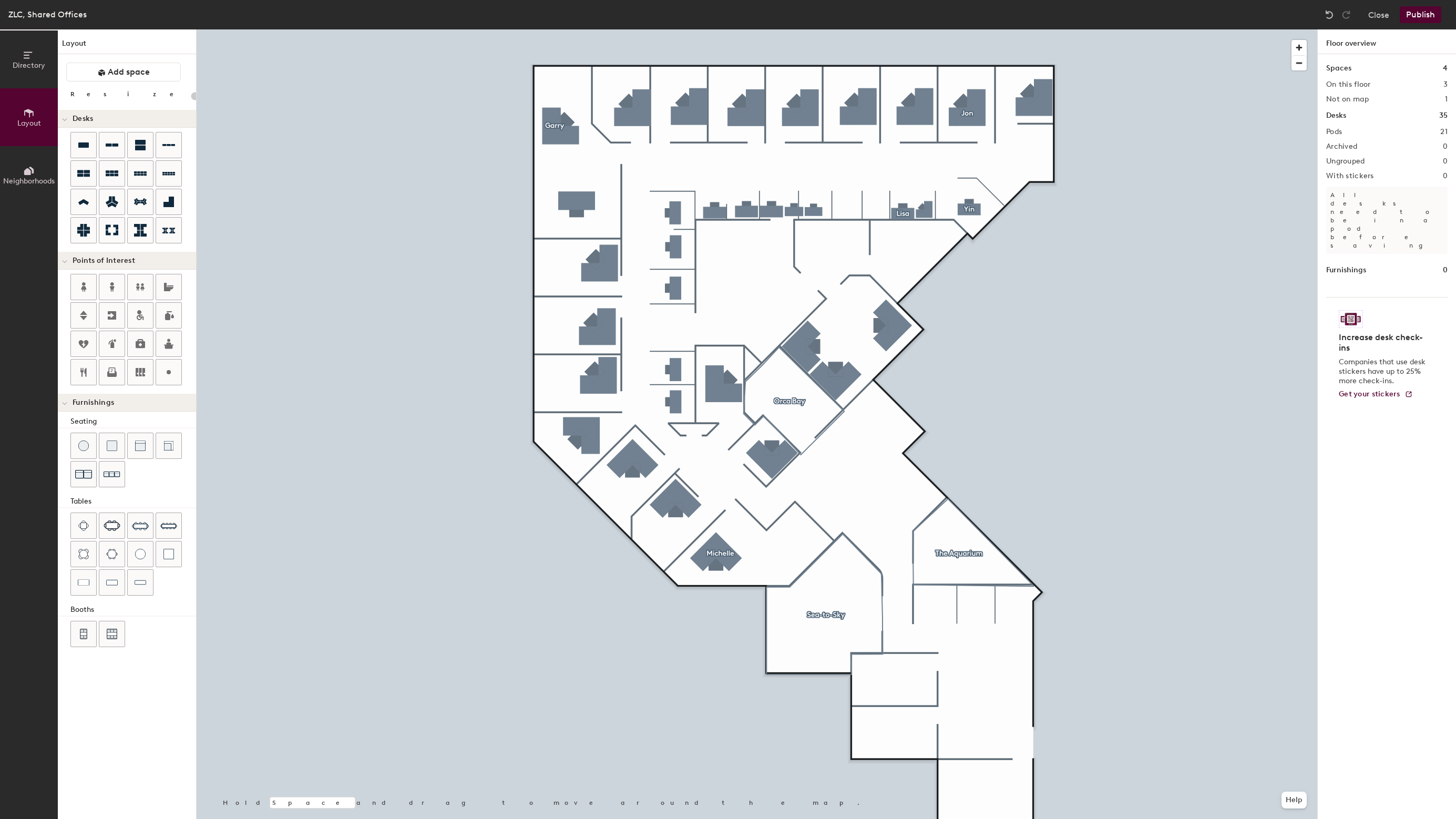
type input "20"
click at [17, 59] on button "Directory" at bounding box center [29, 59] width 58 height 58
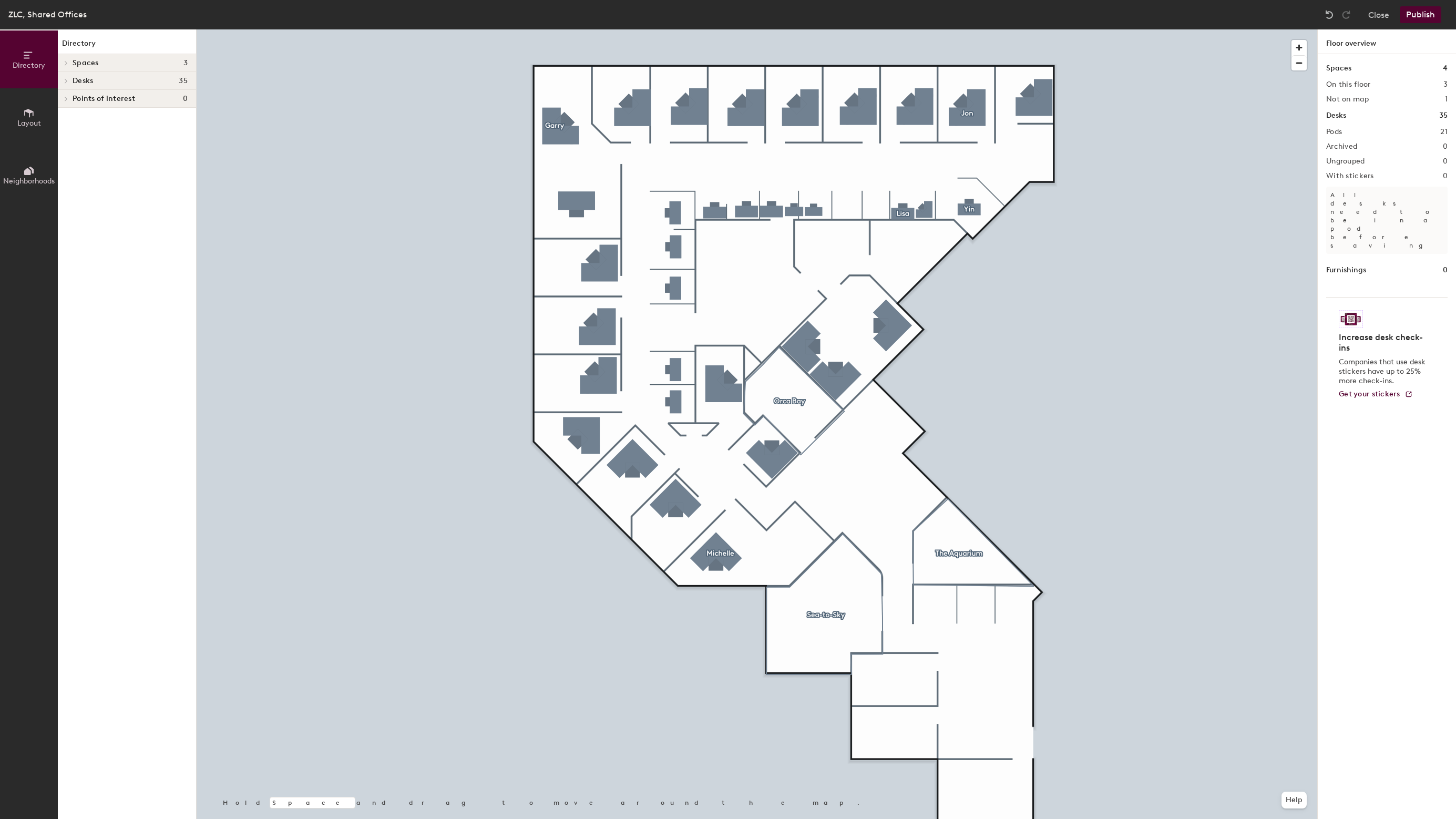
click at [67, 81] on icon at bounding box center [66, 81] width 2 height 4
click at [68, 115] on icon at bounding box center [66, 117] width 4 height 5
click at [68, 115] on div at bounding box center [65, 117] width 14 height 18
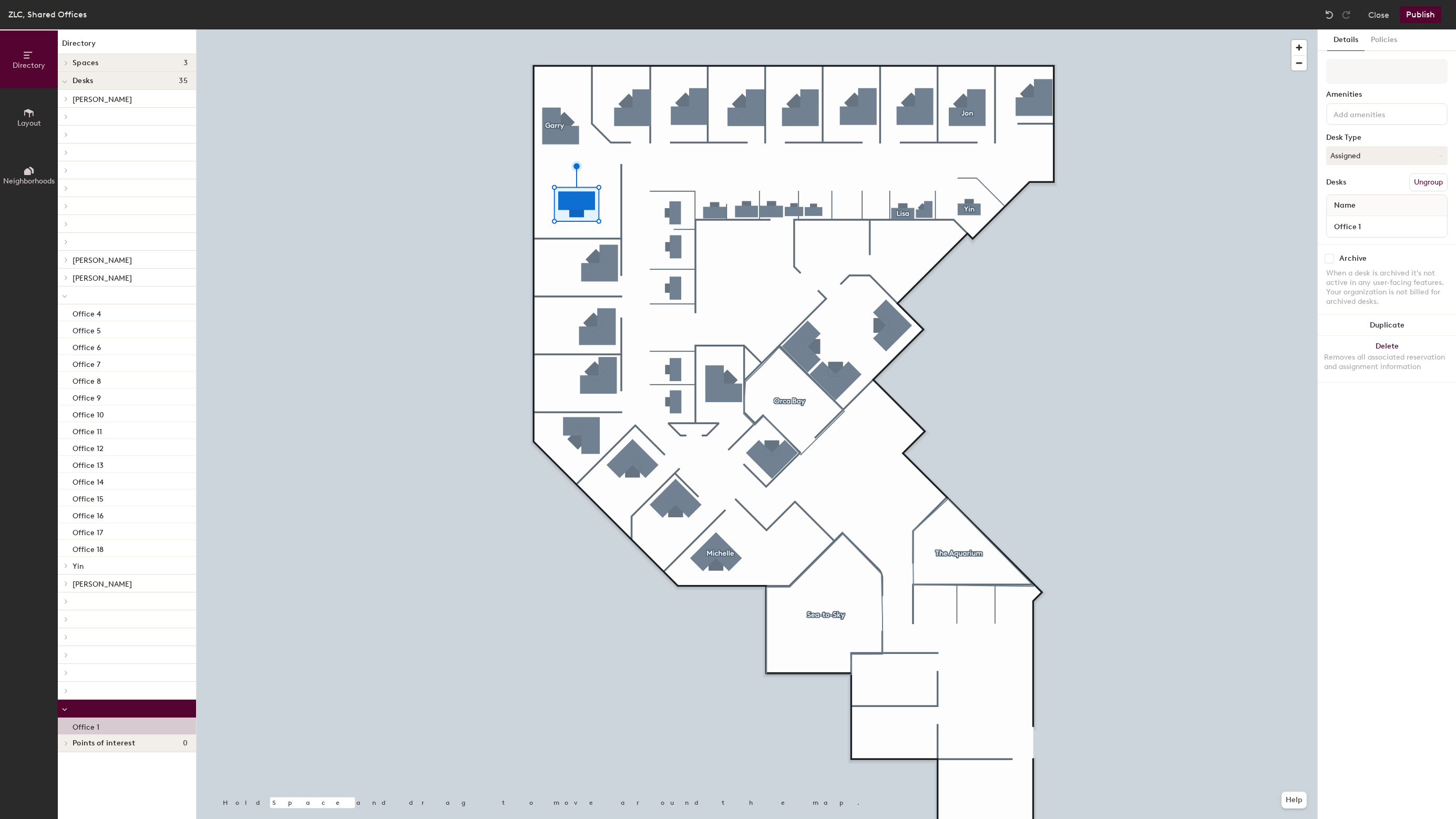
drag, startPoint x: 99, startPoint y: 722, endPoint x: 105, endPoint y: 724, distance: 6.3
click at [105, 724] on div "Office 1" at bounding box center [126, 726] width 138 height 17
click at [100, 728] on div "Office 1" at bounding box center [126, 726] width 138 height 17
click at [1408, 154] on button "Assigned" at bounding box center [1387, 156] width 122 height 19
click at [1360, 219] on div "Hoteled" at bounding box center [1379, 220] width 105 height 16
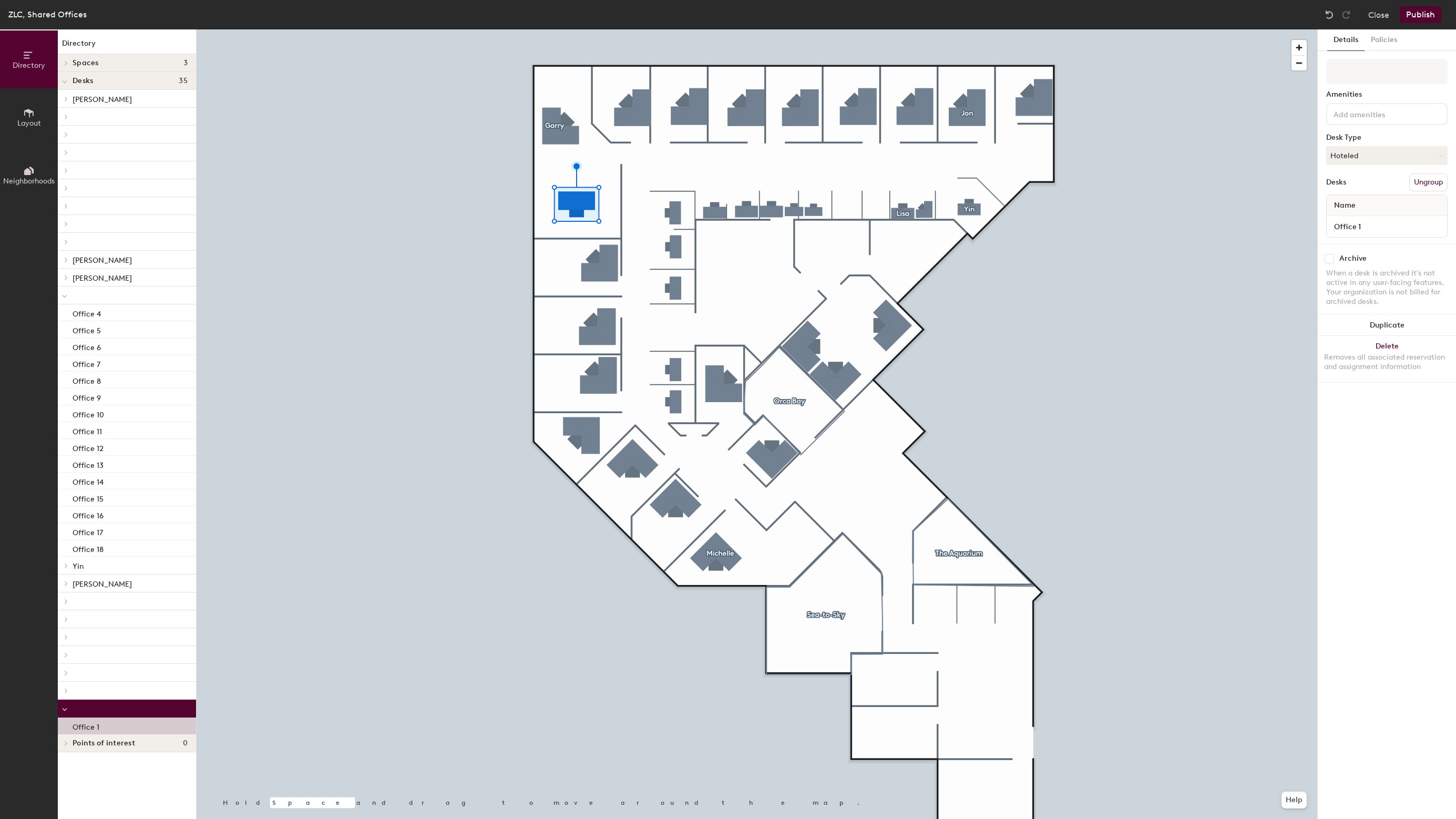
drag, startPoint x: 92, startPoint y: 731, endPoint x: 125, endPoint y: 721, distance: 34.5
click at [125, 721] on div "Office 1" at bounding box center [126, 726] width 138 height 17
click at [118, 731] on div "Office 1" at bounding box center [126, 726] width 138 height 17
click at [103, 315] on div "Office 4" at bounding box center [126, 313] width 138 height 17
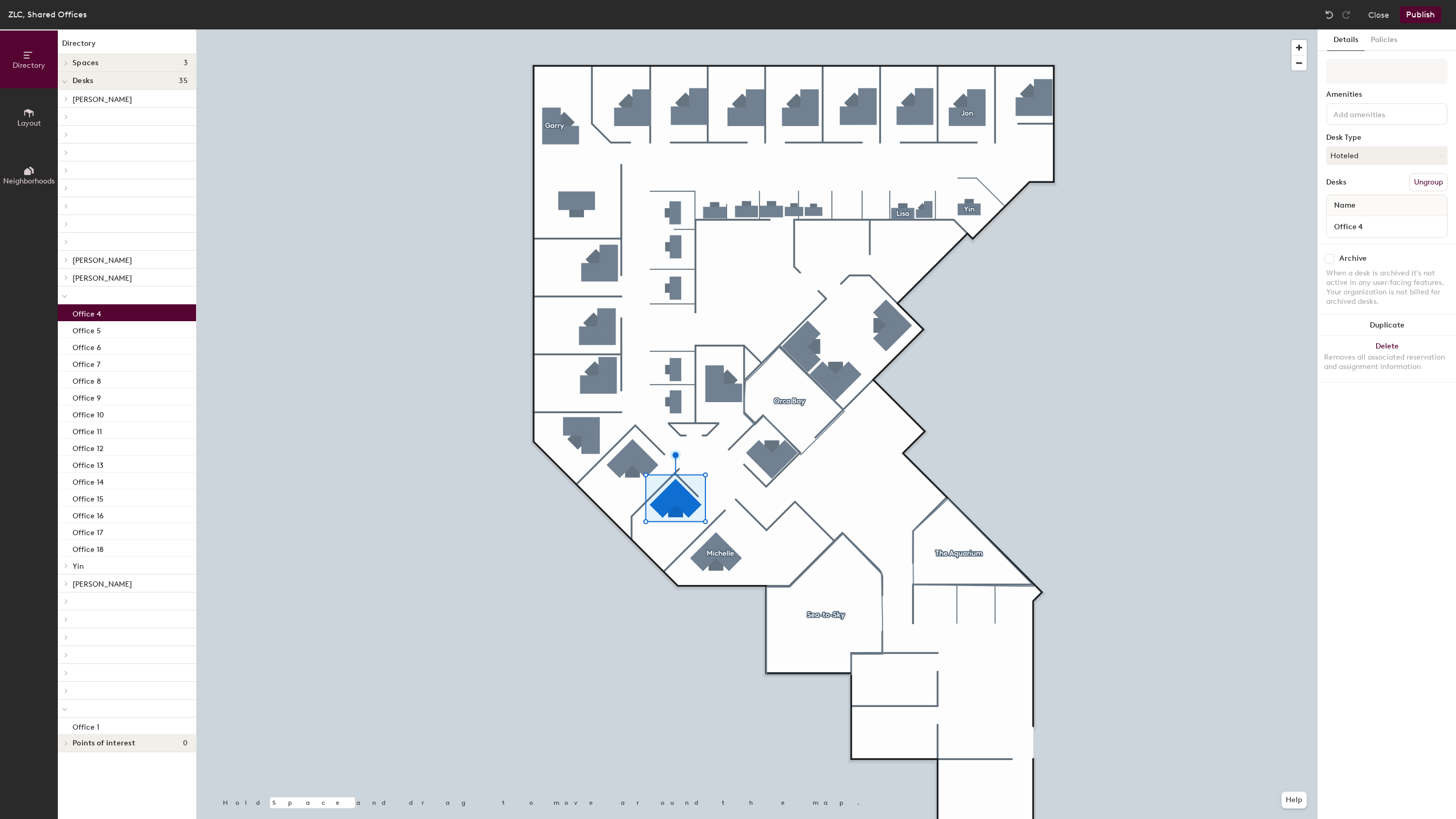
click at [108, 317] on div "Office 4" at bounding box center [126, 313] width 138 height 17
click at [1370, 228] on input "Office 4" at bounding box center [1387, 227] width 116 height 15
click at [1373, 227] on input "Office 4" at bounding box center [1387, 227] width 116 height 15
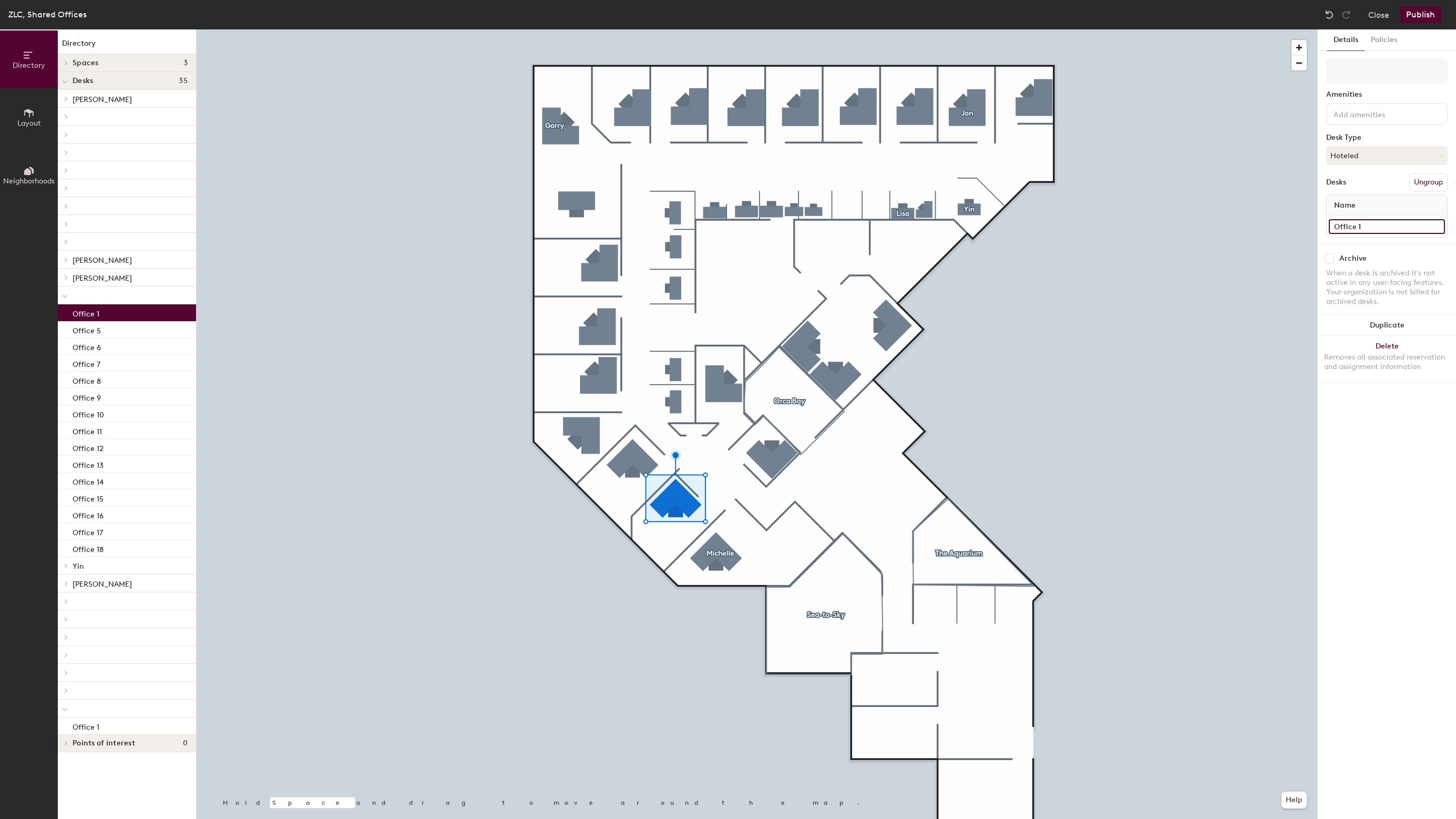
type input "Office 1"
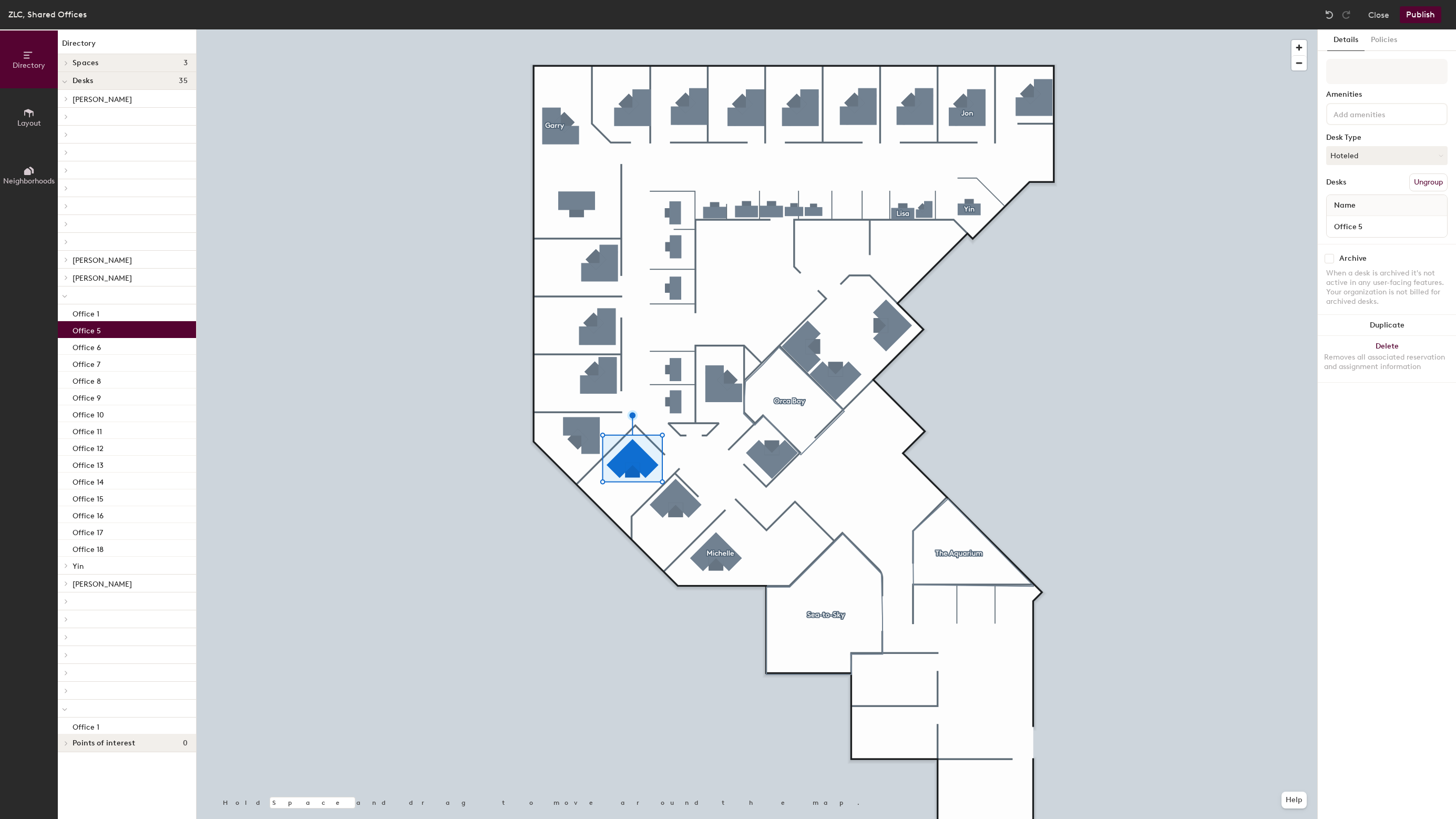
click at [1366, 237] on div "Office 5" at bounding box center [1387, 226] width 120 height 21
click at [1369, 228] on input "Office 5" at bounding box center [1387, 227] width 116 height 15
click at [1373, 224] on input "Office 5" at bounding box center [1387, 227] width 116 height 15
type input "Office 2"
click at [589, 29] on div at bounding box center [756, 29] width 1120 height 0
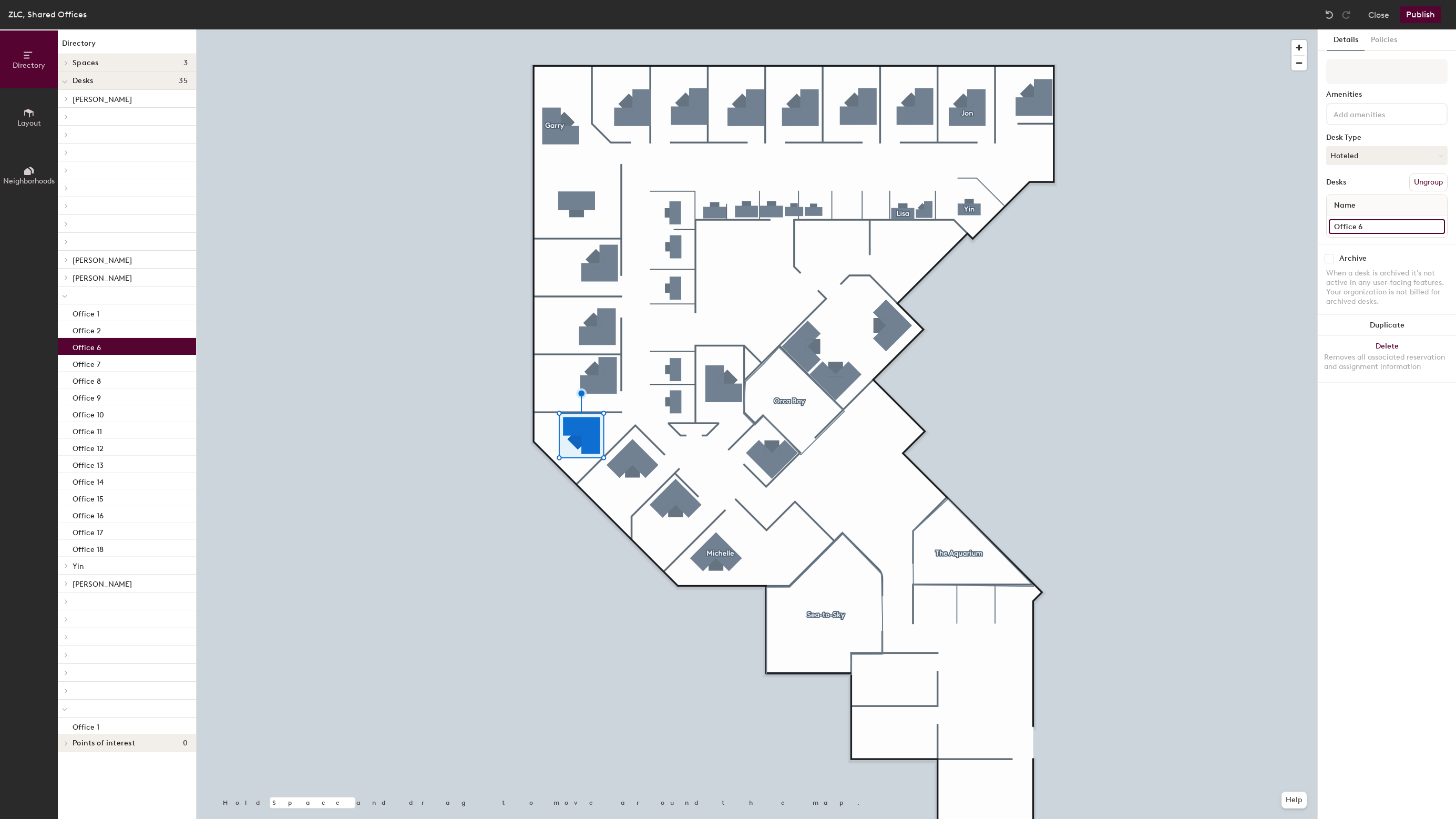
click at [1368, 222] on input "Office 6" at bounding box center [1387, 227] width 116 height 15
click at [1375, 226] on input "Office 6" at bounding box center [1387, 227] width 116 height 15
type input "Office 3"
click at [1403, 225] on input "Office 7" at bounding box center [1387, 227] width 116 height 15
click at [1402, 226] on input "Office 7" at bounding box center [1387, 227] width 116 height 15
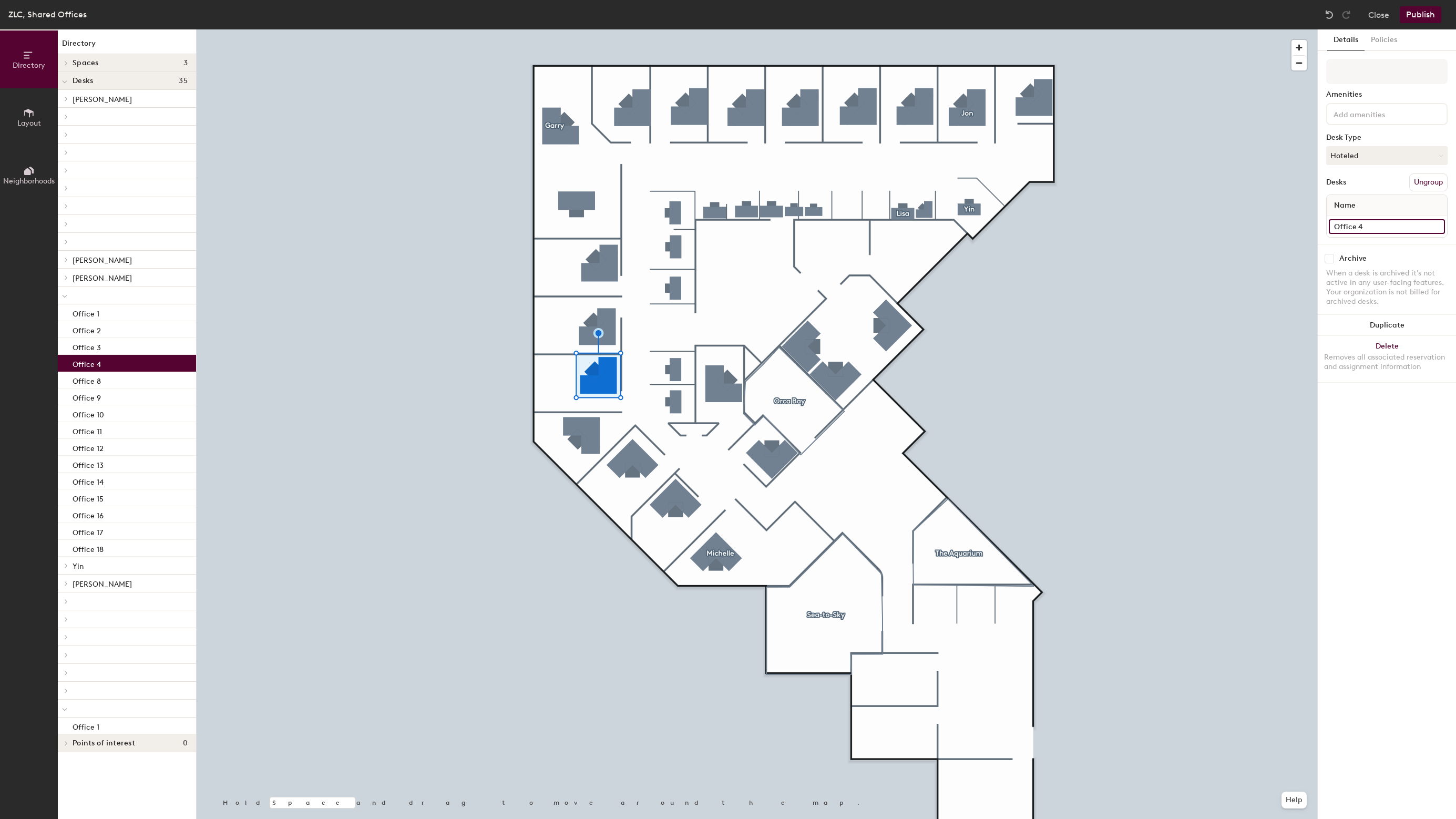
type input "Office 4"
click at [1391, 222] on input "Office 8" at bounding box center [1387, 227] width 116 height 15
click at [1387, 226] on input "Office 8" at bounding box center [1387, 227] width 116 height 15
type input "Office 5"
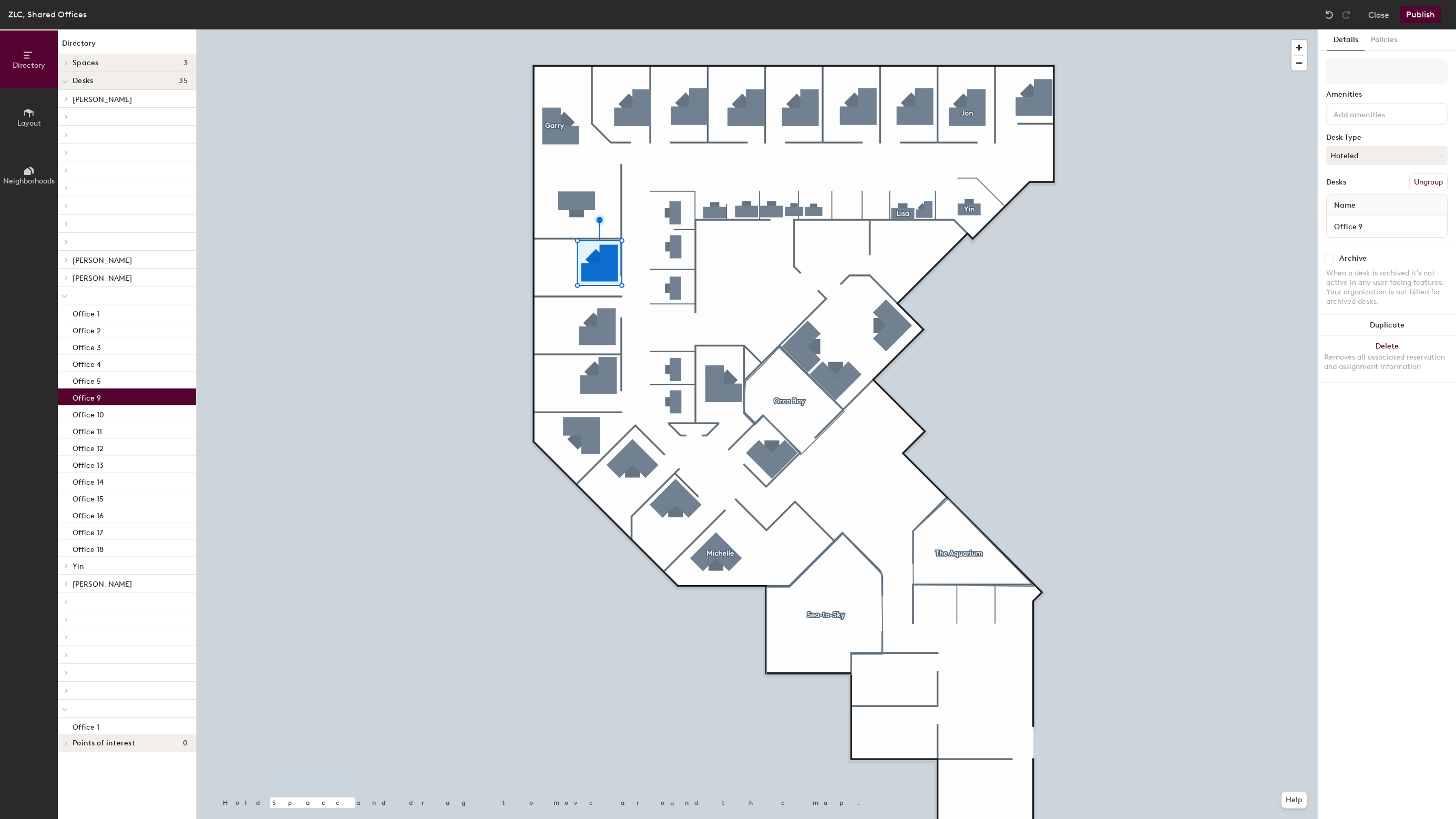
click at [774, 29] on div at bounding box center [756, 29] width 1120 height 0
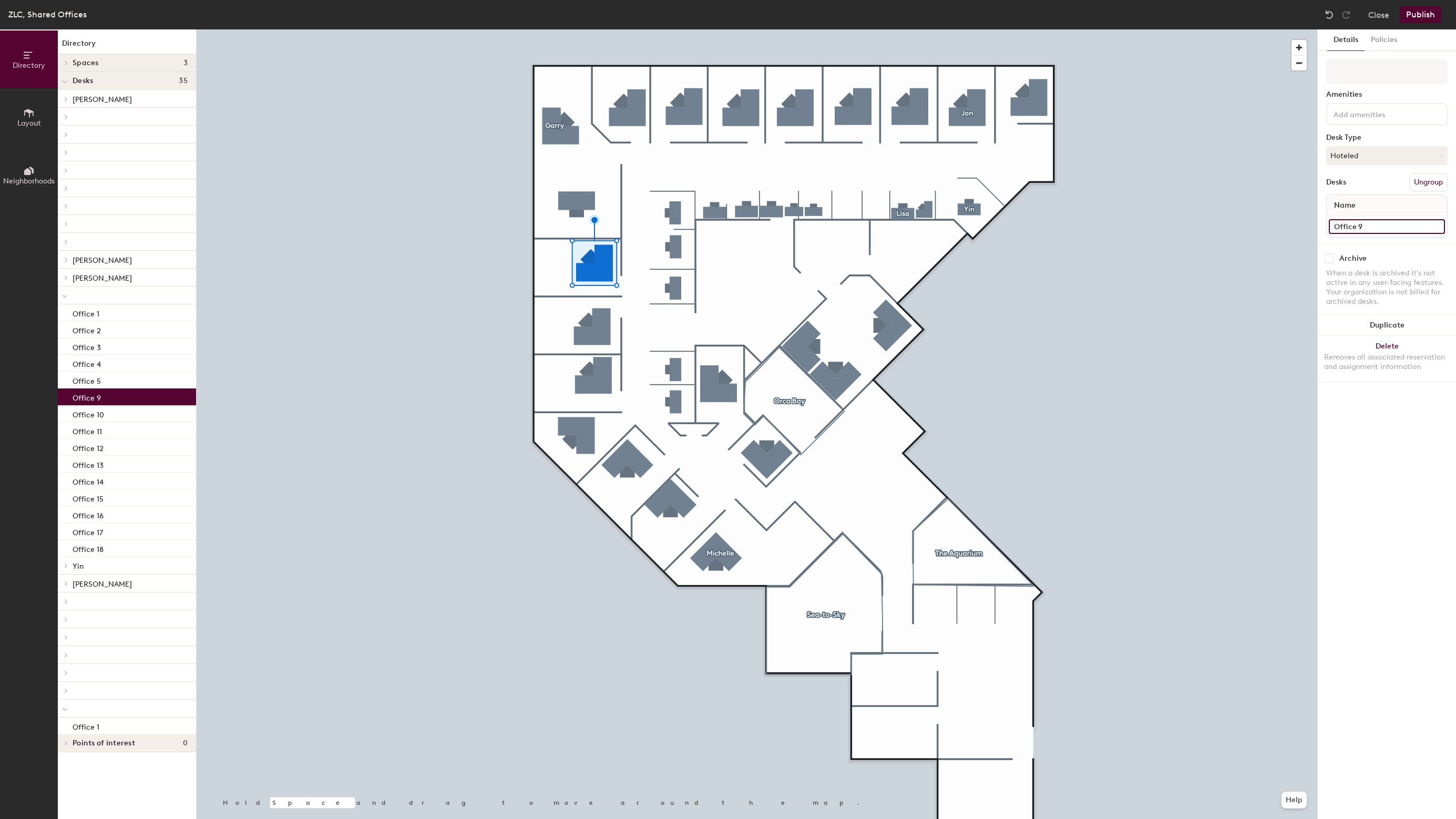
click at [1392, 224] on input "Office 9" at bounding box center [1387, 227] width 116 height 15
click at [1395, 229] on input "Office 9" at bounding box center [1387, 227] width 116 height 15
type input "Office 6"
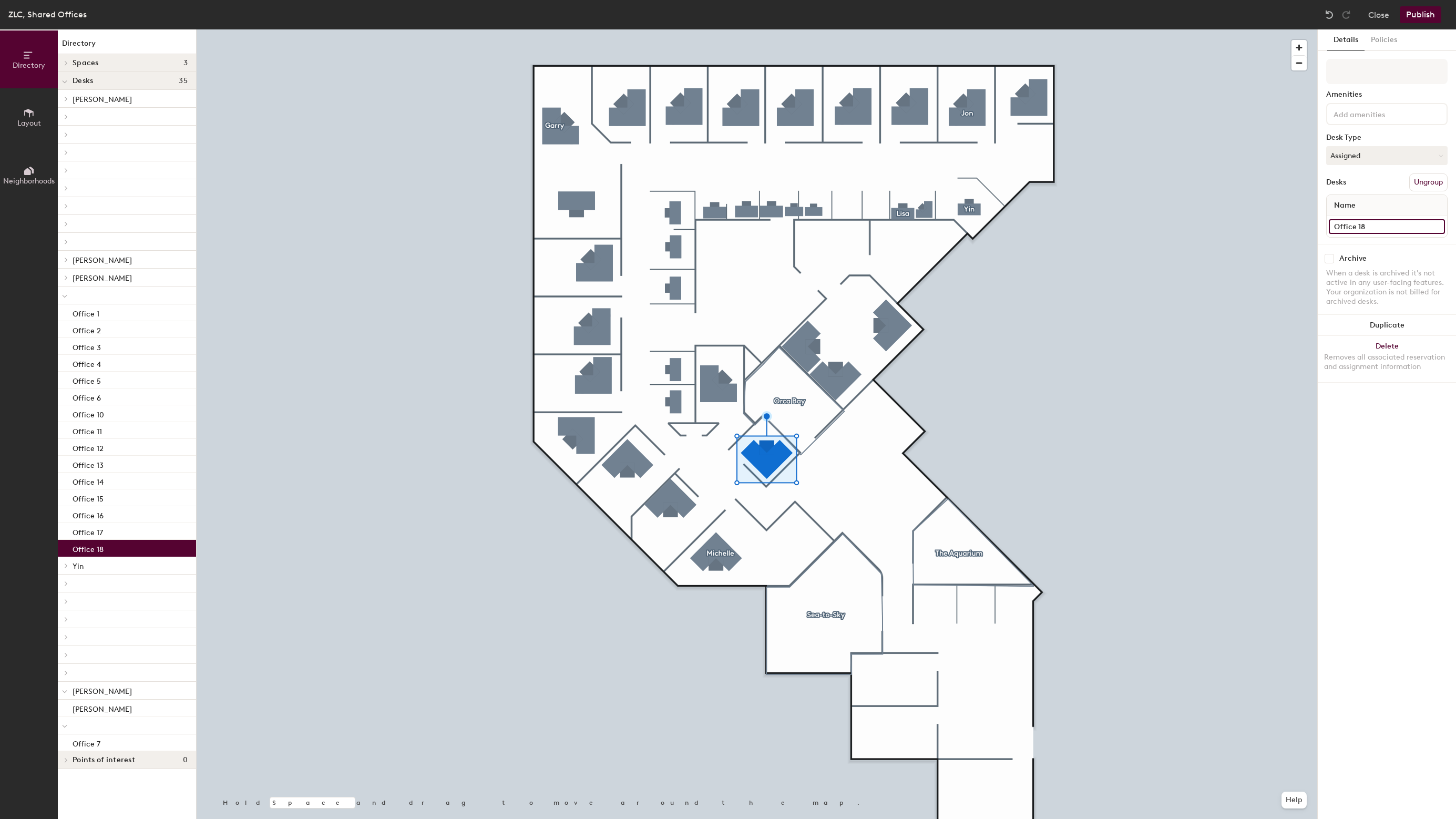
click at [1378, 230] on input "Office 18" at bounding box center [1387, 227] width 116 height 15
click at [1362, 228] on input "Office 18" at bounding box center [1387, 227] width 116 height 15
type input "Office 8"
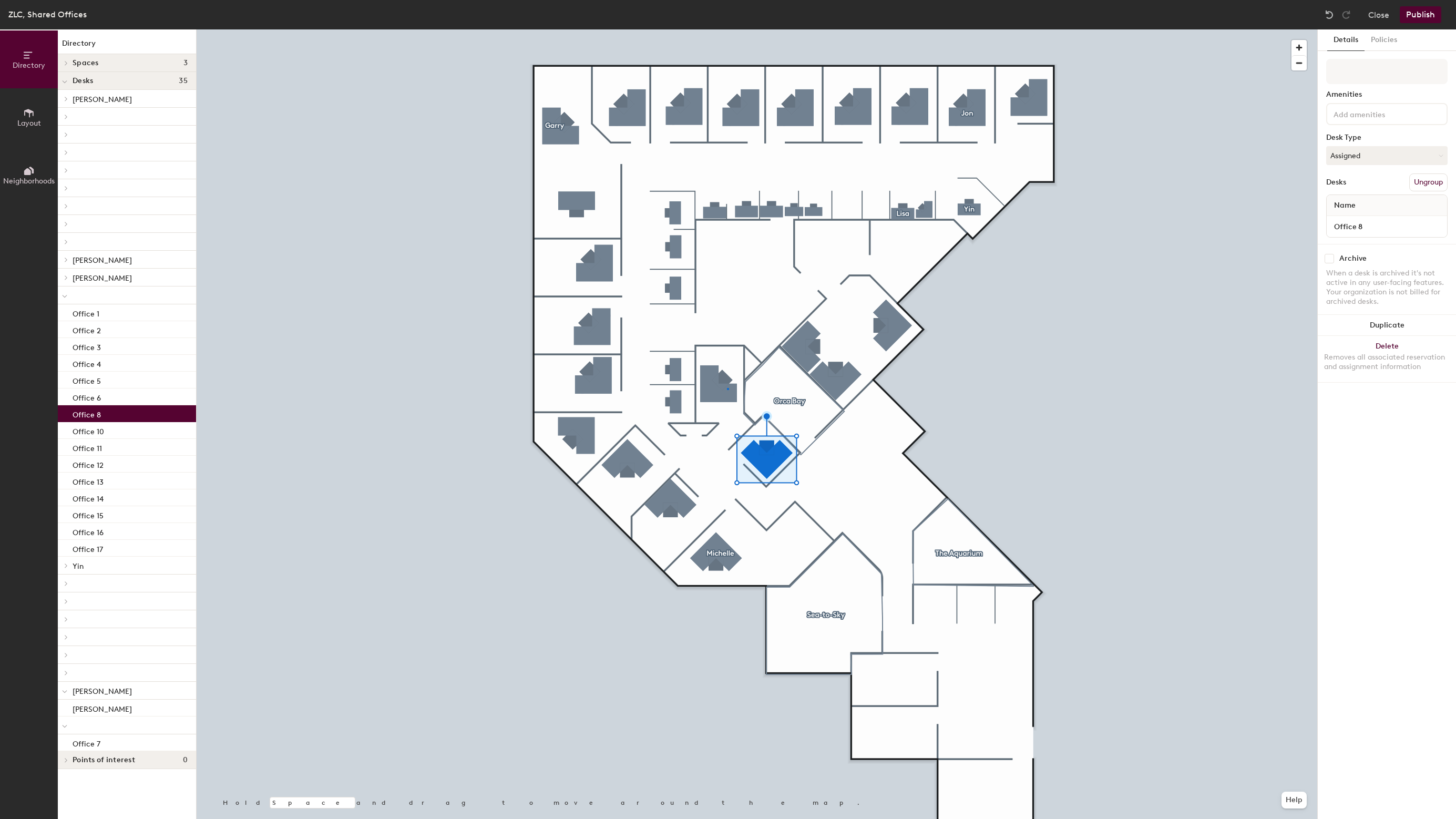
click at [727, 29] on div at bounding box center [756, 29] width 1120 height 0
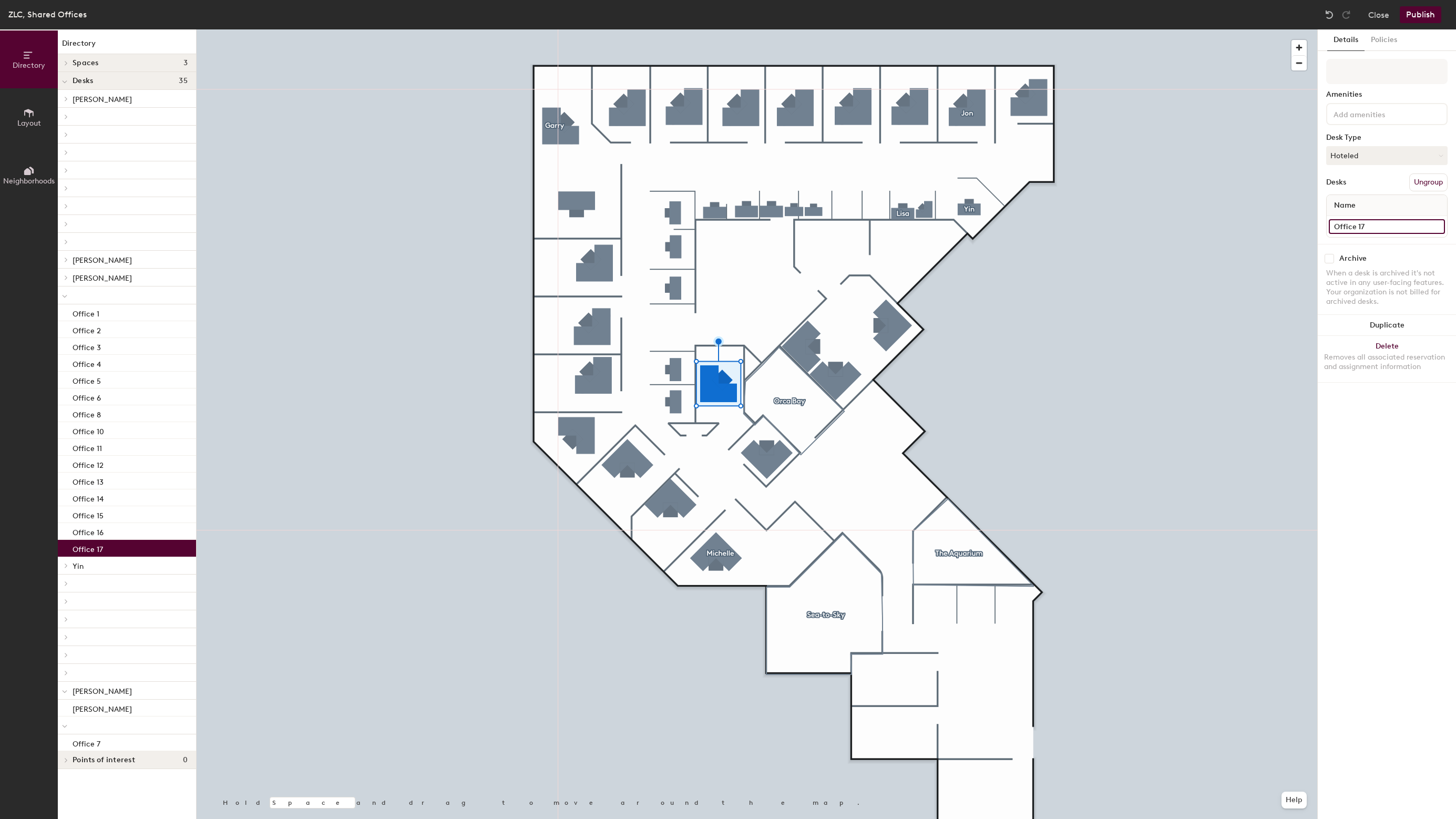
click at [1376, 224] on input "Office 17" at bounding box center [1387, 227] width 116 height 15
click at [1384, 224] on input "Office 17" at bounding box center [1387, 227] width 116 height 15
type input "Office 9"
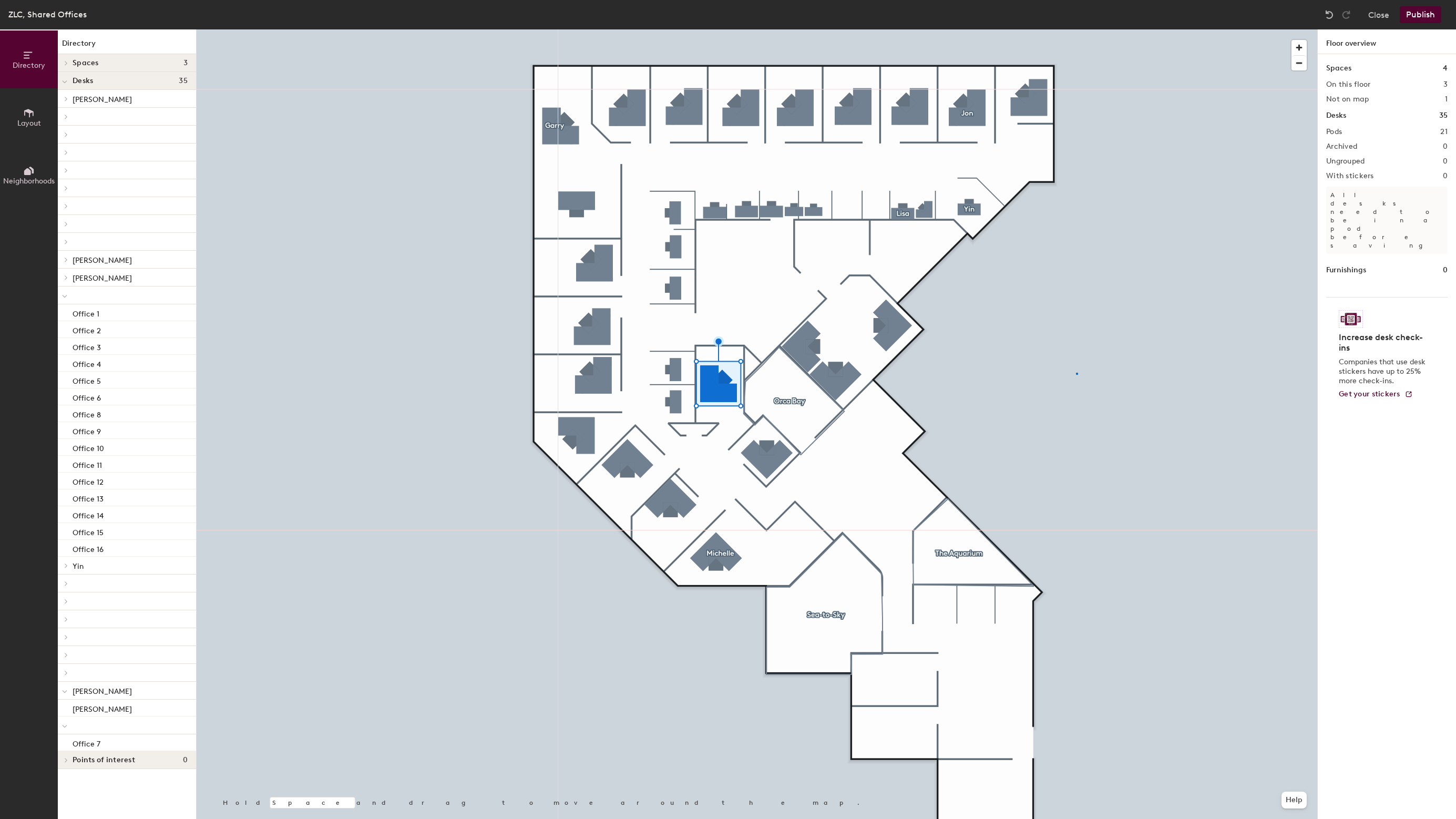
click at [1076, 29] on div at bounding box center [756, 29] width 1120 height 0
click at [636, 29] on div at bounding box center [756, 29] width 1120 height 0
click at [562, 29] on div at bounding box center [756, 29] width 1120 height 0
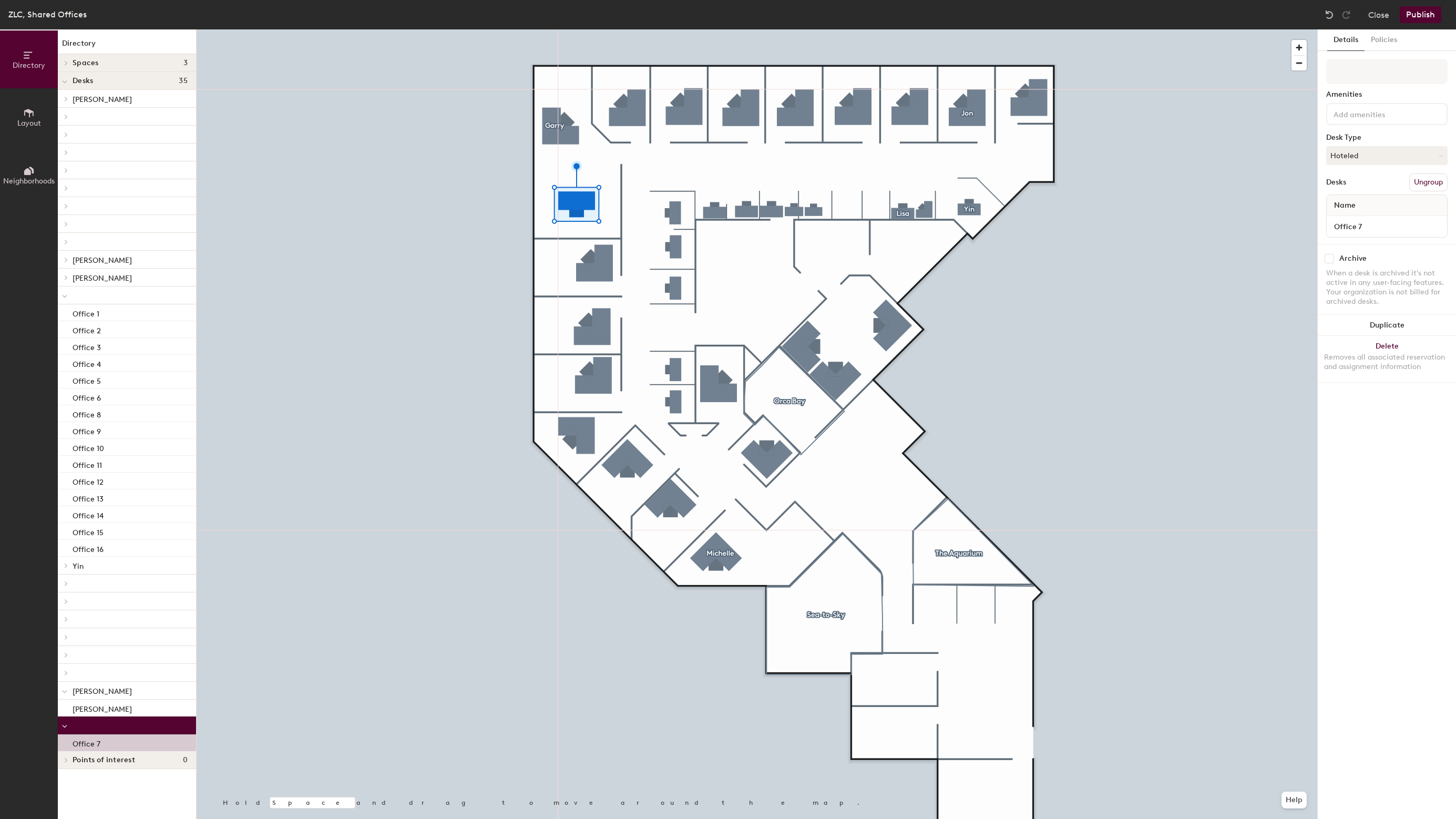
click at [512, 29] on div at bounding box center [756, 29] width 1120 height 0
click at [1442, 185] on button "Ungroup" at bounding box center [1428, 182] width 38 height 18
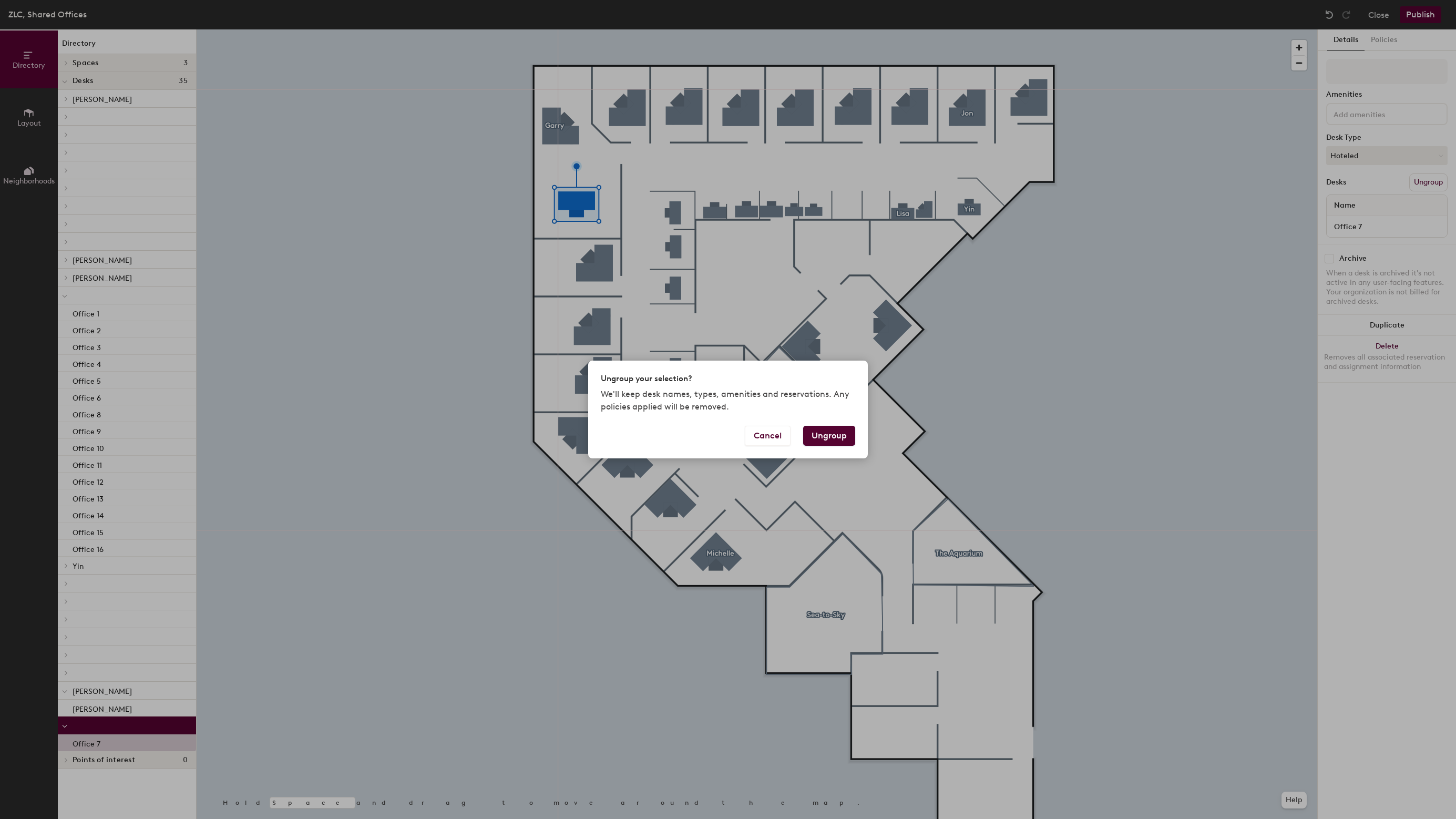
click at [848, 431] on button "Ungroup" at bounding box center [829, 436] width 52 height 20
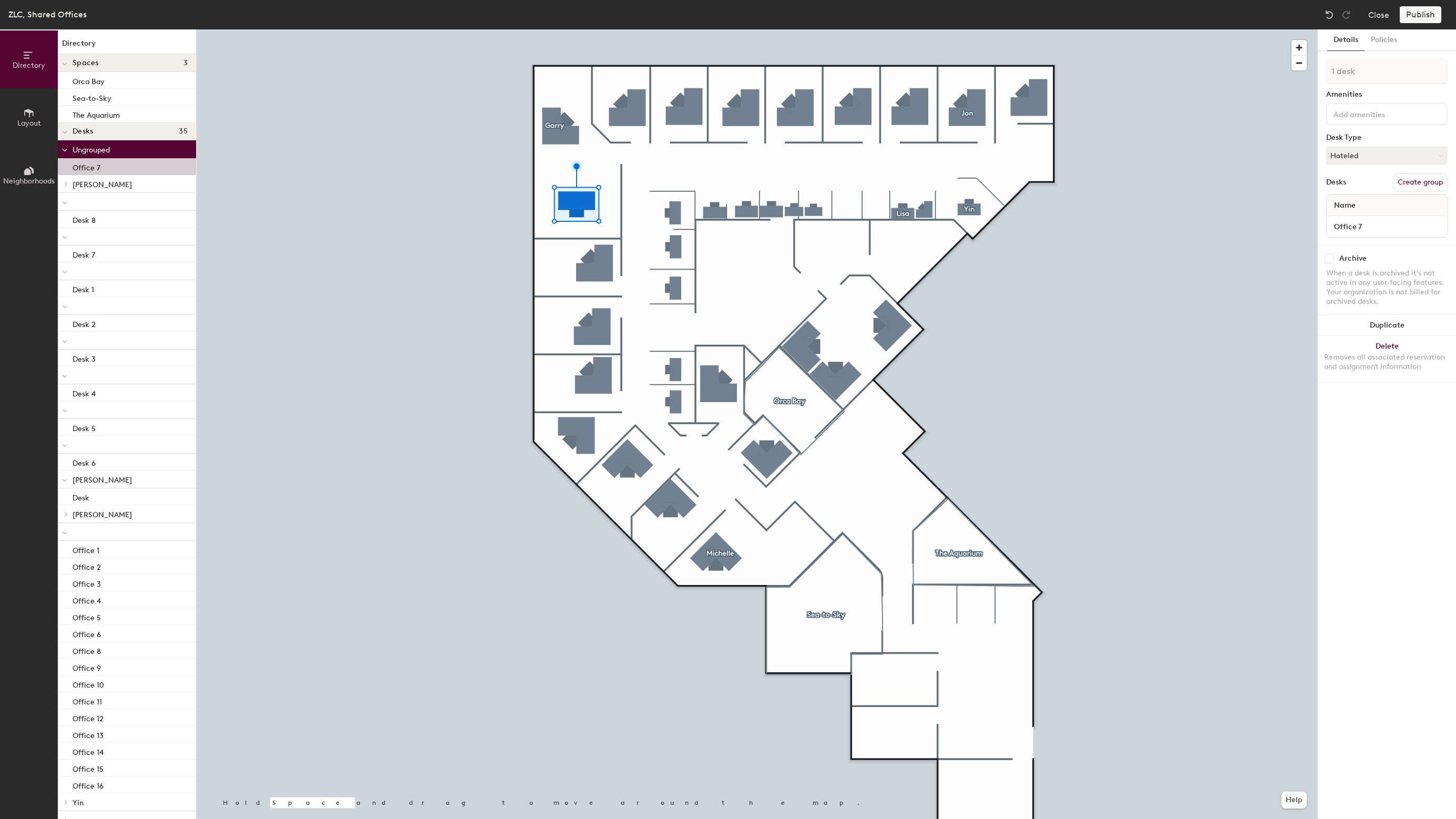
click at [464, 196] on div "Directory Layout Neighborhoods Directory Spaces 3 Orca Bay Sea-to-Sky The Aquar…" at bounding box center [728, 424] width 1456 height 790
click at [615, 29] on div at bounding box center [756, 29] width 1120 height 0
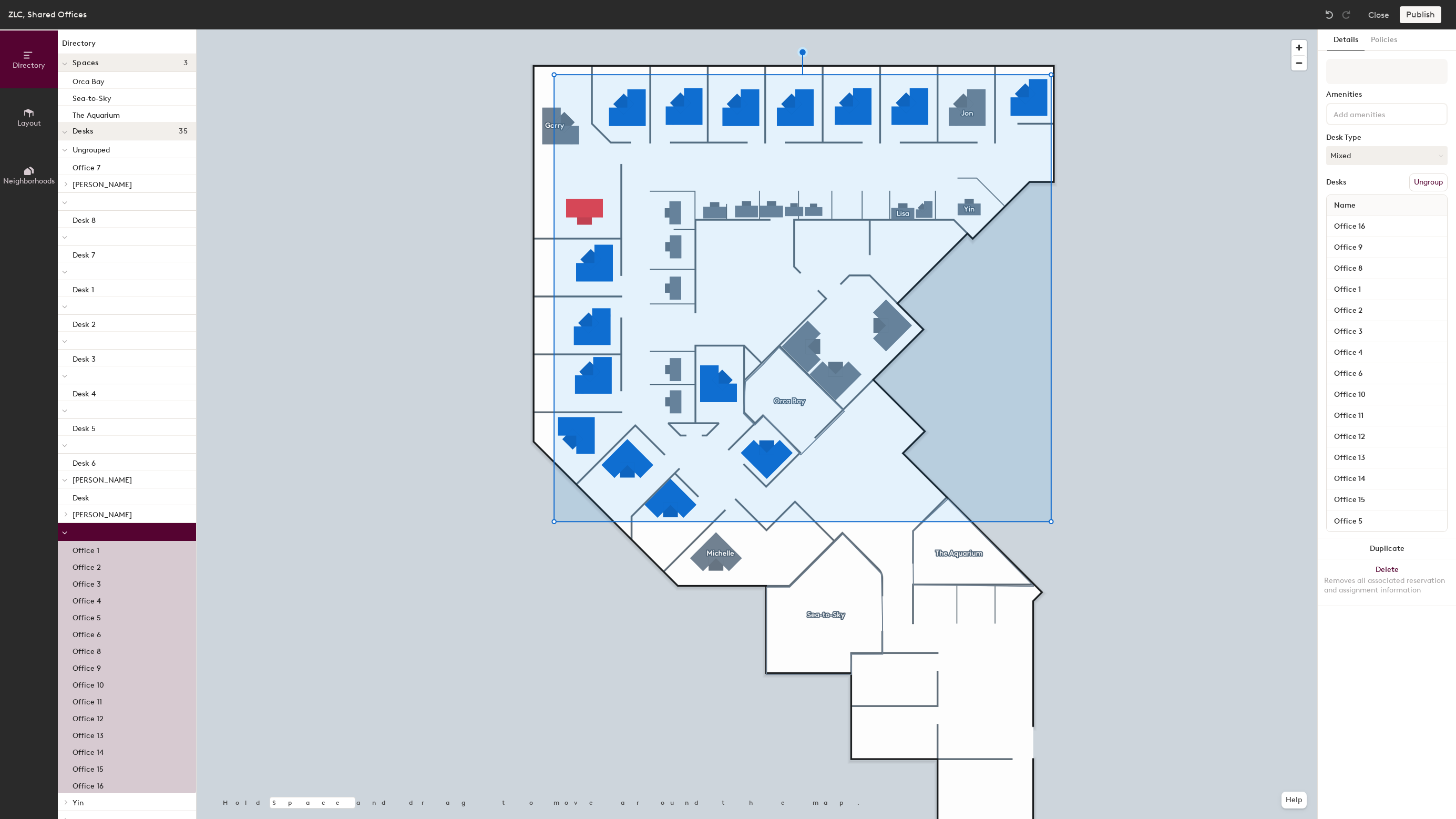
click at [1425, 188] on button "Ungroup" at bounding box center [1428, 182] width 38 height 18
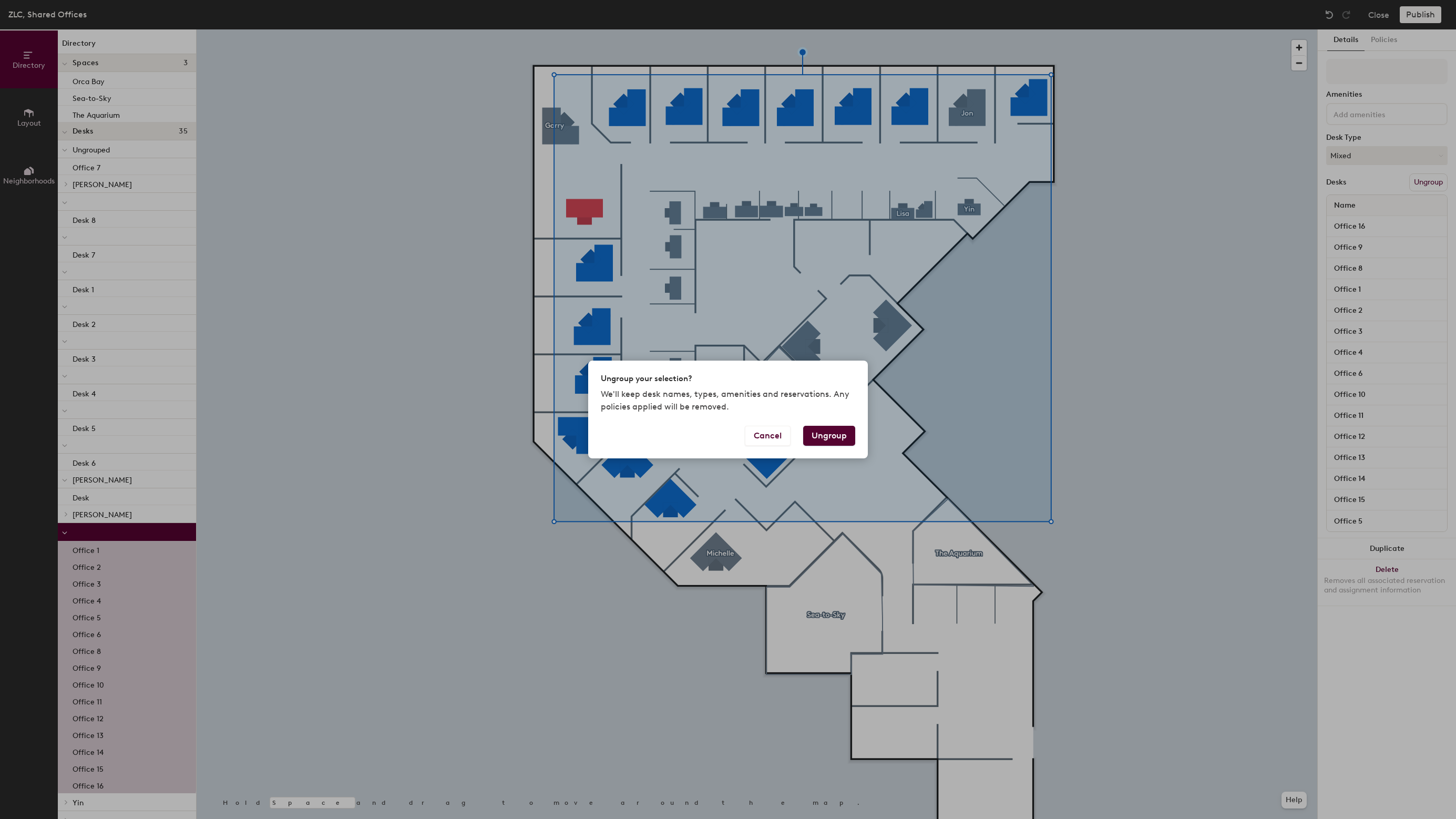
click at [823, 438] on button "Ungroup" at bounding box center [829, 436] width 52 height 20
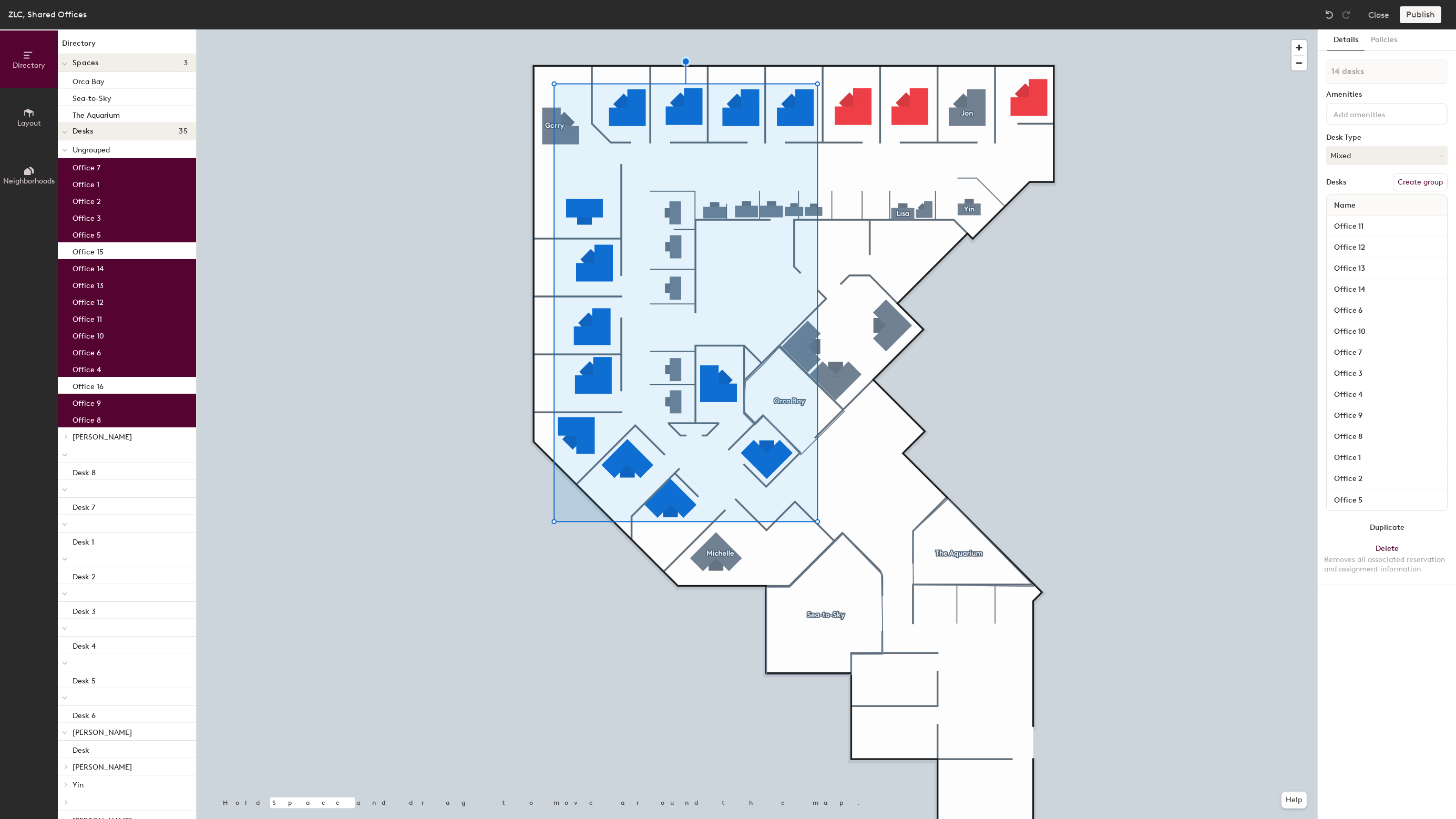
type input "15 desks"
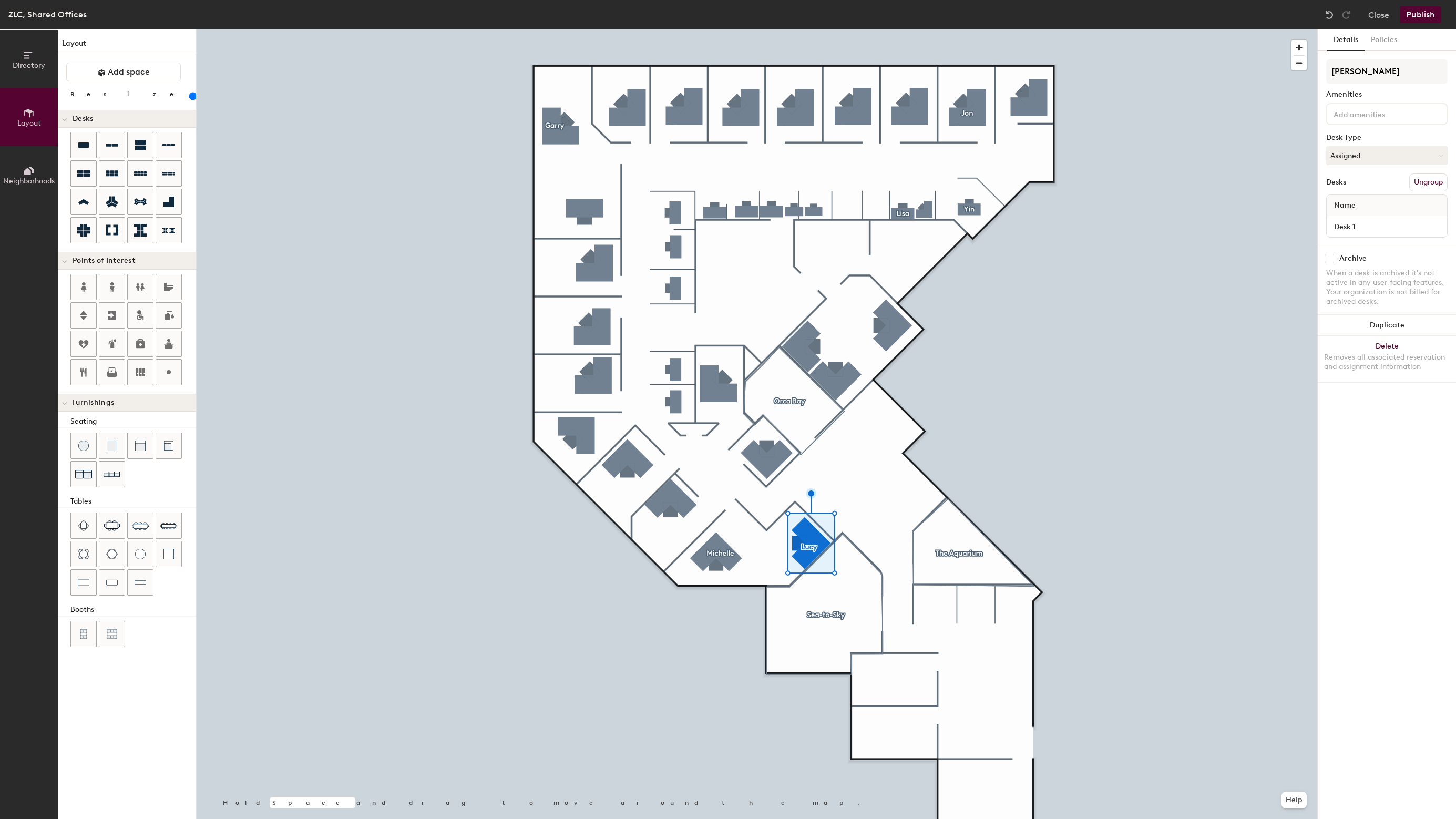
type input "[PERSON_NAME]"
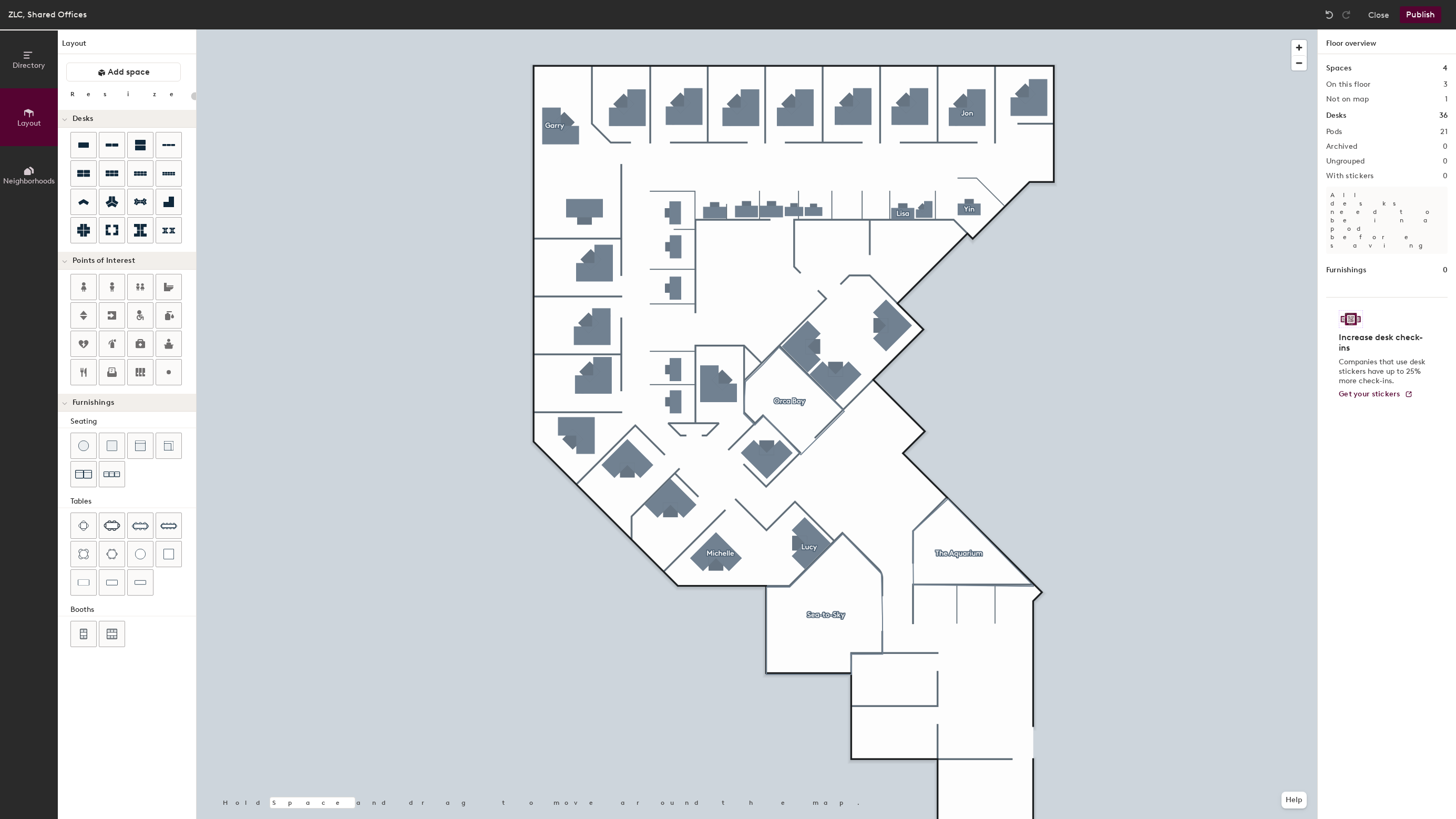
click at [1413, 14] on button "Publish" at bounding box center [1420, 14] width 41 height 17
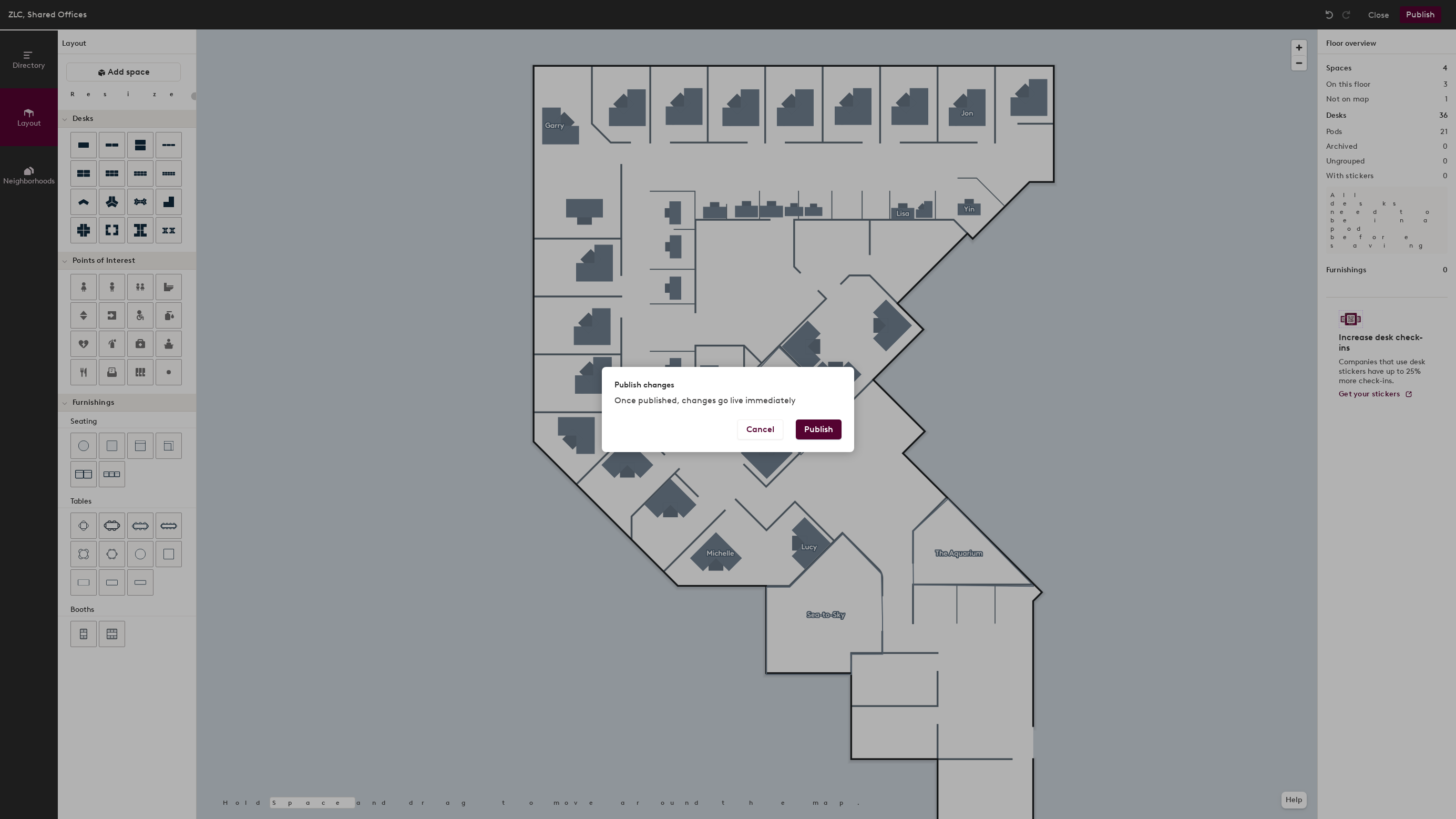
click at [808, 426] on button "Publish" at bounding box center [818, 429] width 46 height 20
type input "20"
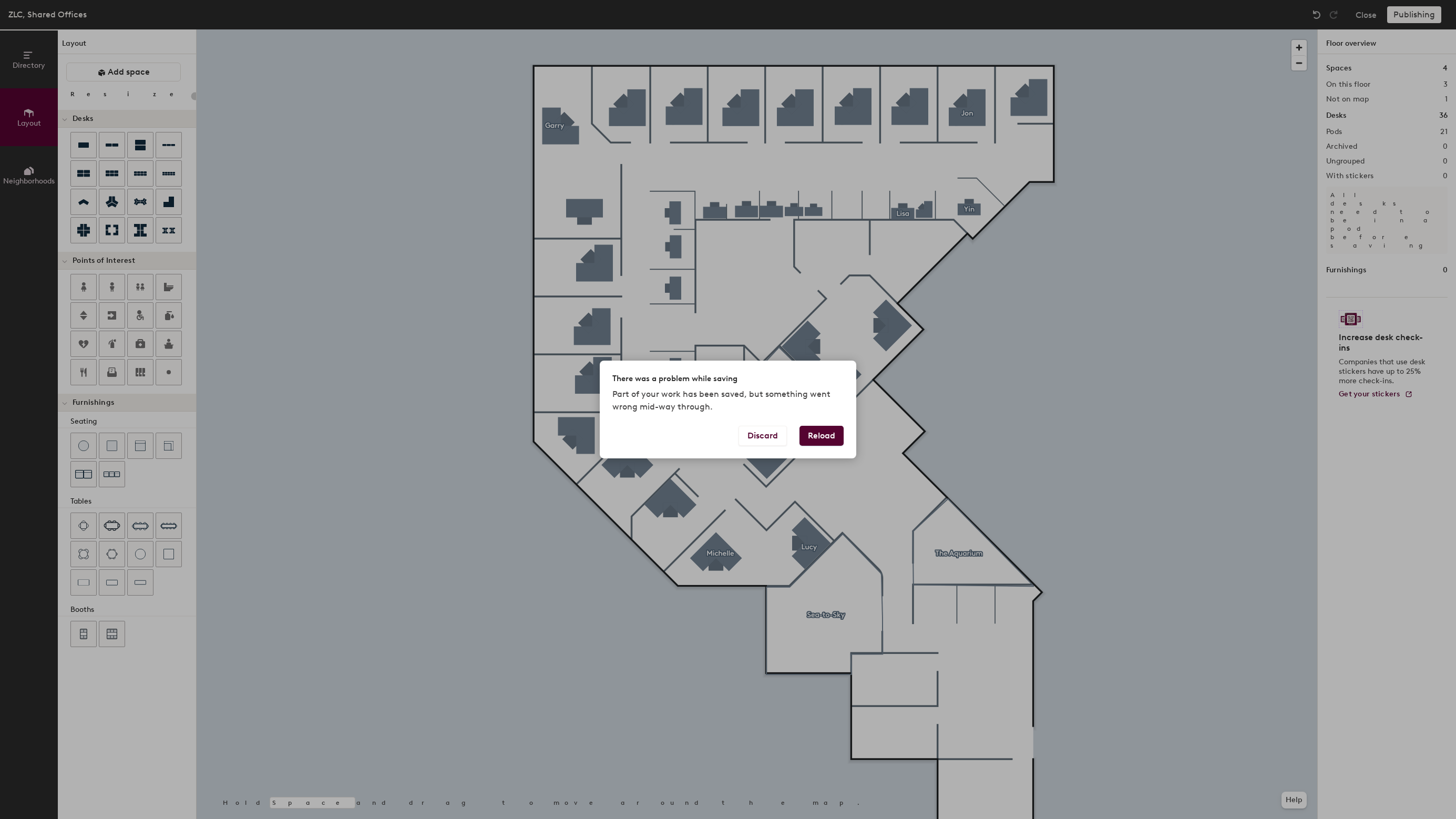
click at [815, 430] on button "Reload" at bounding box center [821, 436] width 44 height 20
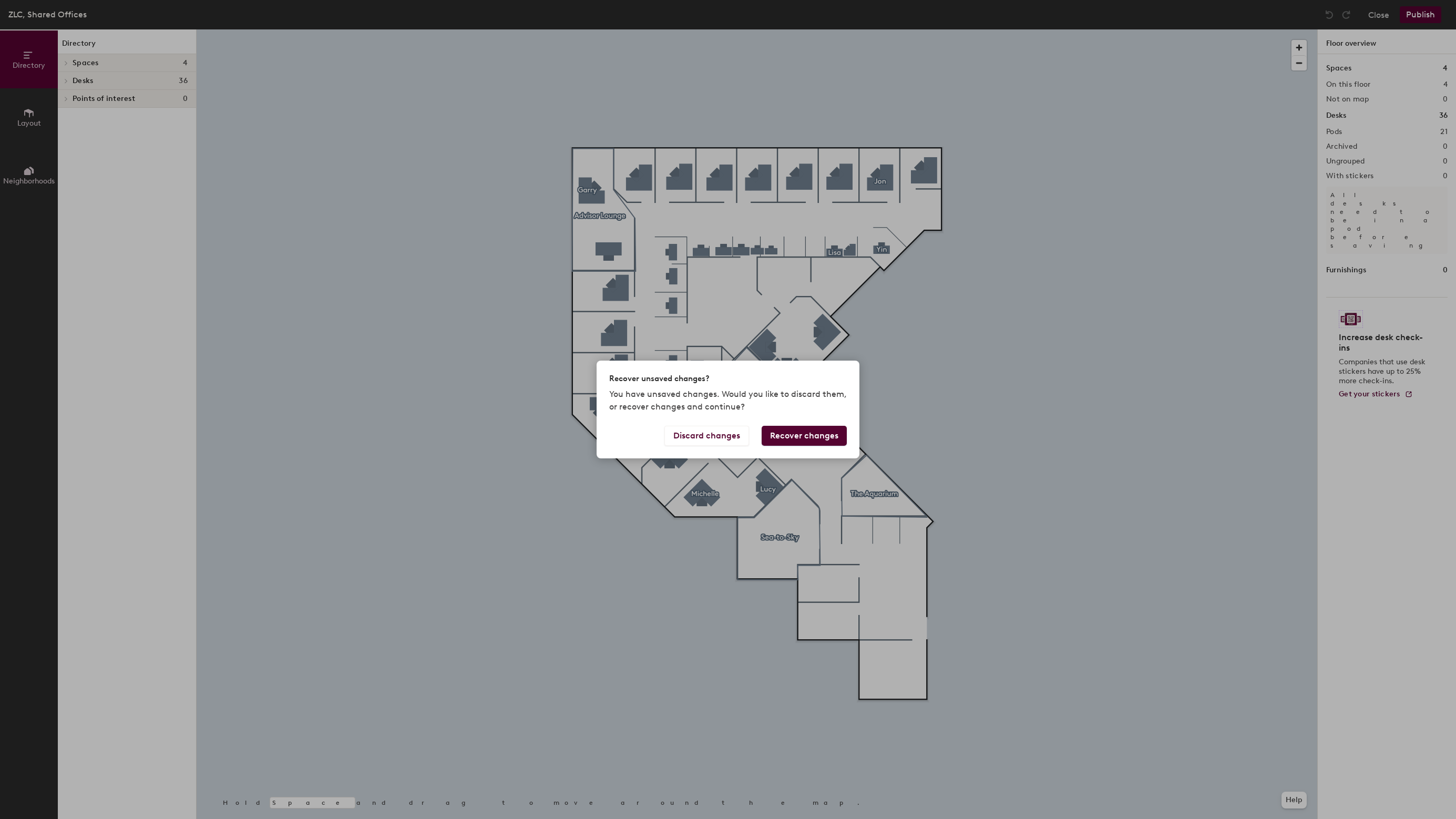
drag, startPoint x: 0, startPoint y: 0, endPoint x: 816, endPoint y: 436, distance: 925.2
click at [816, 436] on button "Recover changes" at bounding box center [804, 436] width 85 height 20
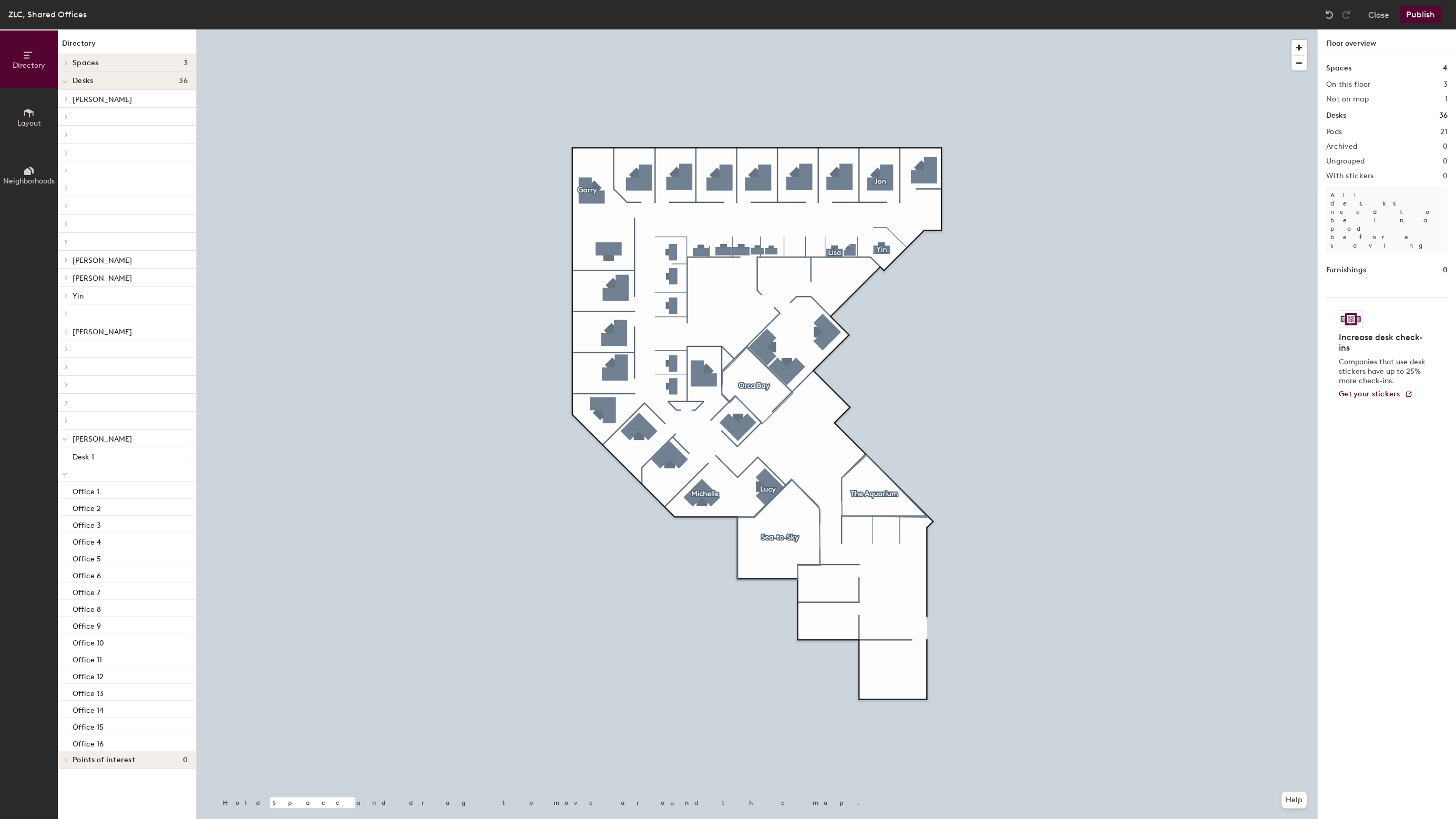
click at [1414, 12] on button "Publish" at bounding box center [1420, 14] width 41 height 17
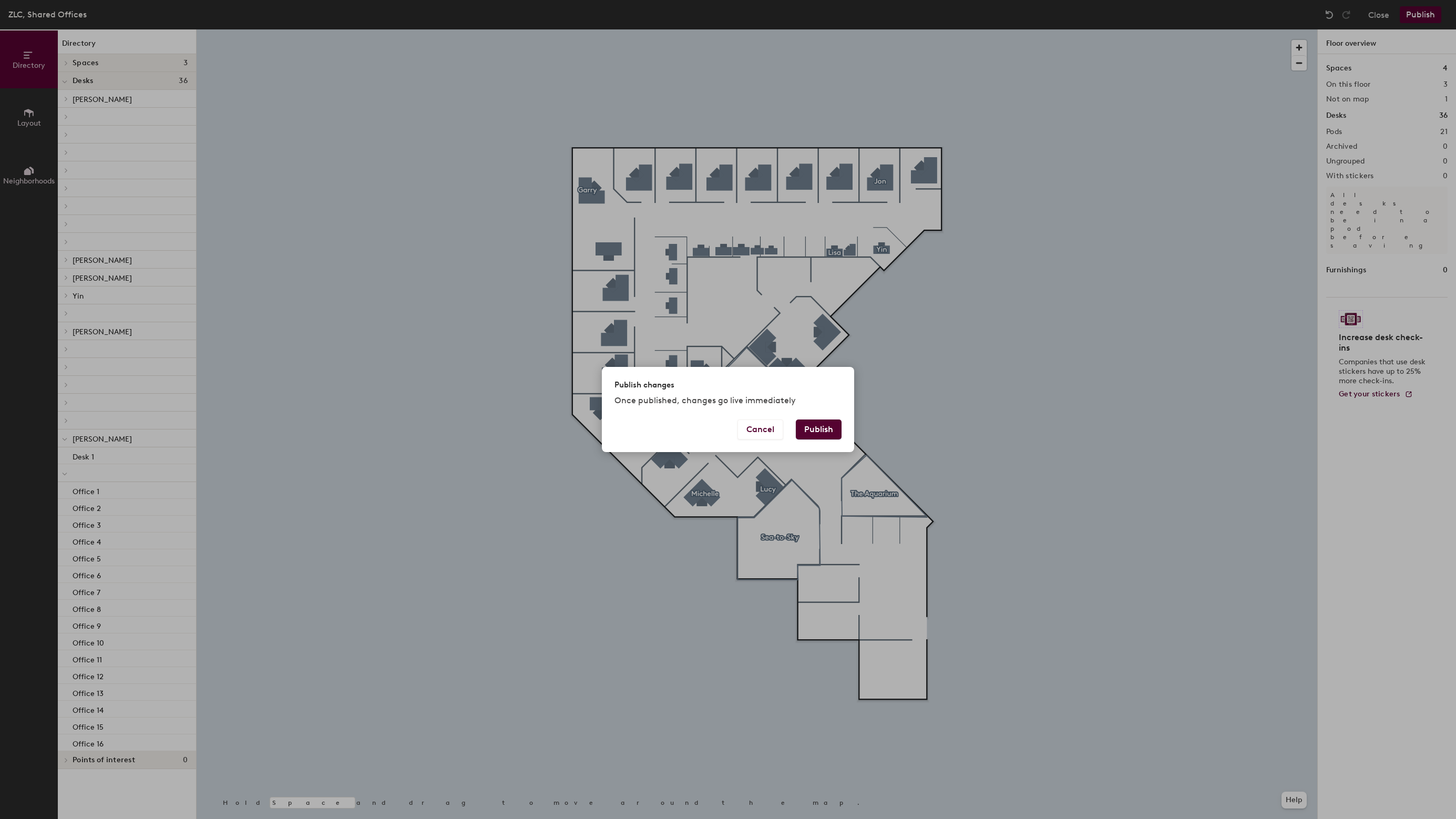
click at [825, 425] on button "Publish" at bounding box center [818, 429] width 46 height 20
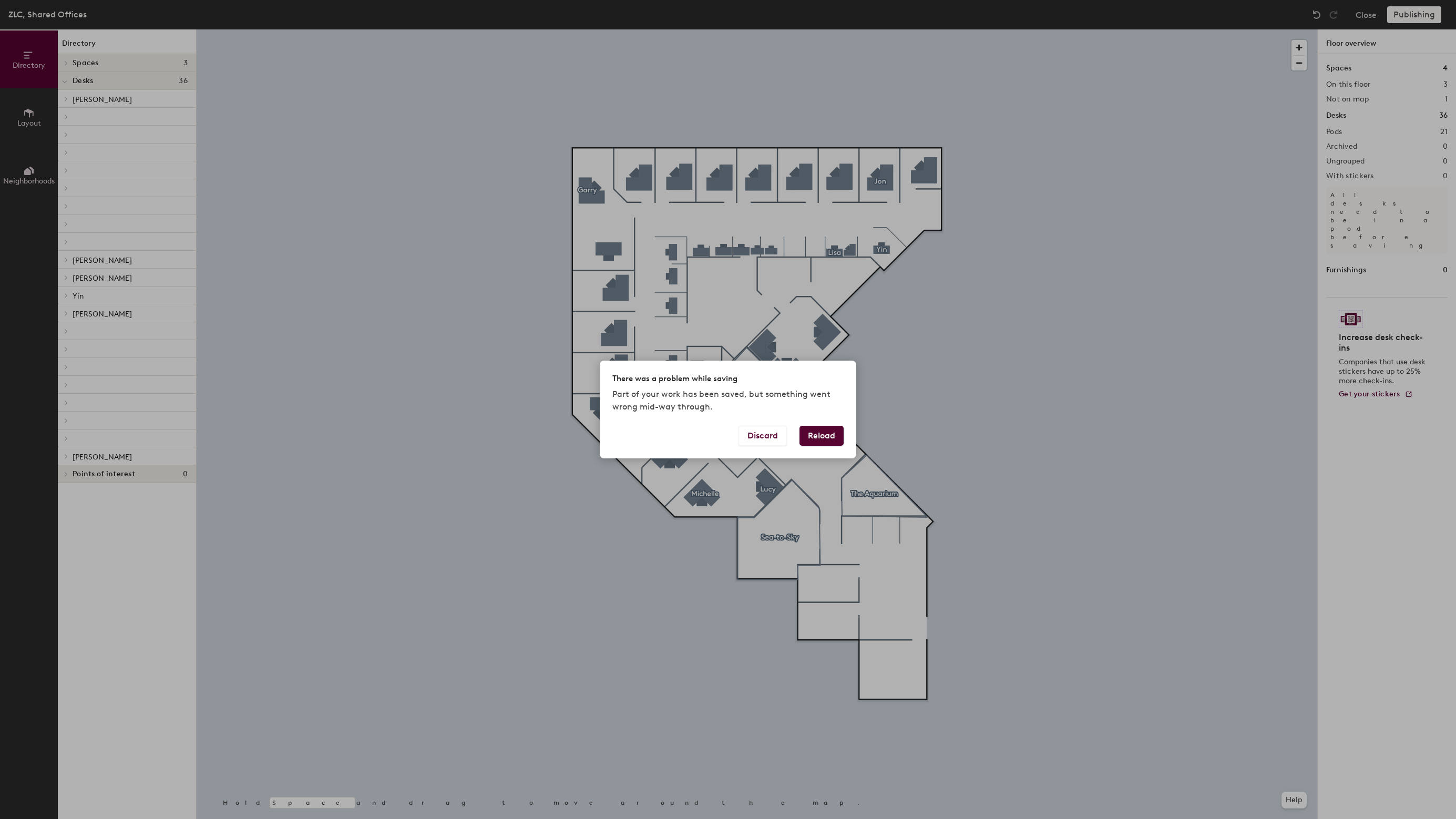
click at [812, 435] on button "Reload" at bounding box center [821, 436] width 44 height 20
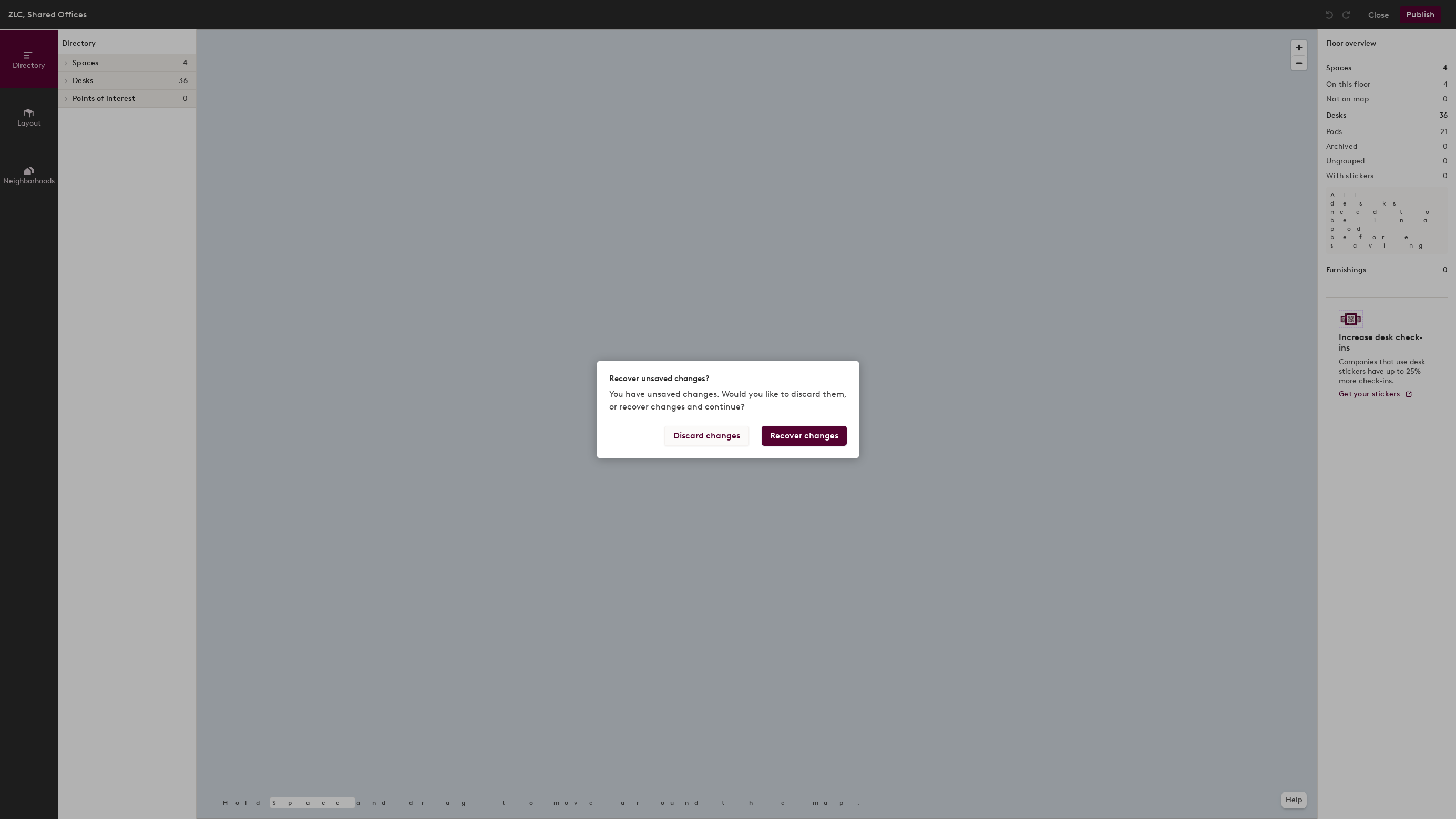
click at [734, 433] on button "Discard changes" at bounding box center [707, 436] width 85 height 20
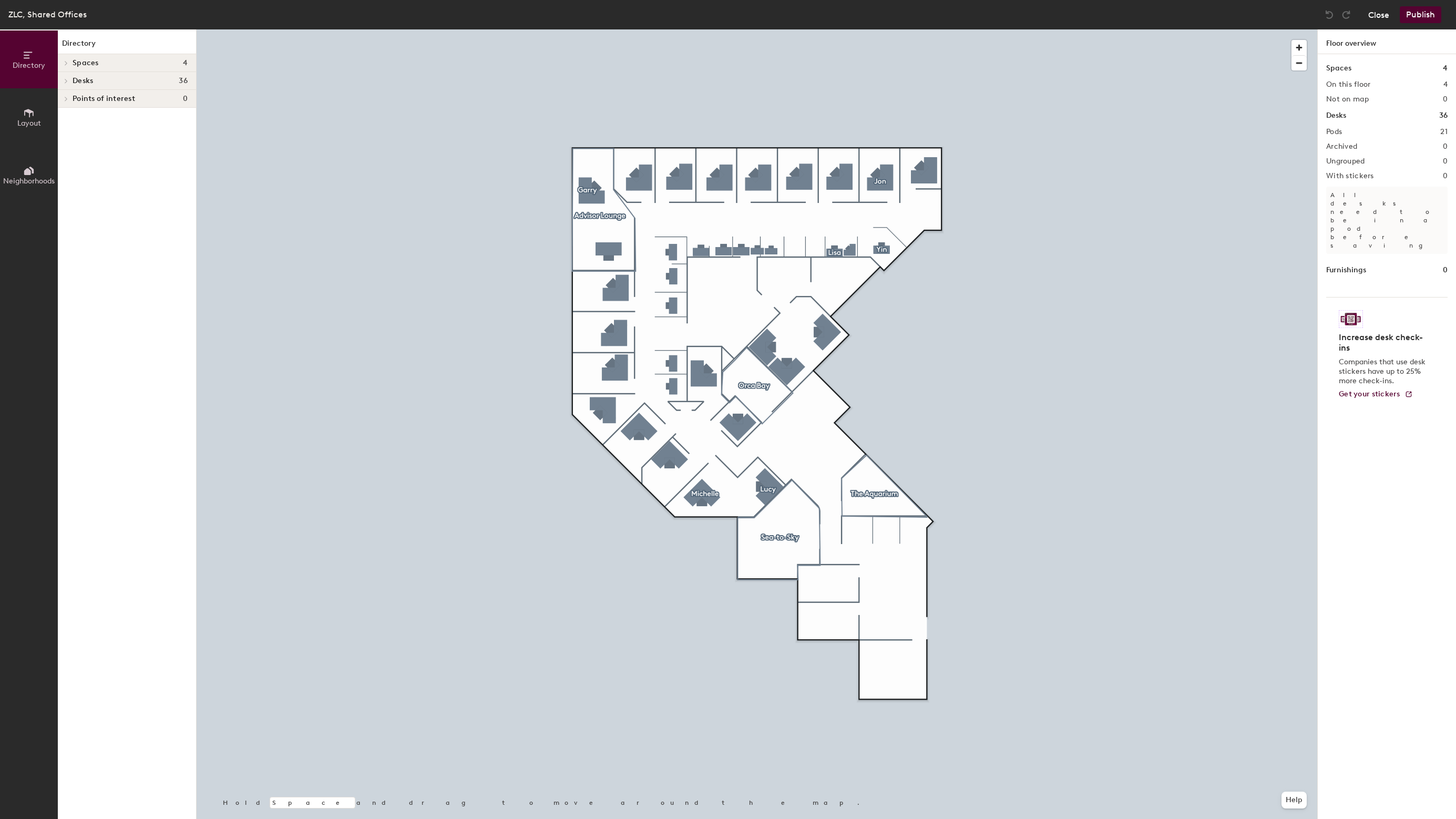
click at [1381, 14] on button "Close" at bounding box center [1379, 14] width 21 height 17
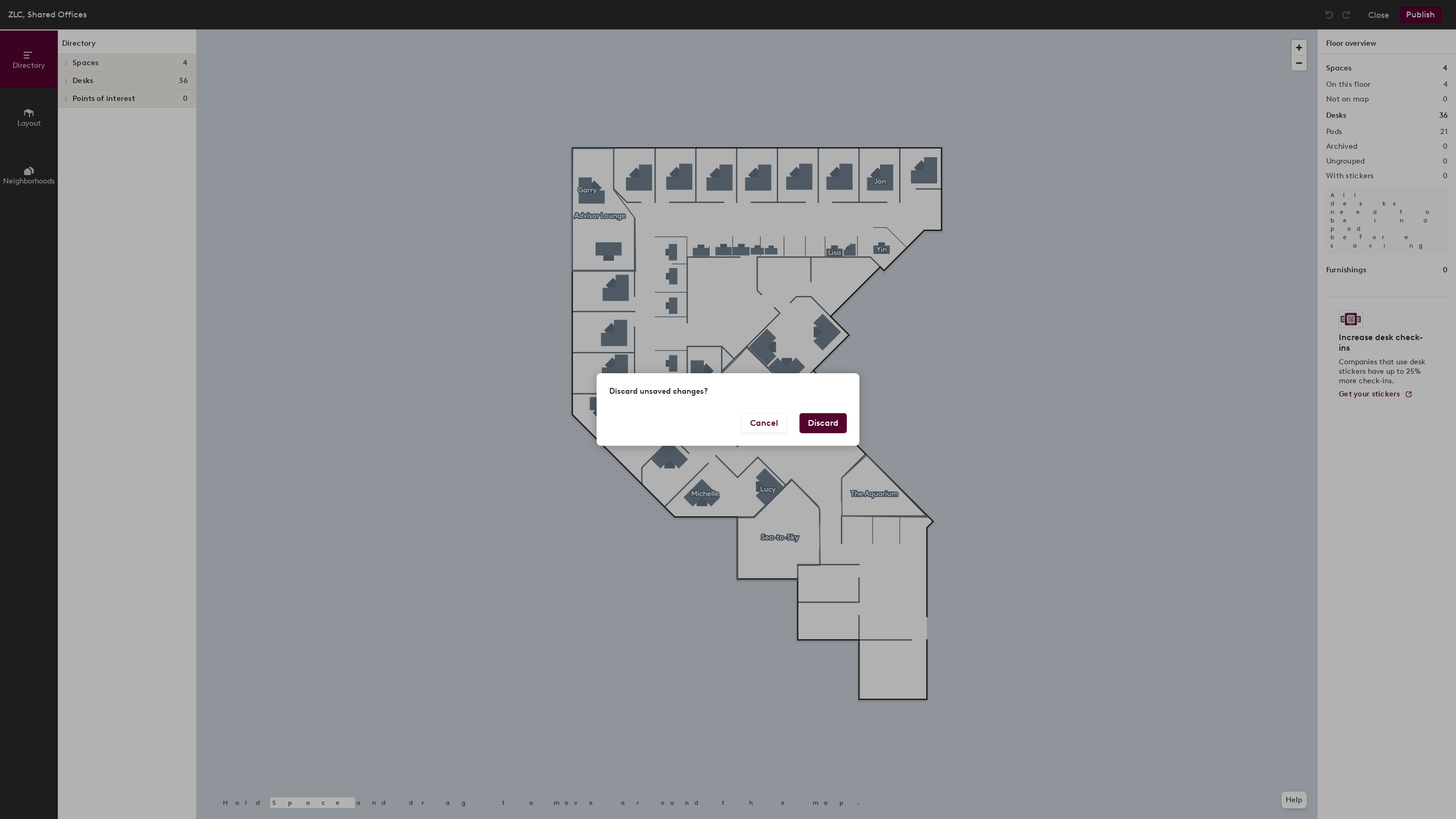
click at [814, 424] on button "Discard" at bounding box center [823, 423] width 48 height 20
